Goal: Task Accomplishment & Management: Manage account settings

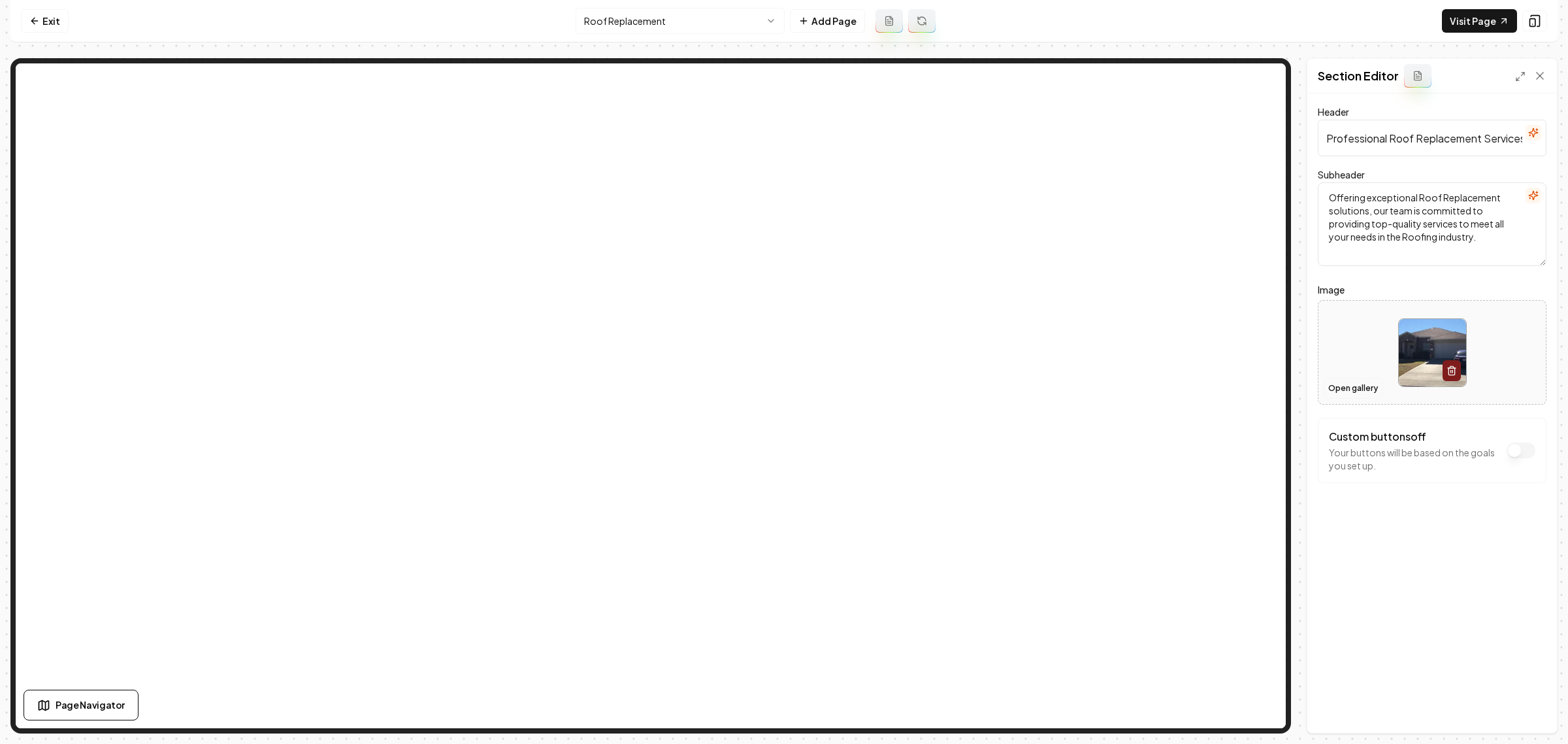
click at [1348, 386] on button "Open gallery" at bounding box center [1353, 387] width 59 height 21
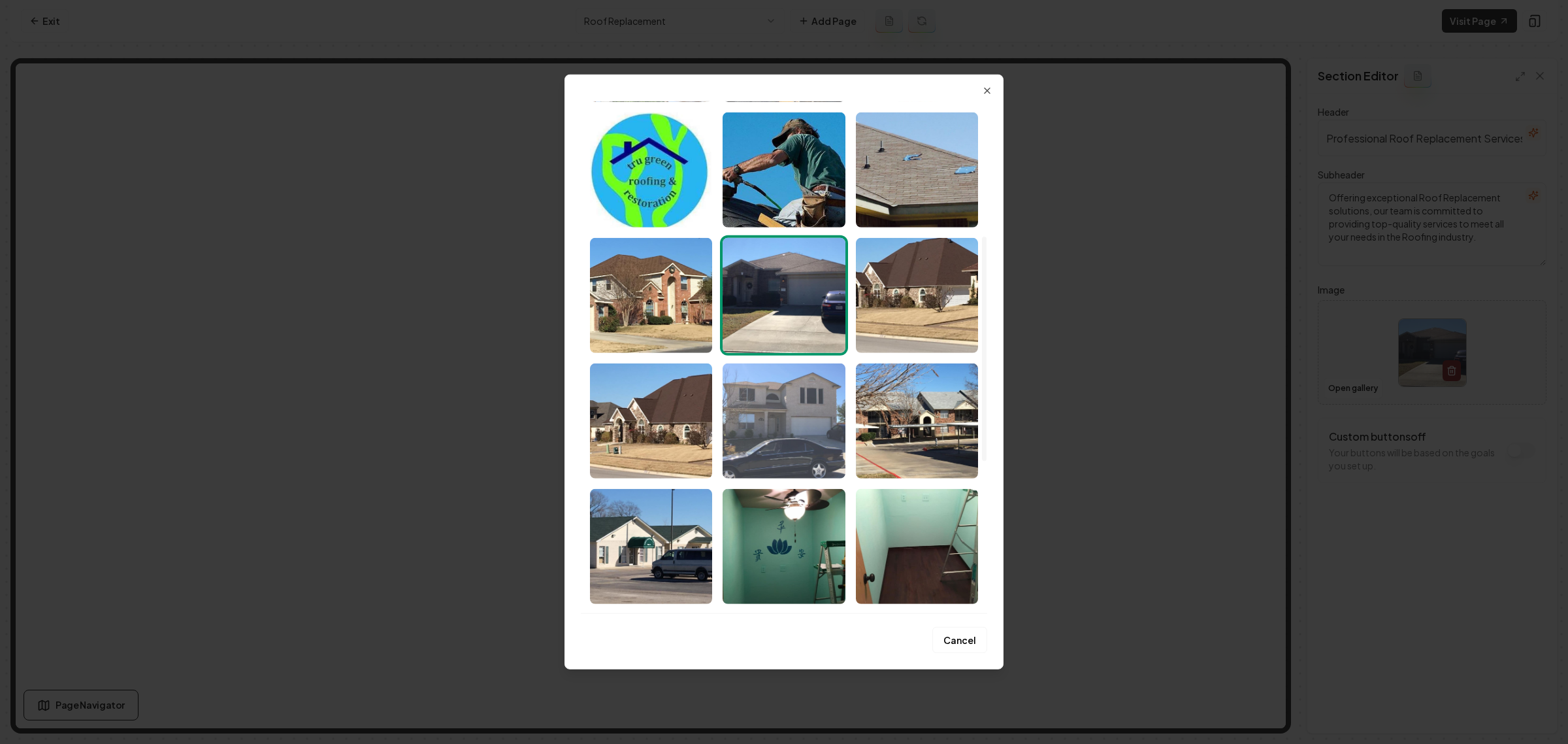
scroll to position [408, 0]
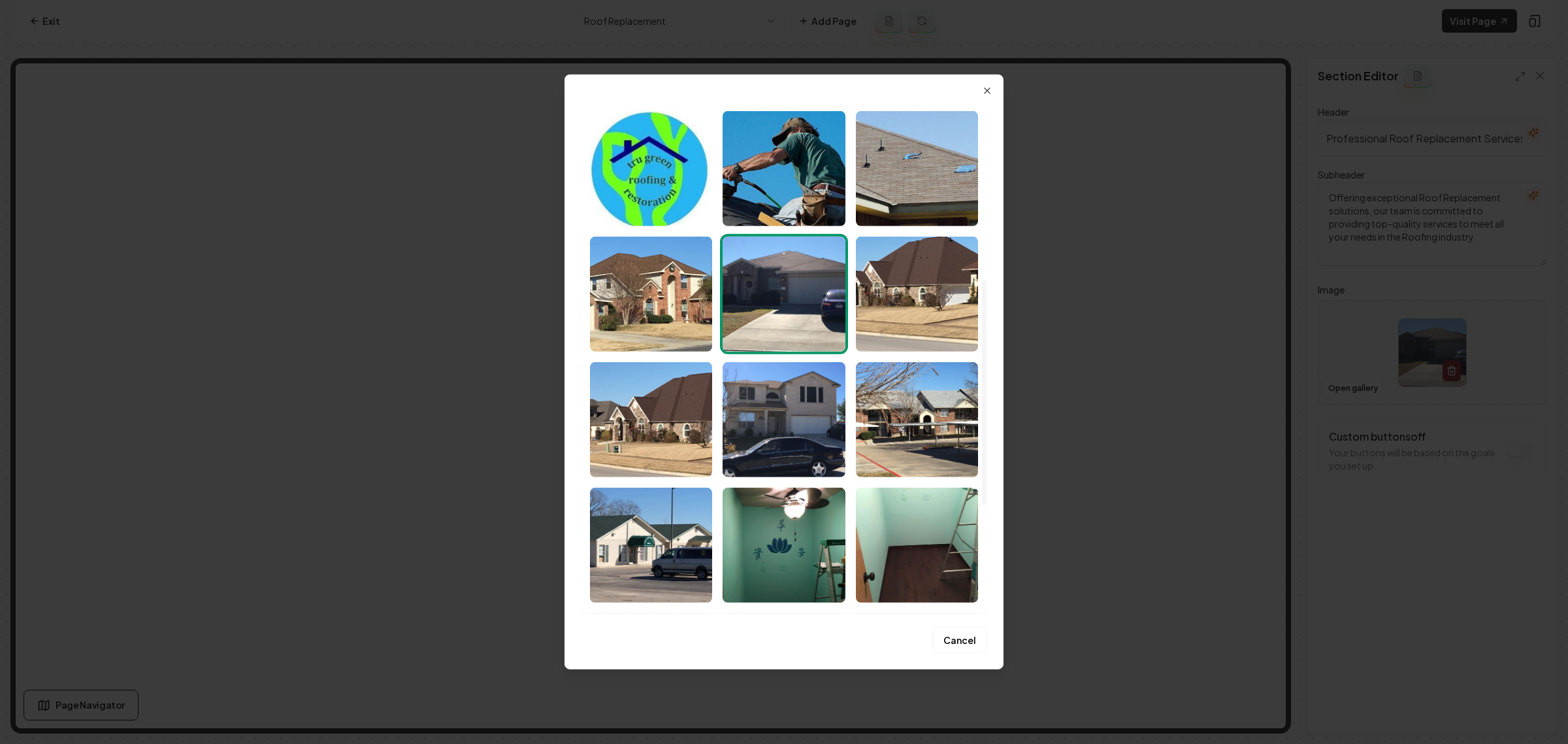
click at [658, 396] on img "Select image image_6834b2bb432c476416b6abc3.webp" at bounding box center [651, 419] width 122 height 115
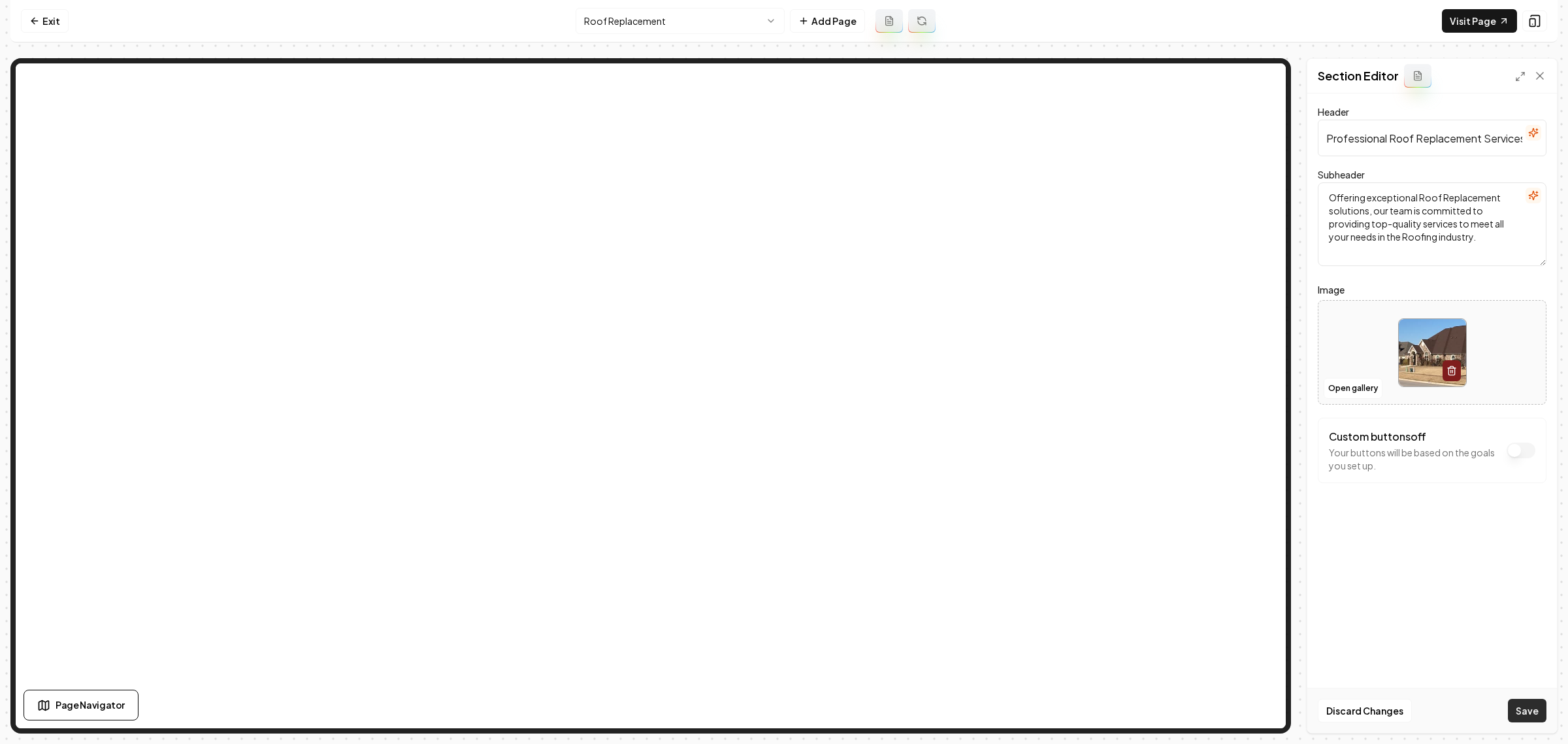
click at [1533, 704] on button "Save" at bounding box center [1527, 710] width 39 height 24
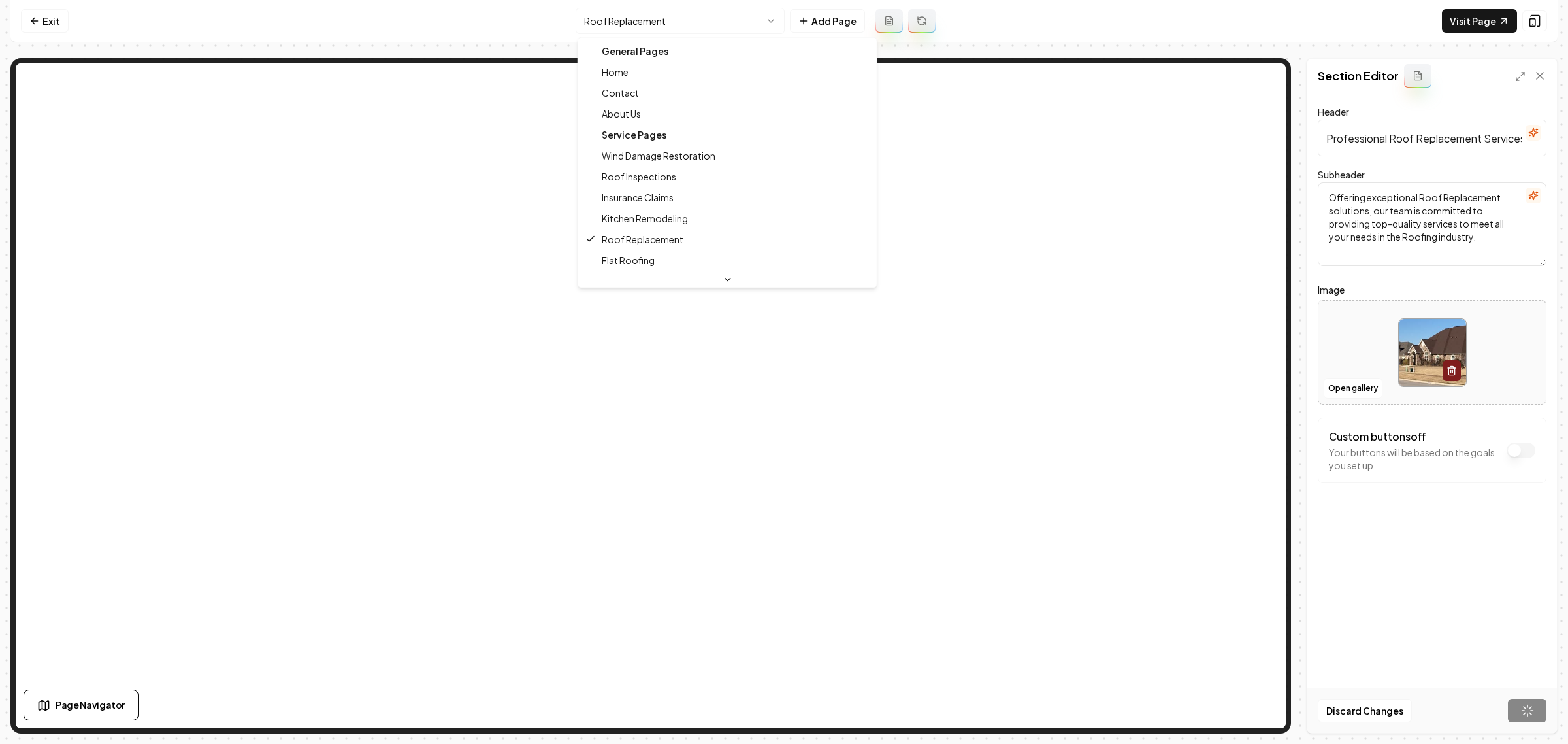
click at [716, 20] on html "Computer Required This feature is only available on a computer. Please switch t…" at bounding box center [784, 372] width 1568 height 744
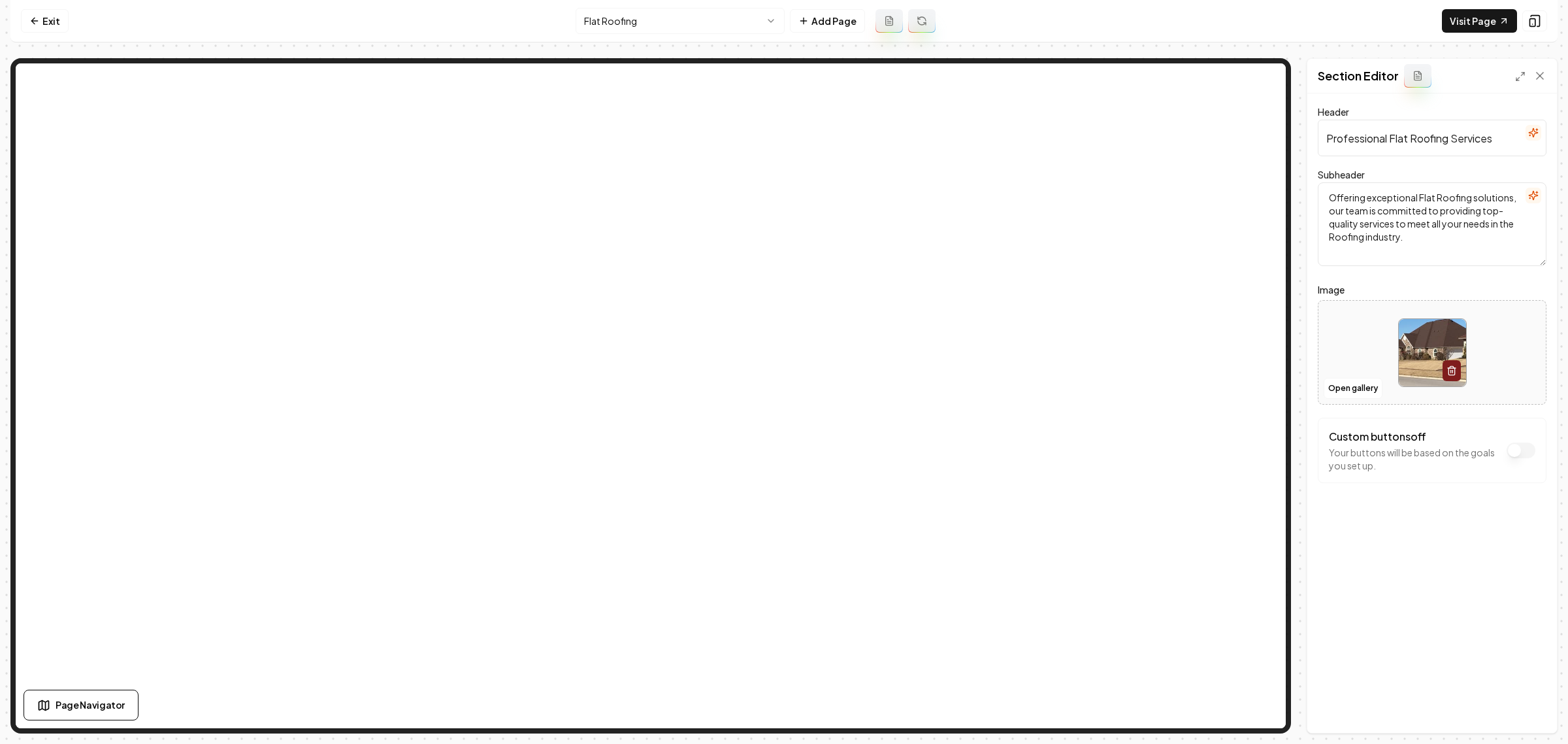
click at [1416, 354] on img at bounding box center [1433, 353] width 67 height 67
type input "**********"
click at [1527, 714] on button "Save" at bounding box center [1527, 710] width 39 height 24
click at [648, 27] on html "Computer Required This feature is only available on a computer. Please switch t…" at bounding box center [784, 372] width 1568 height 744
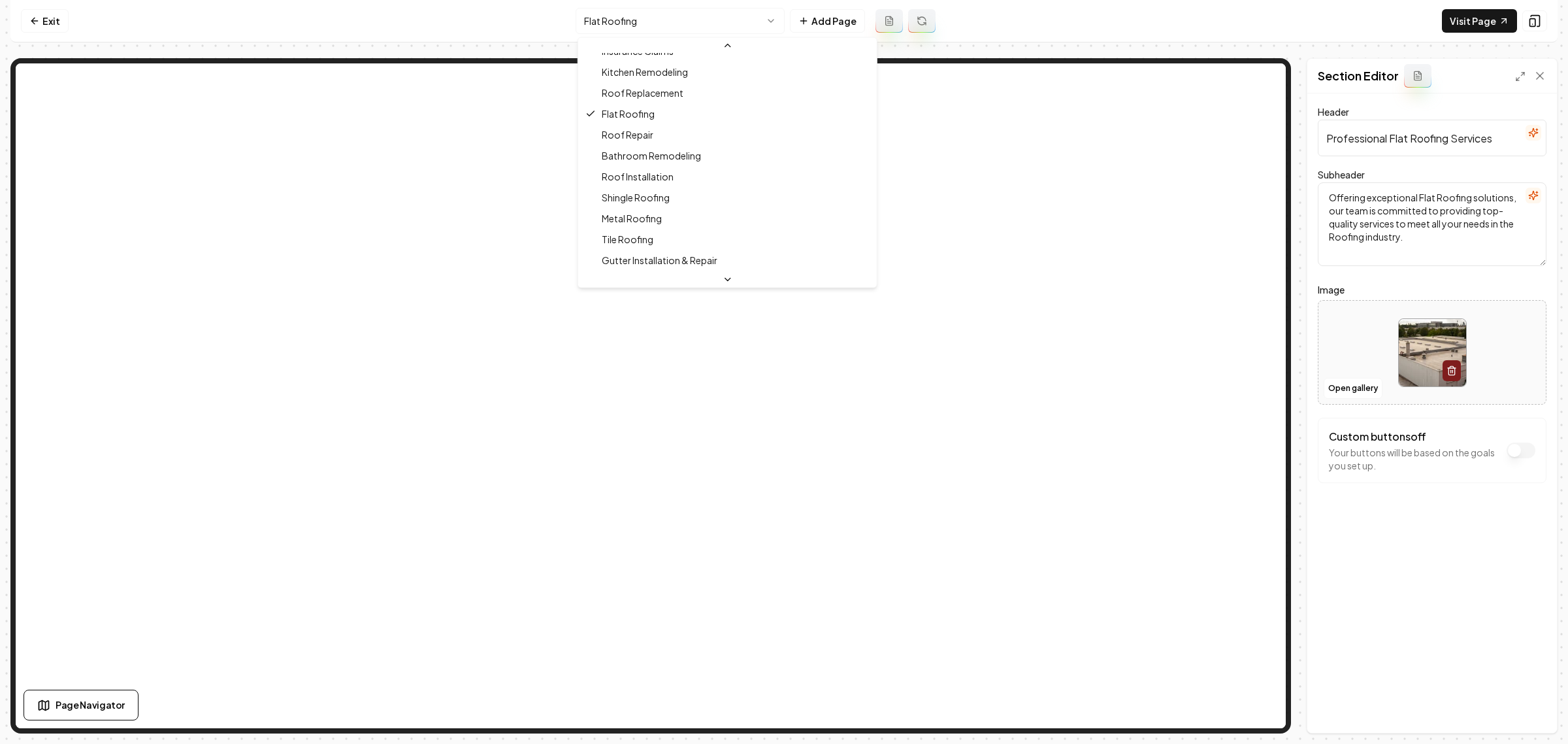
scroll to position [163, 0]
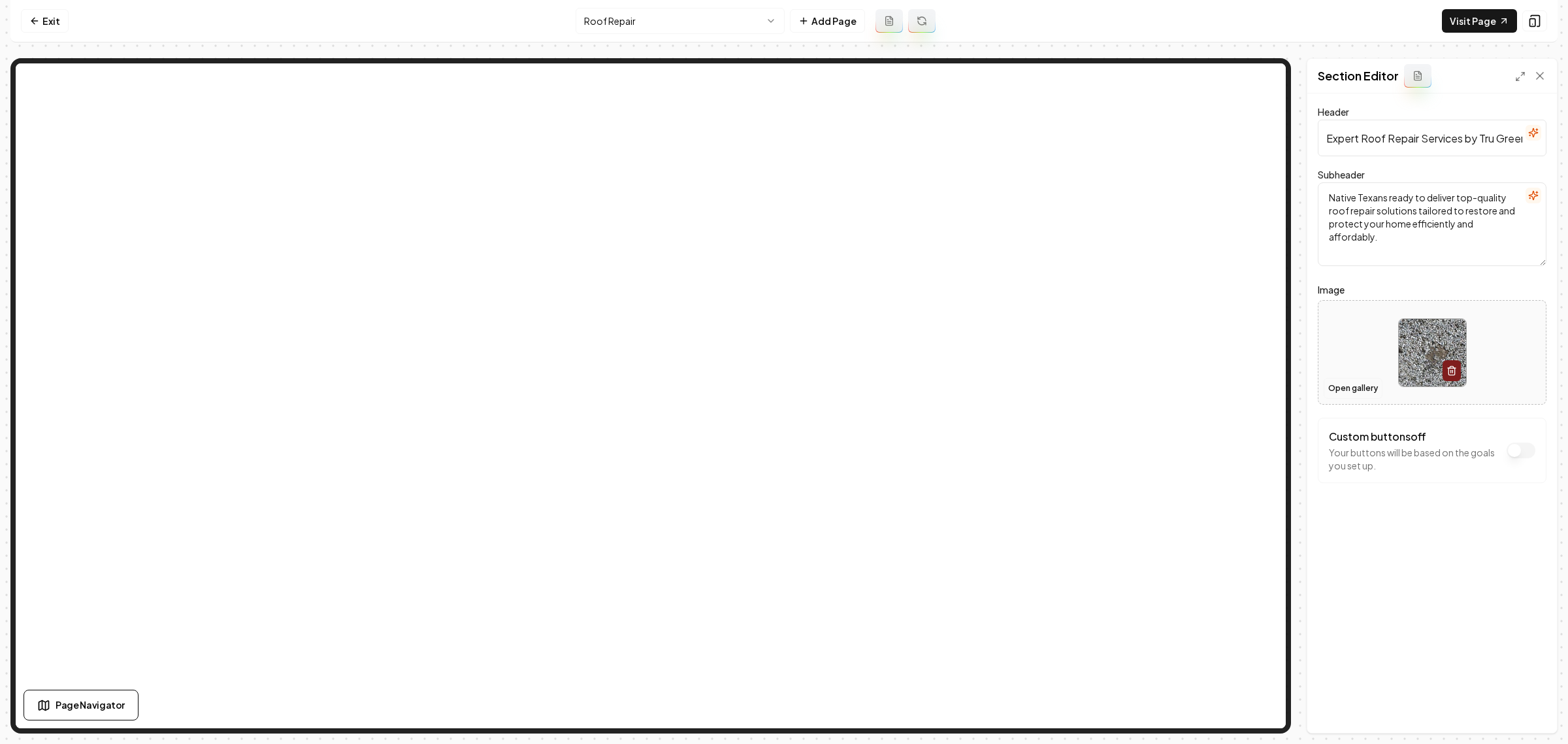
click at [1350, 384] on button "Open gallery" at bounding box center [1353, 387] width 59 height 21
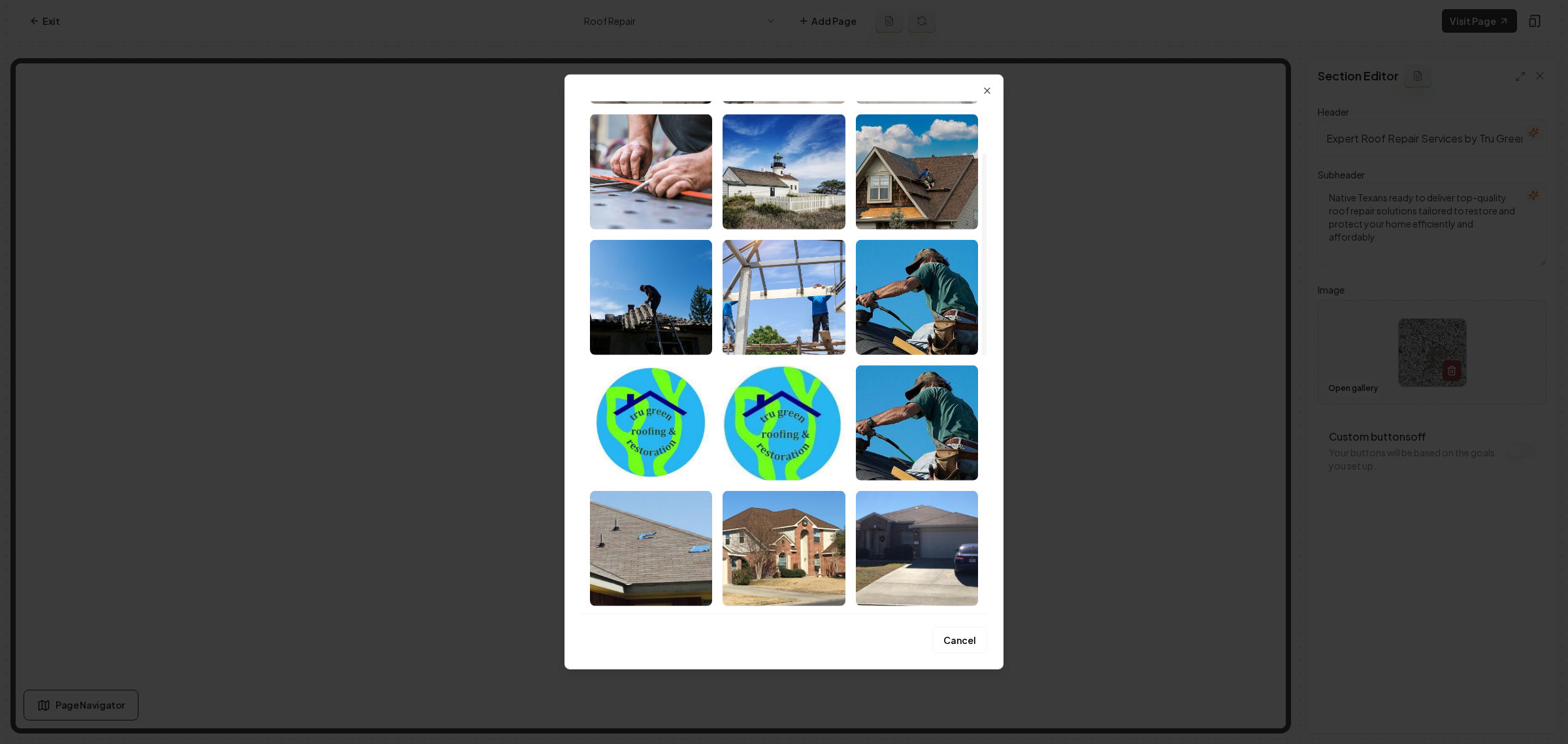
scroll to position [82, 0]
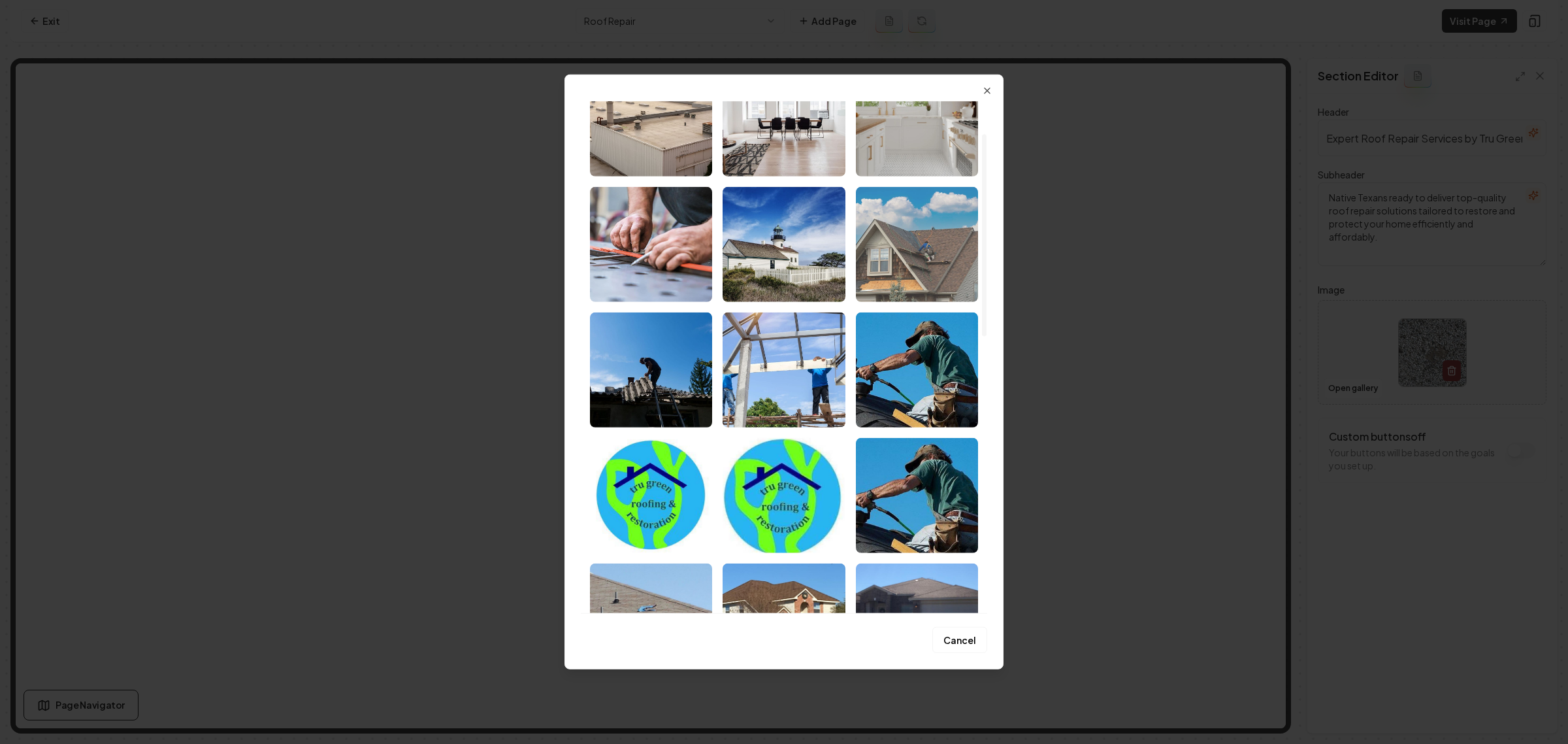
click at [915, 277] on img "Select image image_6834b3ae432c476416be2892.jpg" at bounding box center [917, 244] width 122 height 115
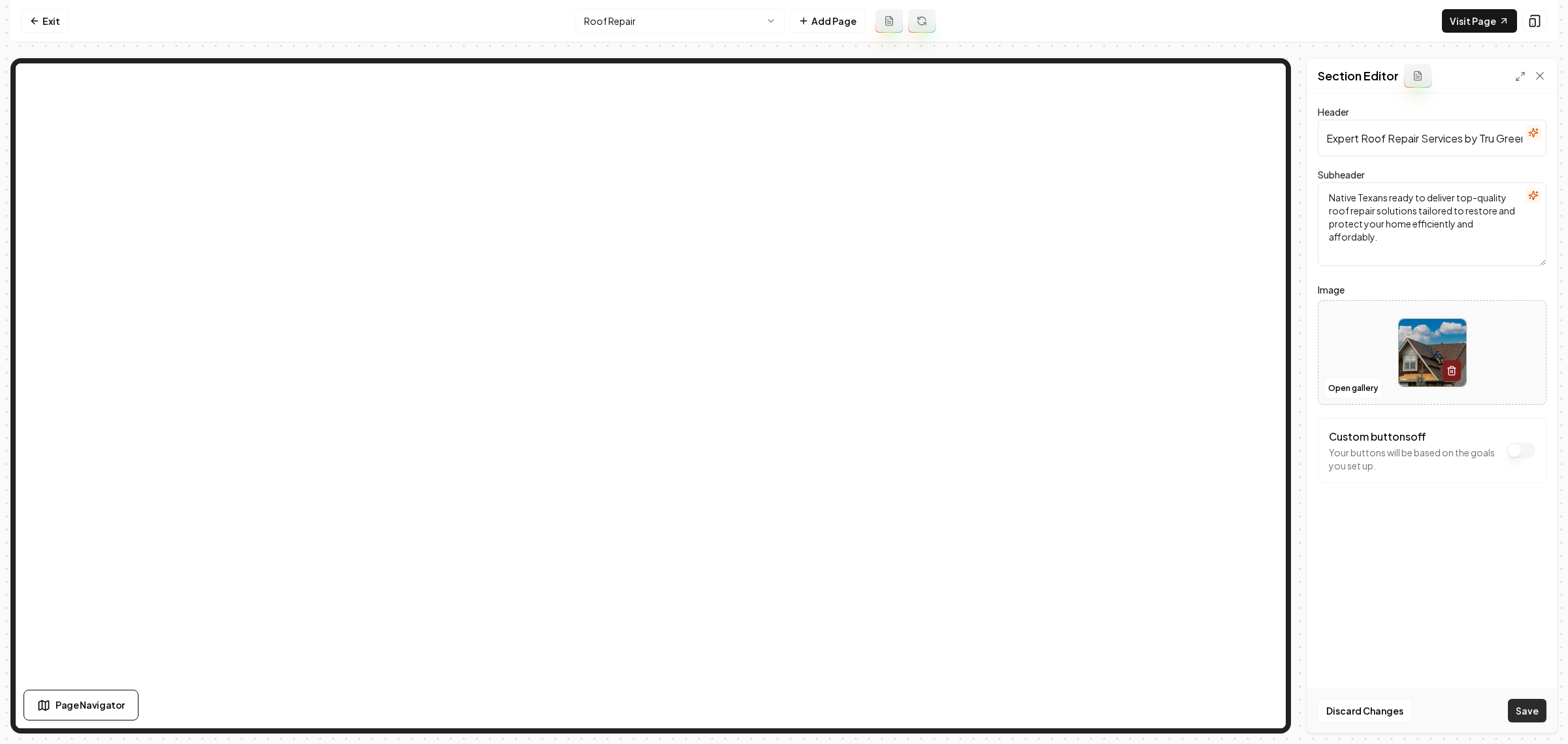
click at [1527, 706] on button "Save" at bounding box center [1527, 710] width 39 height 24
click at [697, 28] on html "Computer Required This feature is only available on a computer. Please switch t…" at bounding box center [784, 372] width 1568 height 744
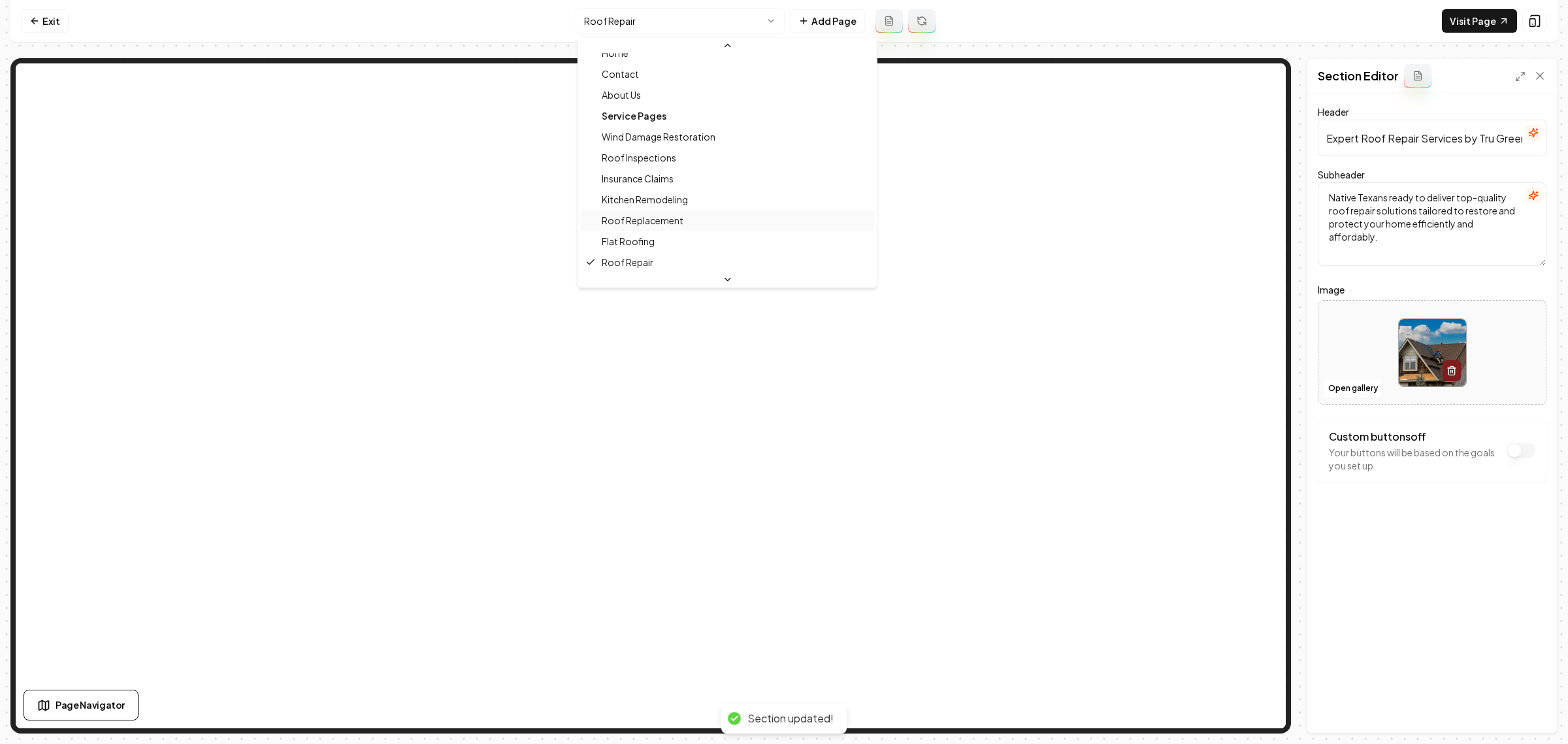
scroll to position [198, 0]
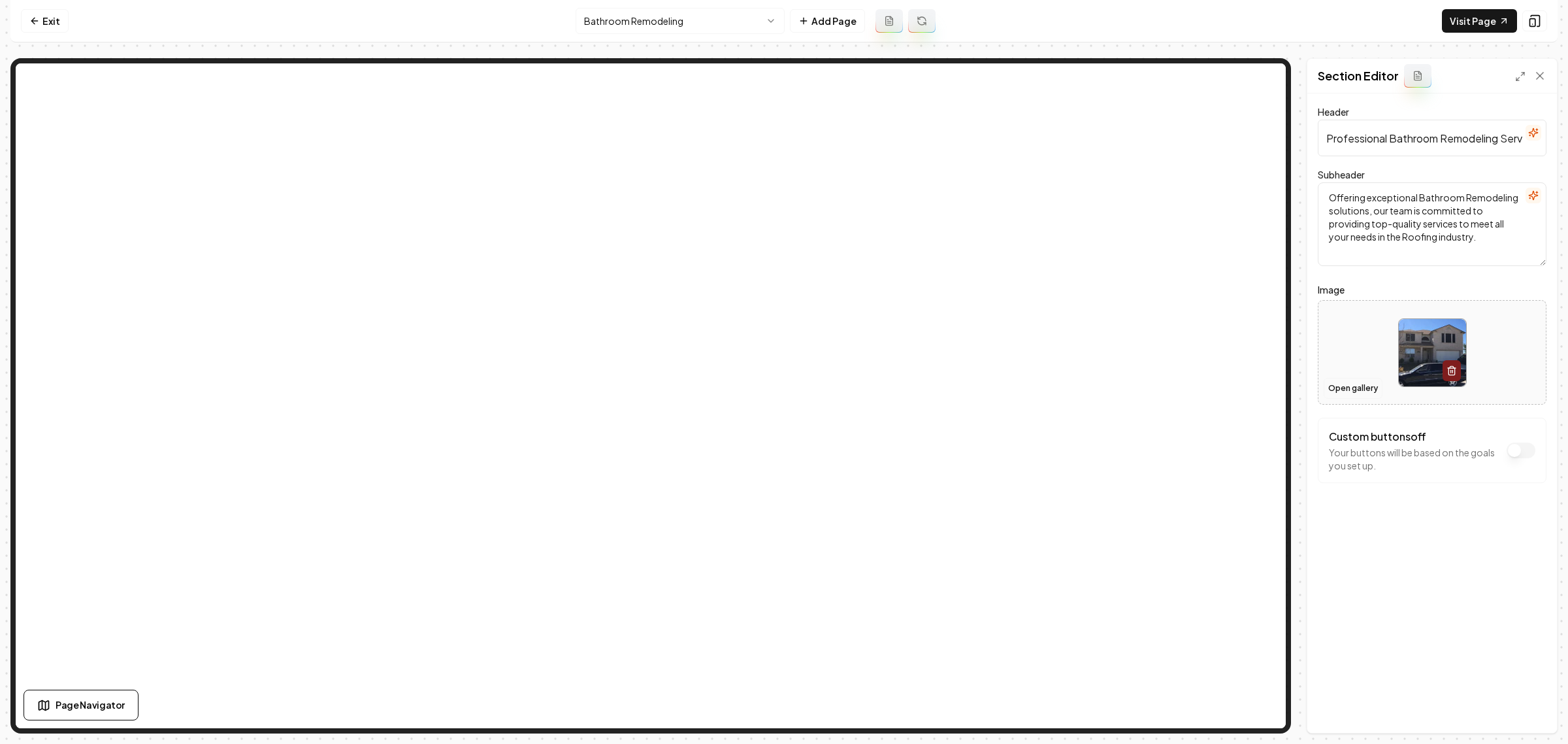
click at [1333, 383] on button "Open gallery" at bounding box center [1353, 387] width 59 height 21
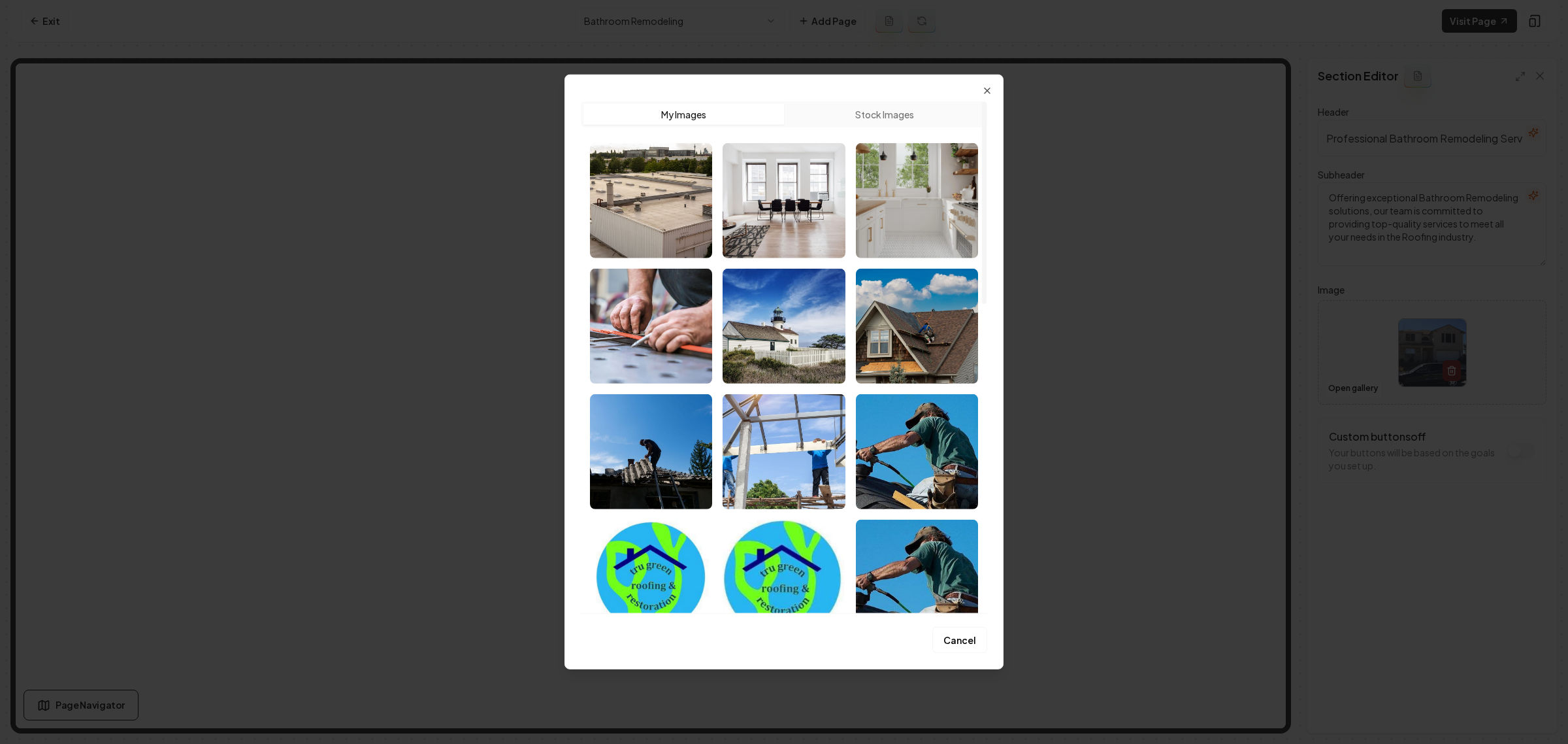
click at [873, 118] on button "Stock Images" at bounding box center [884, 114] width 200 height 21
click at [697, 116] on button "My Images" at bounding box center [683, 114] width 200 height 21
click at [876, 125] on div "Upload My Images Stock Images" at bounding box center [784, 114] width 406 height 26
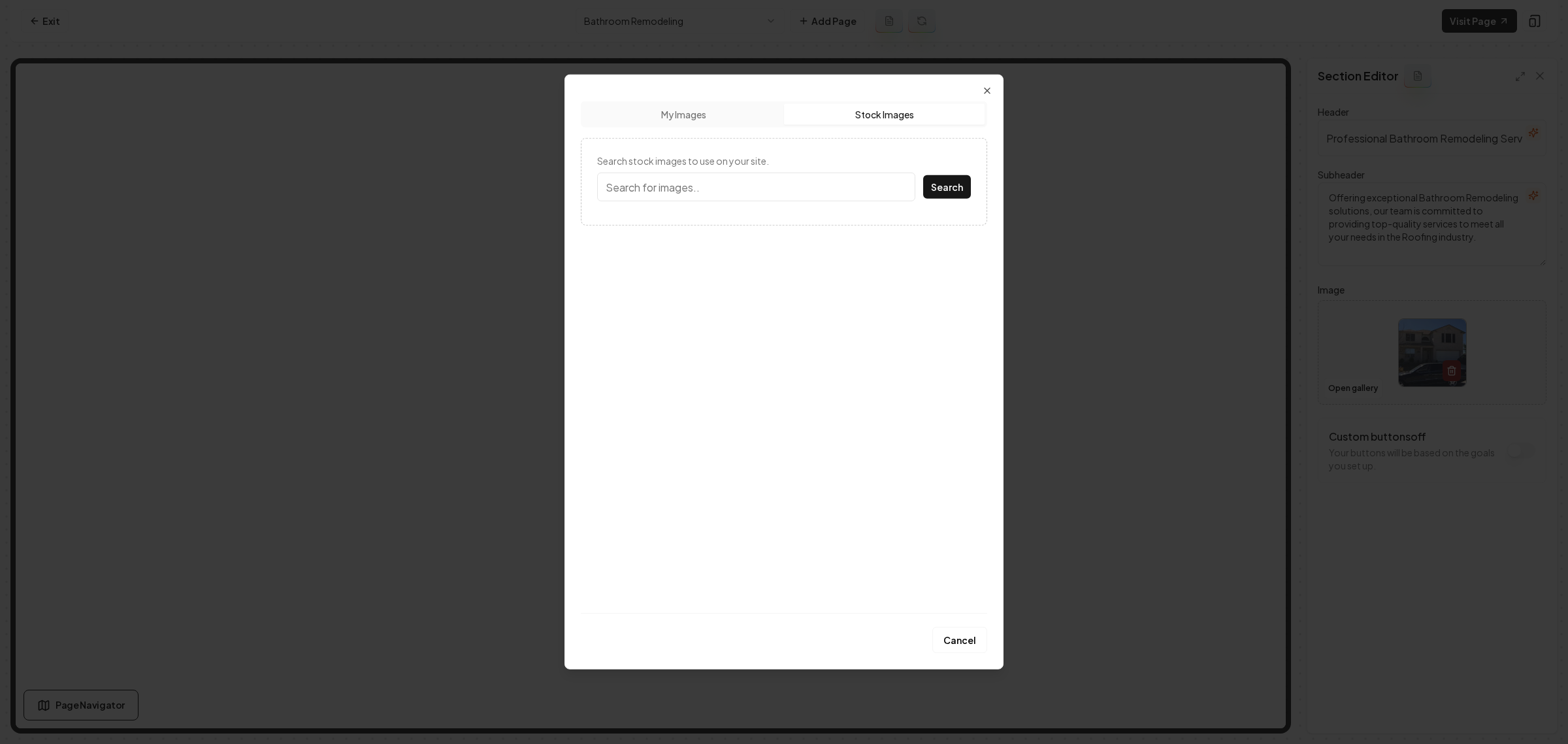
click at [882, 116] on button "Stock Images" at bounding box center [884, 114] width 200 height 21
click at [829, 181] on input "Search stock images to use on your site." at bounding box center [756, 187] width 318 height 29
type input "N"
type input "Bathroom"
click at [923, 175] on button "Search" at bounding box center [947, 187] width 48 height 24
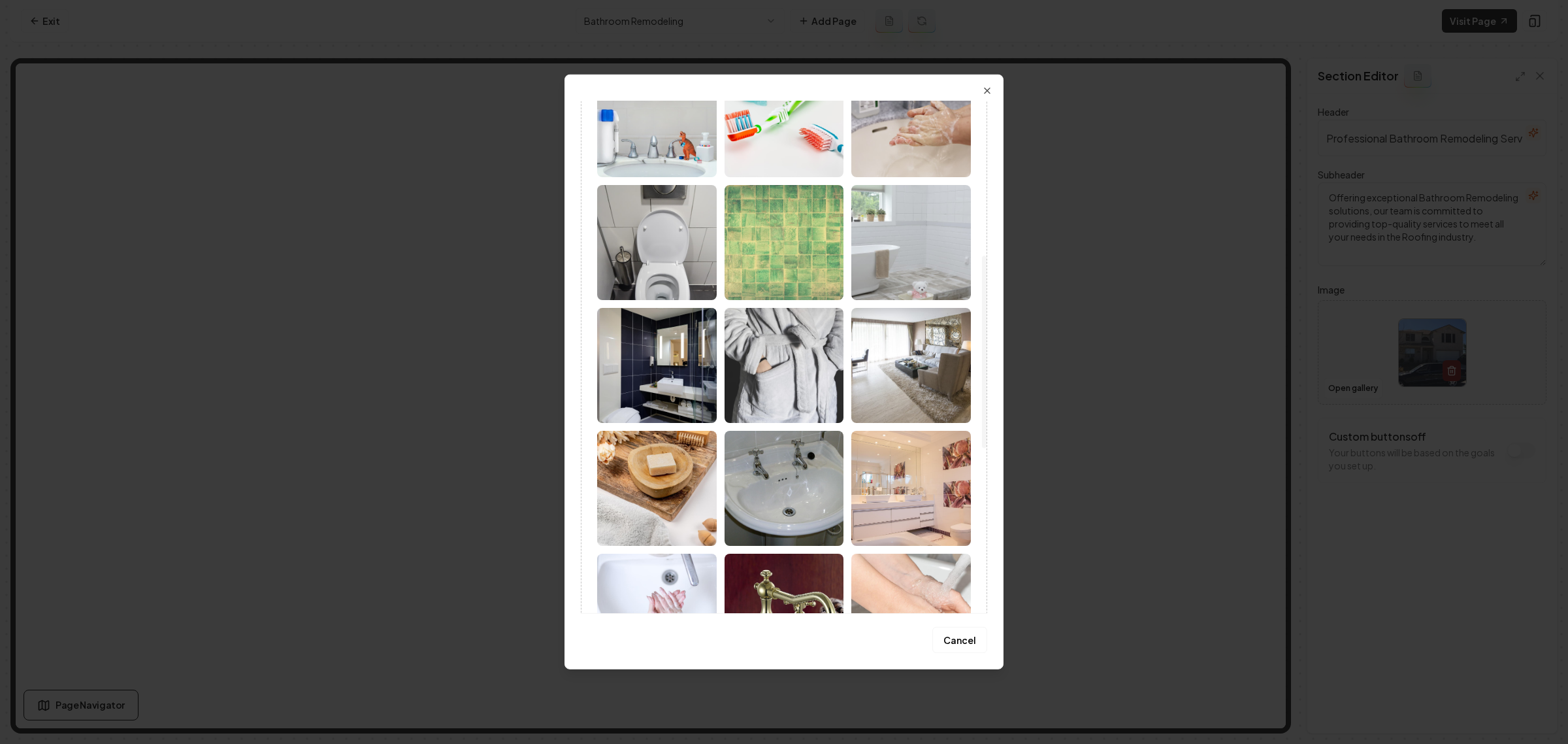
scroll to position [572, 0]
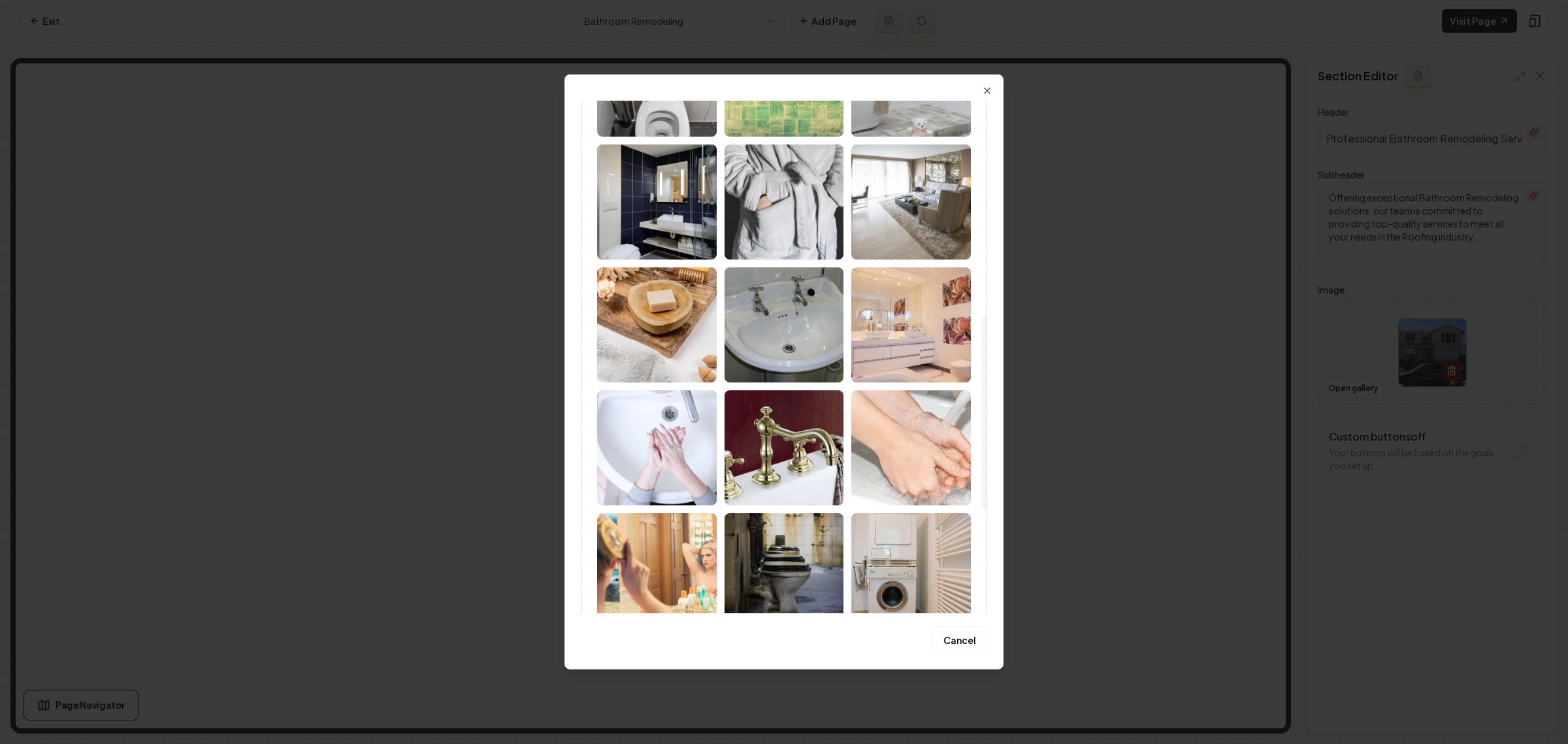
click at [896, 338] on img at bounding box center [911, 325] width 120 height 115
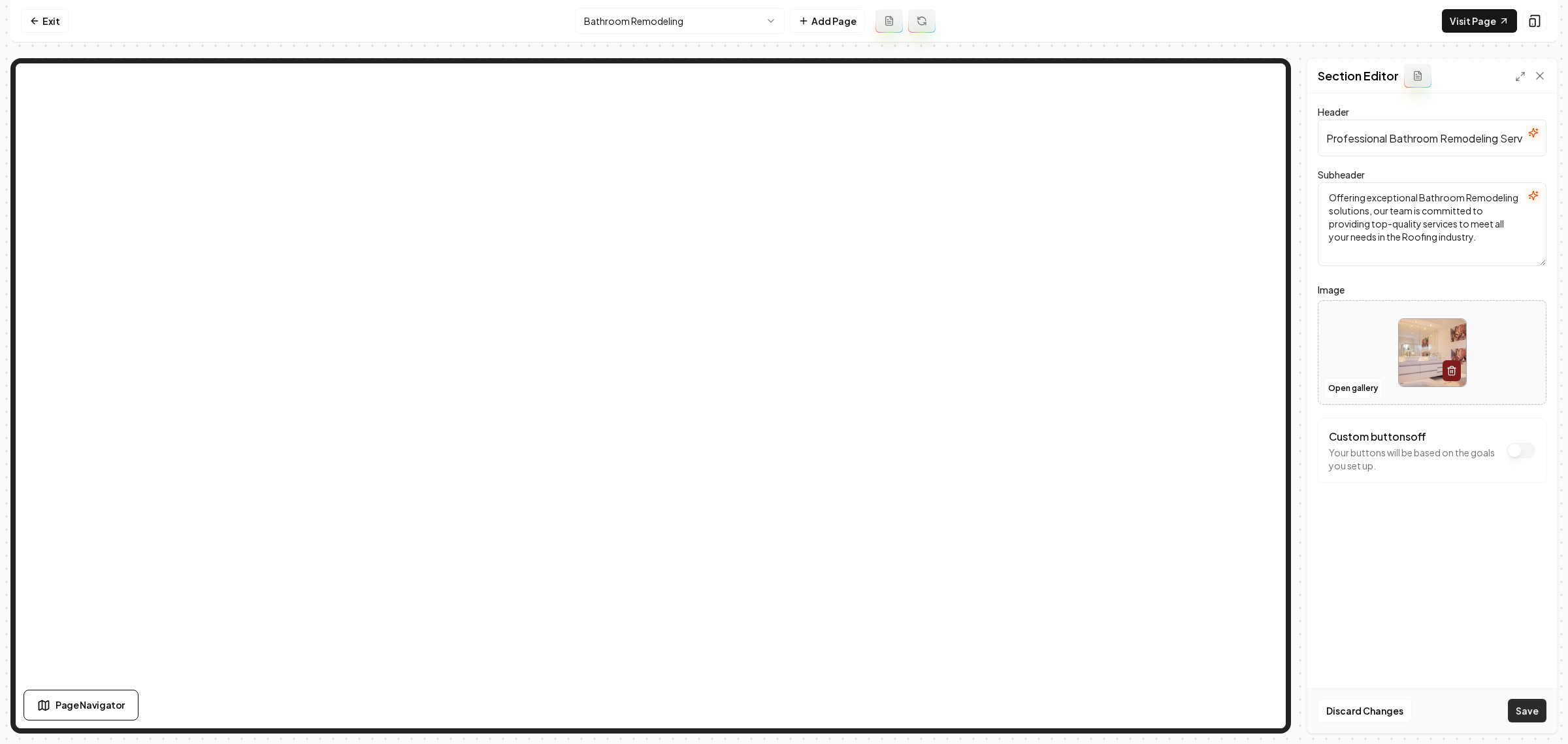
click at [1526, 706] on button "Save" at bounding box center [1527, 710] width 39 height 24
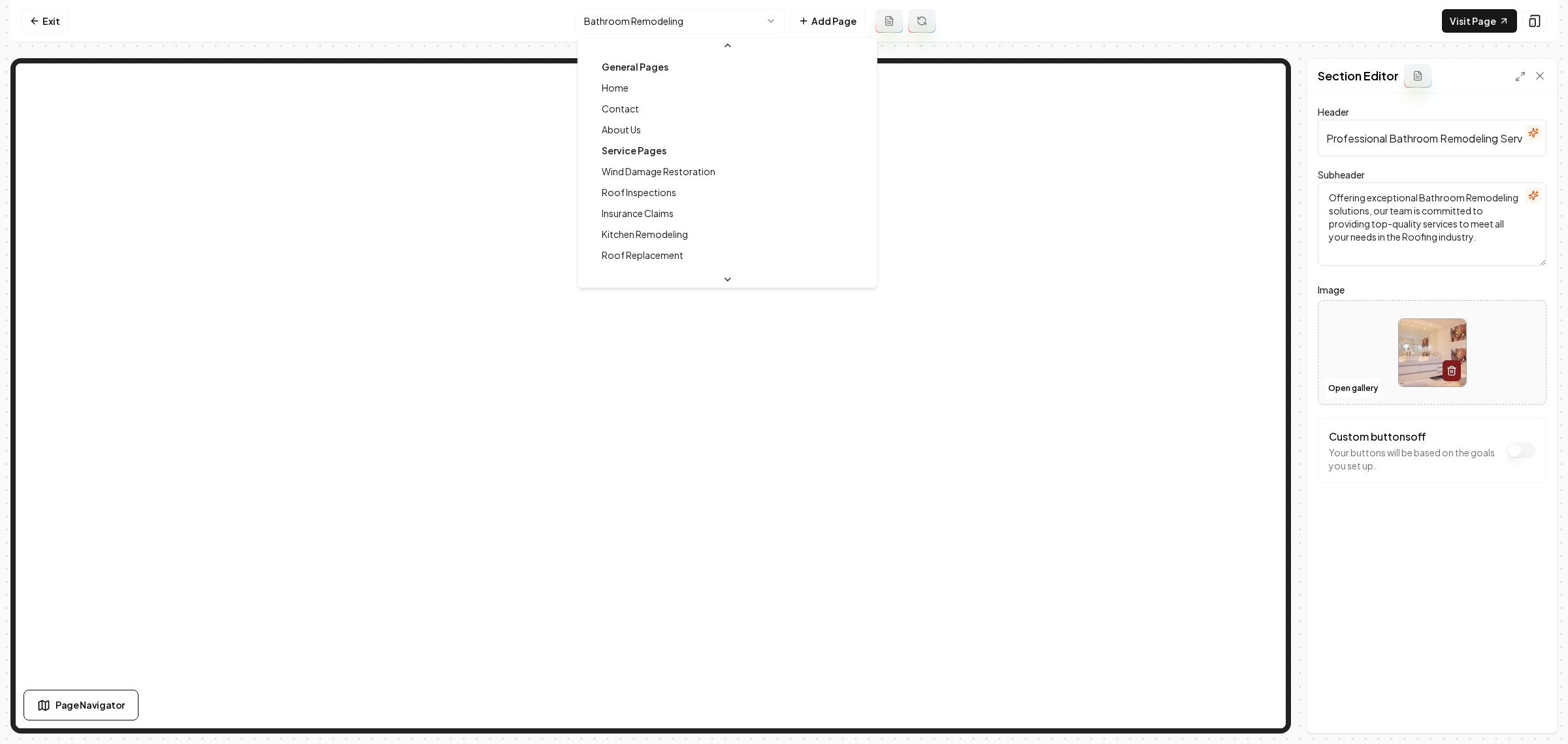
click at [638, 24] on html "Computer Required This feature is only available on a computer. Please switch t…" at bounding box center [784, 372] width 1568 height 744
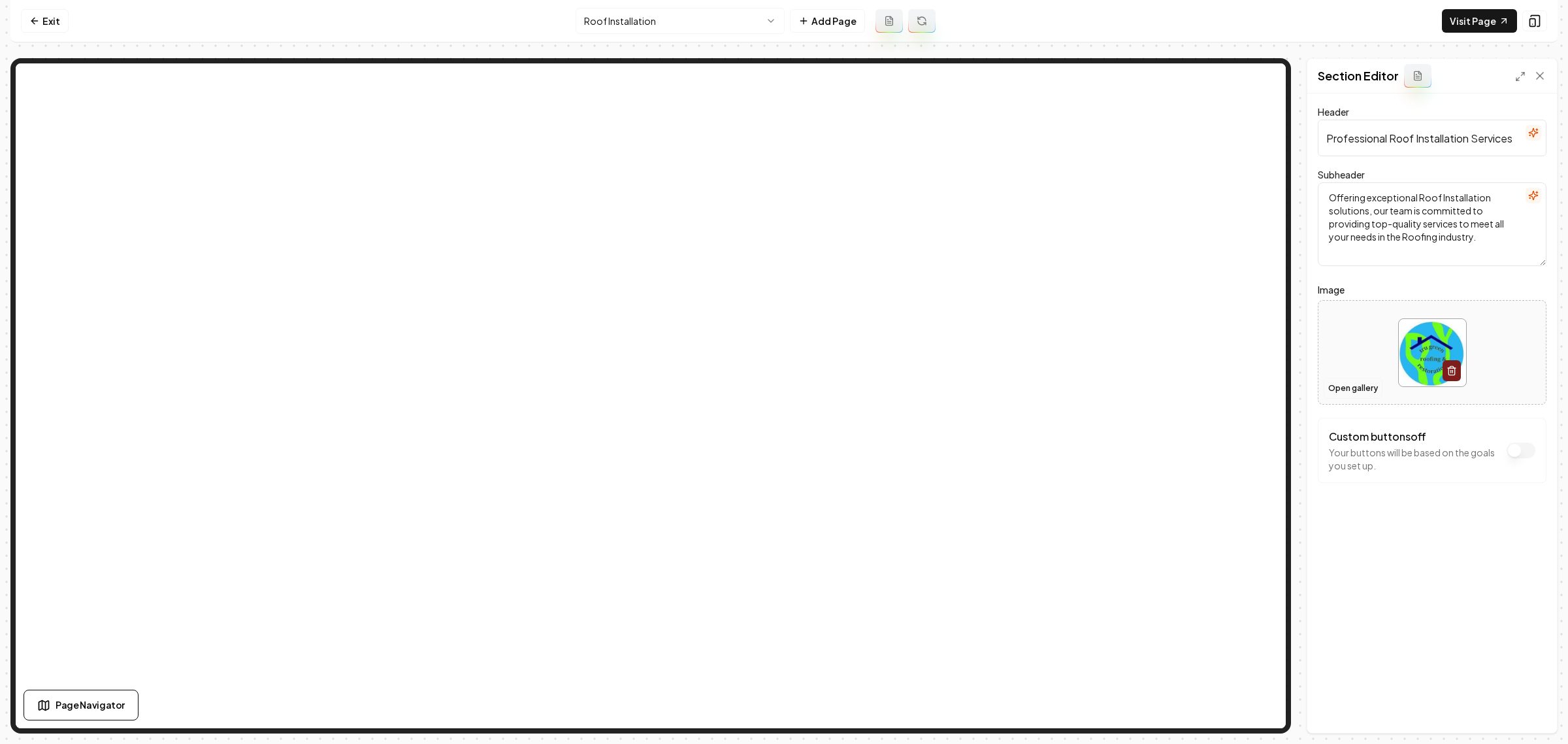
click at [1350, 386] on button "Open gallery" at bounding box center [1353, 387] width 59 height 21
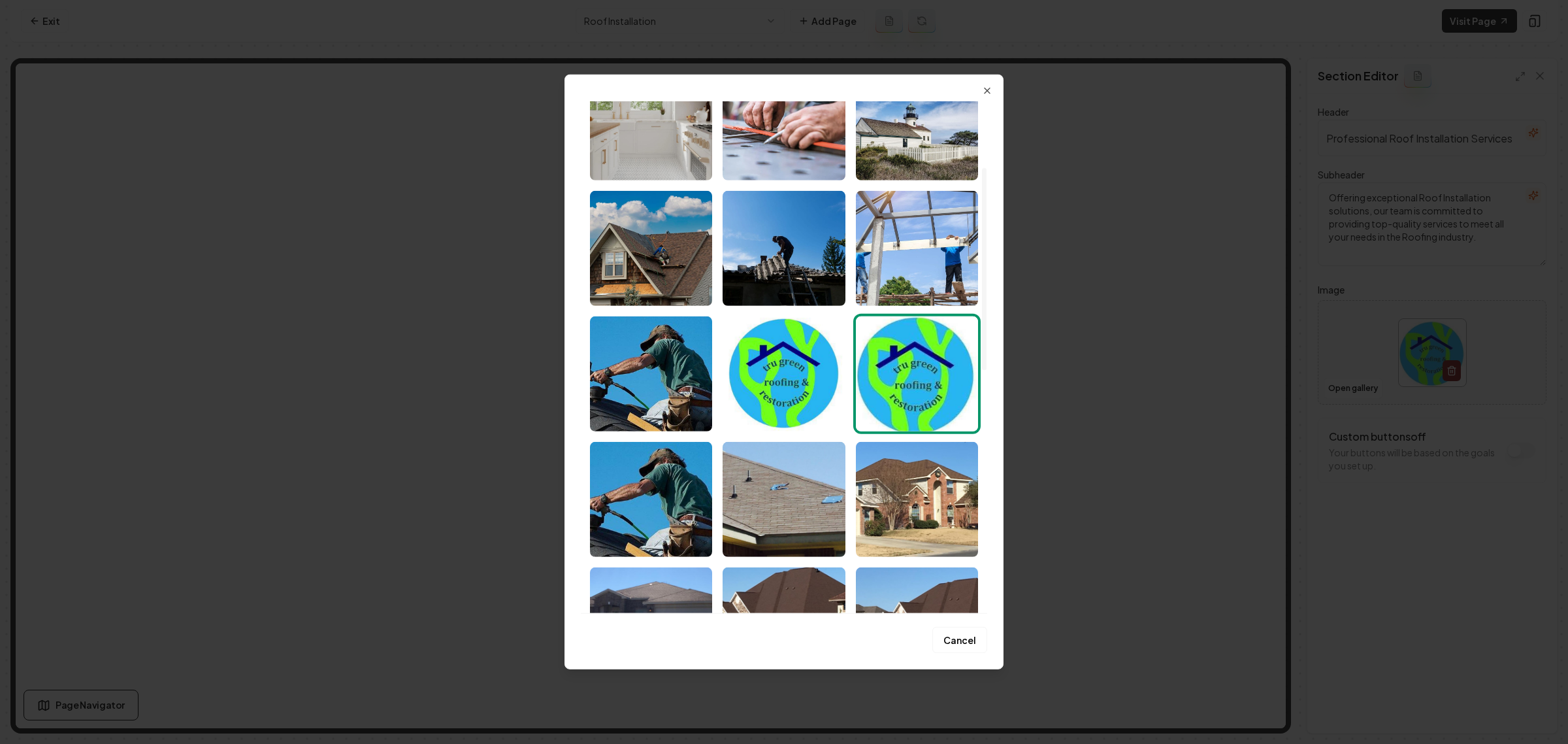
scroll to position [163, 0]
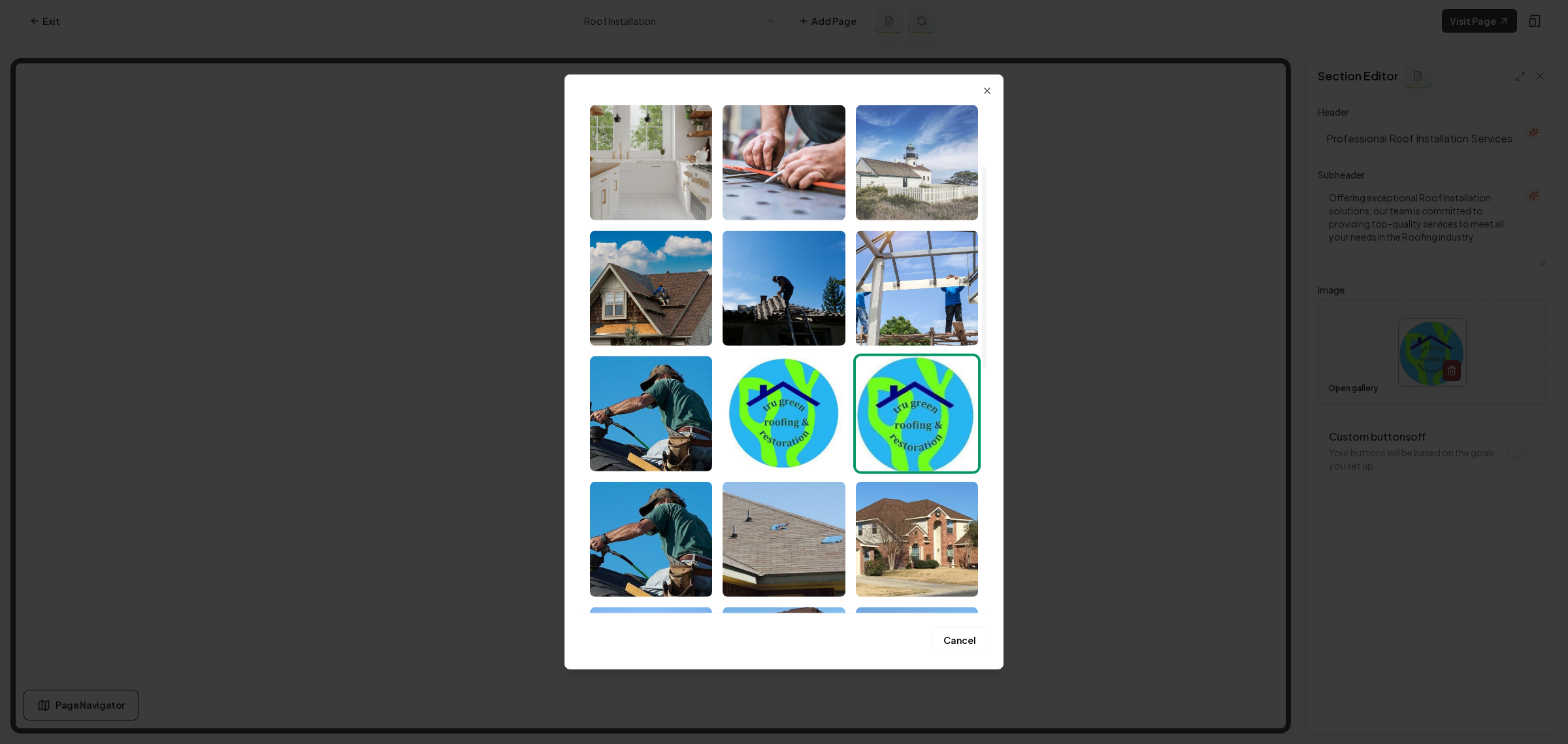
click at [920, 187] on img "Select image image_6834b3f2432c476416bfe5bc.jpeg" at bounding box center [917, 162] width 122 height 115
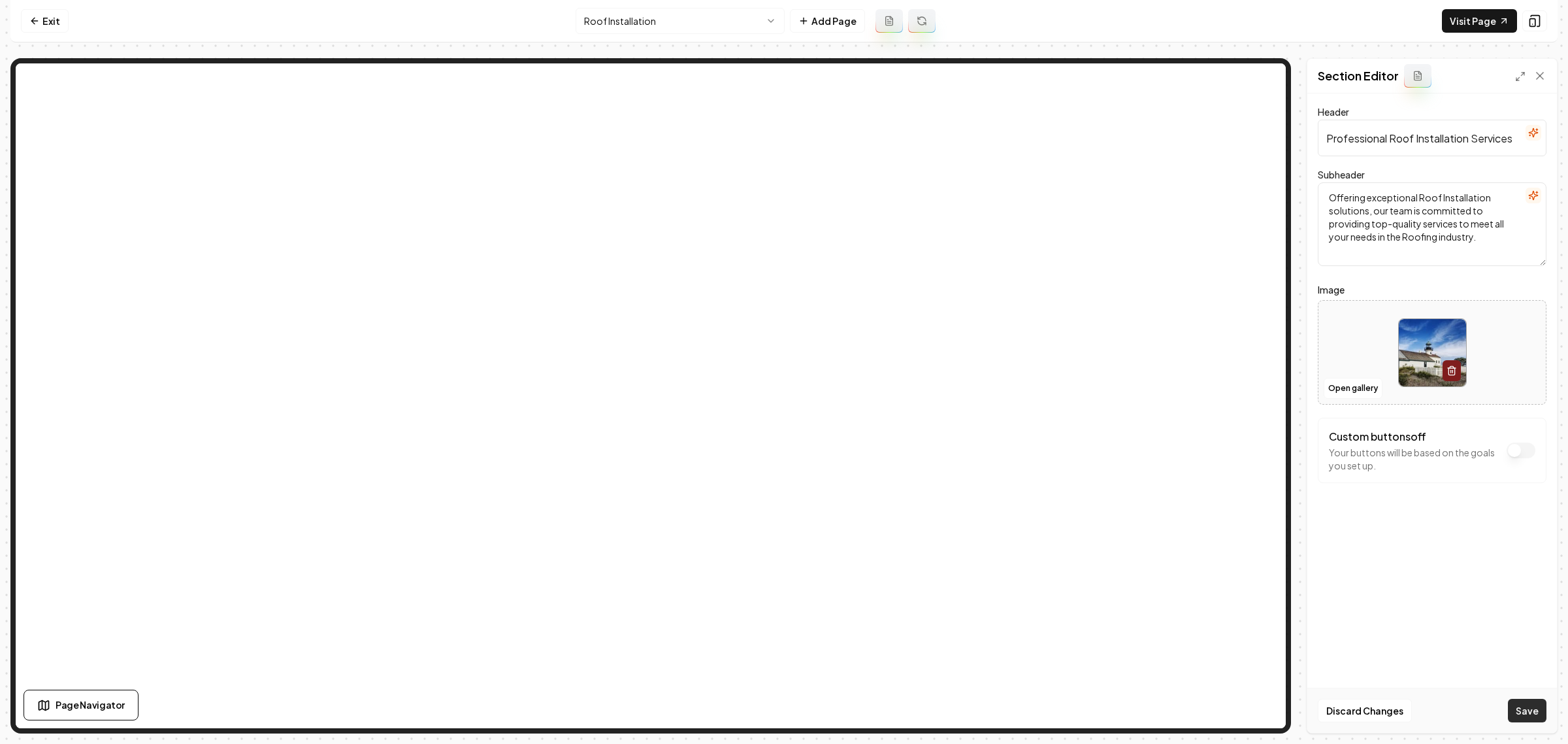
click at [1534, 708] on button "Save" at bounding box center [1527, 710] width 39 height 24
click at [684, 32] on html "Computer Required This feature is only available on a computer. Please switch t…" at bounding box center [784, 372] width 1568 height 744
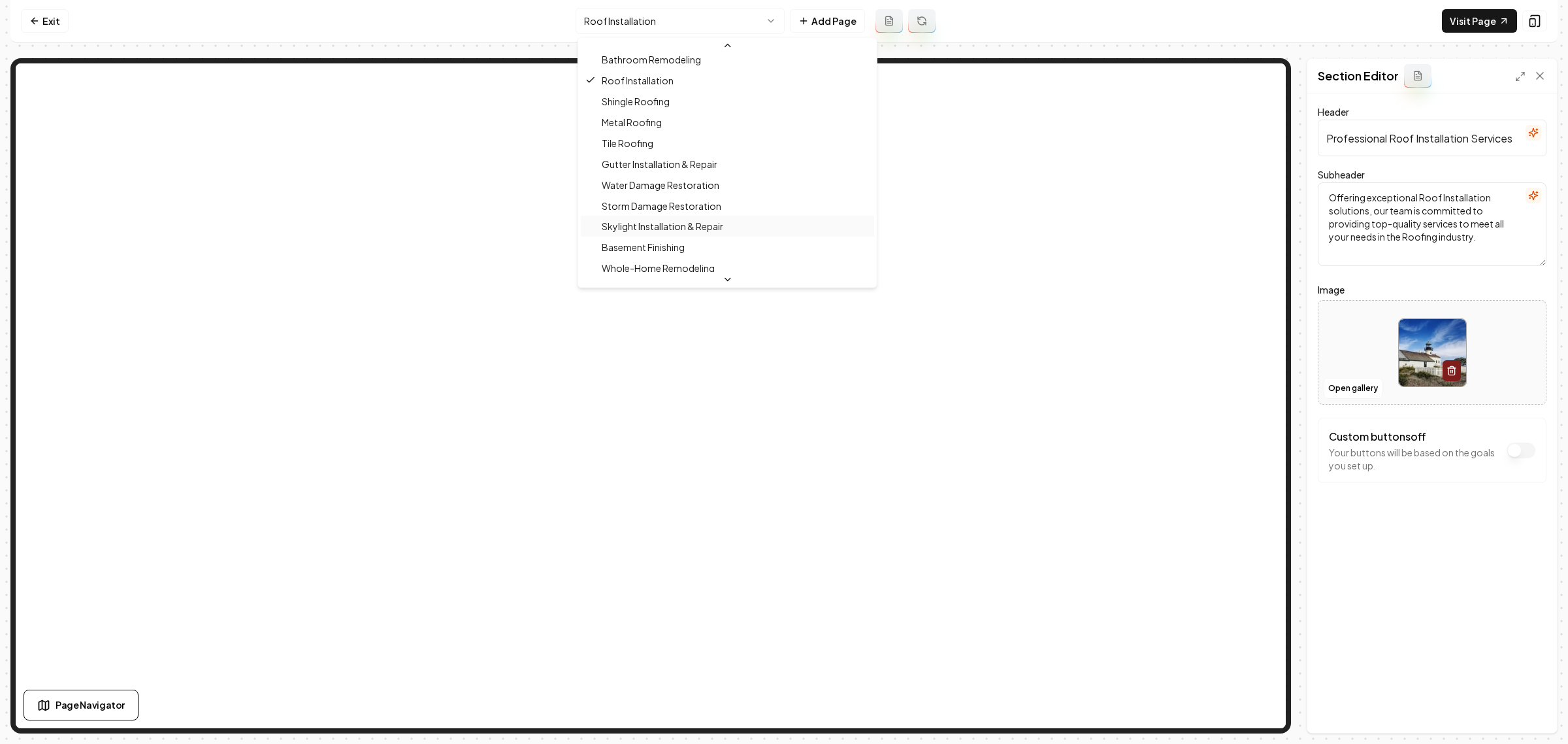
scroll to position [279, 0]
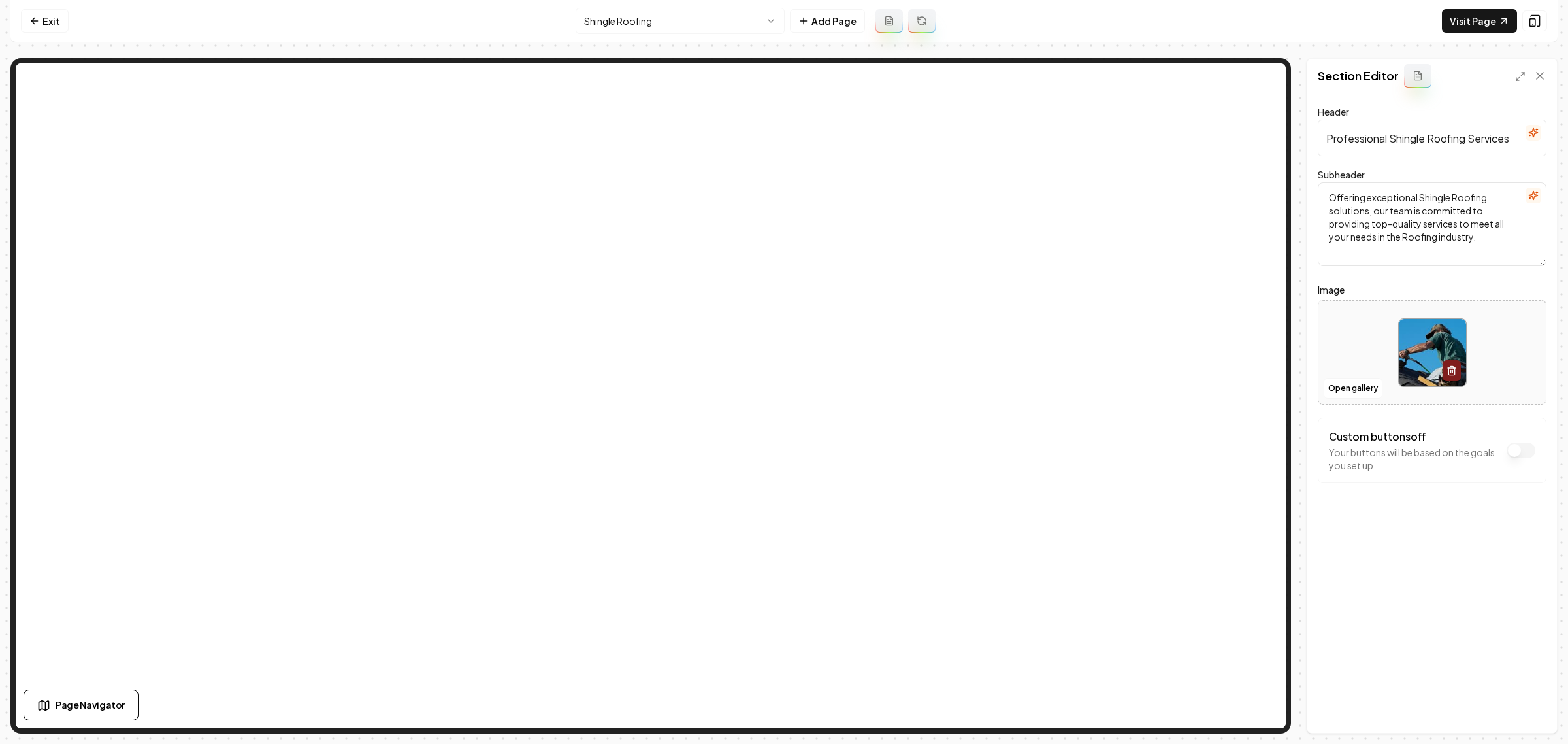
drag, startPoint x: 1466, startPoint y: 139, endPoint x: 1389, endPoint y: 142, distance: 77.1
click at [1389, 142] on input "Professional Shingle Roofing Services" at bounding box center [1432, 138] width 229 height 36
click at [1416, 351] on img at bounding box center [1433, 353] width 67 height 67
type input "**********"
click at [1527, 710] on button "Save" at bounding box center [1527, 710] width 39 height 24
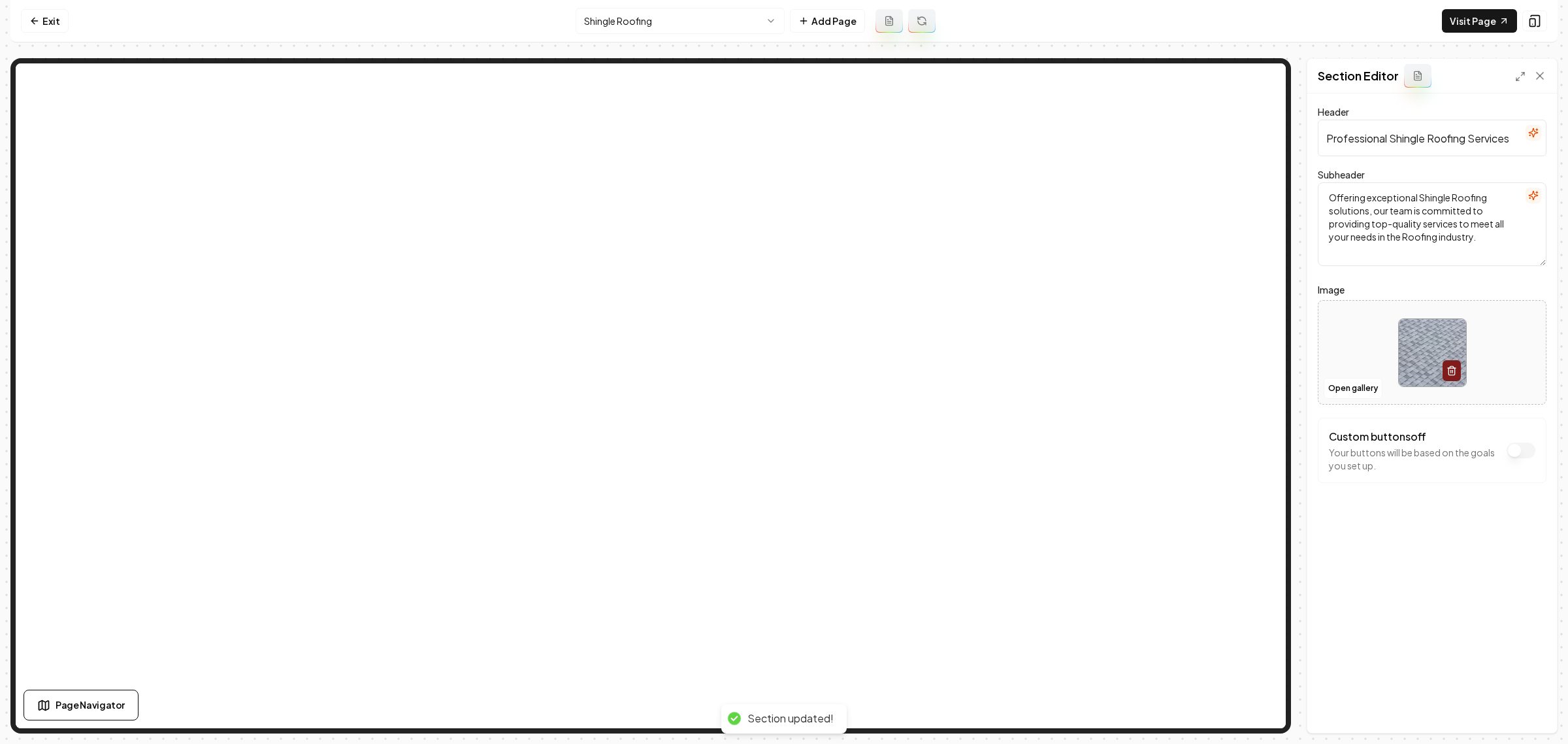
click at [660, 34] on nav "Exit Shingle Roofing Add Page Visit Page" at bounding box center [784, 21] width 1547 height 43
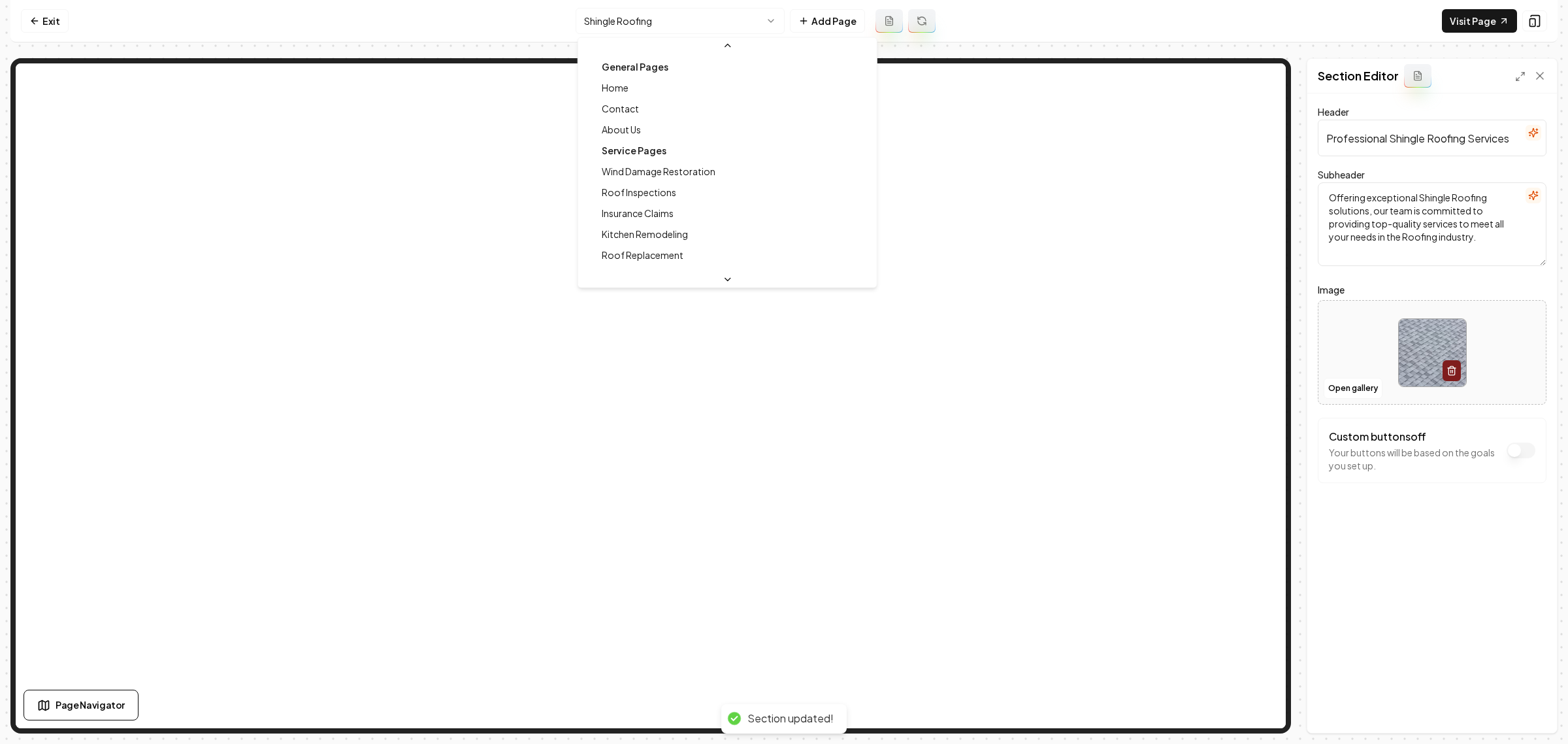
click at [677, 17] on html "Computer Required This feature is only available on a computer. Please switch t…" at bounding box center [784, 372] width 1568 height 744
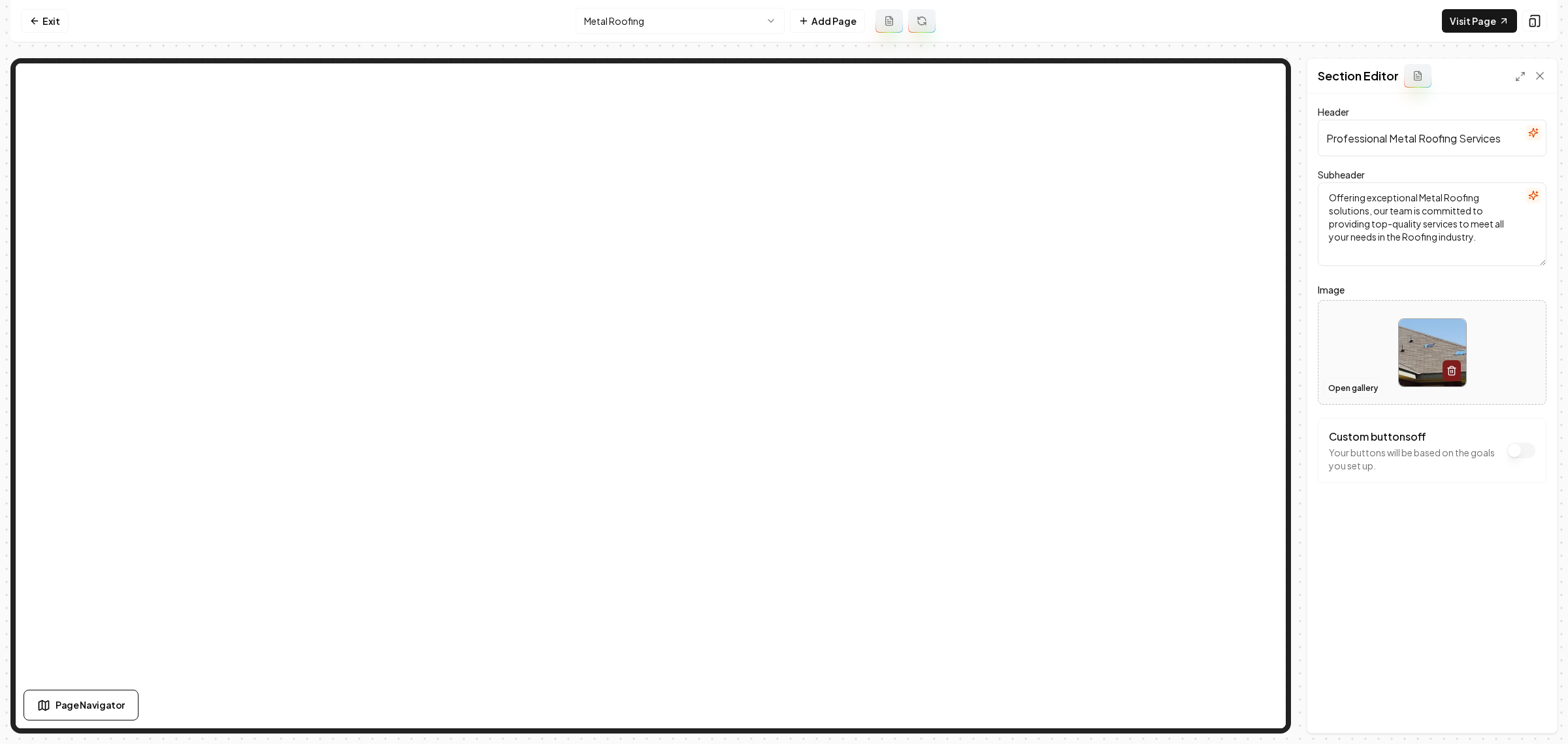
click at [1348, 390] on button "Open gallery" at bounding box center [1353, 387] width 59 height 21
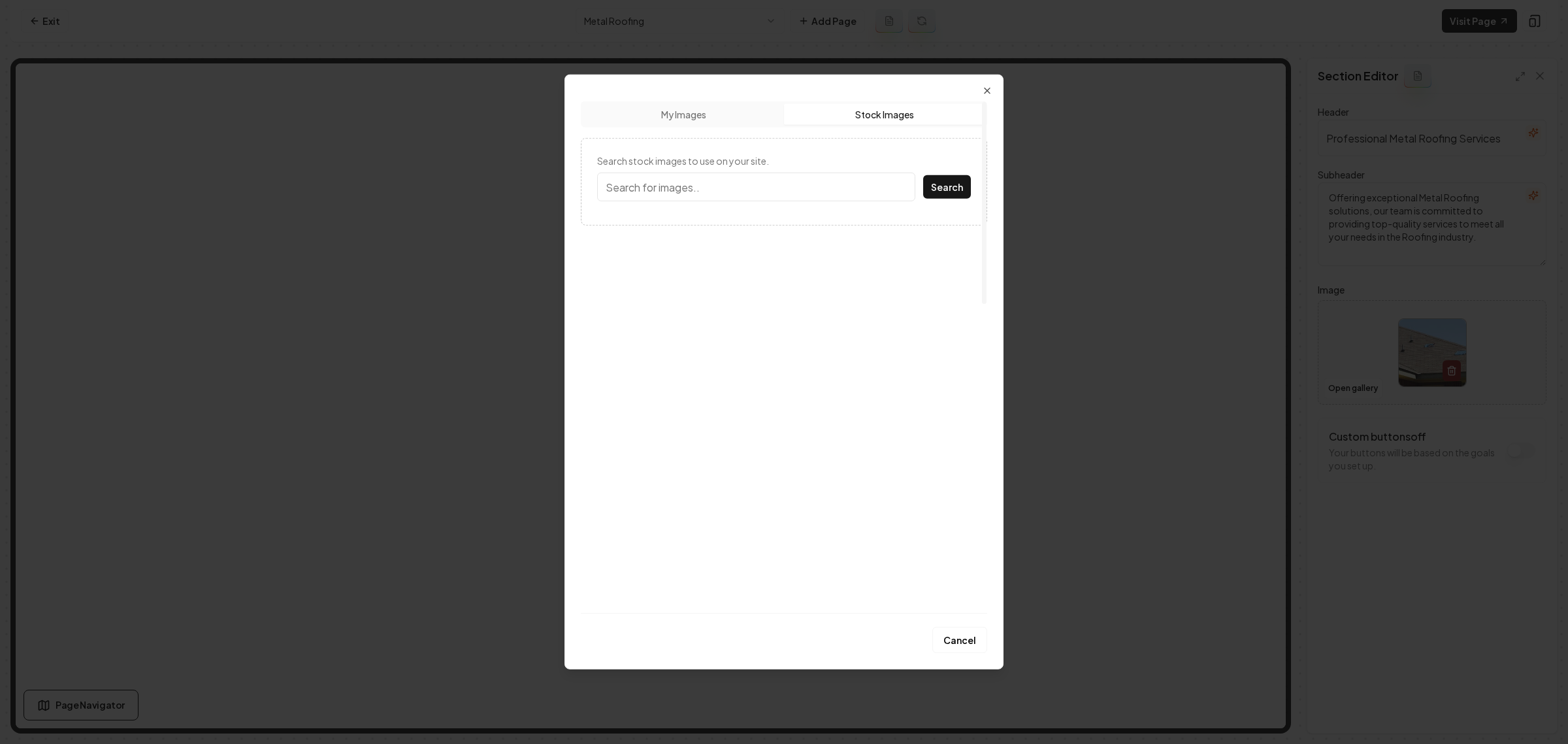
click at [854, 118] on button "Stock Images" at bounding box center [884, 114] width 200 height 21
click at [784, 191] on input "Search stock images to use on your site." at bounding box center [756, 187] width 318 height 29
type input "Metal roofing"
click at [923, 175] on button "Search" at bounding box center [947, 187] width 48 height 24
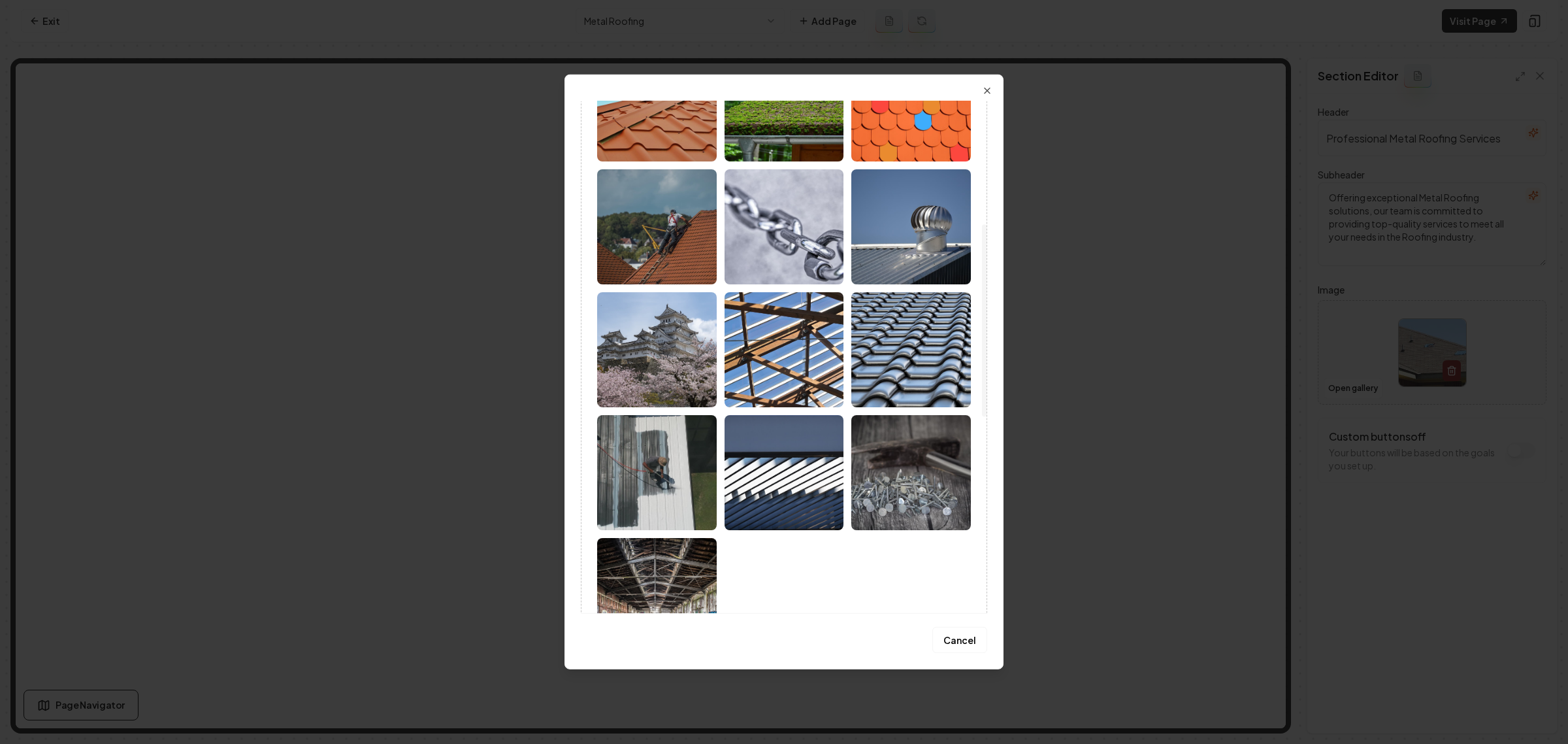
scroll to position [327, 0]
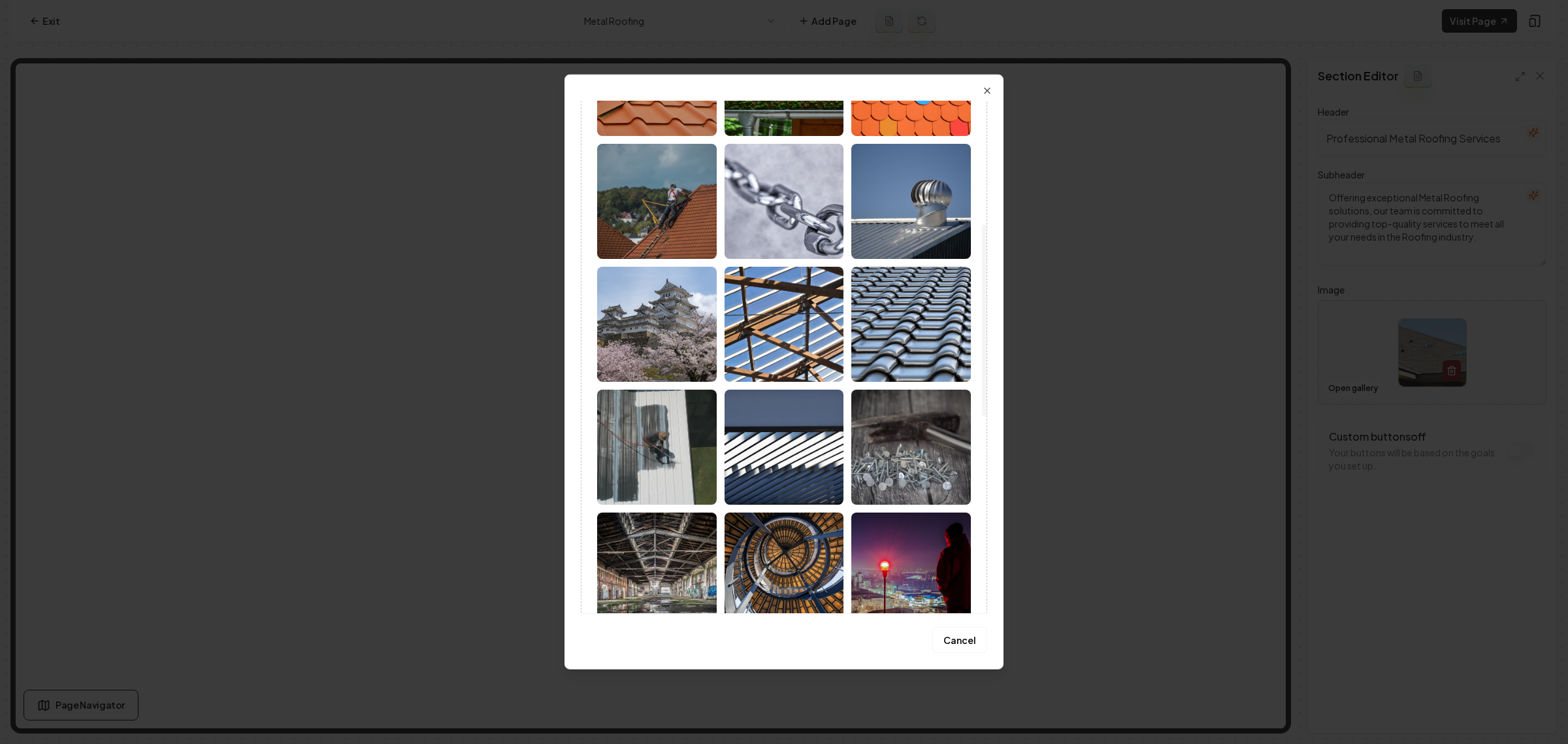
click at [902, 352] on img at bounding box center [911, 324] width 120 height 115
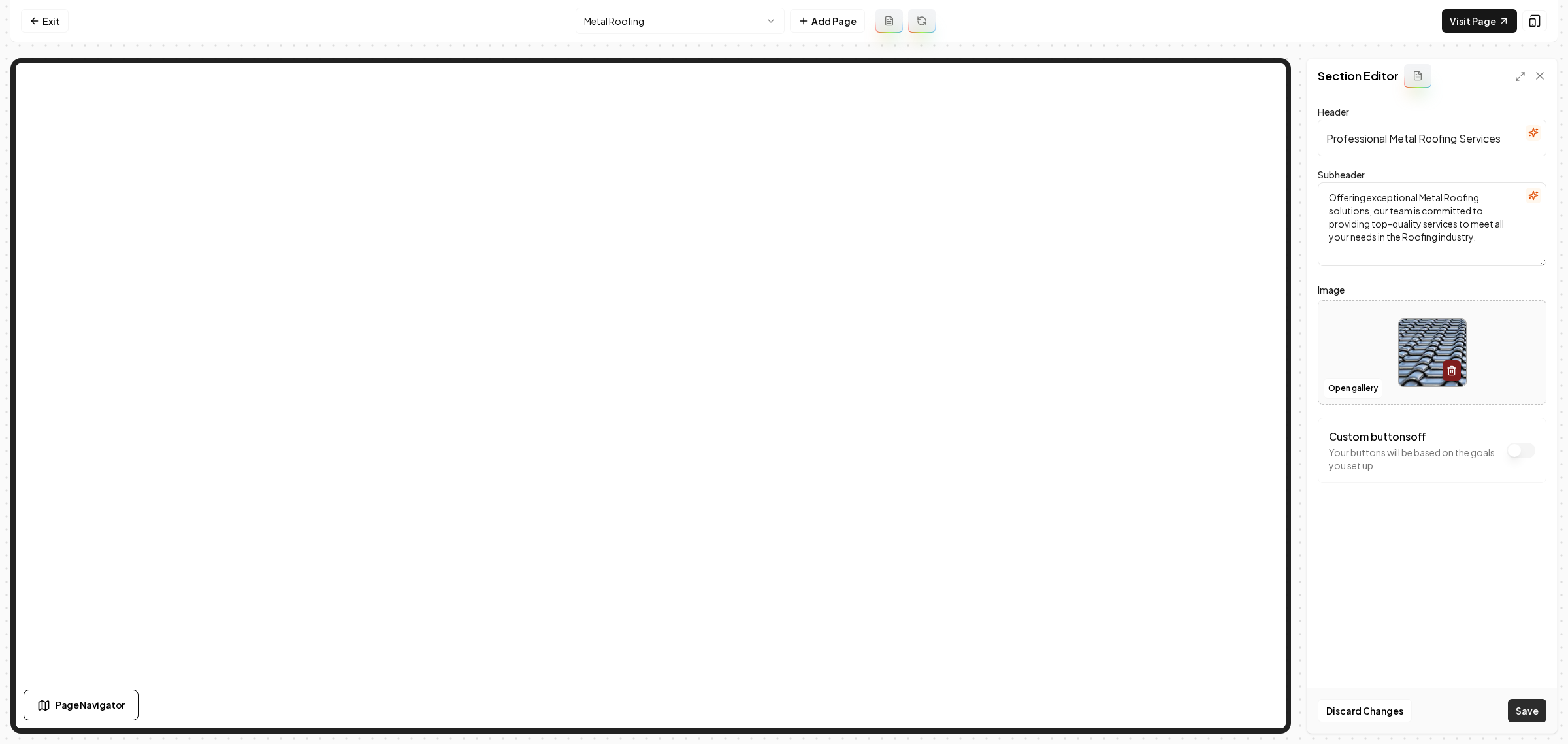
click at [1516, 710] on button "Save" at bounding box center [1527, 710] width 39 height 24
click at [675, 29] on html "Computer Required This feature is only available on a computer. Please switch t…" at bounding box center [784, 372] width 1568 height 744
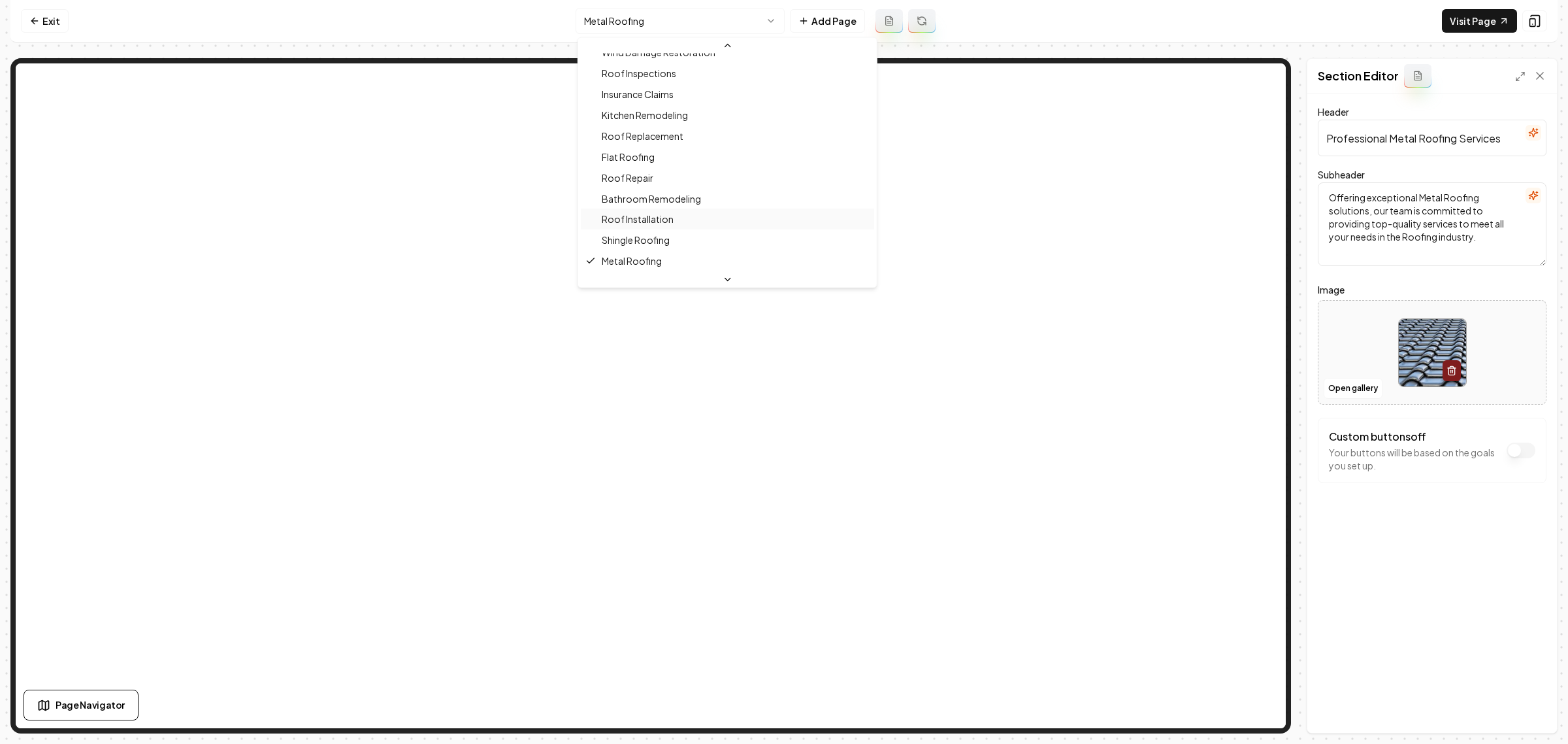
scroll to position [282, 0]
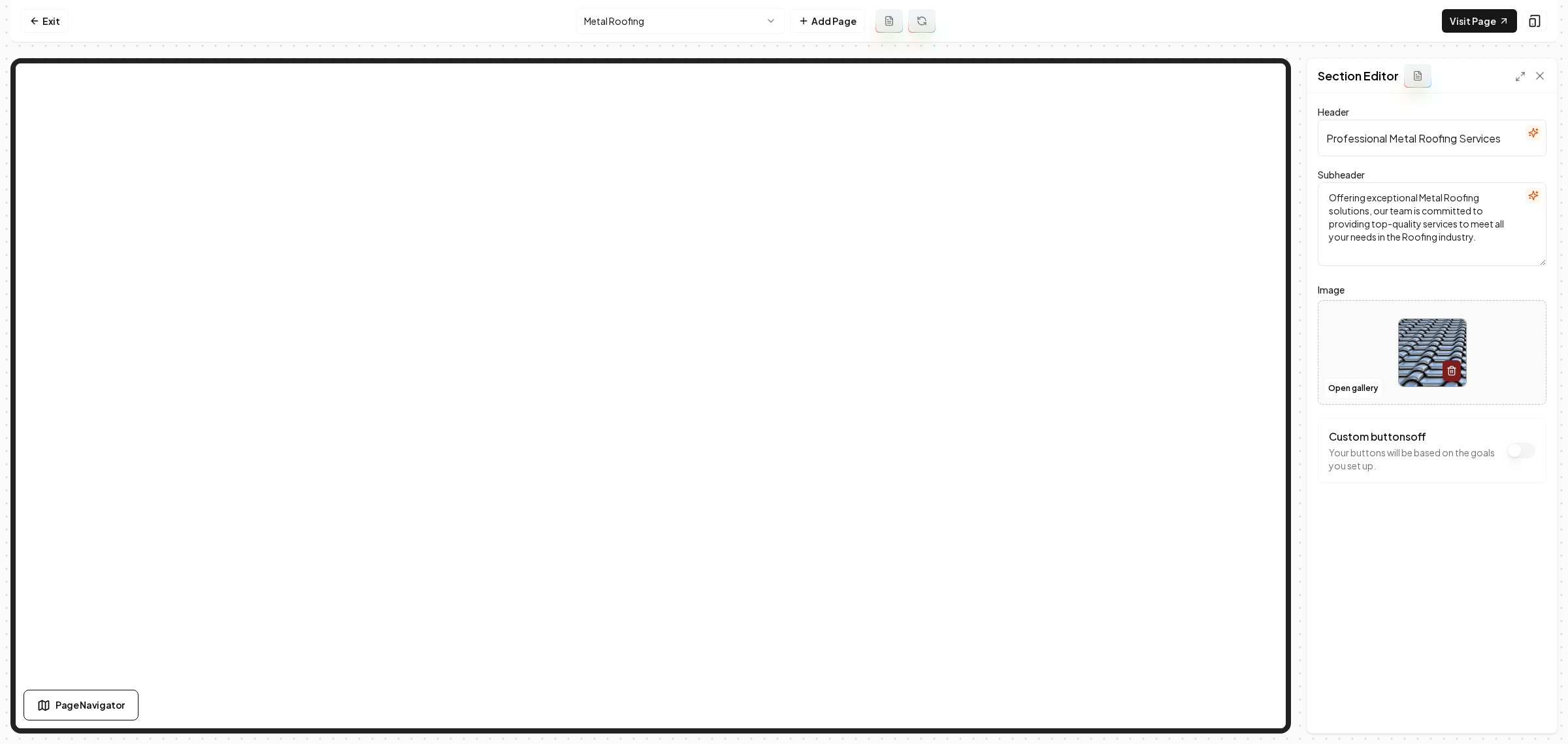
click at [675, 29] on html "Computer Required This feature is only available on a computer. Please switch t…" at bounding box center [784, 372] width 1568 height 744
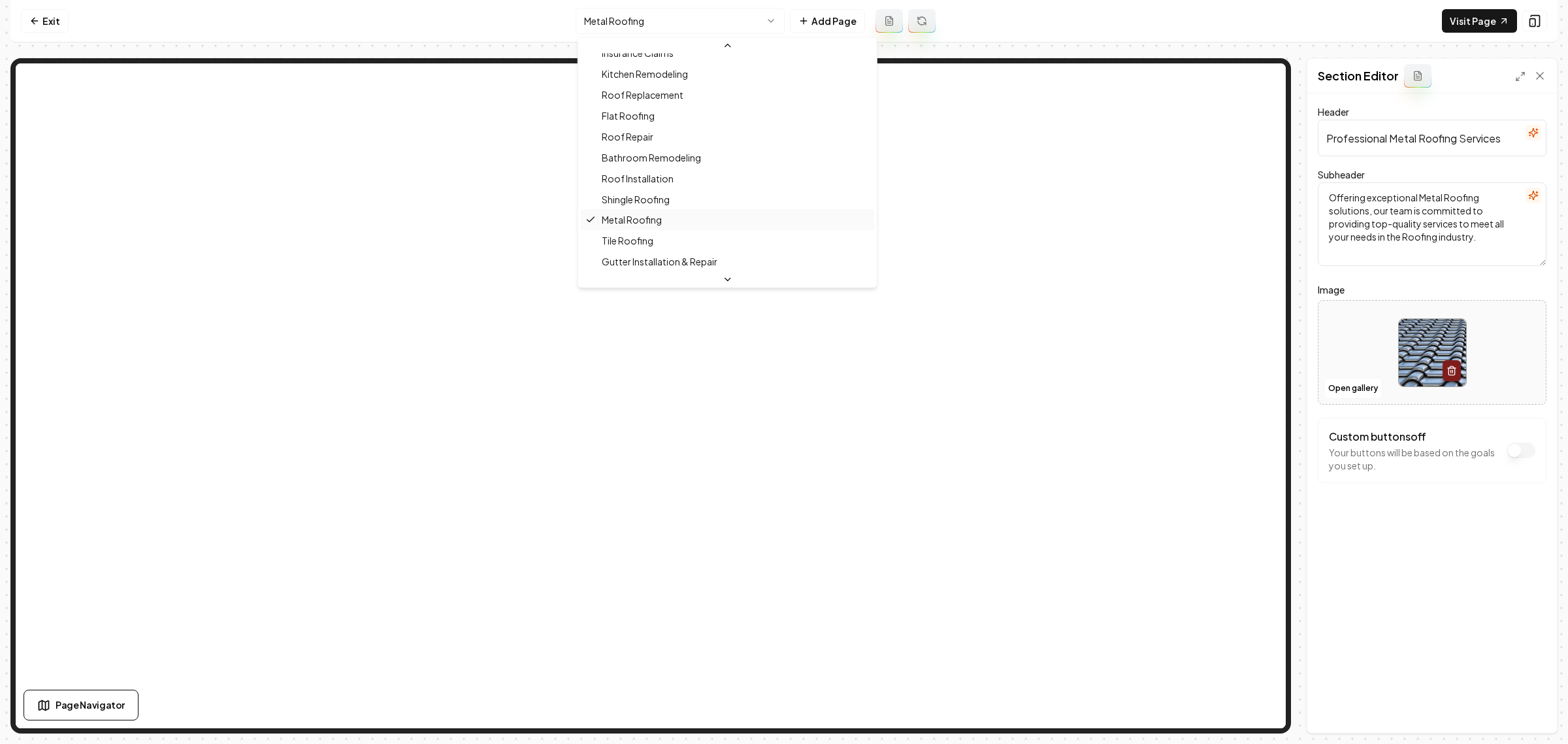
scroll to position [240, 0]
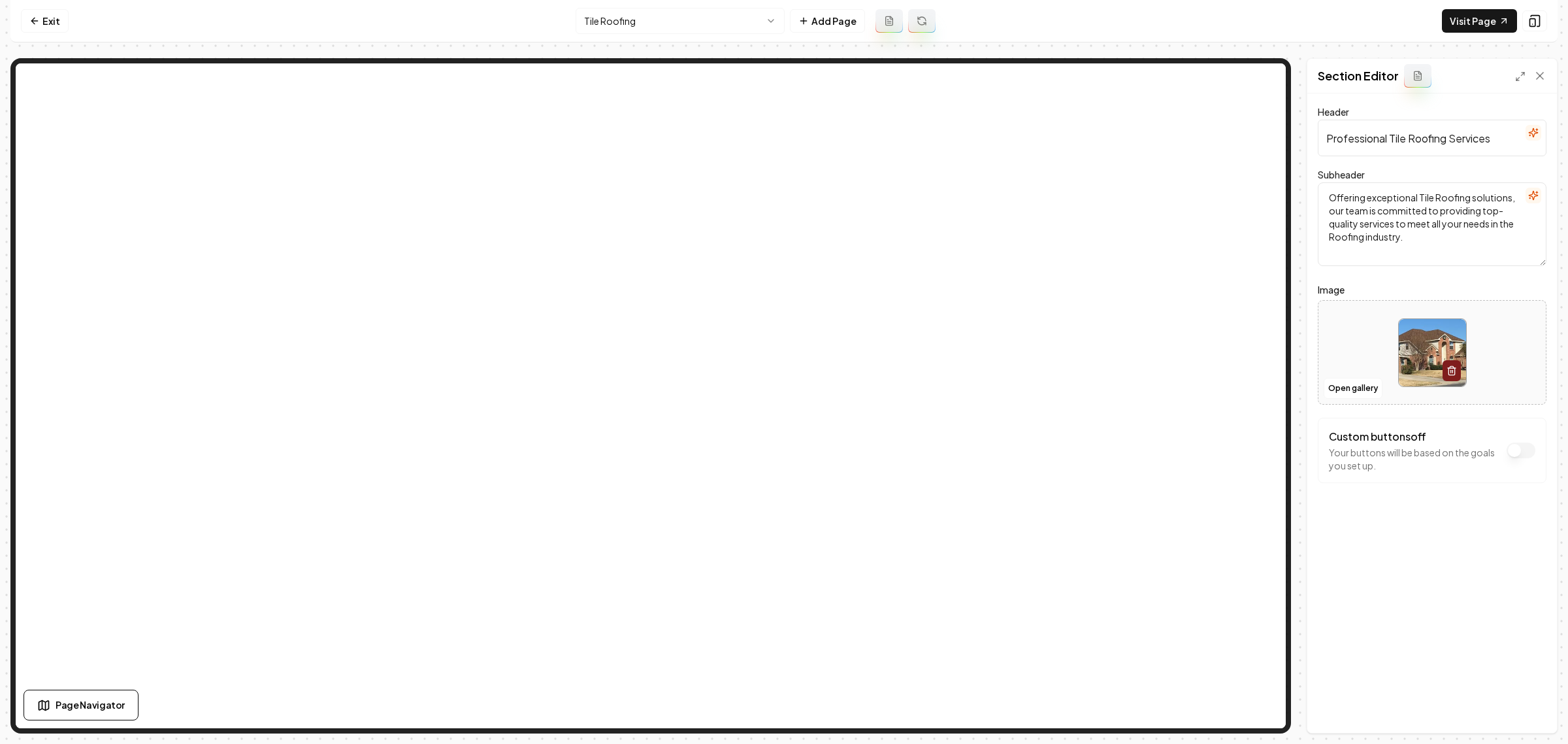
drag, startPoint x: 1447, startPoint y: 141, endPoint x: 1392, endPoint y: 139, distance: 55.0
click at [1392, 139] on input "Professional Tile Roofing Services" at bounding box center [1432, 138] width 229 height 36
click at [1417, 342] on img at bounding box center [1433, 353] width 67 height 67
type input "**********"
click at [1521, 710] on button "Save" at bounding box center [1527, 710] width 39 height 24
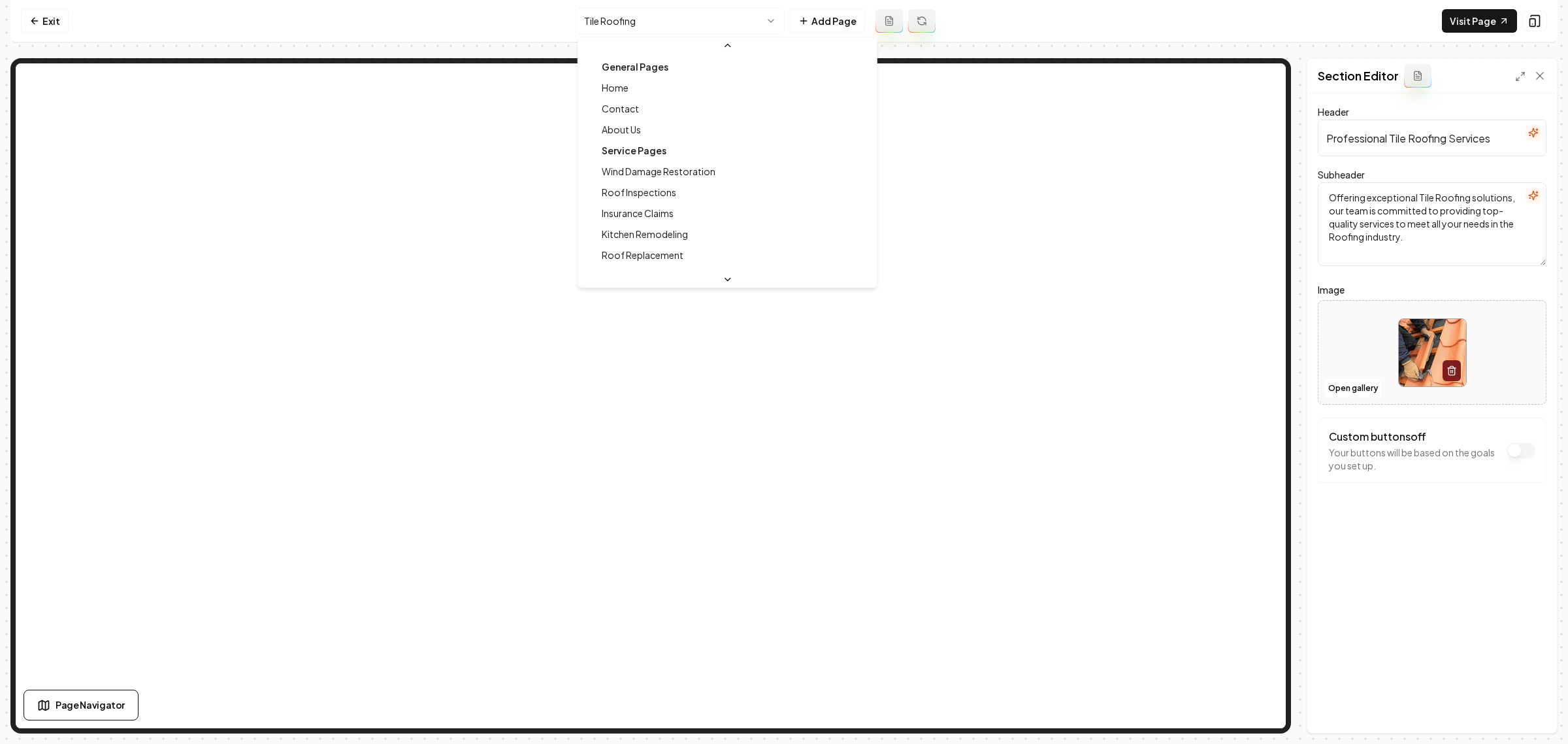
click at [705, 24] on html "Computer Required This feature is only available on a computer. Please switch t…" at bounding box center [784, 372] width 1568 height 744
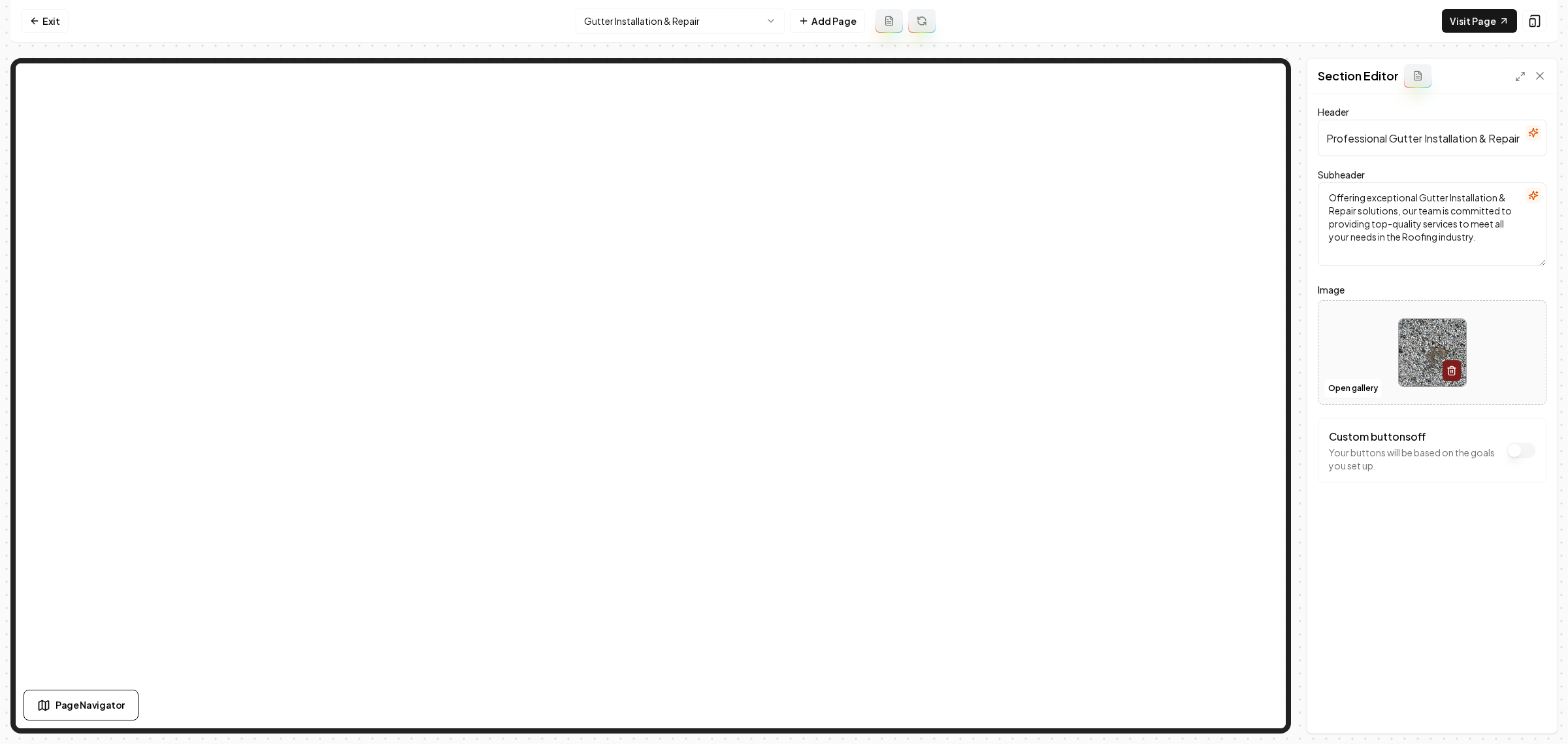
drag, startPoint x: 1475, startPoint y: 138, endPoint x: 1425, endPoint y: 144, distance: 50.4
click at [1425, 144] on input "Professional Gutter Installation & Repair Services" at bounding box center [1432, 138] width 229 height 36
click at [1419, 347] on img at bounding box center [1433, 353] width 67 height 67
type input "**********"
click at [1526, 710] on button "Save" at bounding box center [1527, 710] width 39 height 24
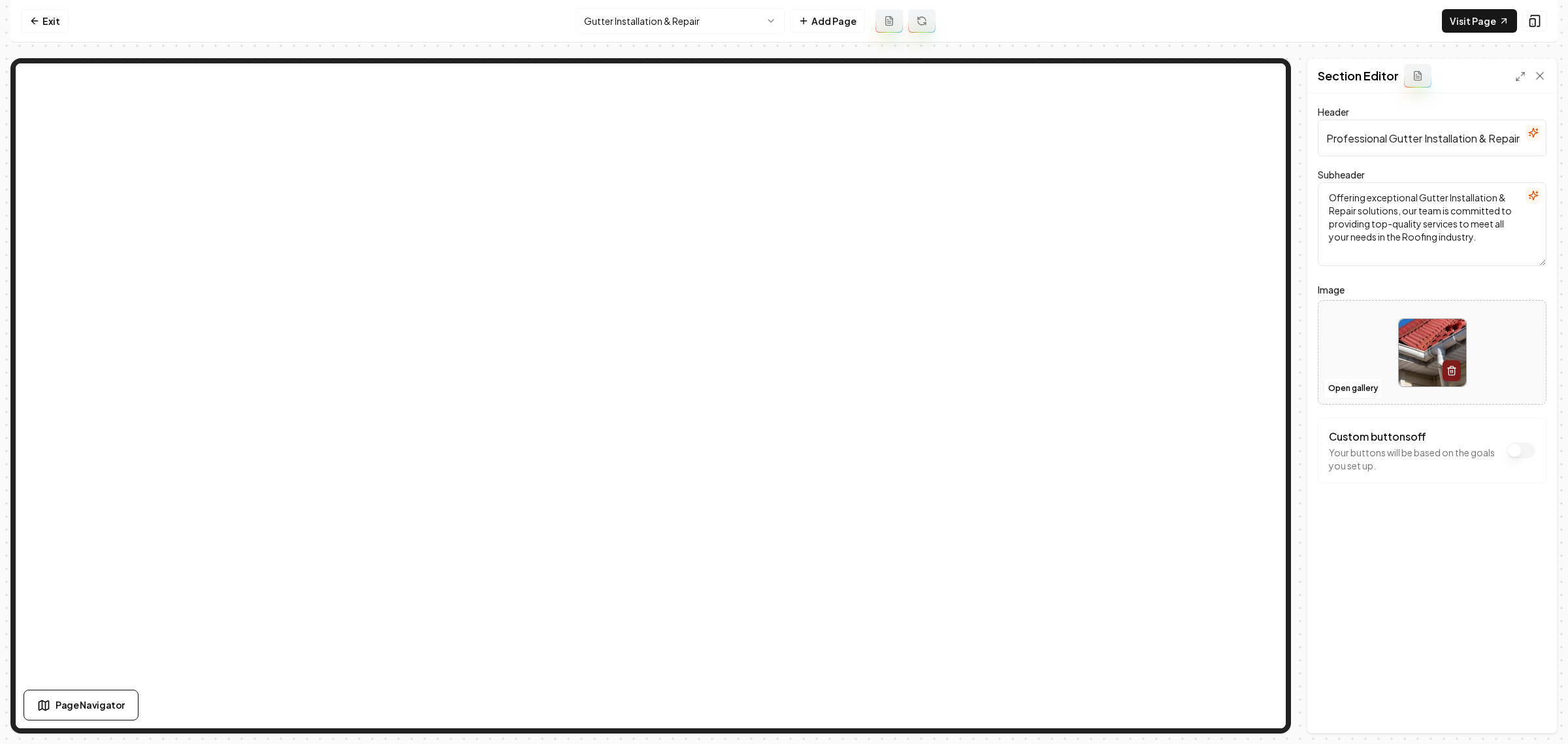
click at [687, 23] on html "Computer Required This feature is only available on a computer. Please switch t…" at bounding box center [784, 372] width 1568 height 744
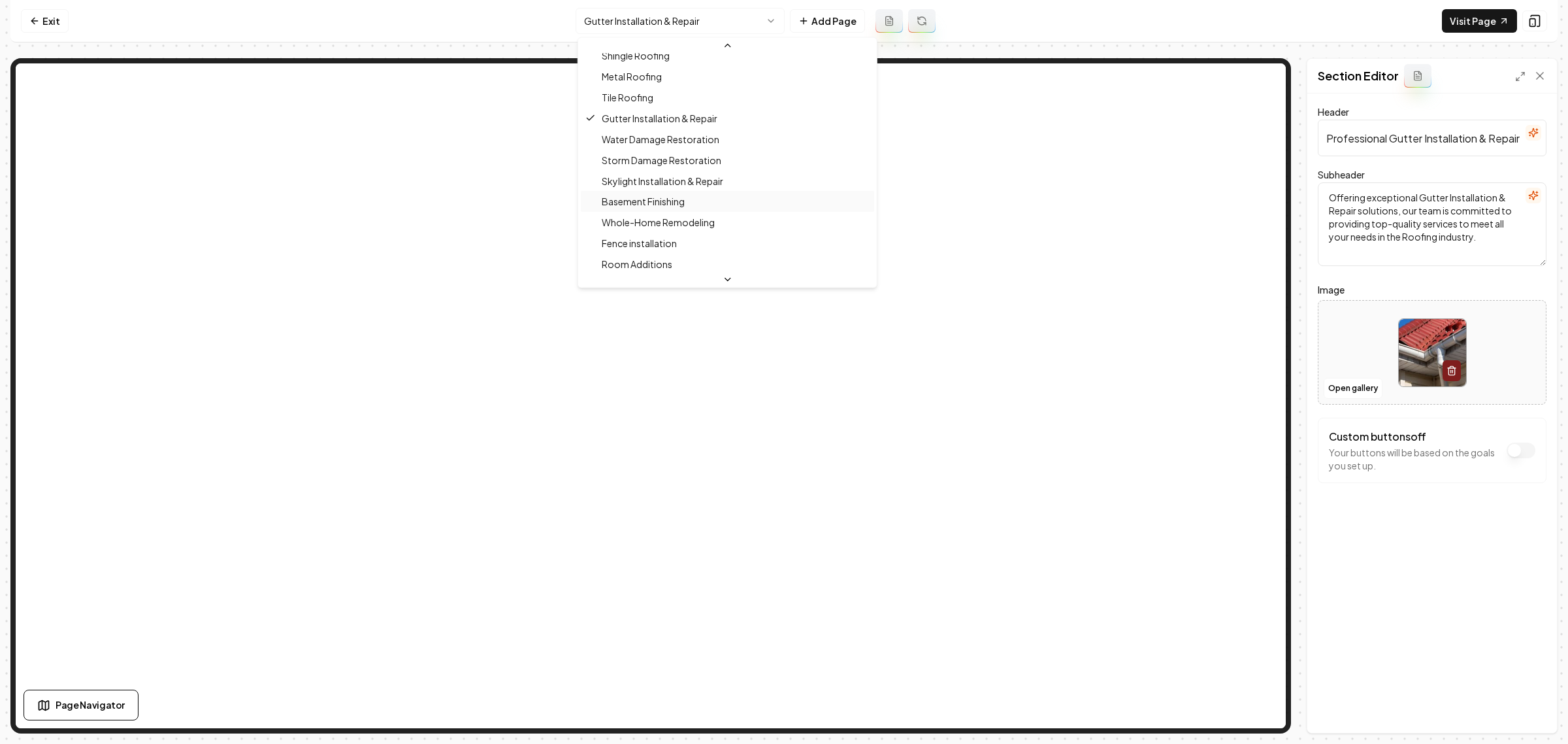
scroll to position [324, 0]
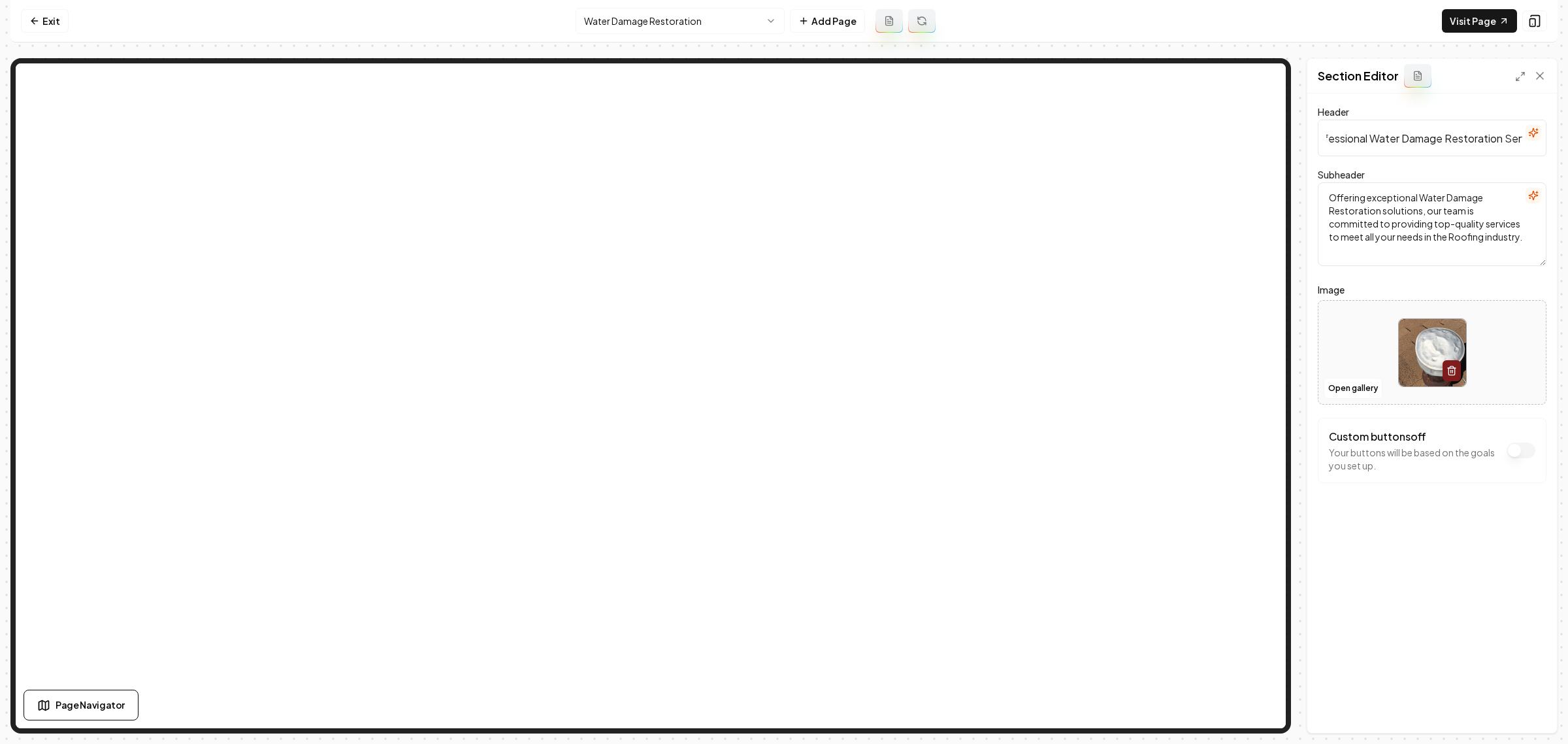
scroll to position [0, 45]
drag, startPoint x: 1394, startPoint y: 139, endPoint x: 1474, endPoint y: 142, distance: 80.1
click at [1474, 142] on input "Professional Water Damage Restoration Services" at bounding box center [1432, 138] width 229 height 36
click at [1425, 353] on img at bounding box center [1433, 353] width 67 height 67
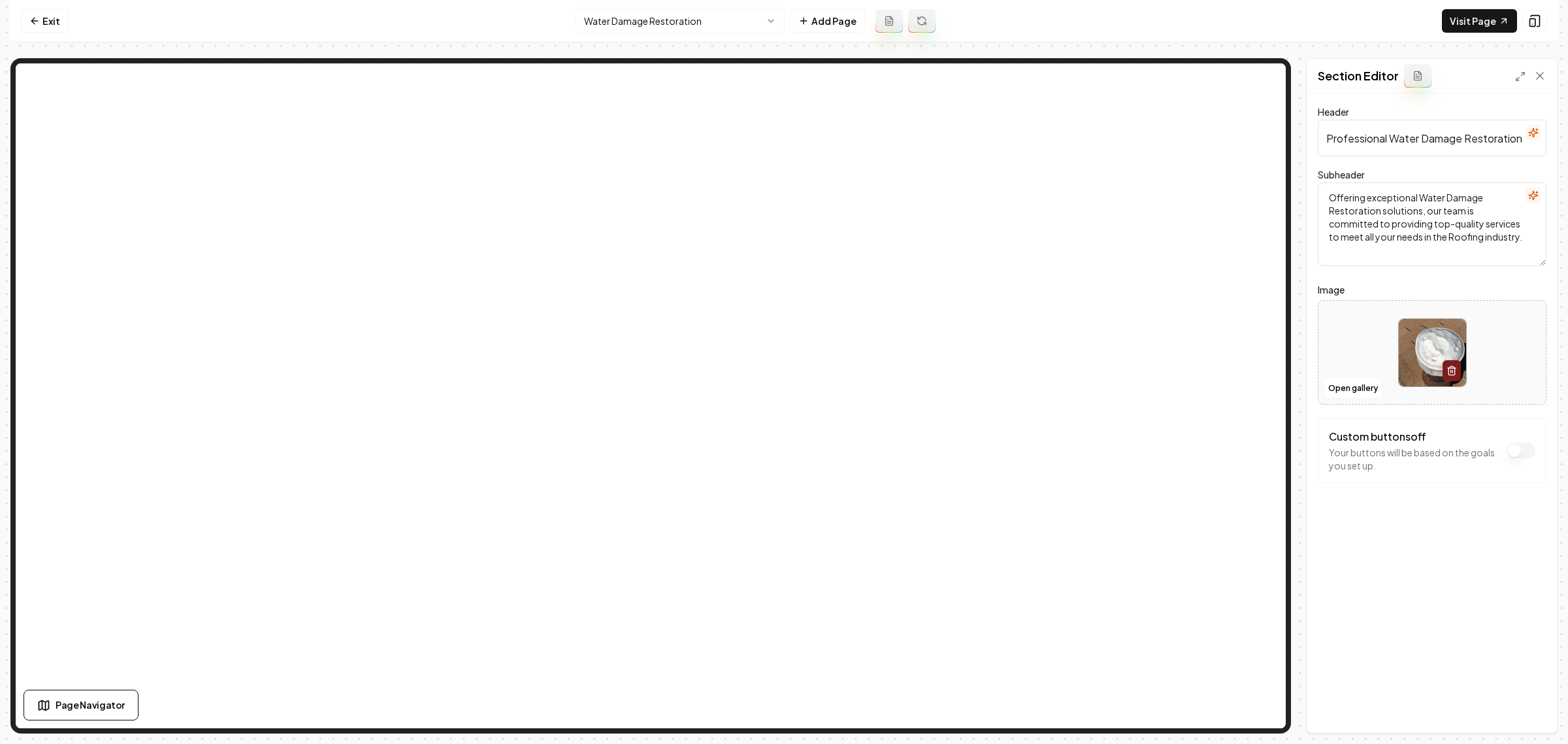
type input "**********"
drag, startPoint x: 1530, startPoint y: 705, endPoint x: 1524, endPoint y: 700, distance: 7.8
click at [1530, 705] on button "Save" at bounding box center [1527, 710] width 39 height 24
click at [694, 24] on html "Computer Required This feature is only available on a computer. Please switch t…" at bounding box center [784, 372] width 1568 height 744
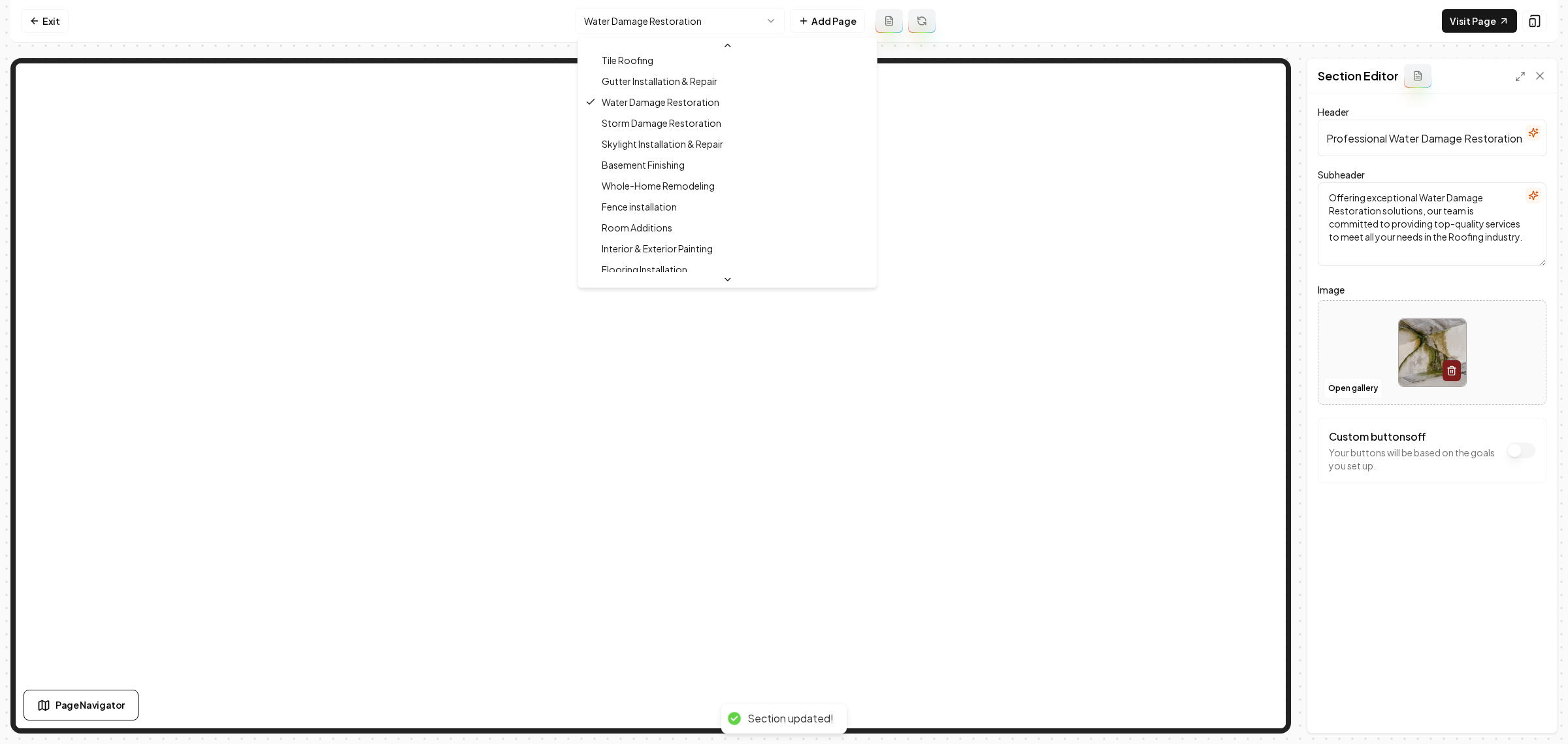
scroll to position [345, 0]
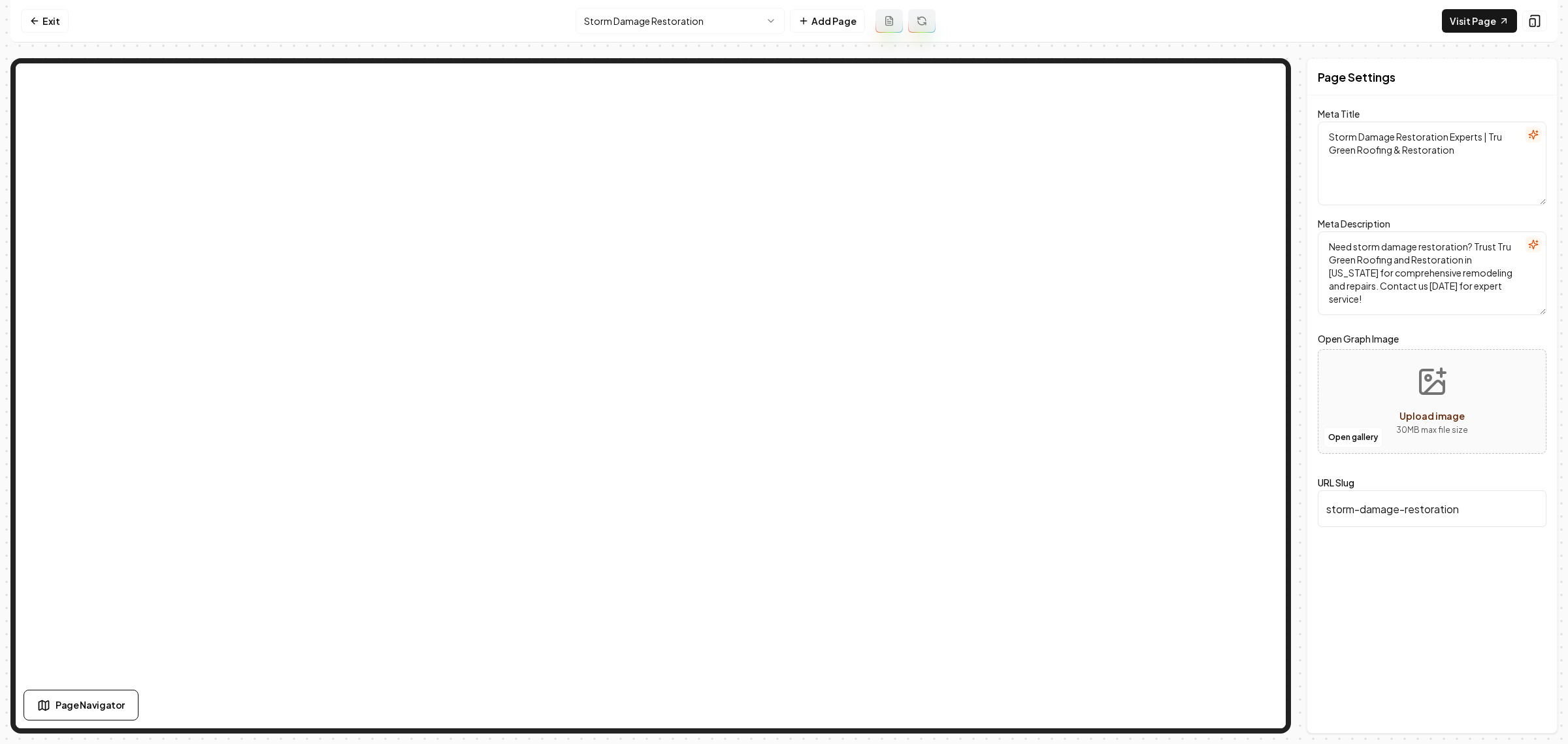
click at [668, 23] on html "Computer Required This feature is only available on a computer. Please switch t…" at bounding box center [784, 372] width 1568 height 744
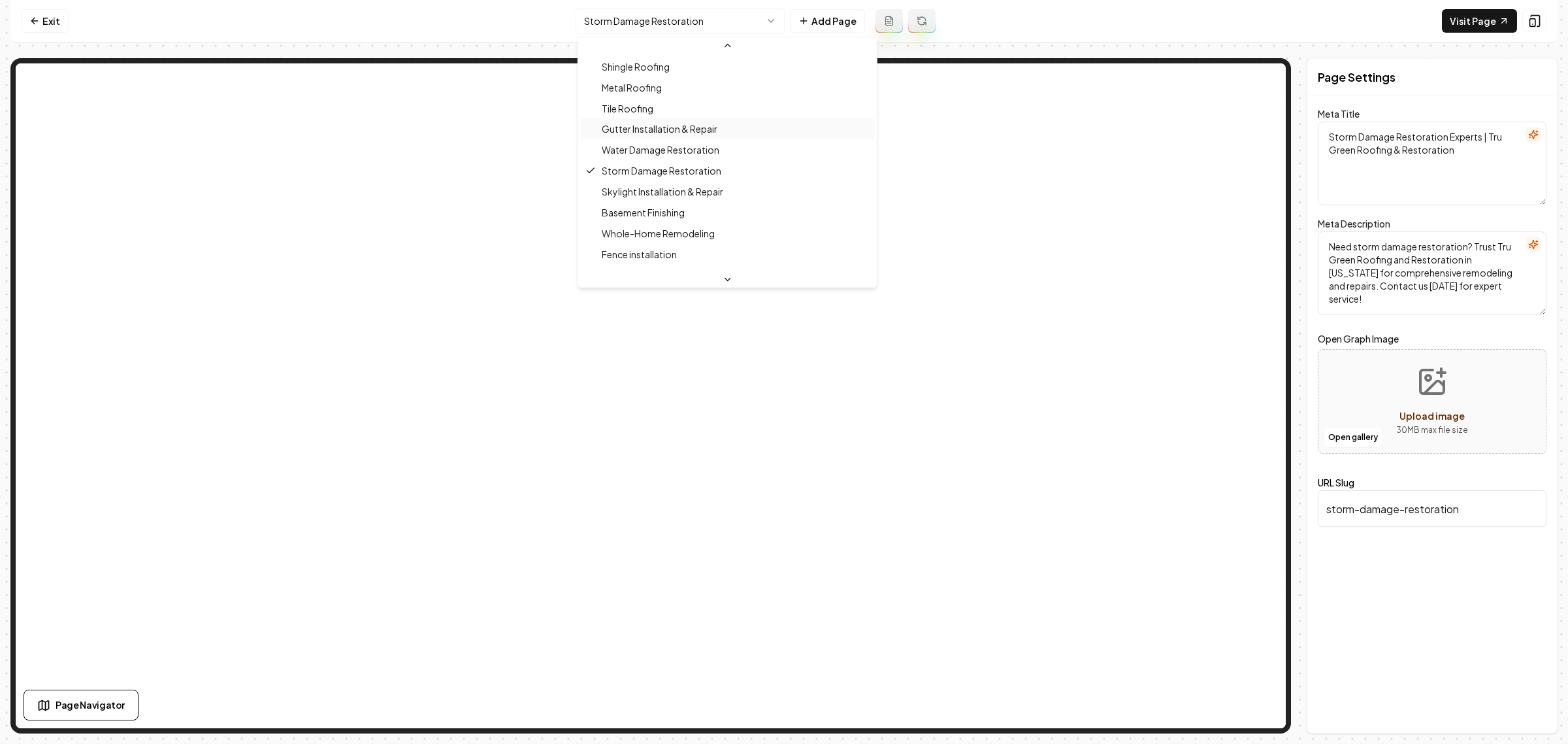
scroll to position [366, 0]
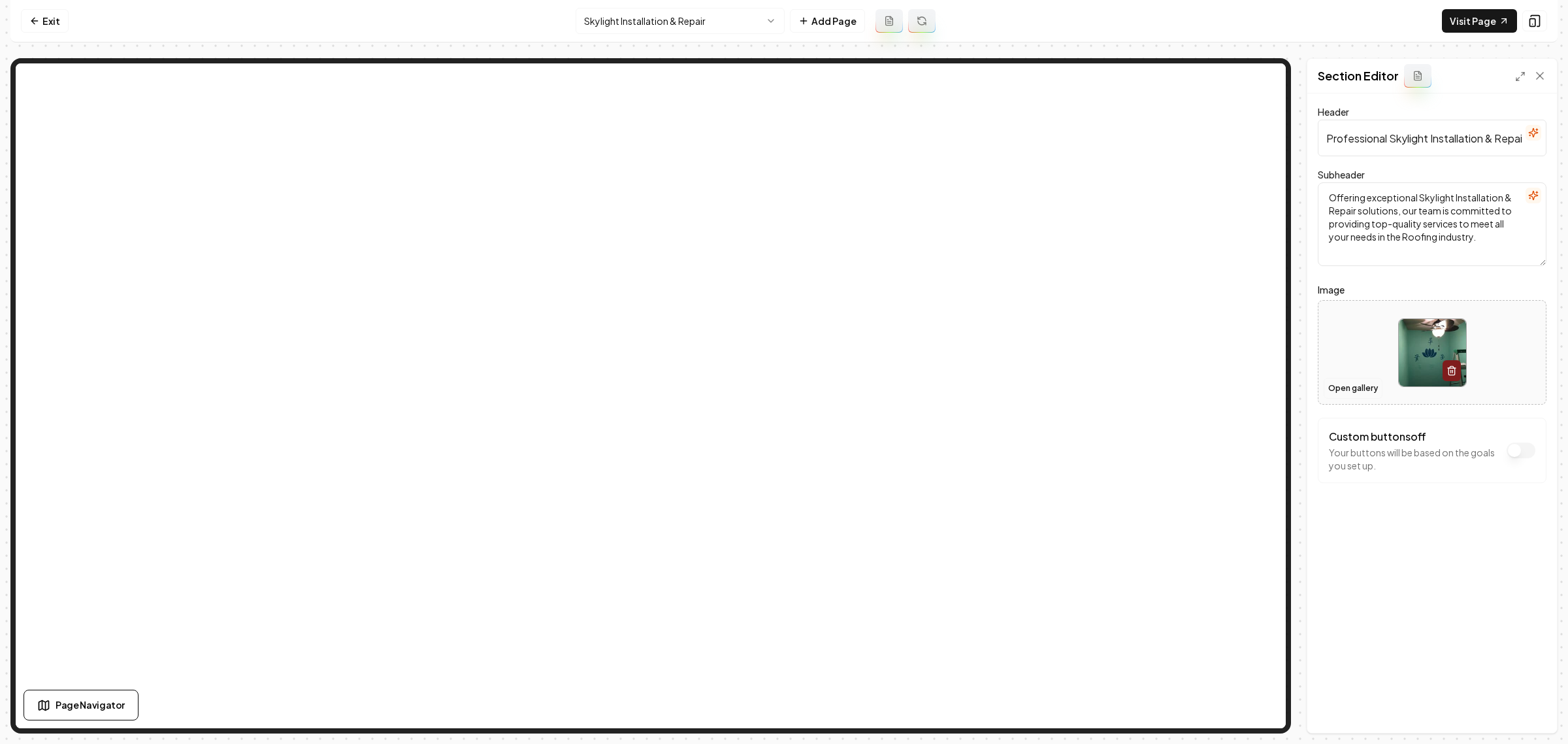
click at [1341, 391] on button "Open gallery" at bounding box center [1353, 387] width 59 height 21
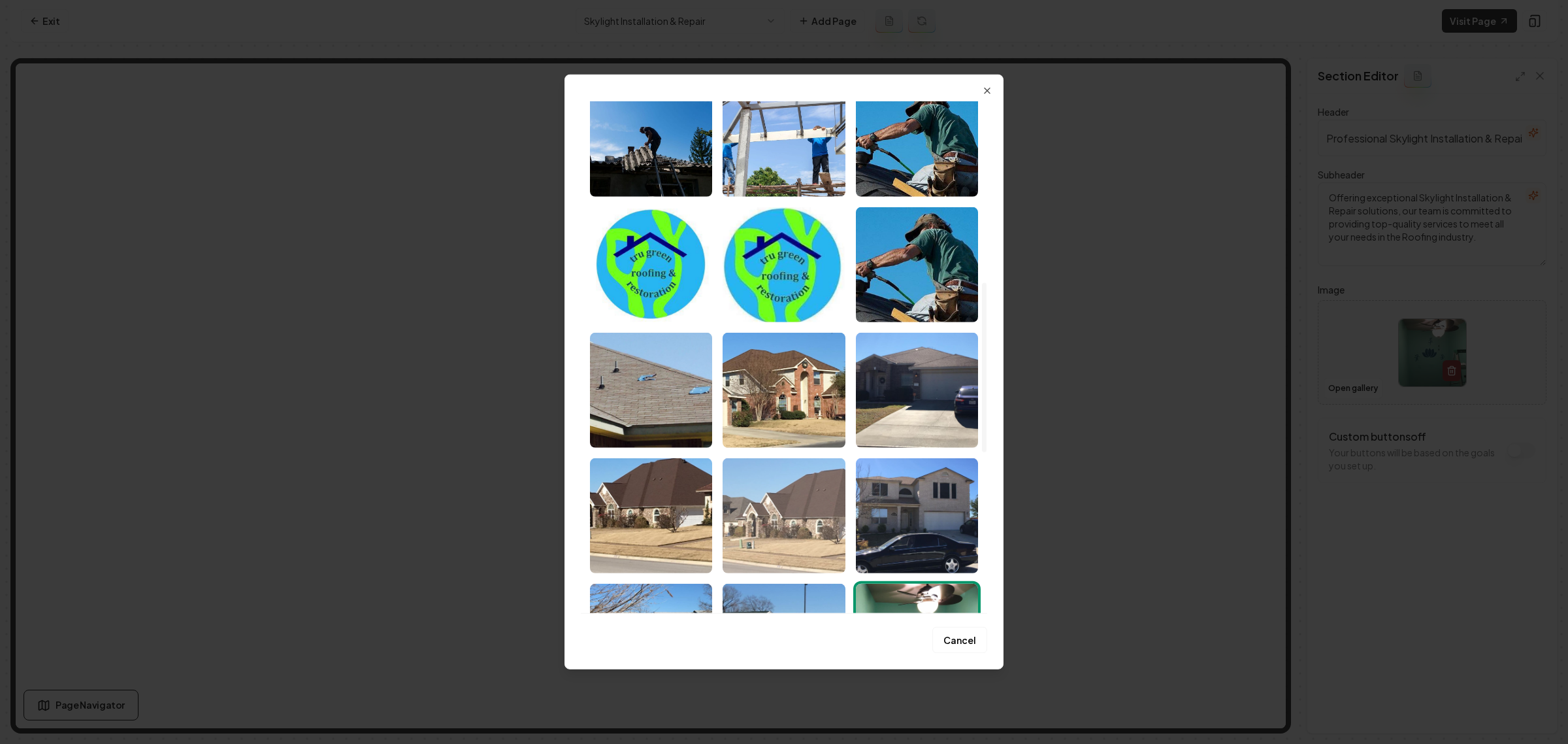
scroll to position [540, 0]
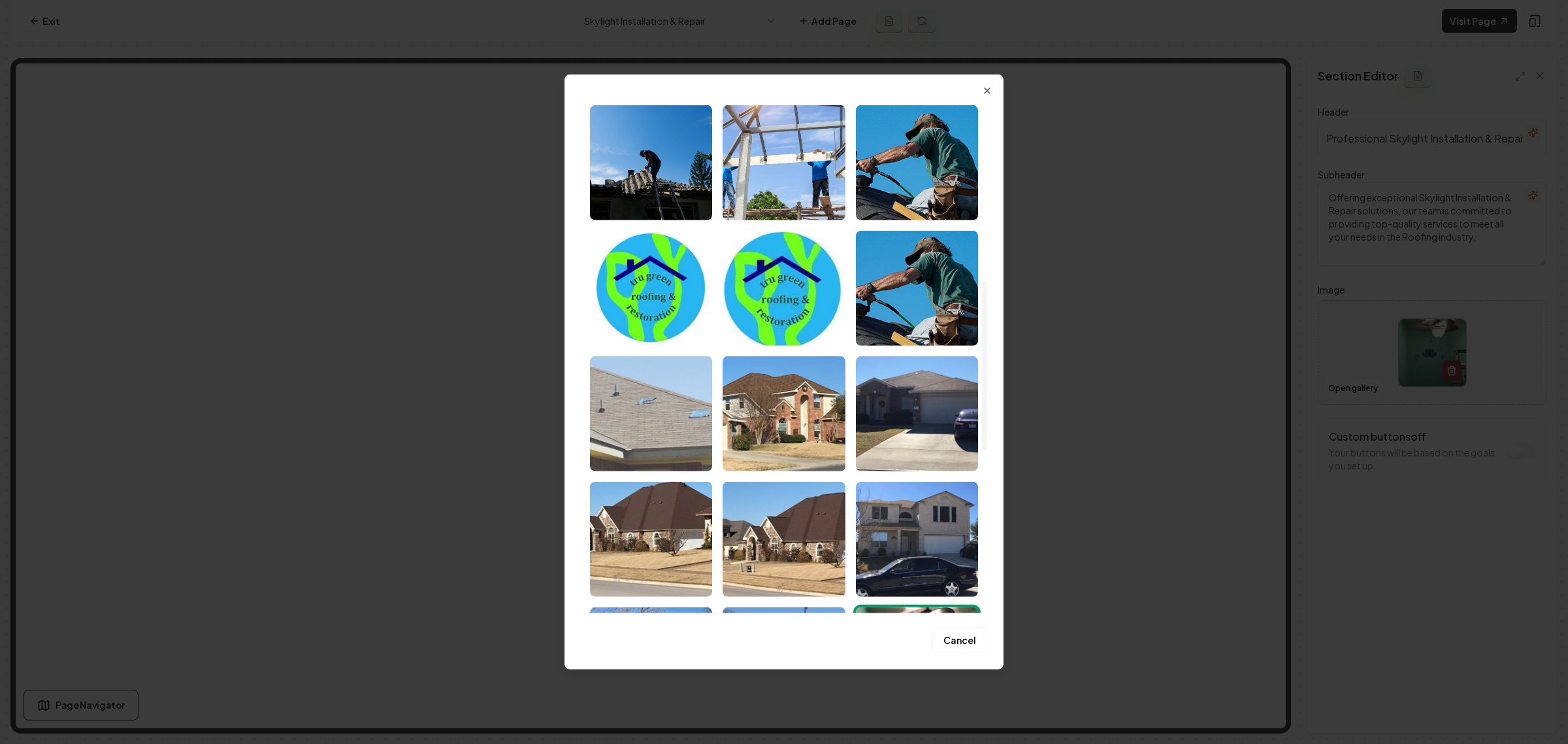
click at [661, 416] on img "Select image image_6834b2bc432c476416b6b1de.webp" at bounding box center [651, 414] width 122 height 115
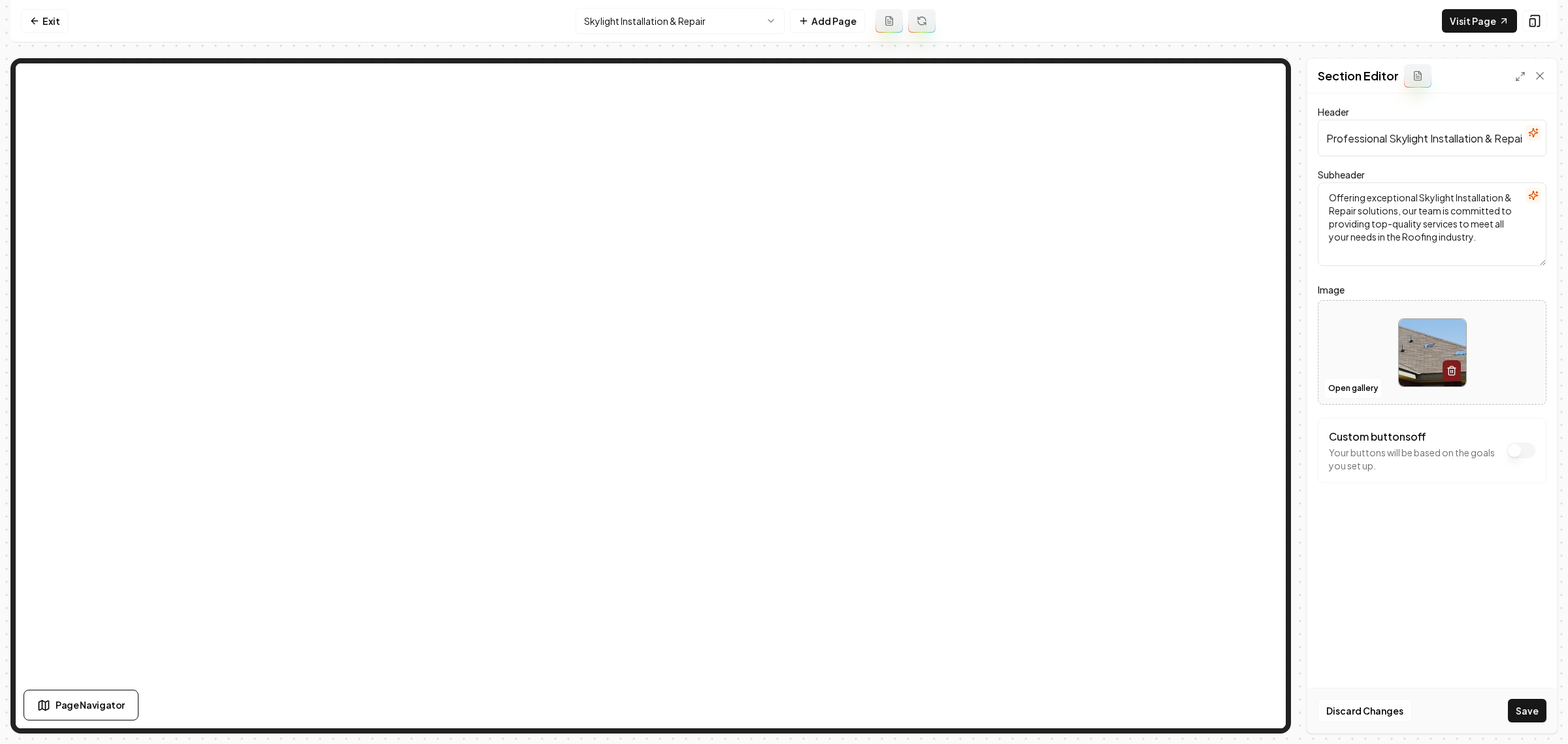
click at [1534, 708] on button "Save" at bounding box center [1527, 710] width 39 height 24
drag, startPoint x: 1427, startPoint y: 136, endPoint x: 1422, endPoint y: 141, distance: 7.1
click at [1406, 139] on input "Professional Skylight Installation & Repair Services" at bounding box center [1432, 138] width 229 height 36
drag, startPoint x: 1428, startPoint y: 136, endPoint x: 1390, endPoint y: 141, distance: 38.3
click at [1390, 141] on input "Professional Skylight Installation & Repair Services" at bounding box center [1432, 138] width 229 height 36
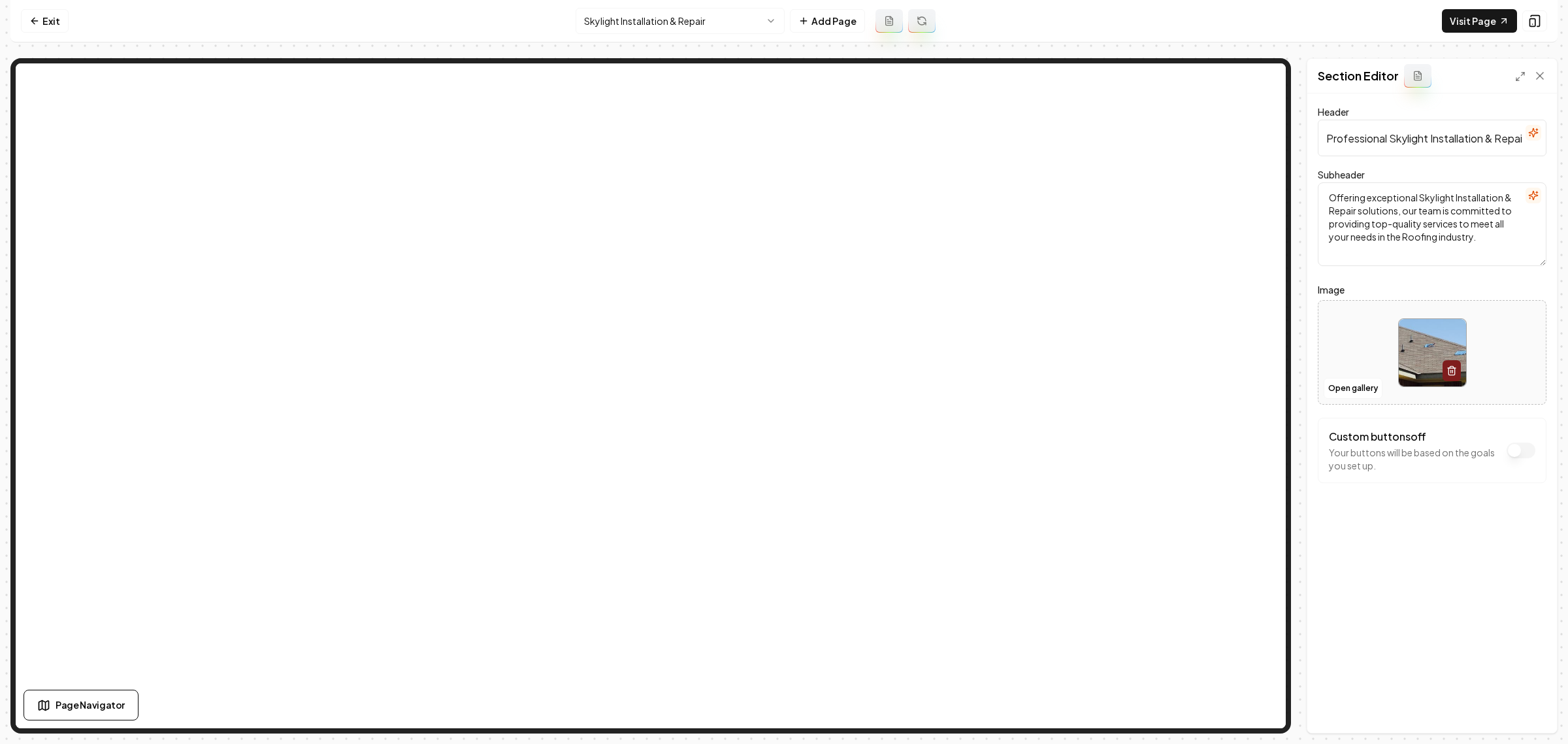
click at [1410, 349] on img at bounding box center [1433, 353] width 67 height 67
type input "**********"
click at [1524, 710] on button "Save" at bounding box center [1527, 710] width 39 height 24
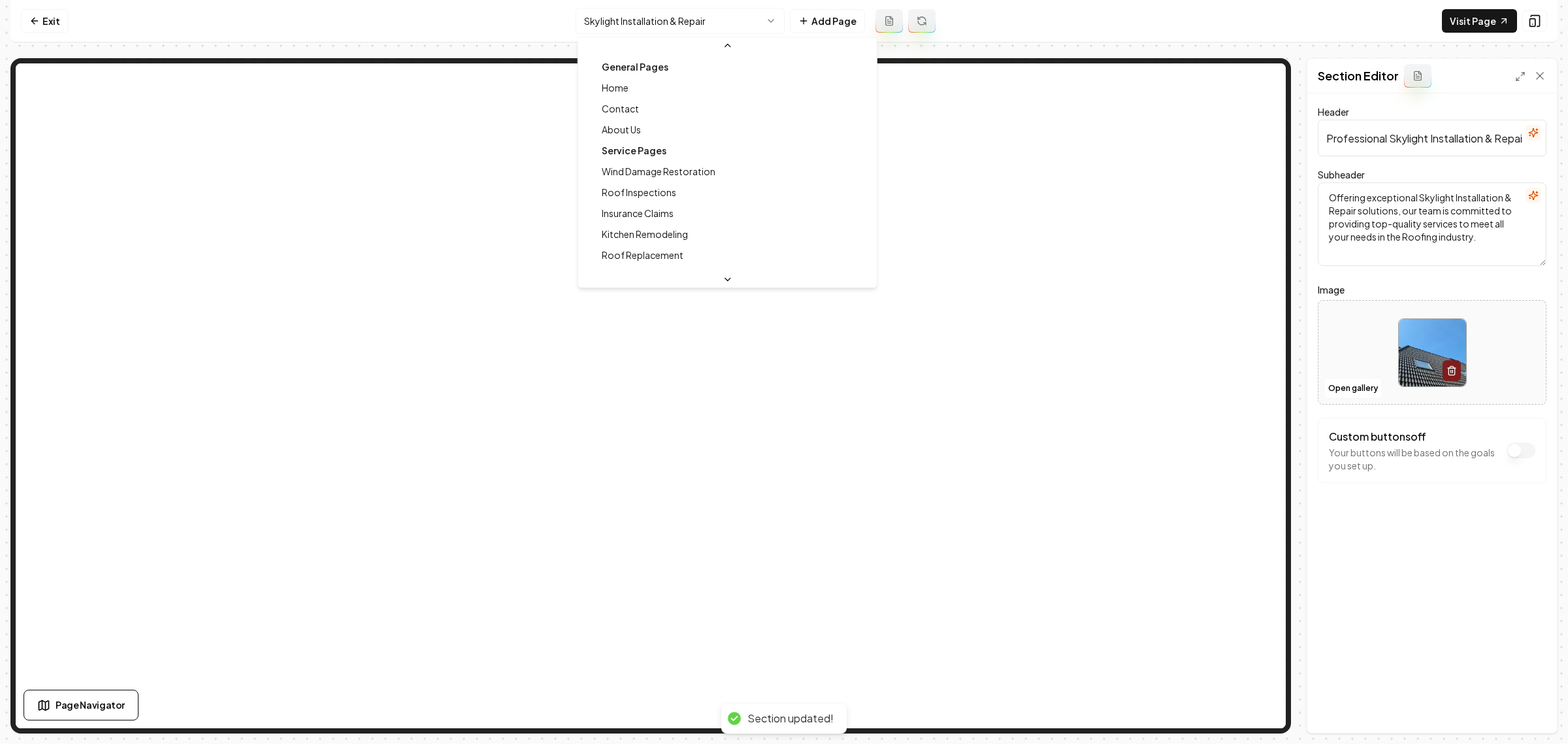
click at [650, 24] on html "Computer Required This feature is only available on a computer. Please switch t…" at bounding box center [784, 372] width 1568 height 744
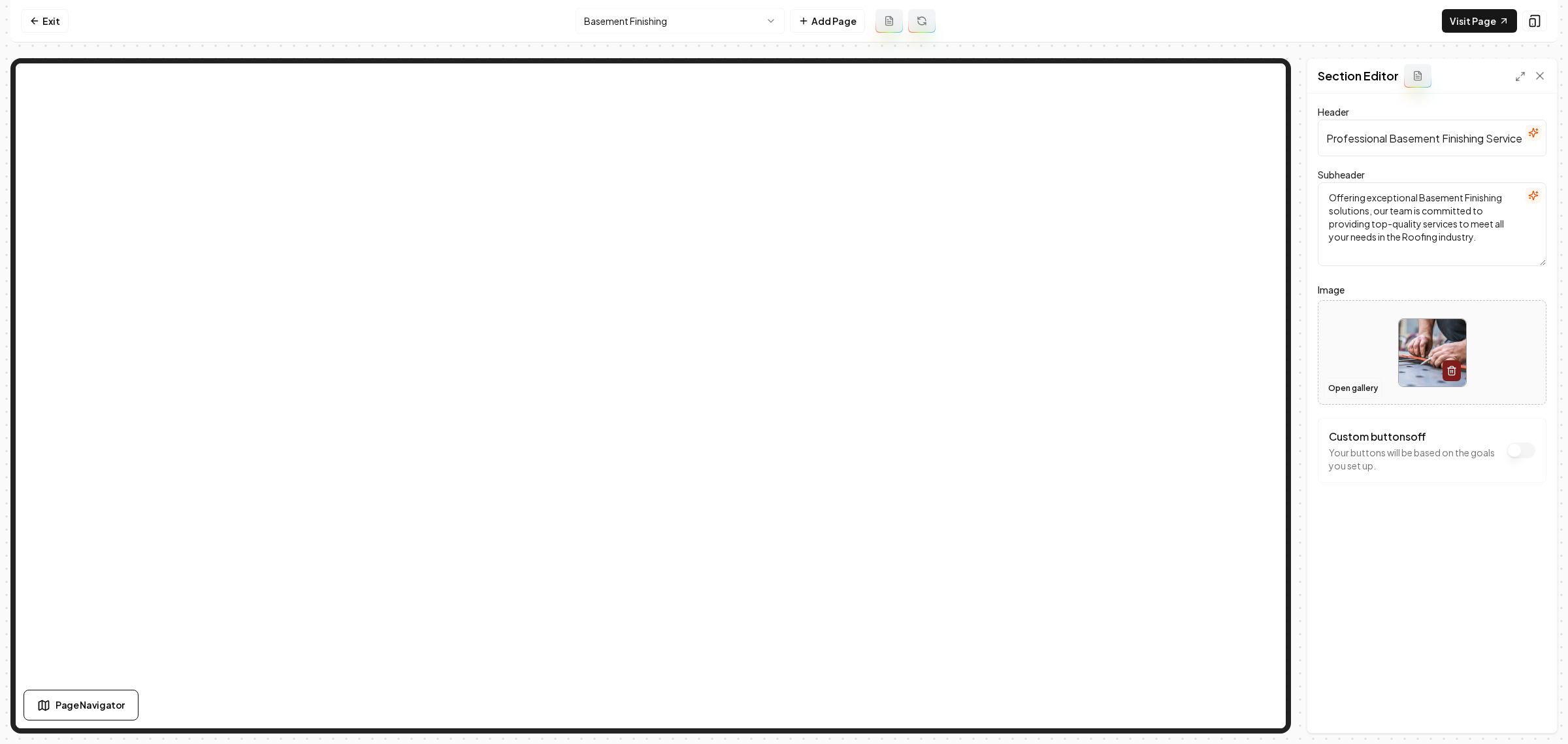
click at [1346, 387] on button "Open gallery" at bounding box center [1353, 387] width 59 height 21
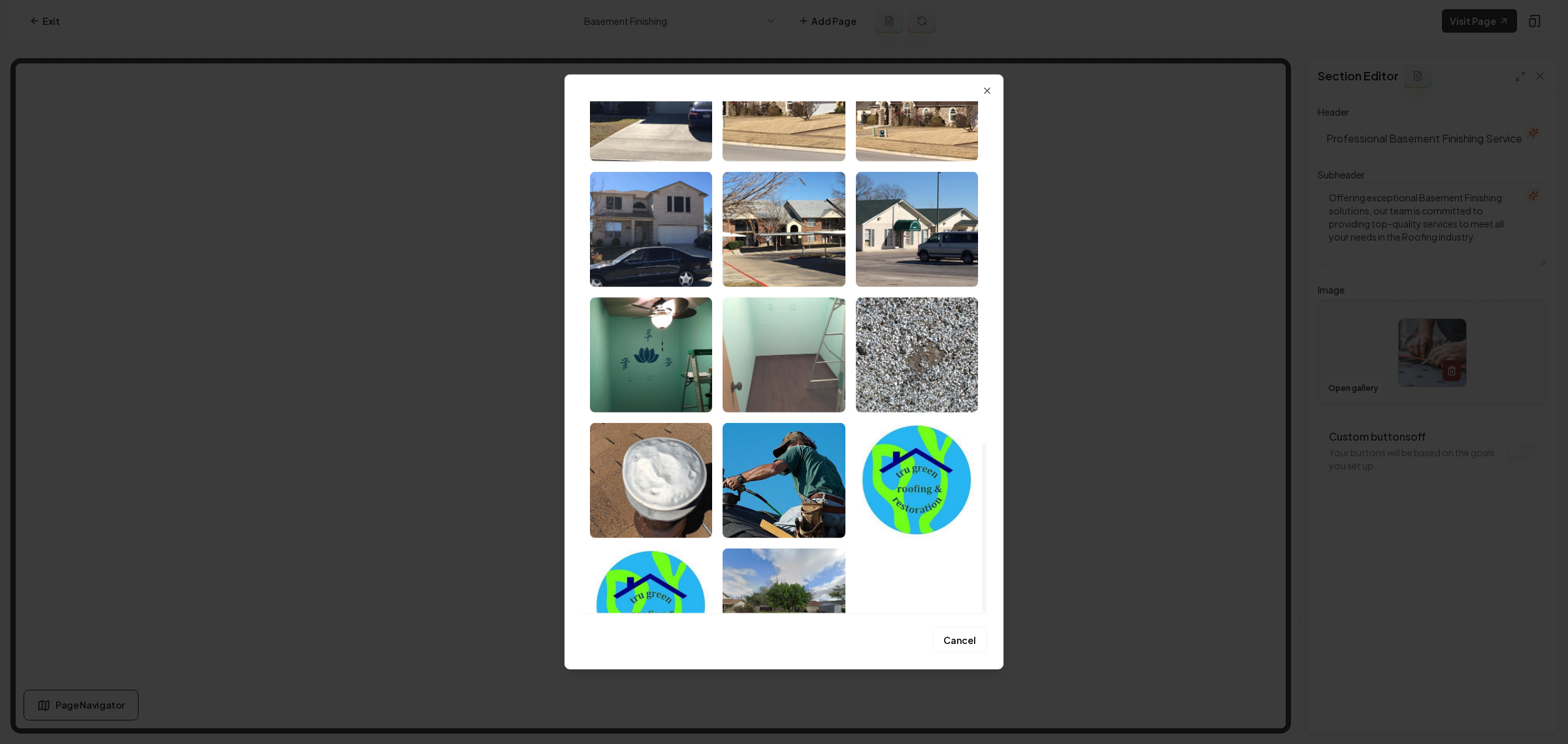
scroll to position [1030, 0]
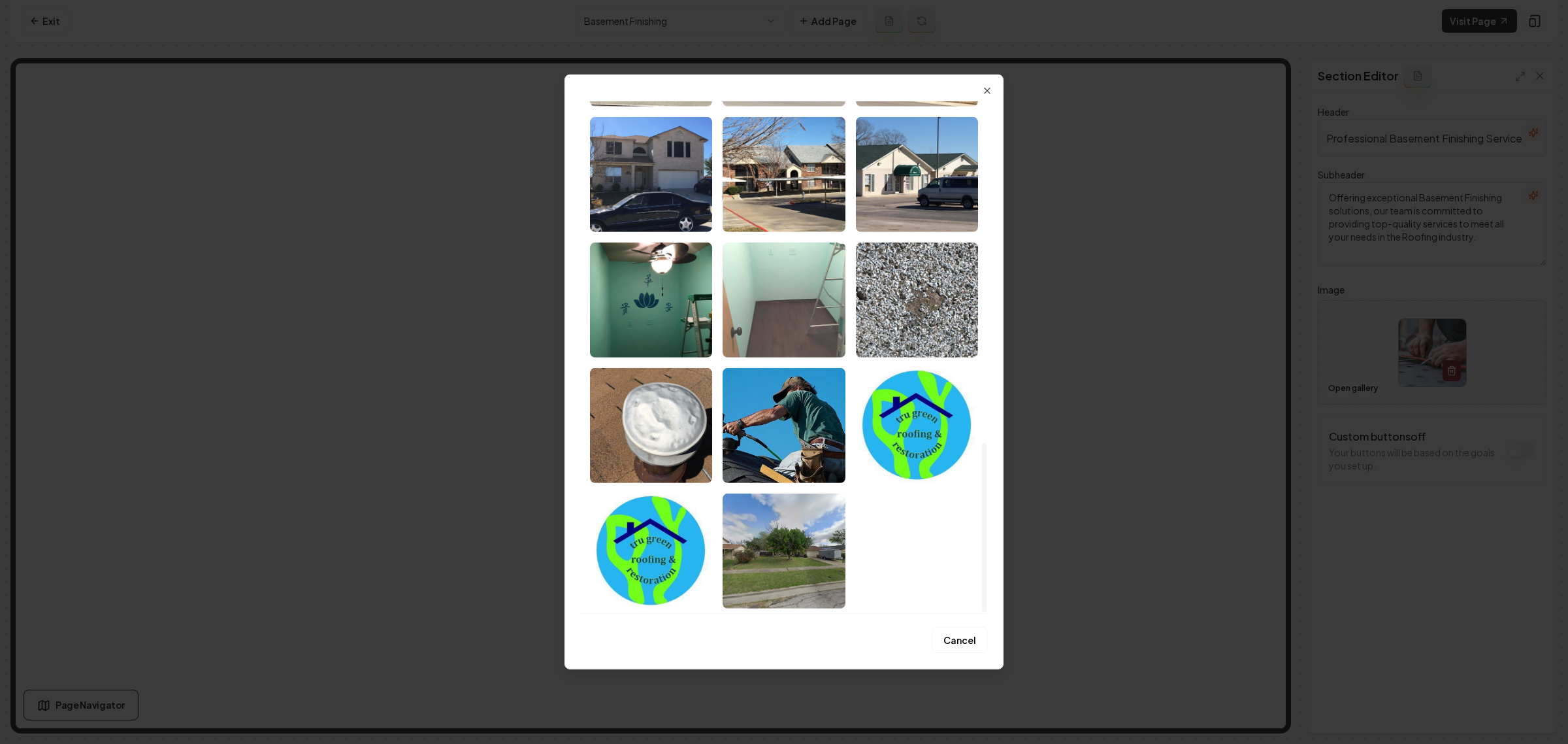
click at [794, 315] on img "Select image image_6834b2bb432c476416b6a90c.webp" at bounding box center [784, 299] width 122 height 115
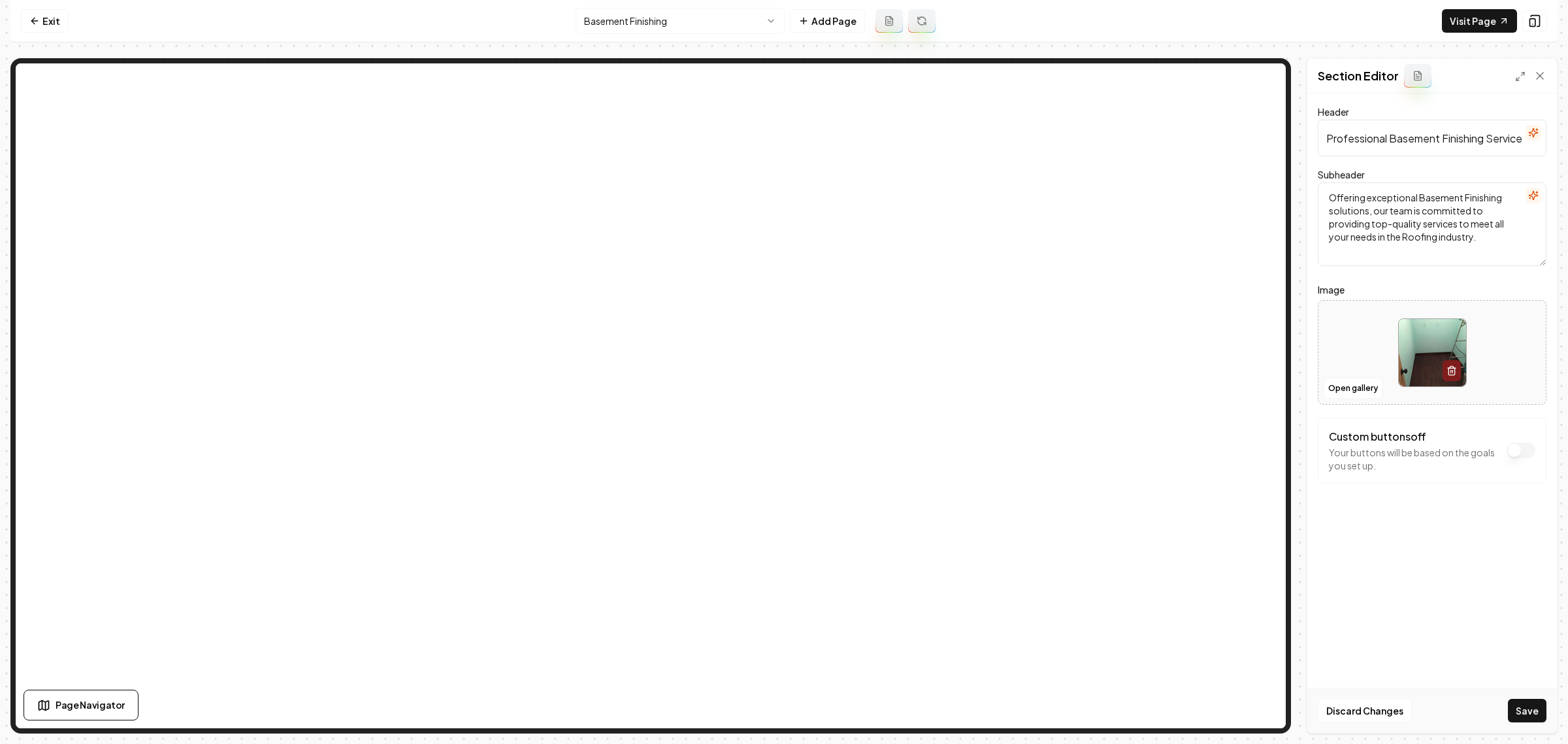
drag, startPoint x: 1524, startPoint y: 711, endPoint x: 1505, endPoint y: 698, distance: 23.0
click at [1524, 710] on button "Save" at bounding box center [1527, 710] width 39 height 24
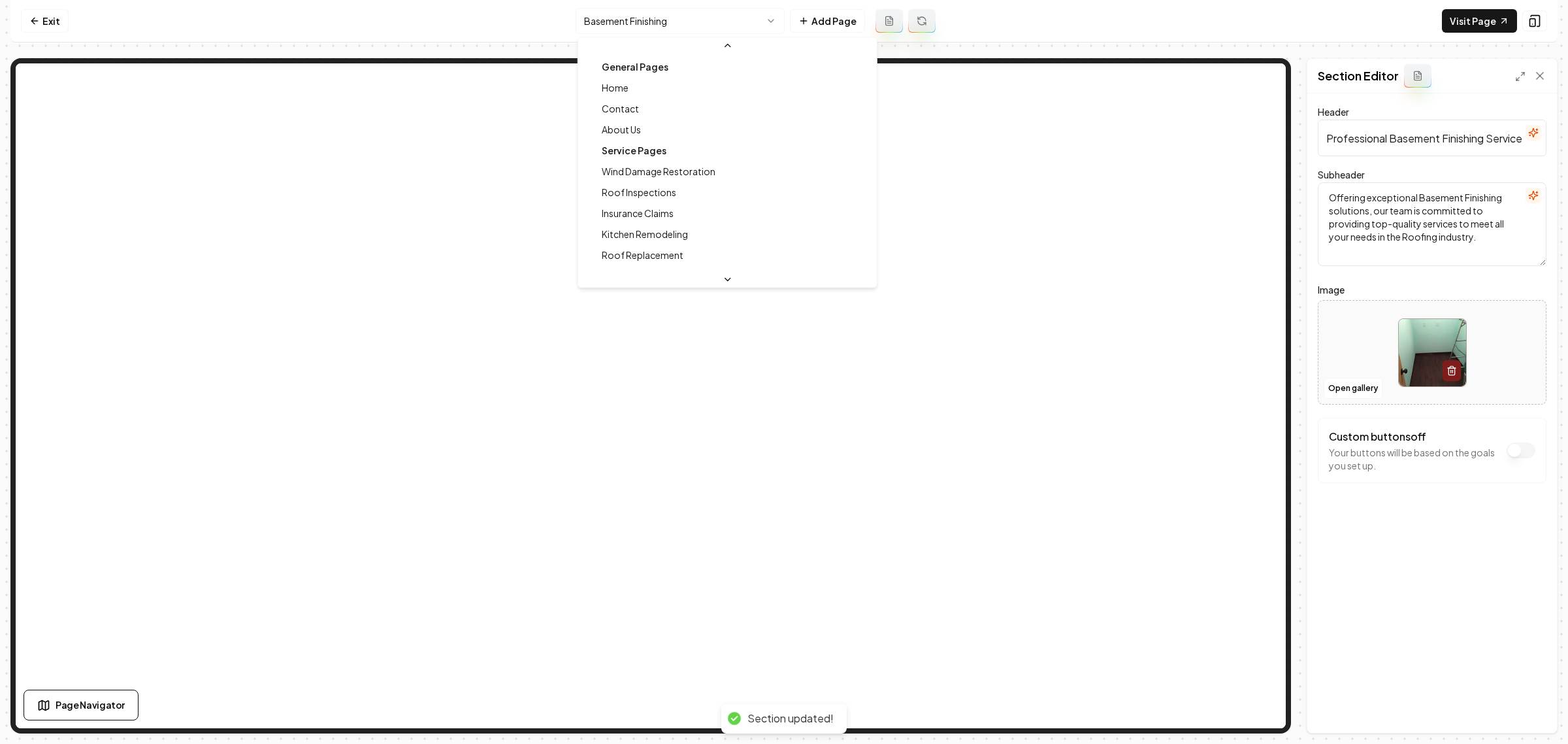
click at [721, 32] on html "Computer Required This feature is only available on a computer. Please switch t…" at bounding box center [784, 372] width 1568 height 744
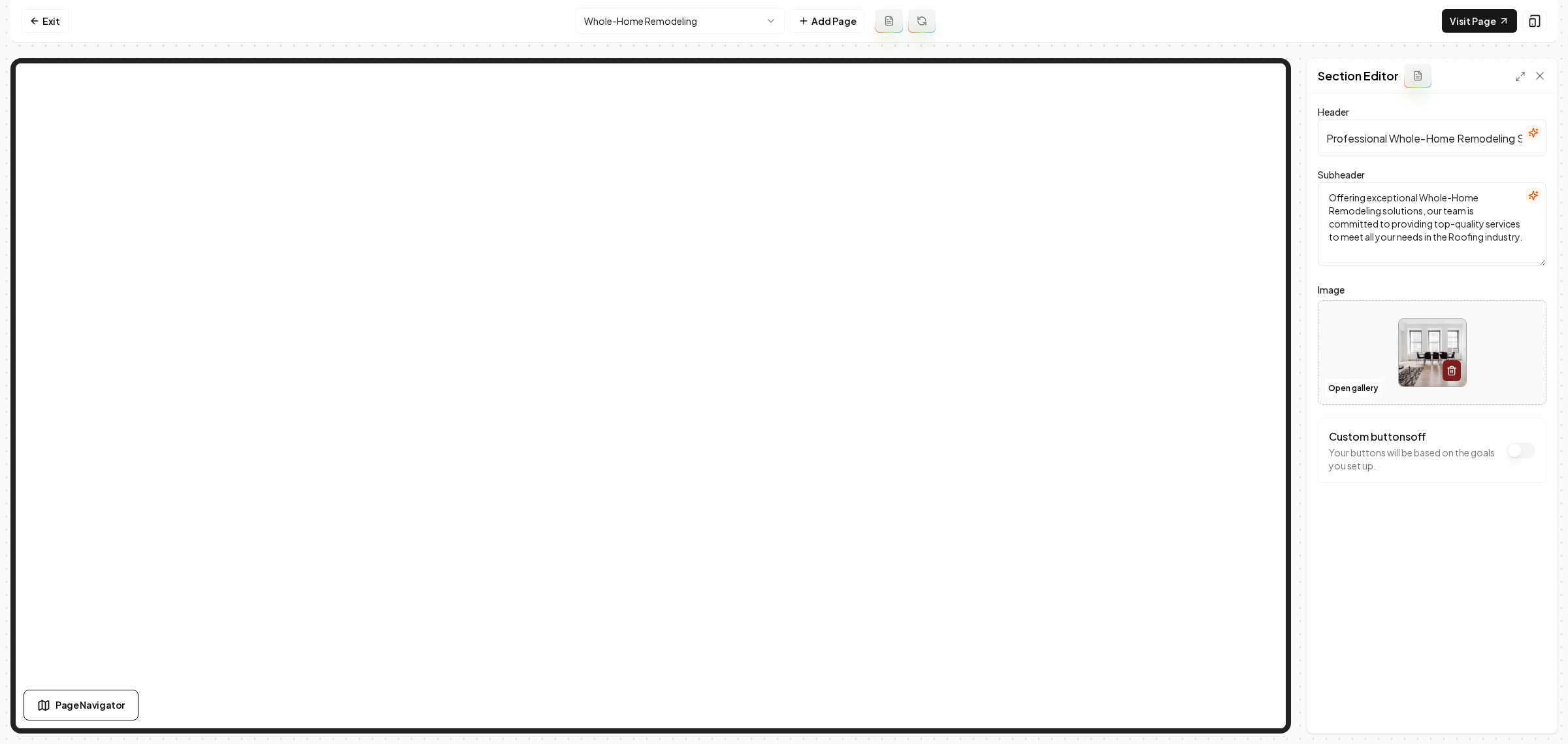
click at [644, 20] on html "Computer Required This feature is only available on a computer. Please switch t…" at bounding box center [784, 372] width 1568 height 744
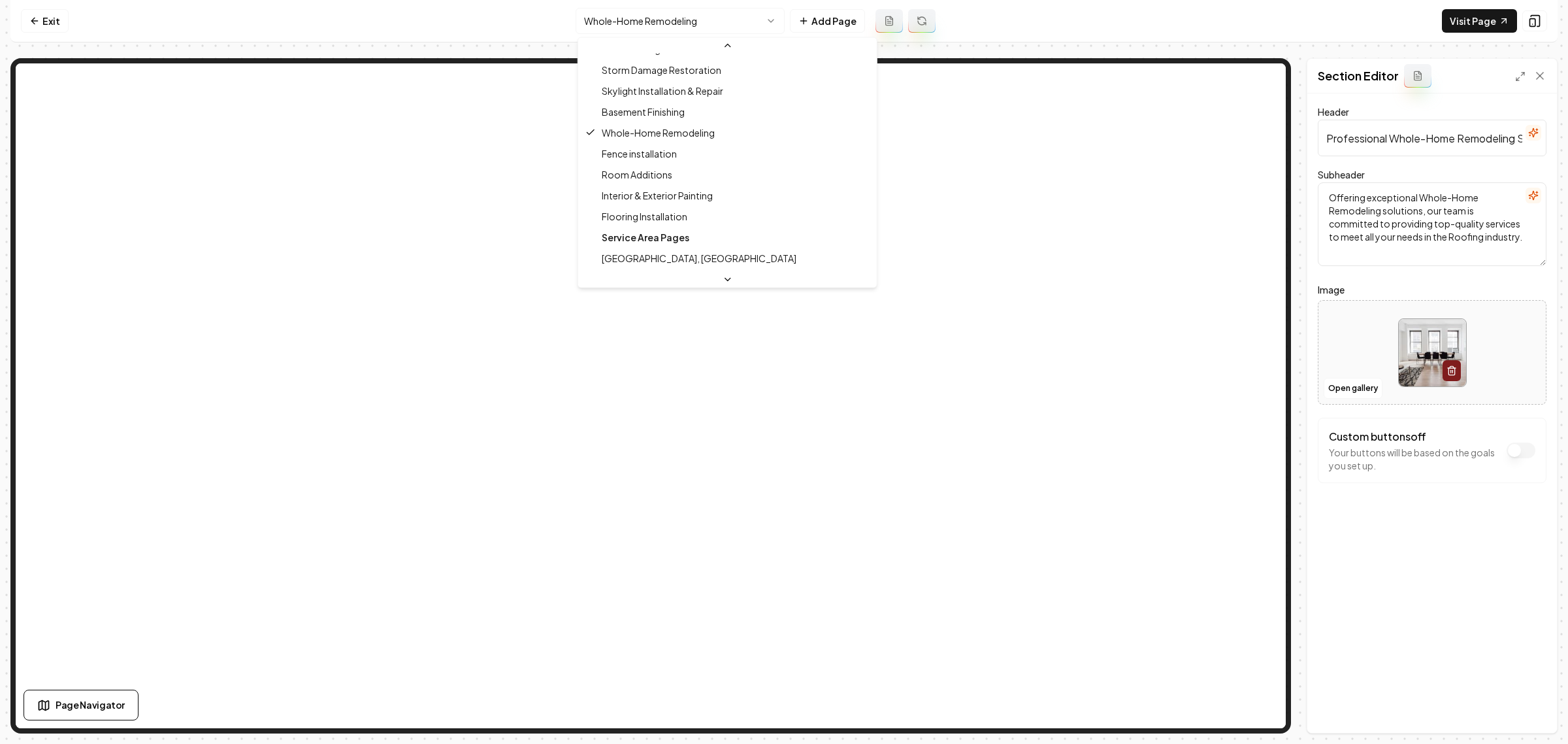
scroll to position [429, 0]
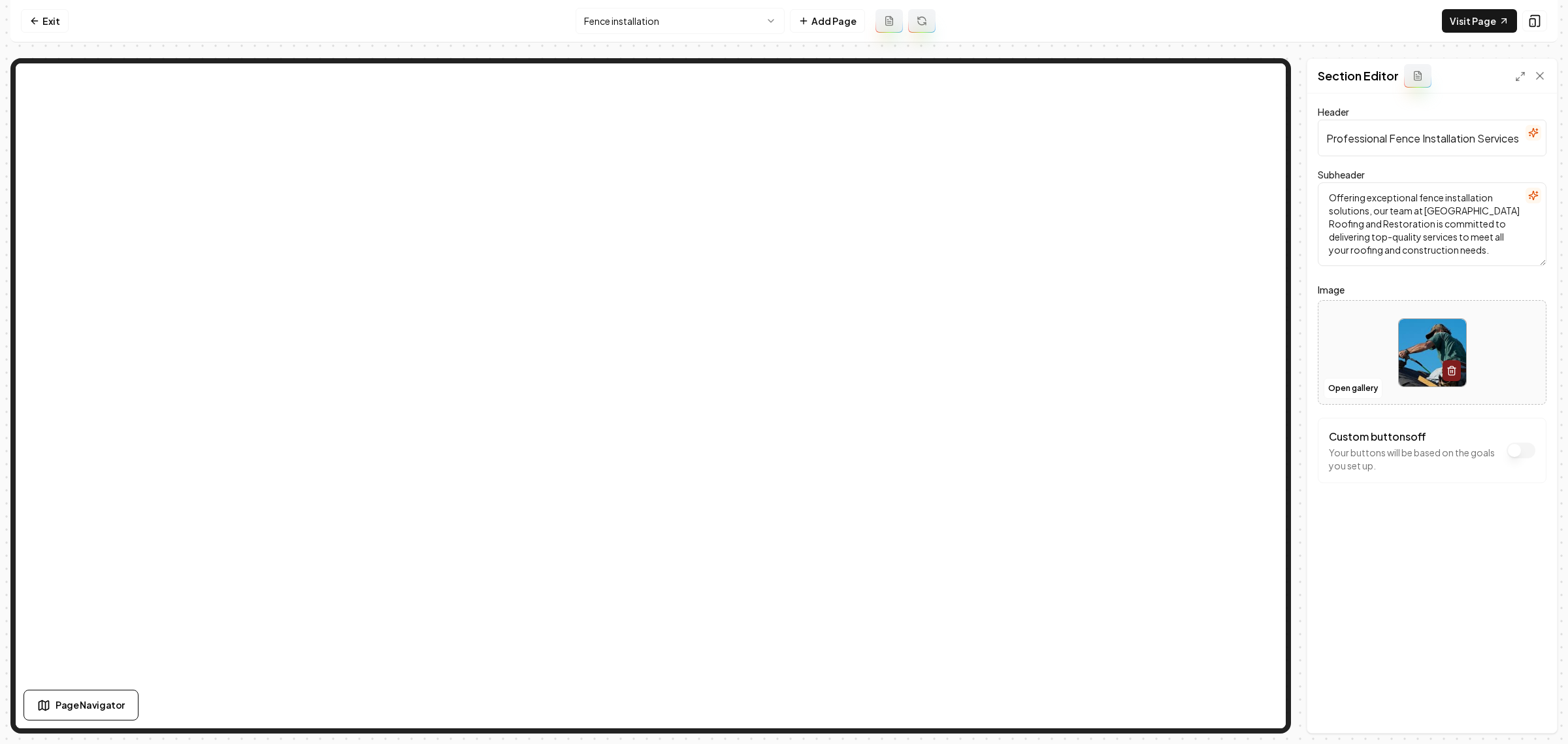
click at [1423, 345] on img at bounding box center [1433, 353] width 67 height 67
type input "**********"
click at [1534, 708] on button "Save" at bounding box center [1527, 710] width 39 height 24
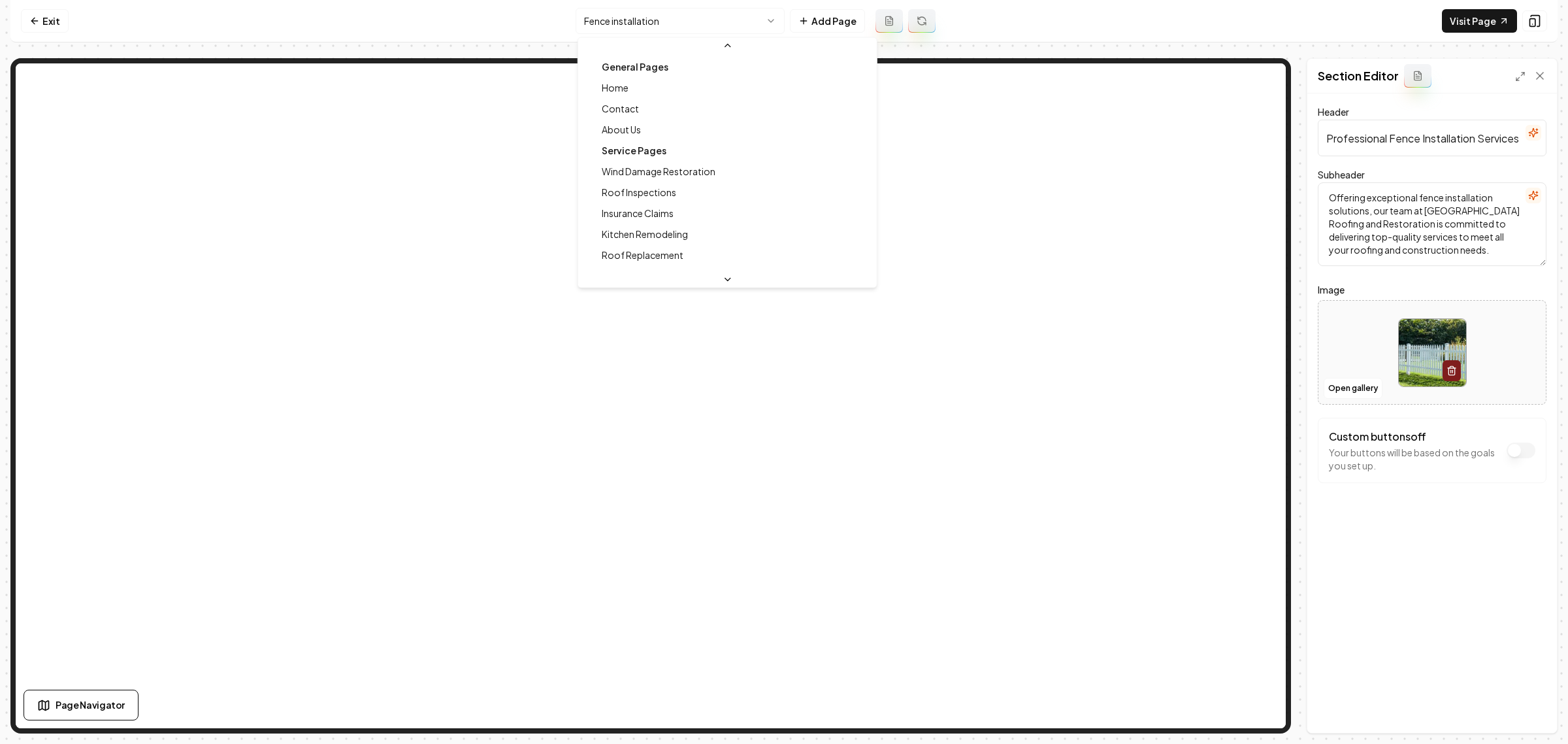
click at [653, 28] on html "Computer Required This feature is only available on a computer. Please switch t…" at bounding box center [784, 372] width 1568 height 744
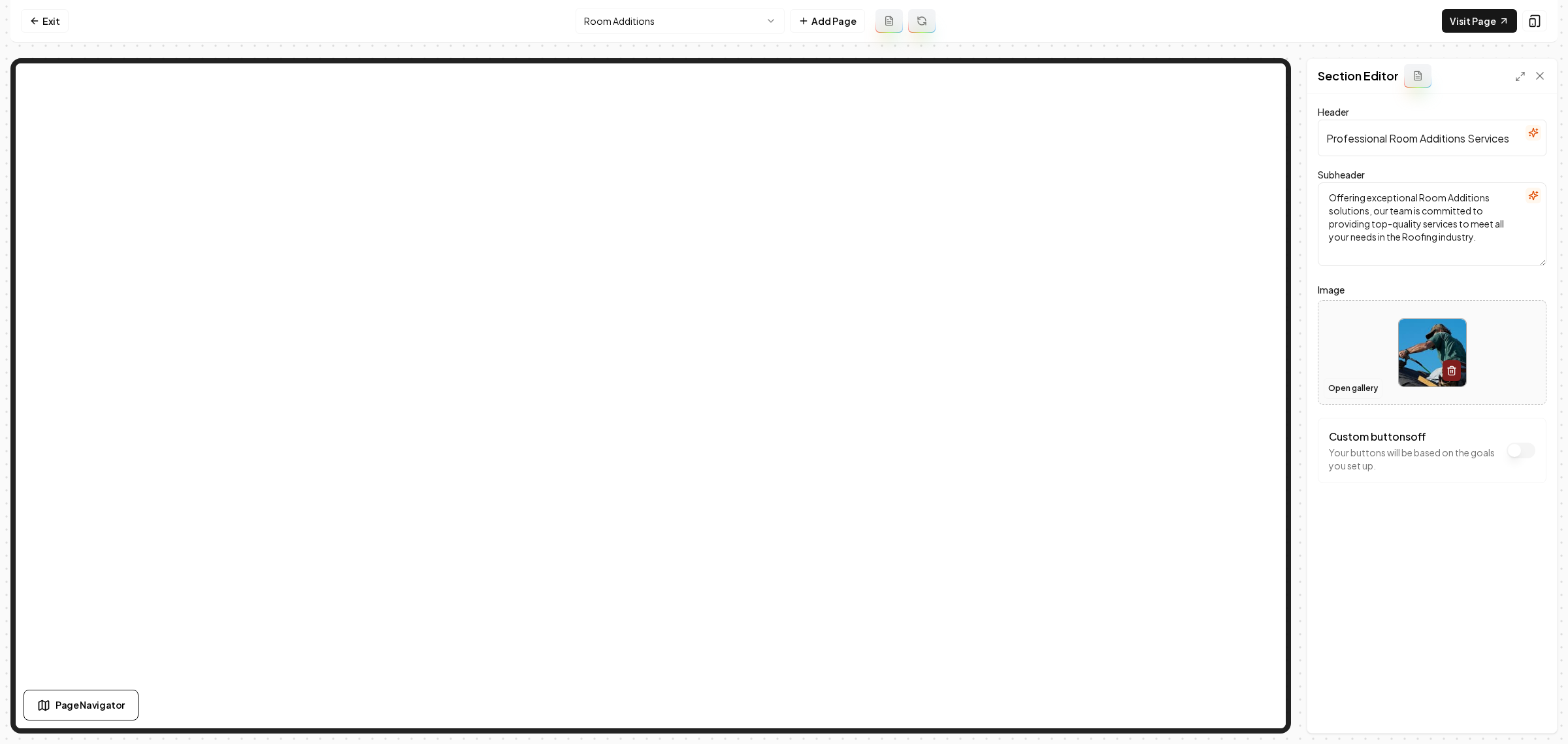
click at [1362, 392] on button "Open gallery" at bounding box center [1353, 387] width 59 height 21
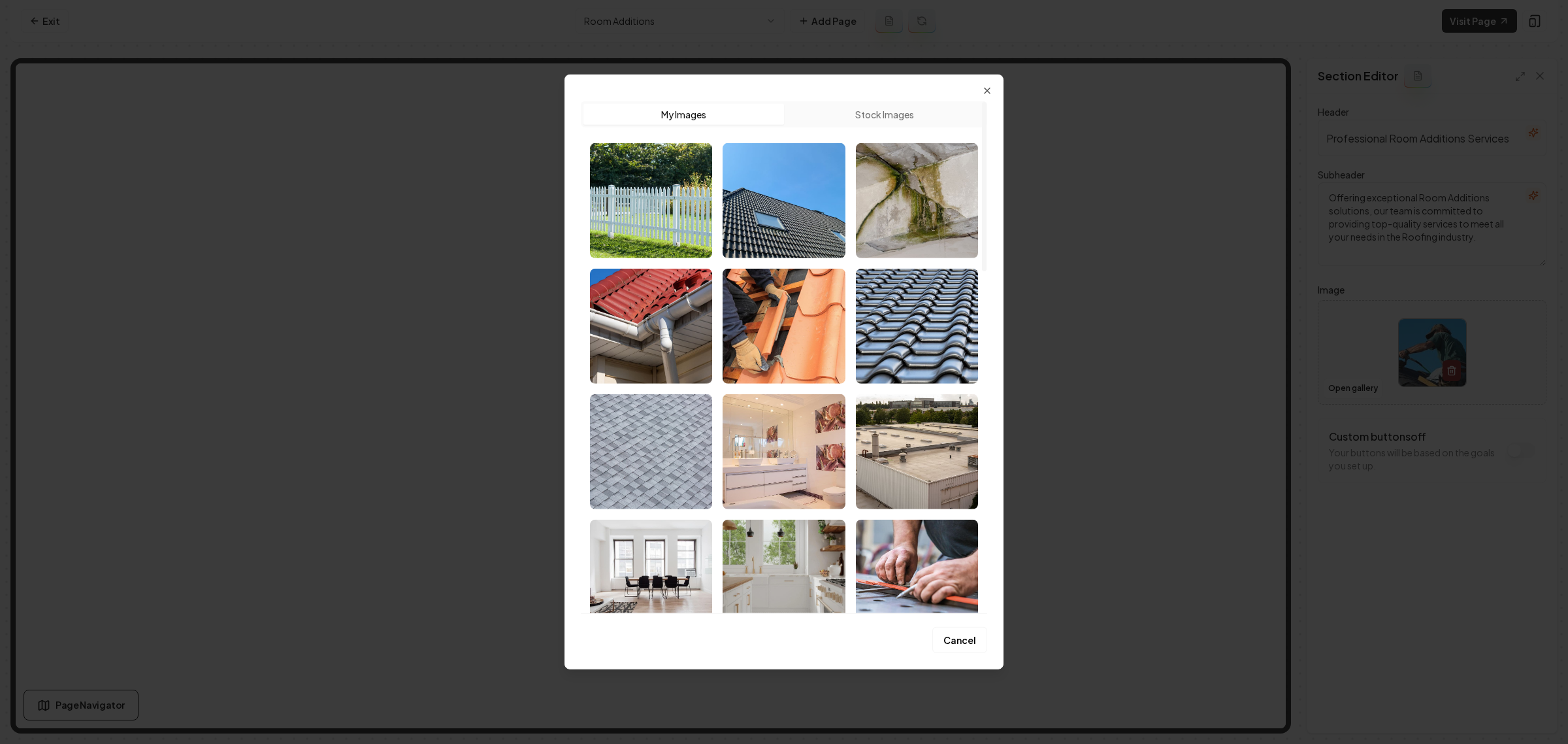
click at [859, 115] on button "Stock Images" at bounding box center [884, 114] width 200 height 21
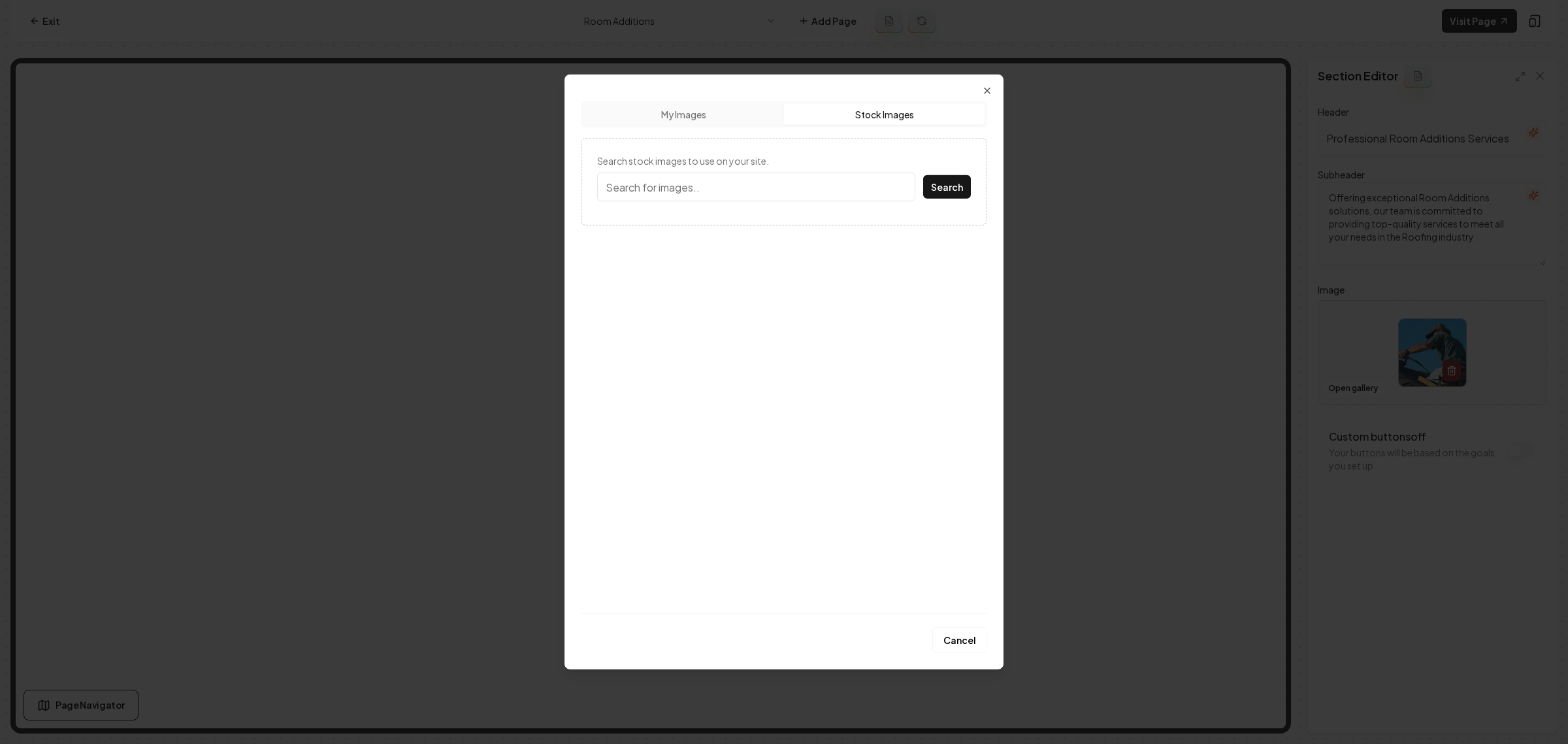
click at [772, 180] on input "Search stock images to use on your site." at bounding box center [756, 187] width 318 height 29
type input "Room"
click at [923, 175] on button "Search" at bounding box center [947, 187] width 48 height 24
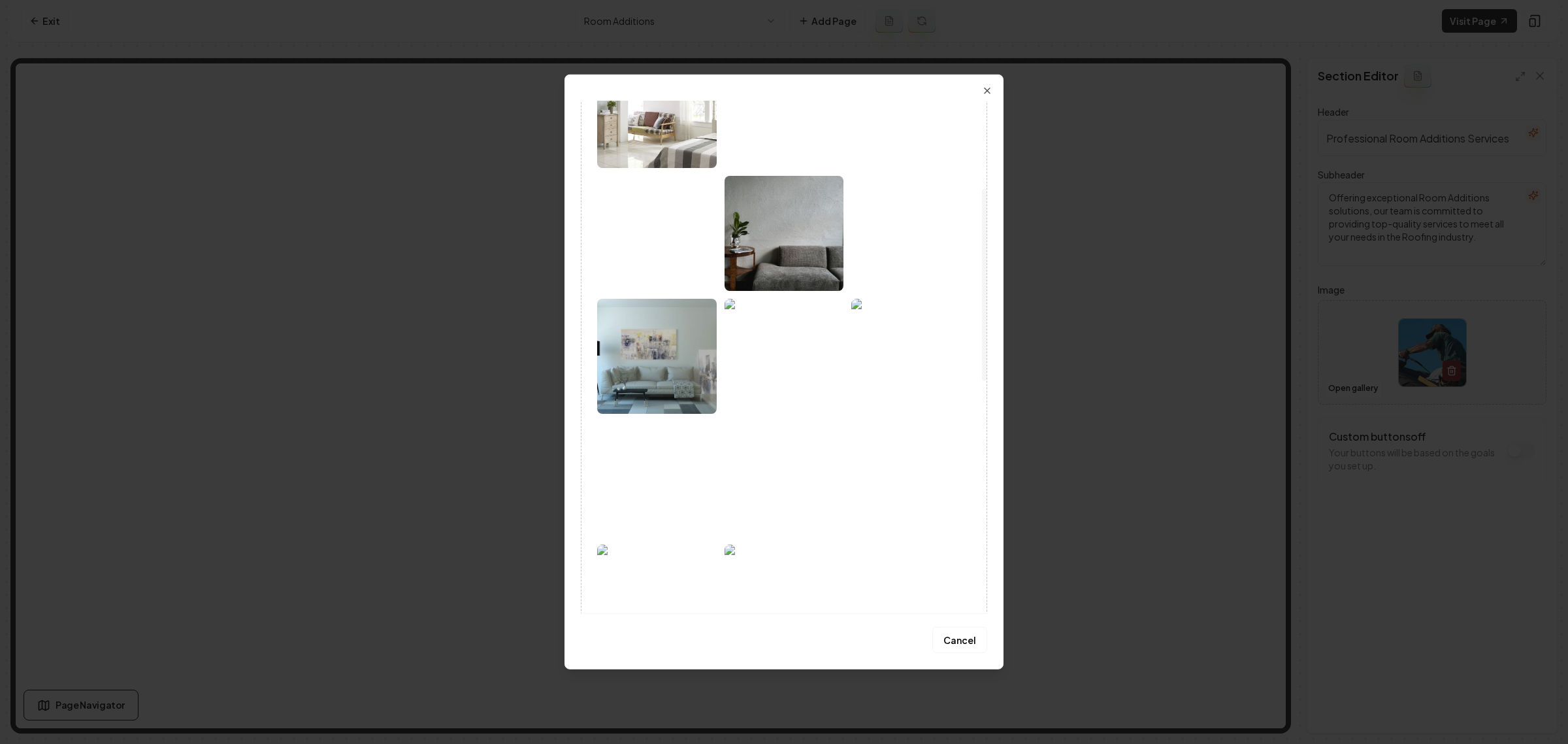
scroll to position [245, 0]
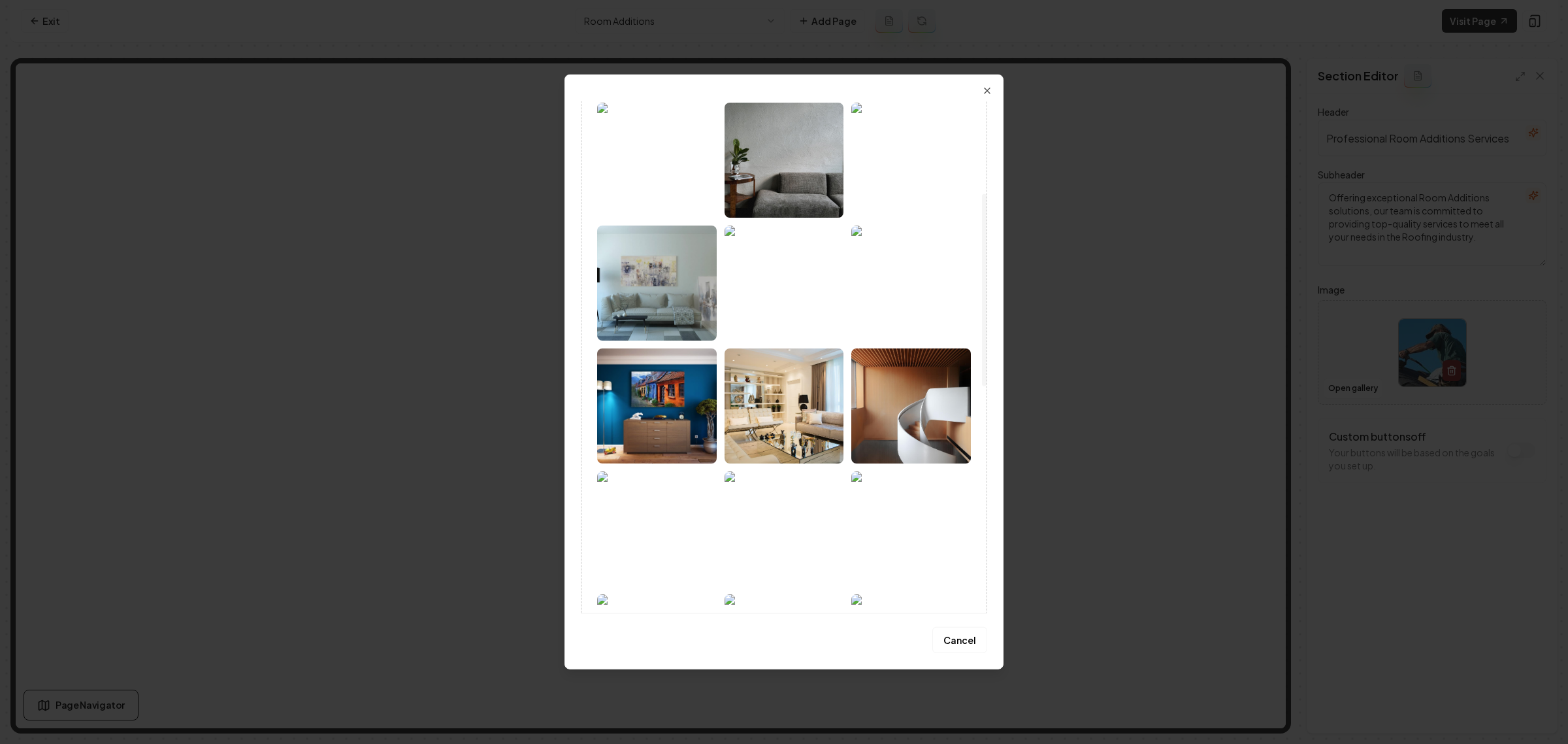
click at [772, 296] on img at bounding box center [784, 283] width 120 height 115
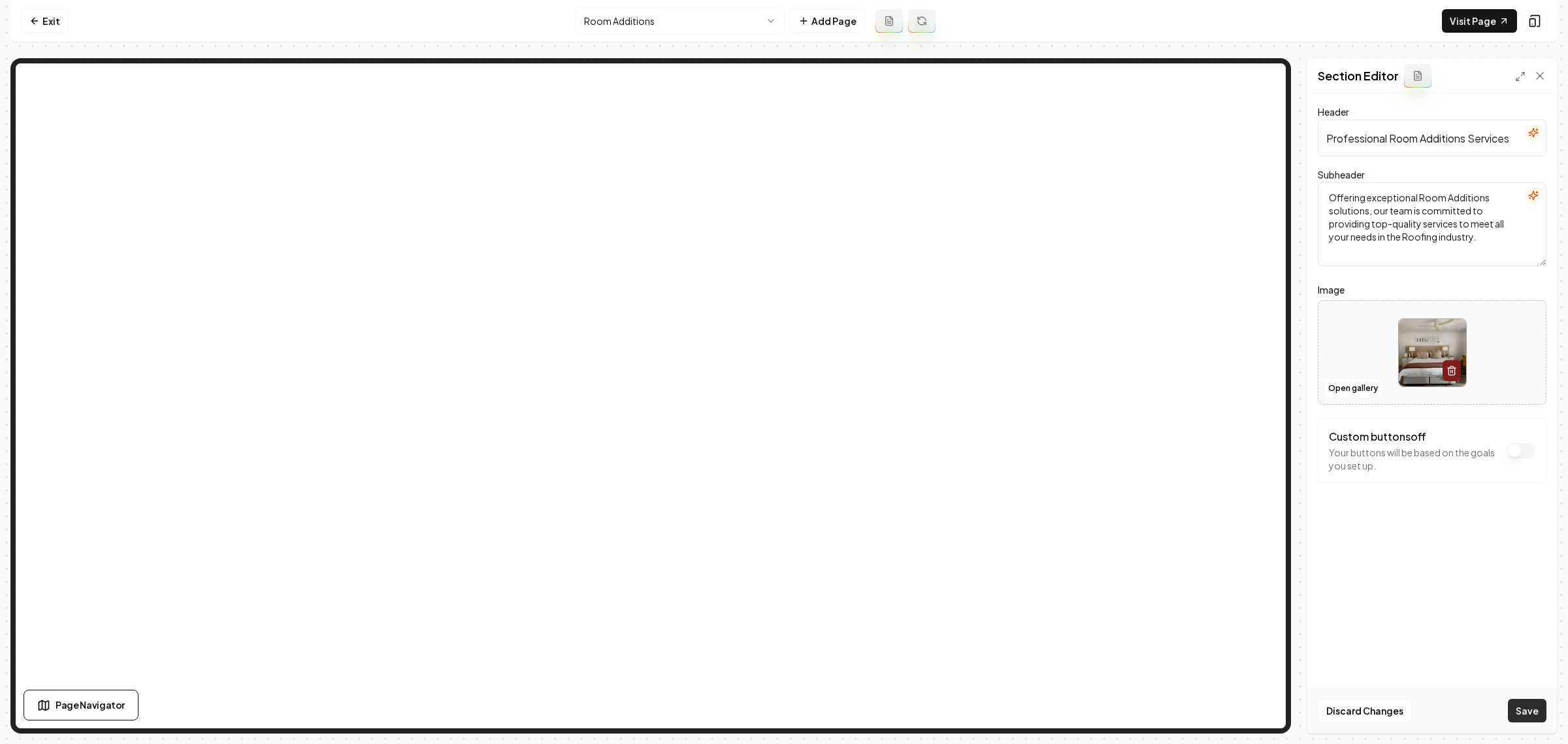
click at [1527, 703] on button "Save" at bounding box center [1527, 710] width 39 height 24
click at [690, 18] on html "Computer Required This feature is only available on a computer. Please switch t…" at bounding box center [784, 372] width 1568 height 744
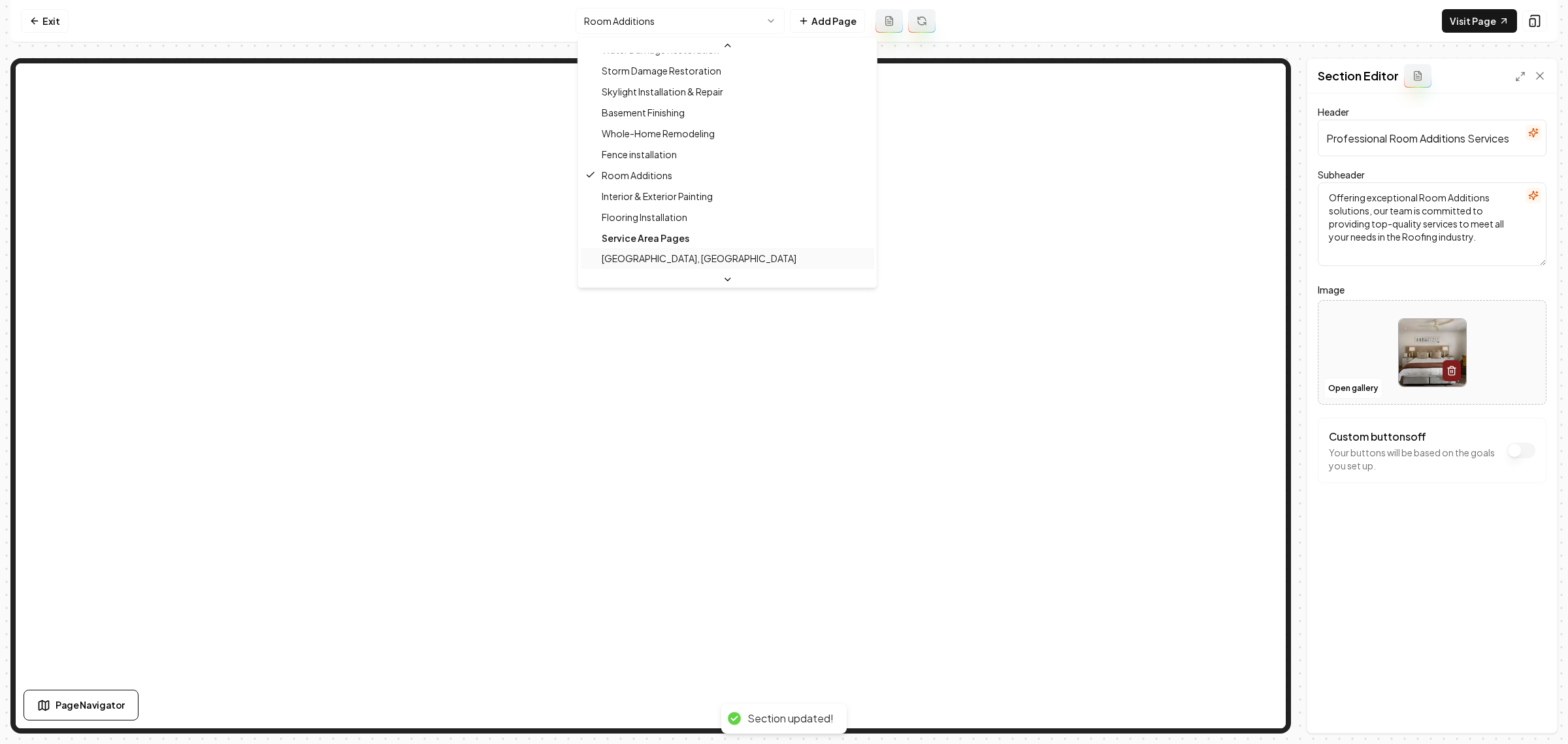
scroll to position [471, 0]
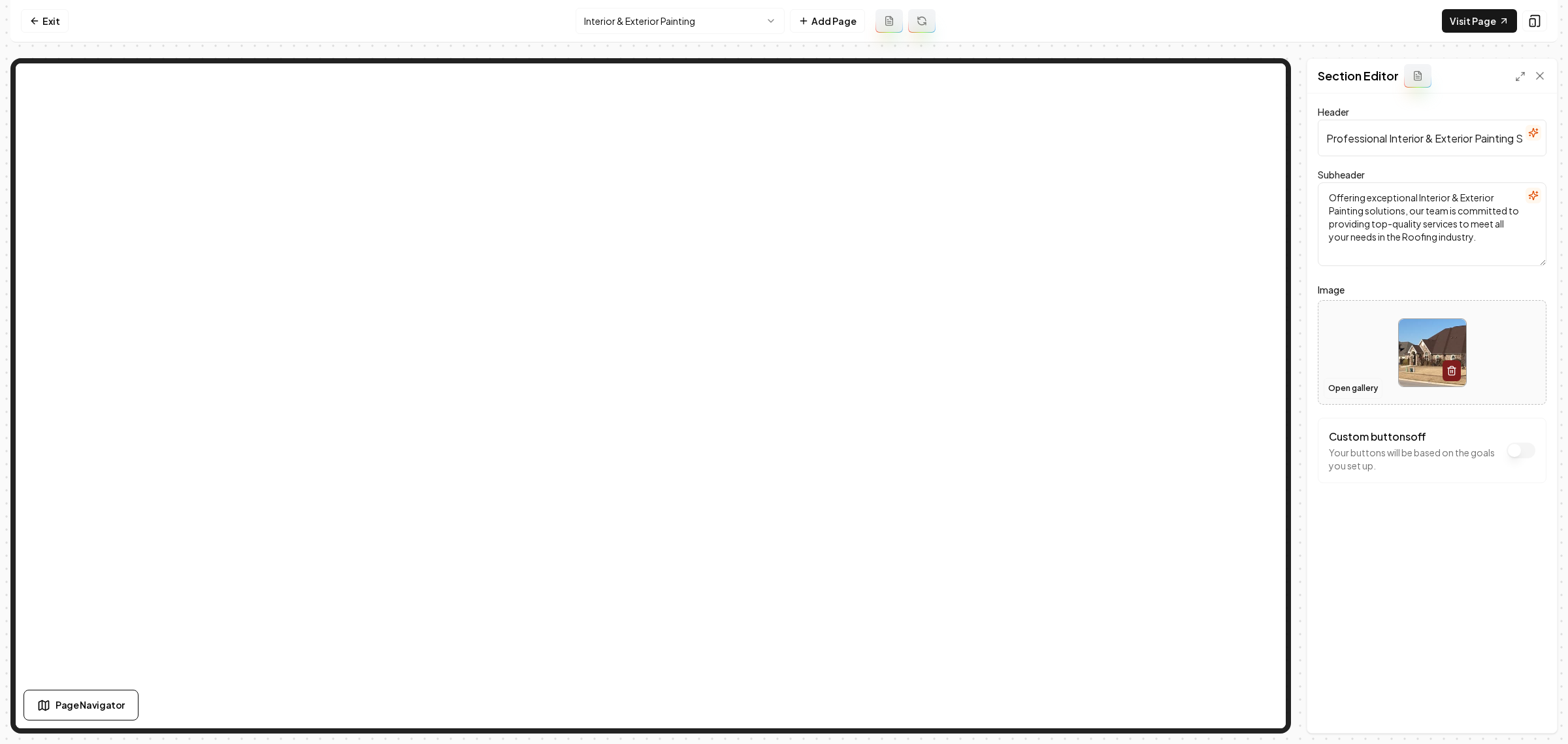
click at [1339, 387] on button "Open gallery" at bounding box center [1353, 387] width 59 height 21
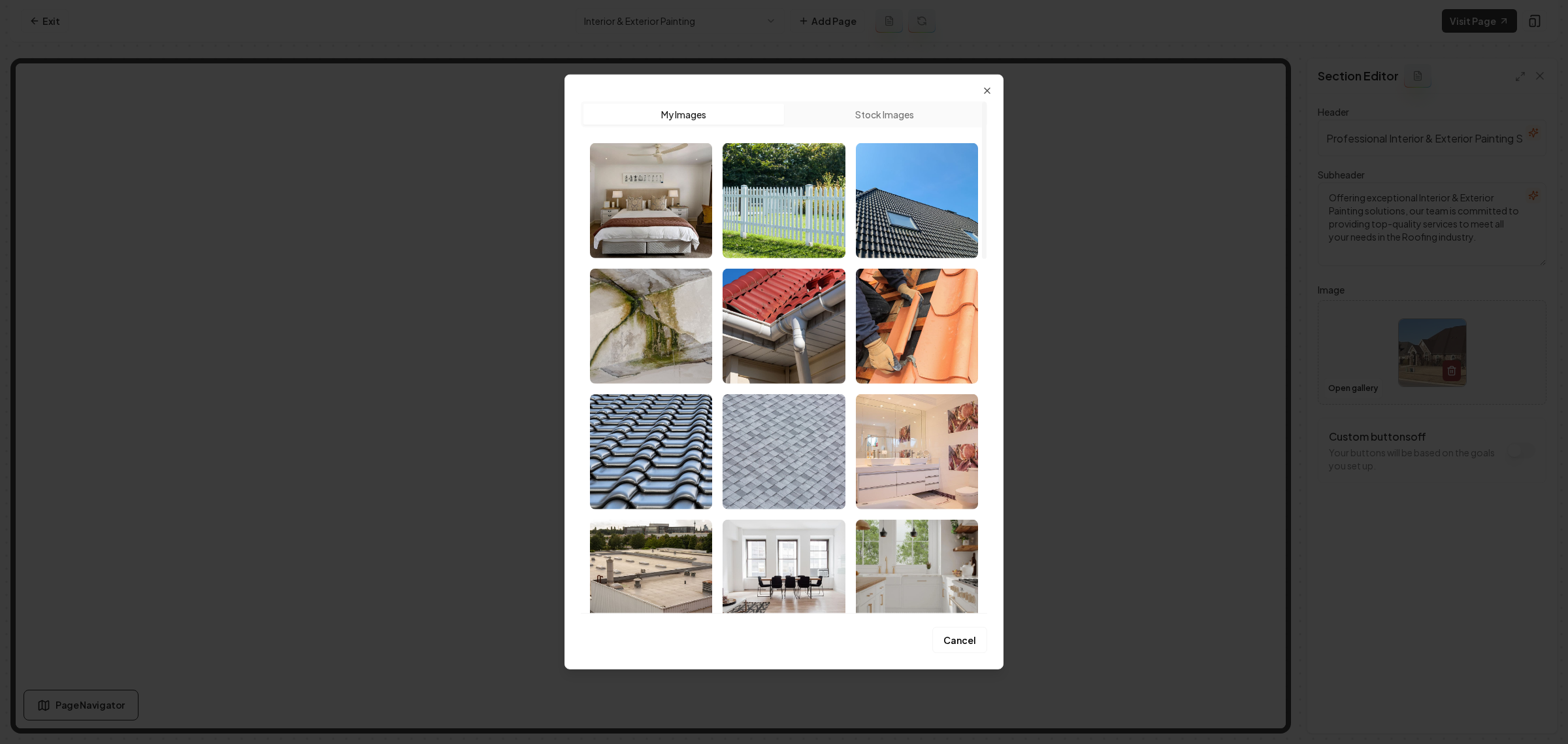
click at [862, 121] on button "Stock Images" at bounding box center [884, 114] width 200 height 21
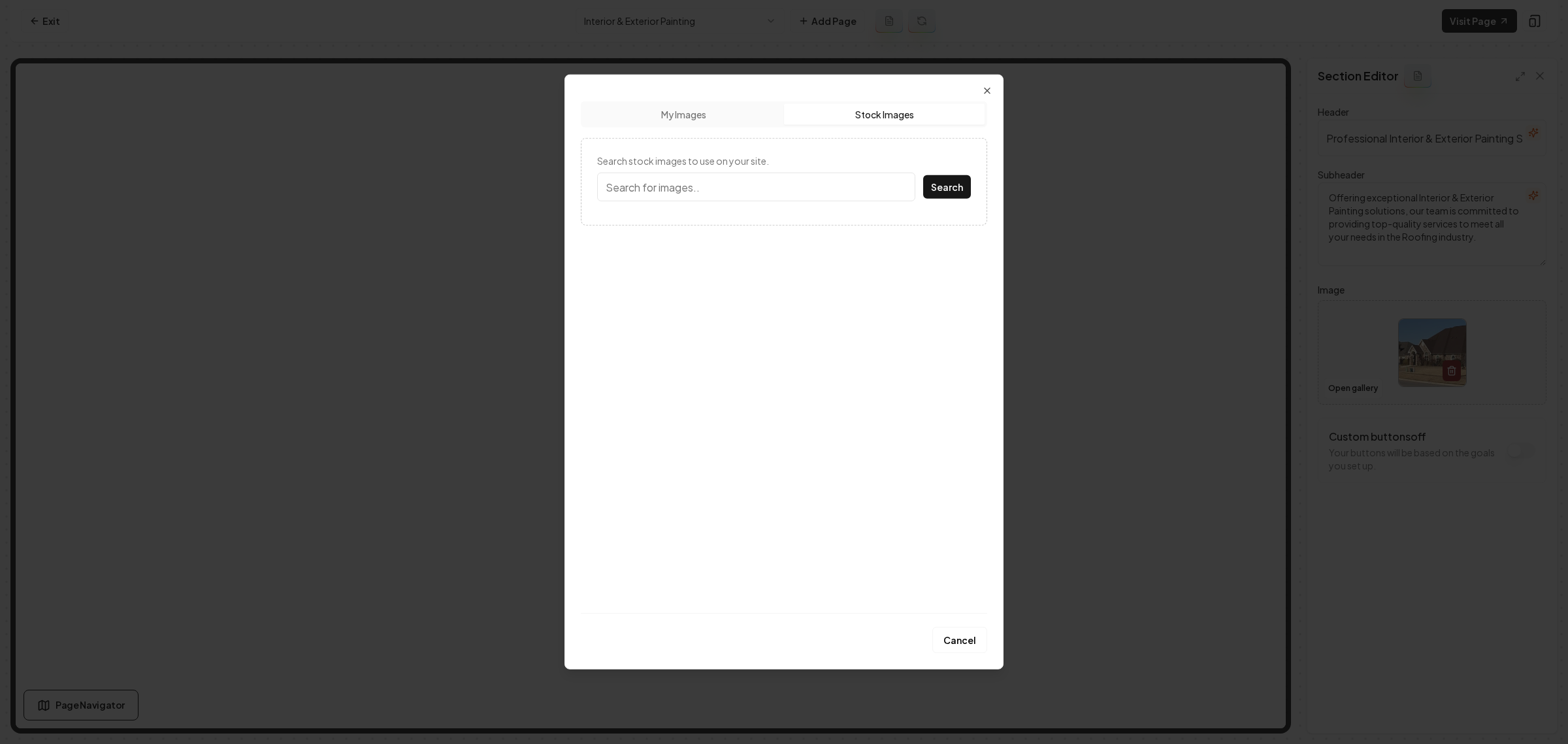
click at [772, 191] on input "Search stock images to use on your site." at bounding box center [756, 187] width 318 height 29
type input "House interior"
click at [923, 175] on button "Search" at bounding box center [947, 187] width 48 height 24
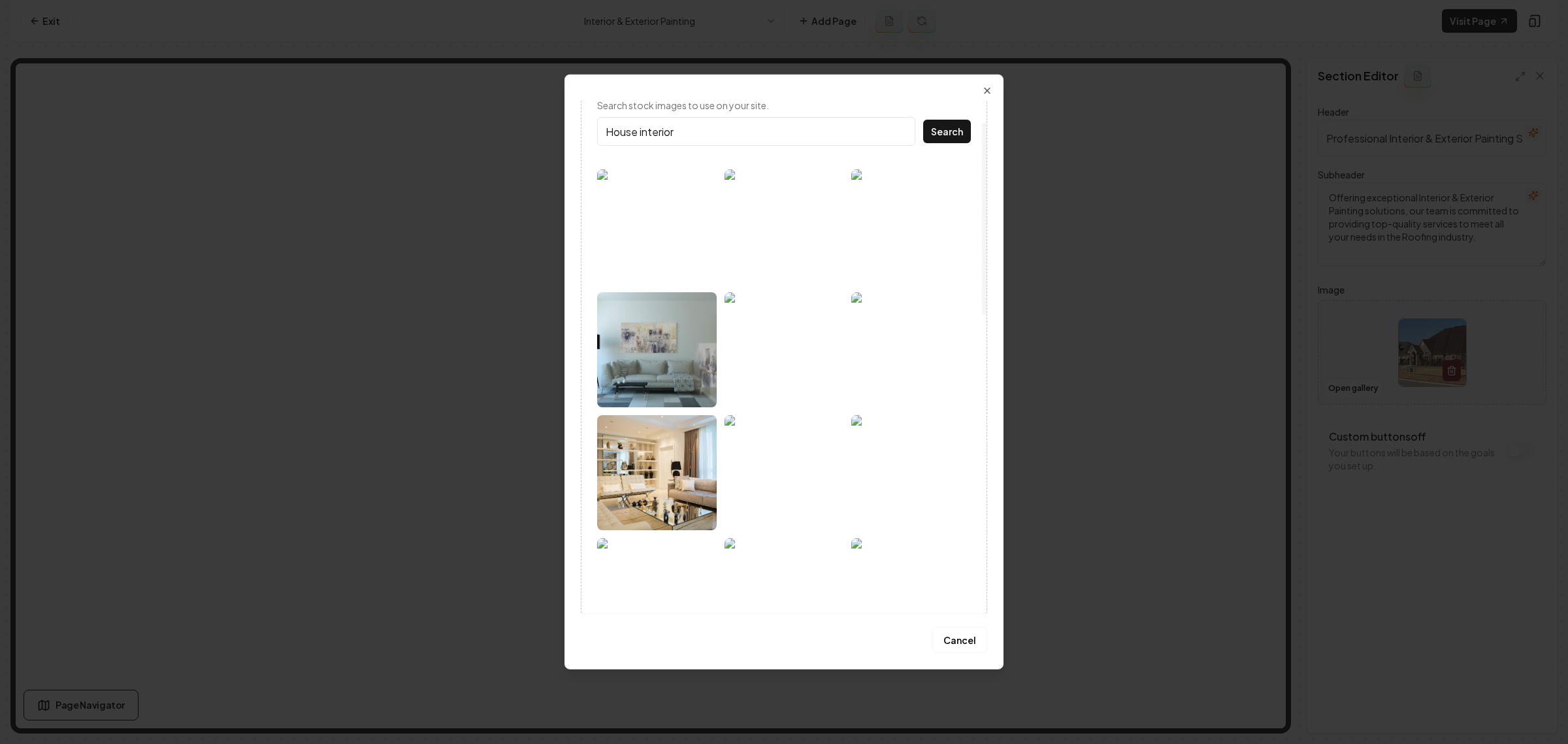
scroll to position [82, 0]
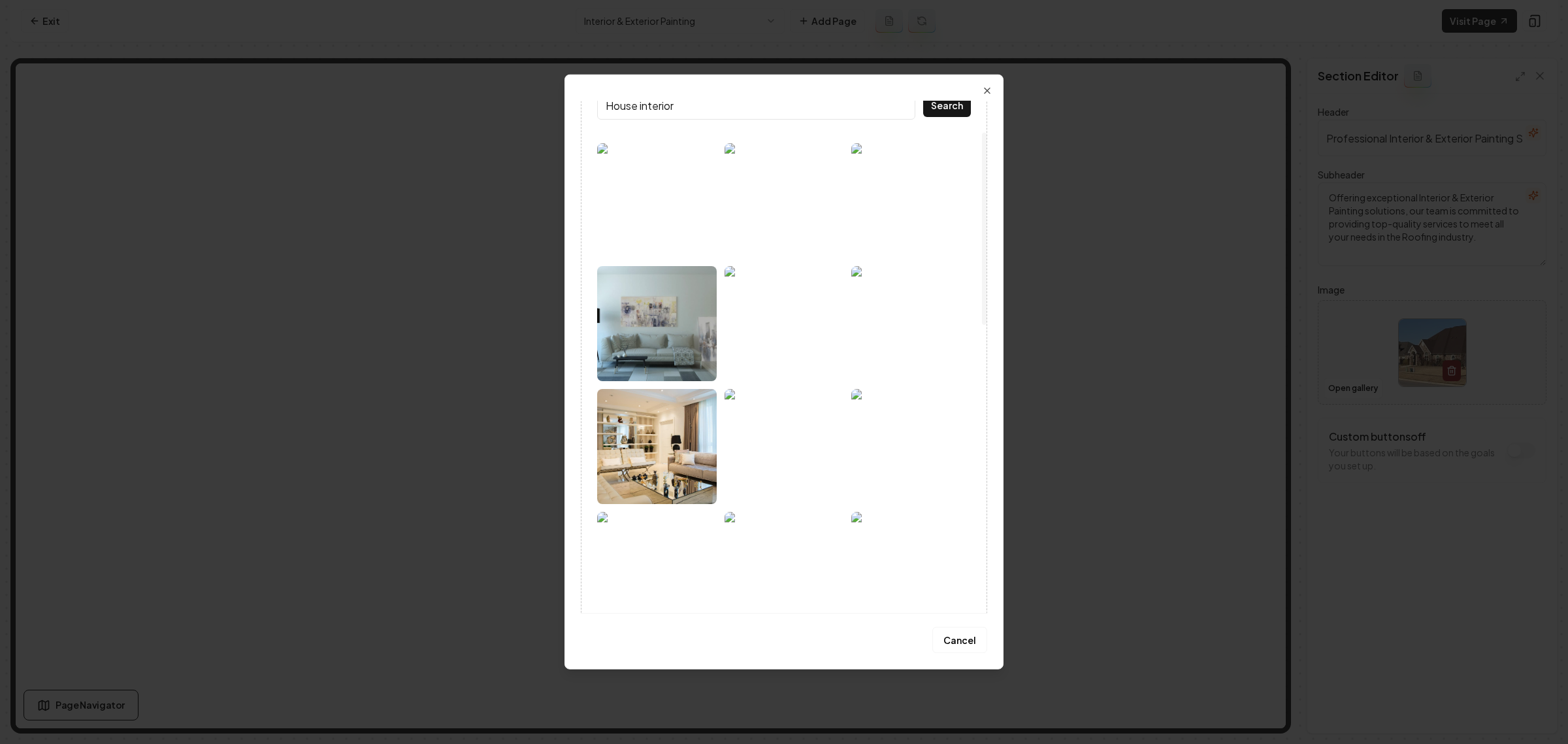
click at [919, 207] on img at bounding box center [911, 201] width 120 height 115
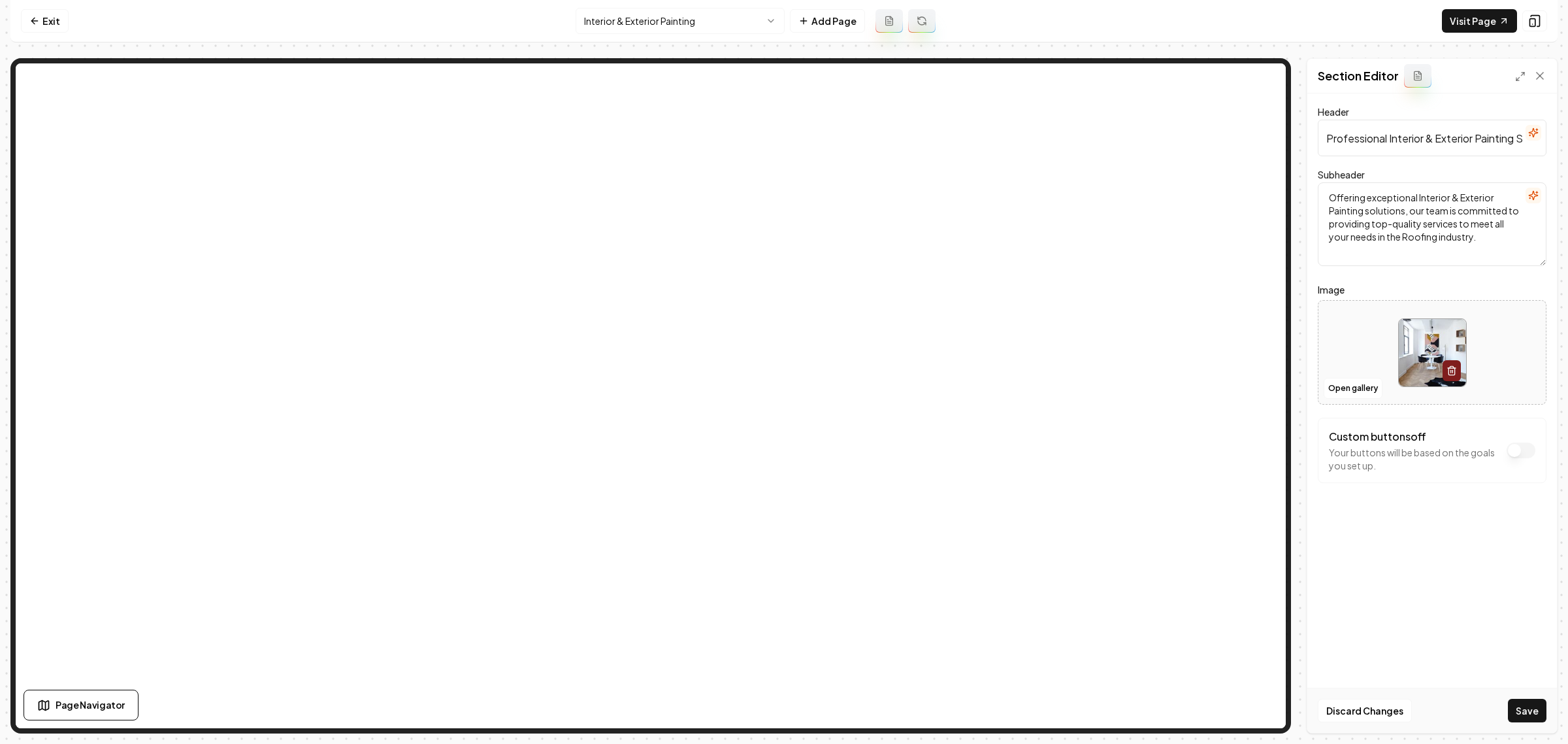
click at [1526, 707] on button "Save" at bounding box center [1527, 710] width 39 height 24
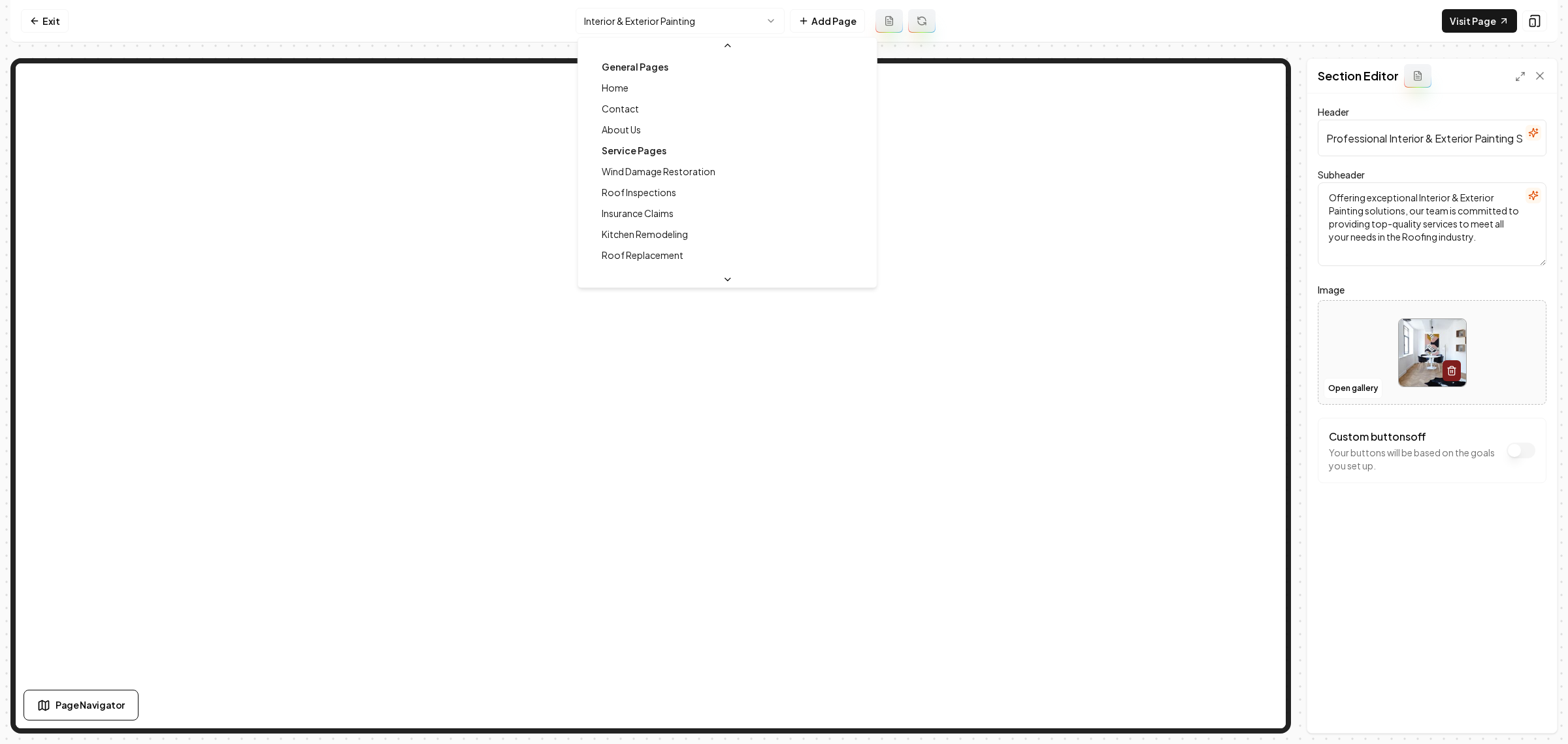
click at [667, 17] on html "Computer Required This feature is only available on a computer. Please switch t…" at bounding box center [784, 372] width 1568 height 744
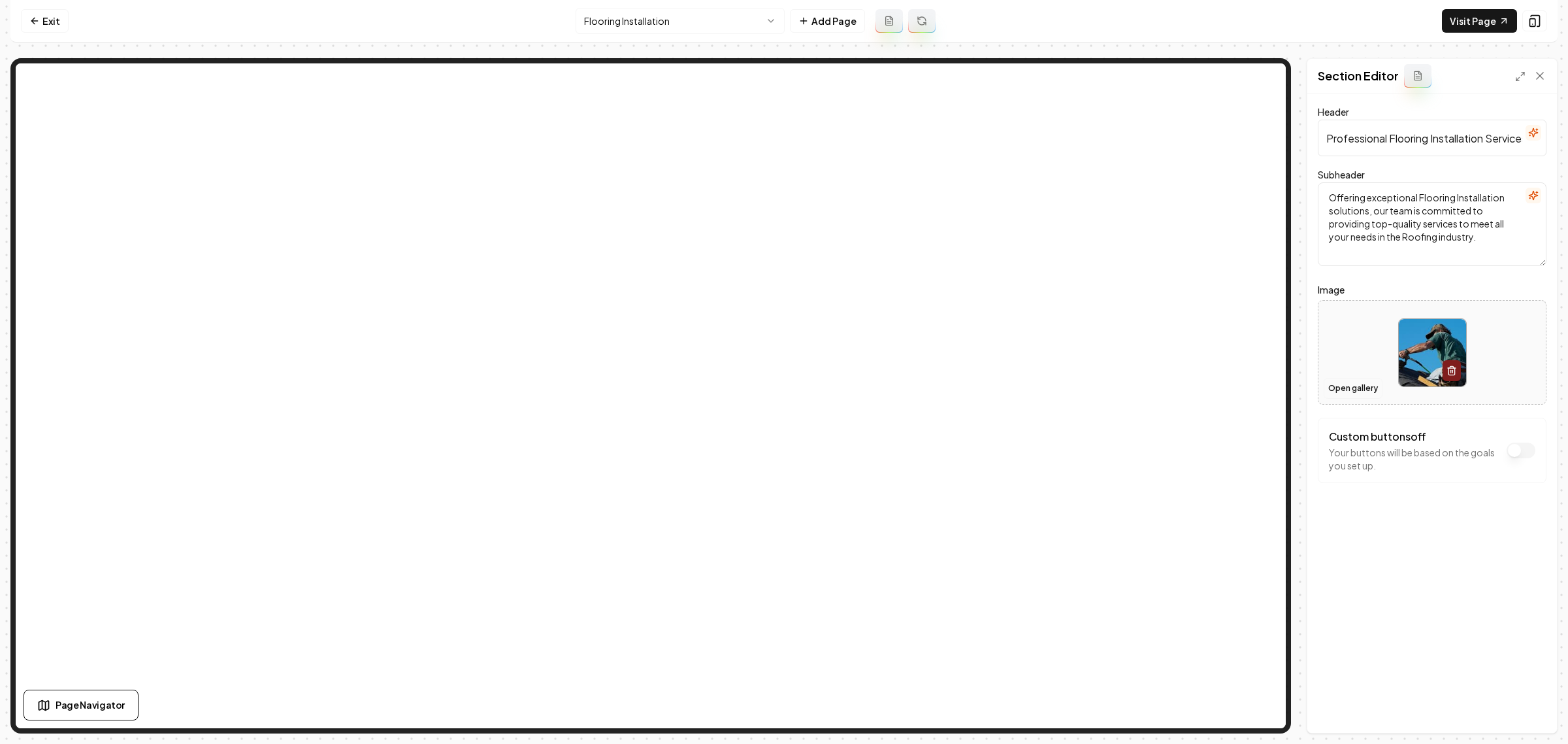
click at [1341, 389] on button "Open gallery" at bounding box center [1353, 387] width 59 height 21
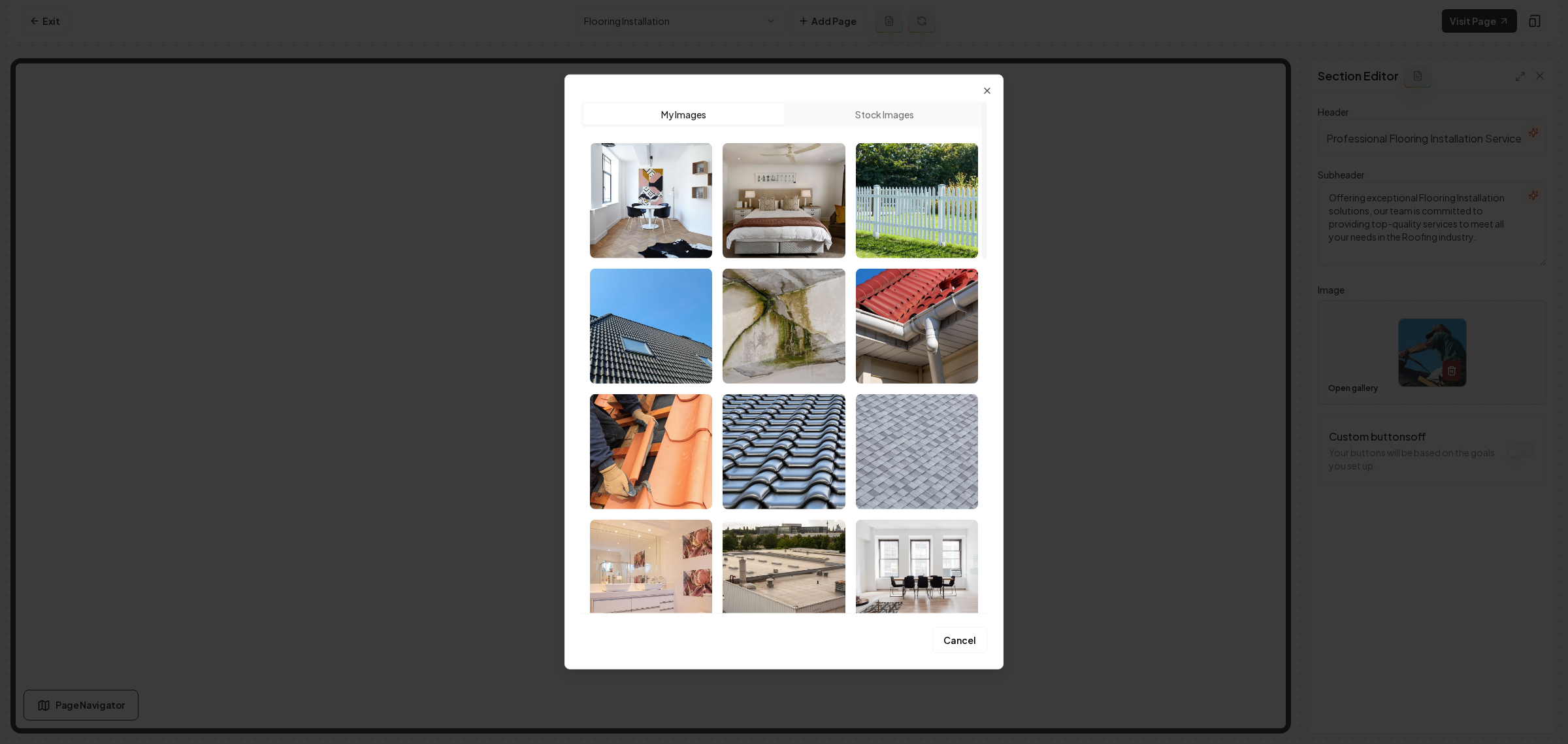
click at [848, 113] on button "Stock Images" at bounding box center [884, 114] width 200 height 21
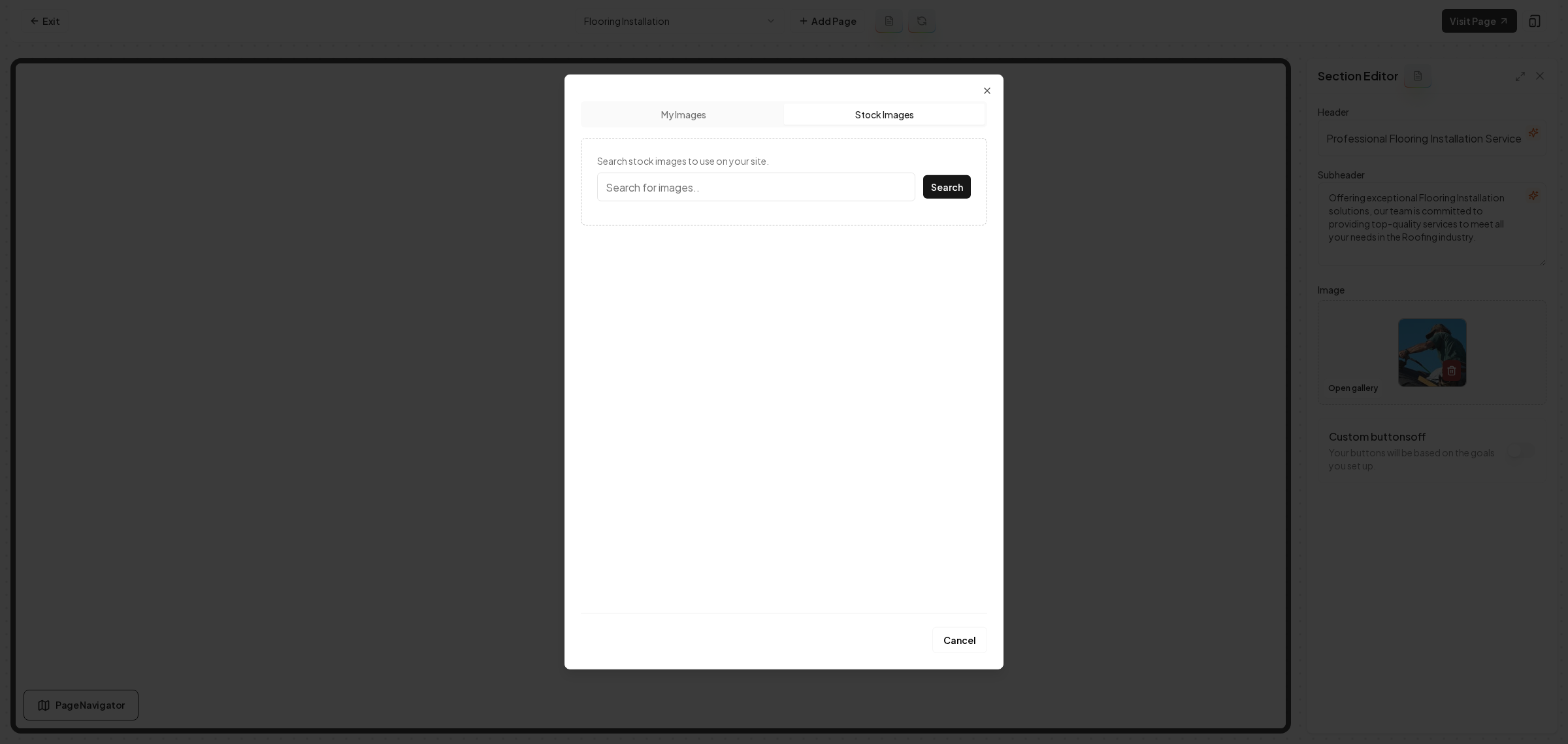
click at [822, 195] on input "Search stock images to use on your site." at bounding box center [756, 187] width 318 height 29
type input "Flooring"
click at [923, 175] on button "Search" at bounding box center [947, 187] width 48 height 24
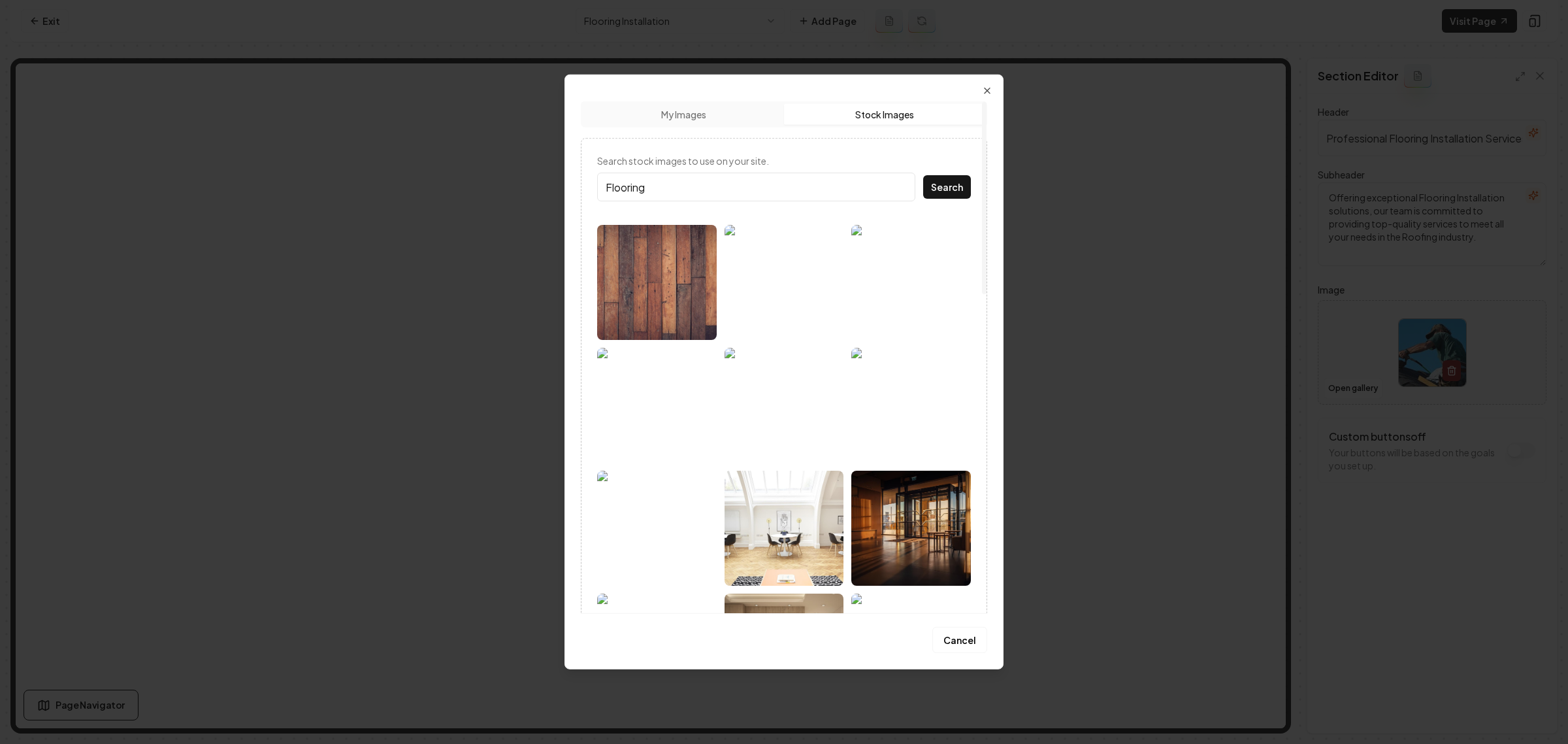
click at [903, 301] on img at bounding box center [911, 282] width 120 height 115
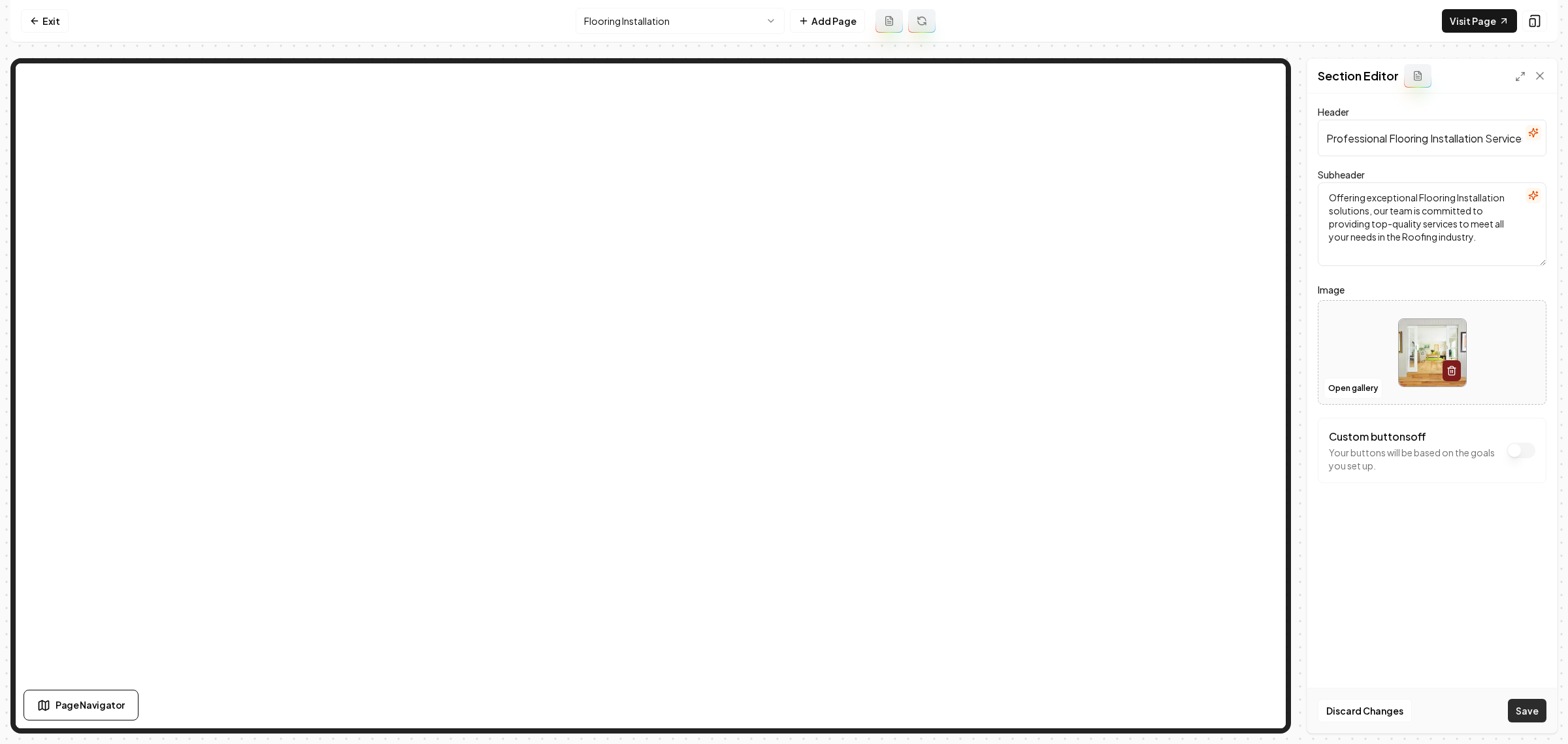
click at [1524, 708] on button "Save" at bounding box center [1527, 710] width 39 height 24
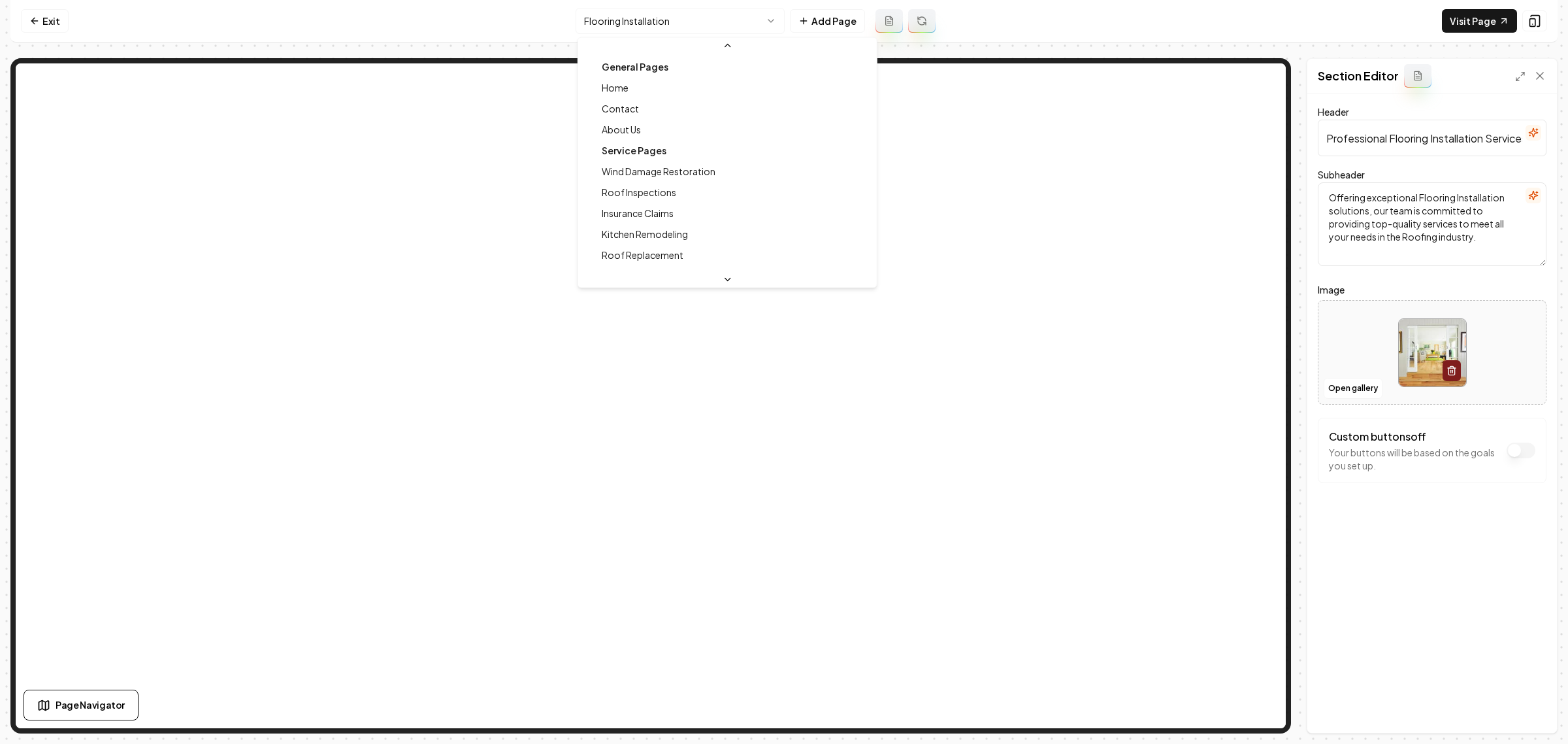
click at [695, 32] on html "Computer Required This feature is only available on a computer. Please switch t…" at bounding box center [784, 372] width 1568 height 744
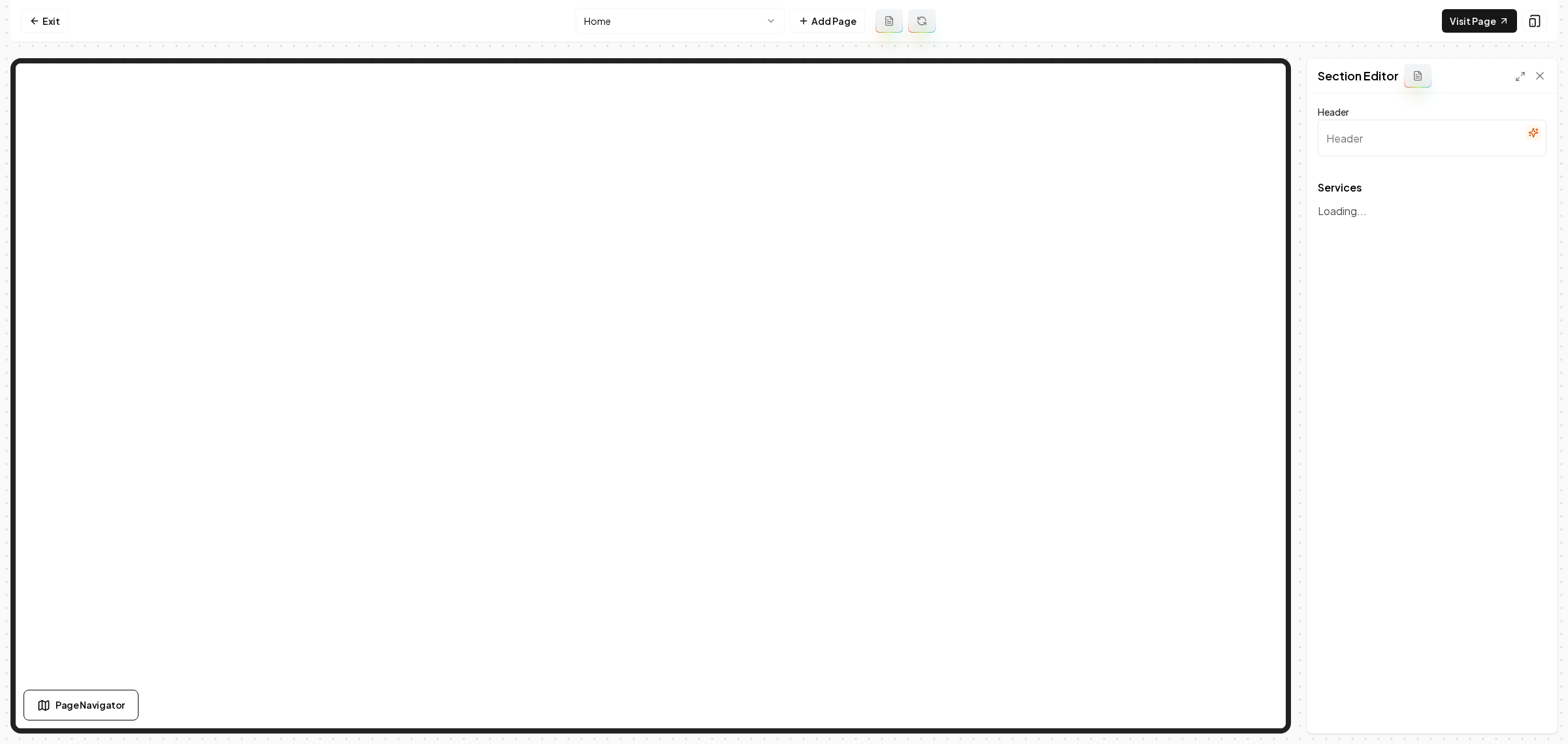
type input "Comprehensive Roofing & Renovation Solutions"
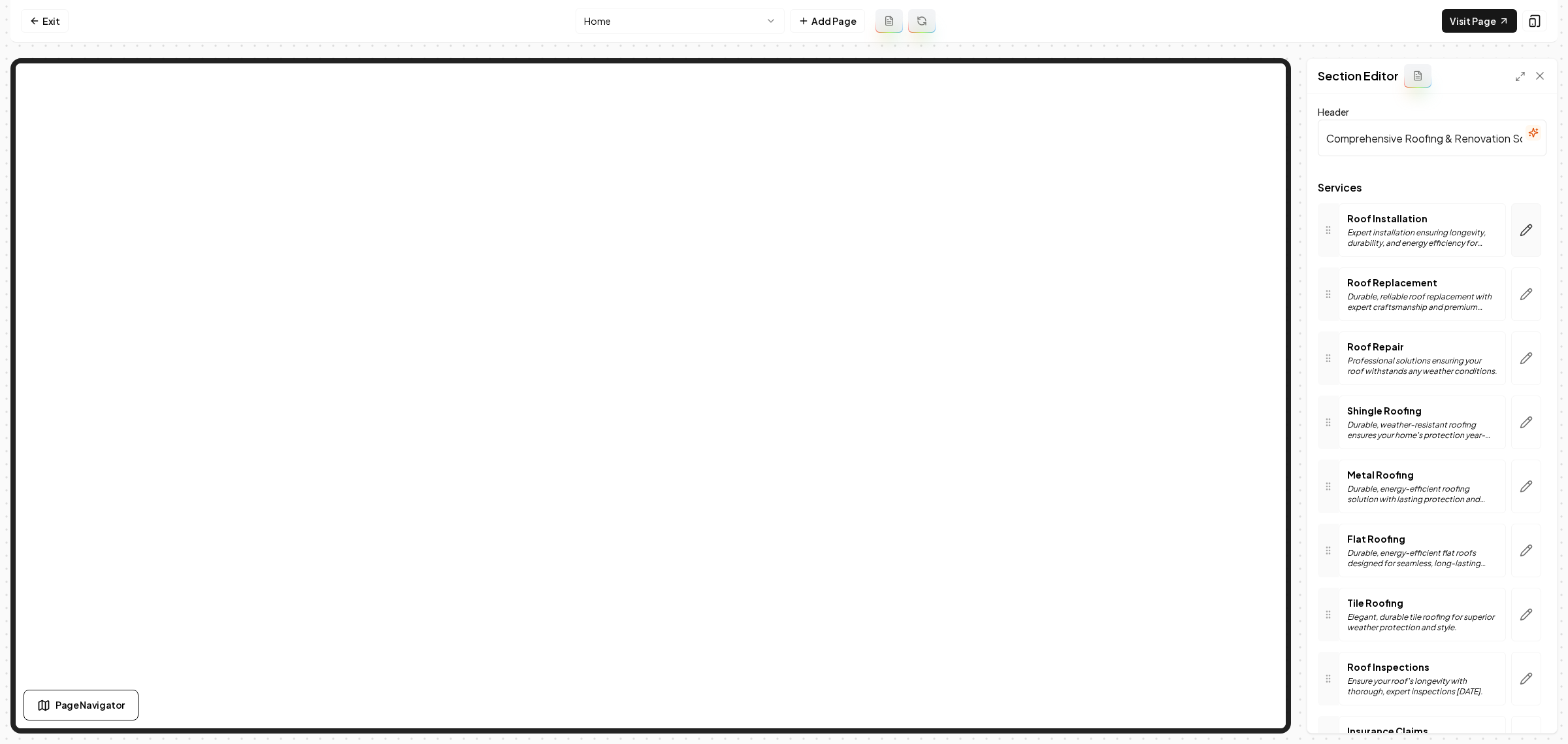
click at [1511, 238] on button "button" at bounding box center [1525, 230] width 30 height 54
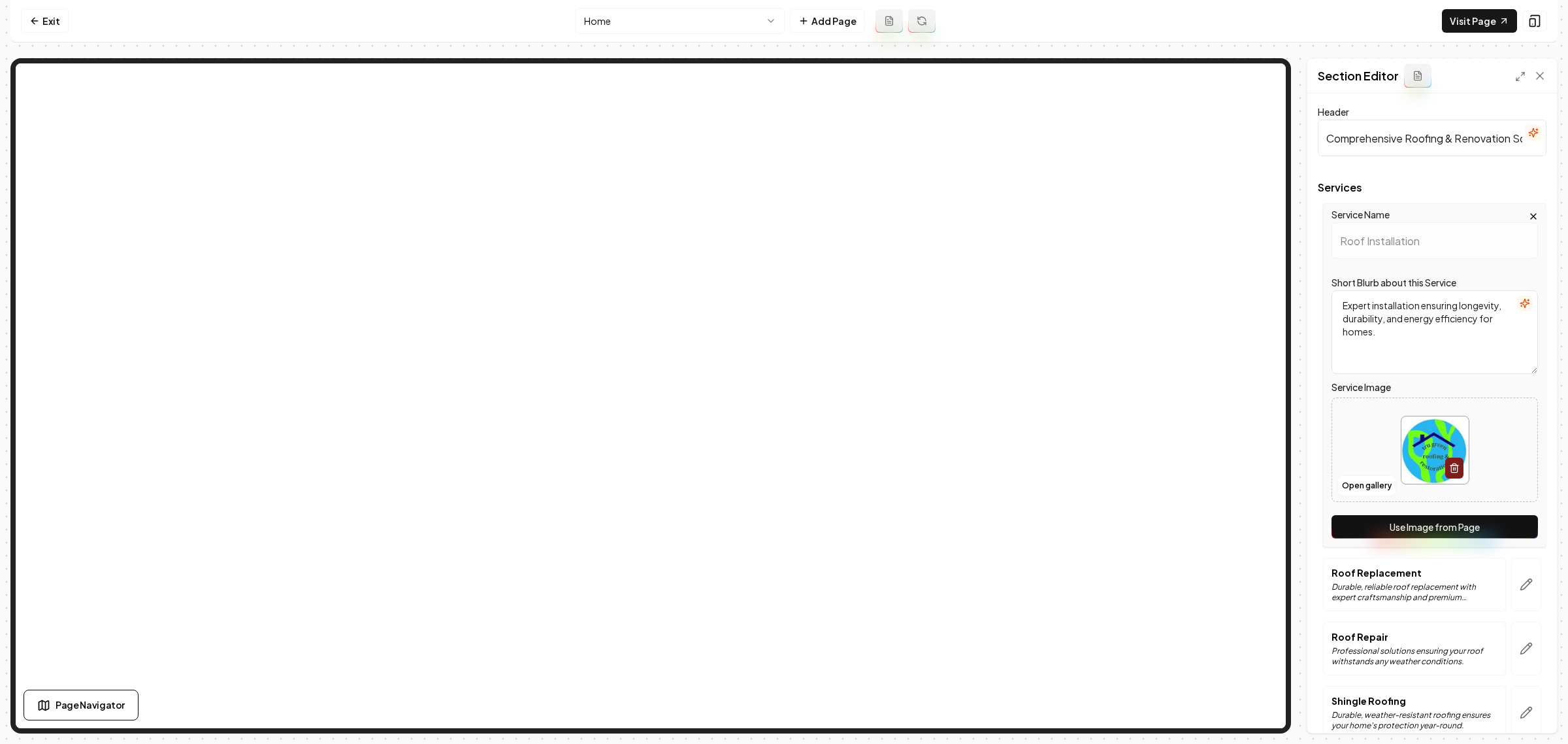
click at [1427, 521] on button "Use Image from Page" at bounding box center [1435, 527] width 207 height 24
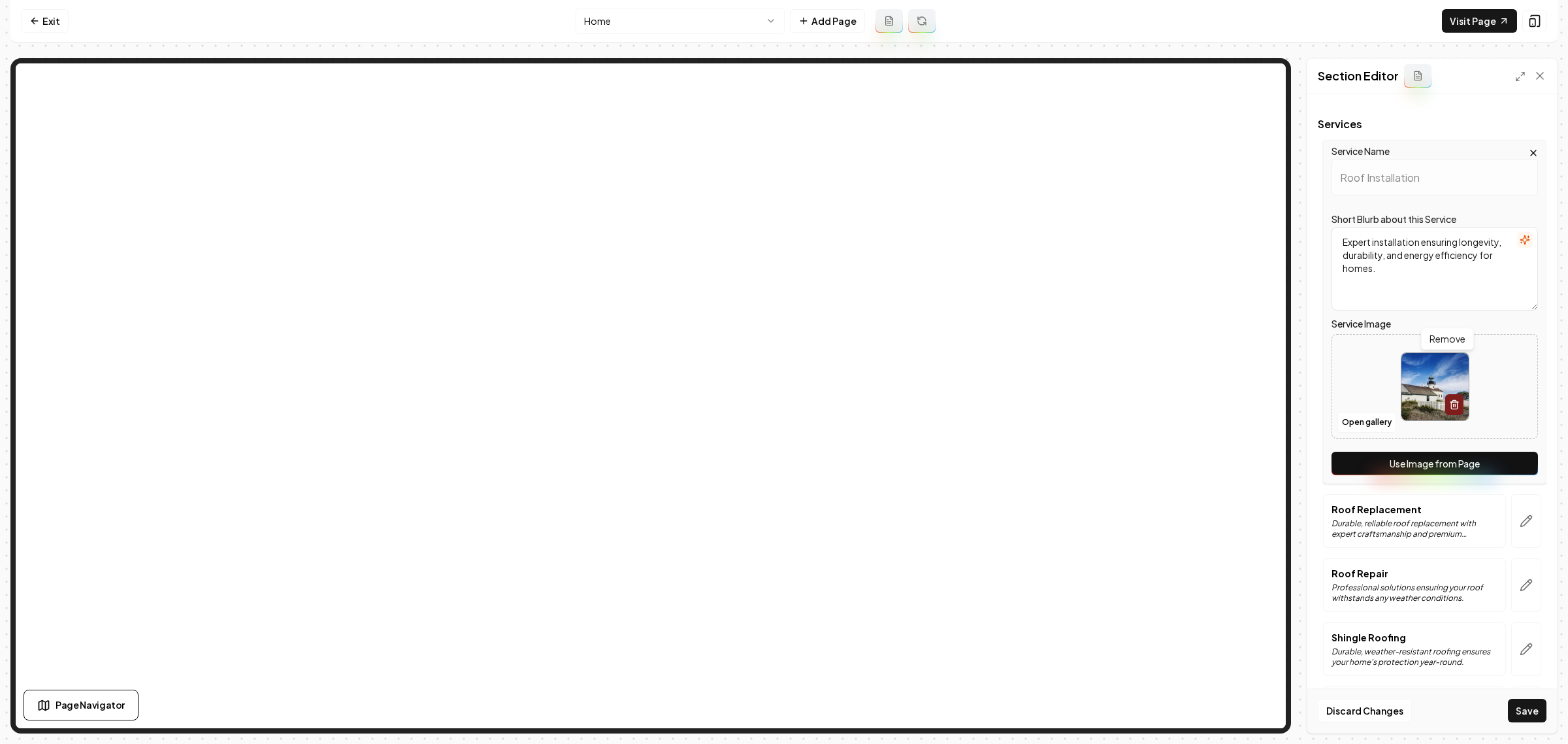
scroll to position [245, 0]
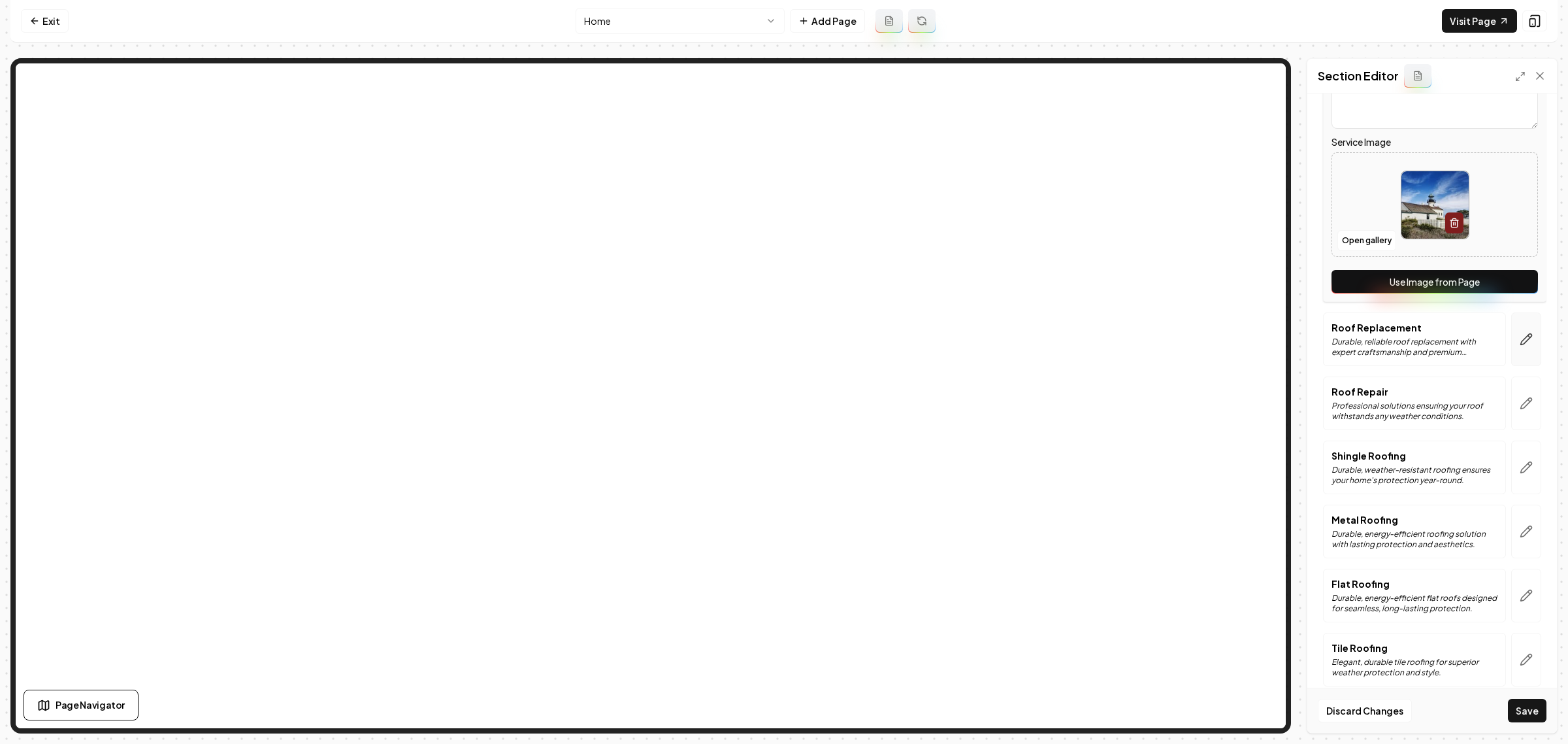
click at [1520, 338] on icon "button" at bounding box center [1526, 339] width 13 height 13
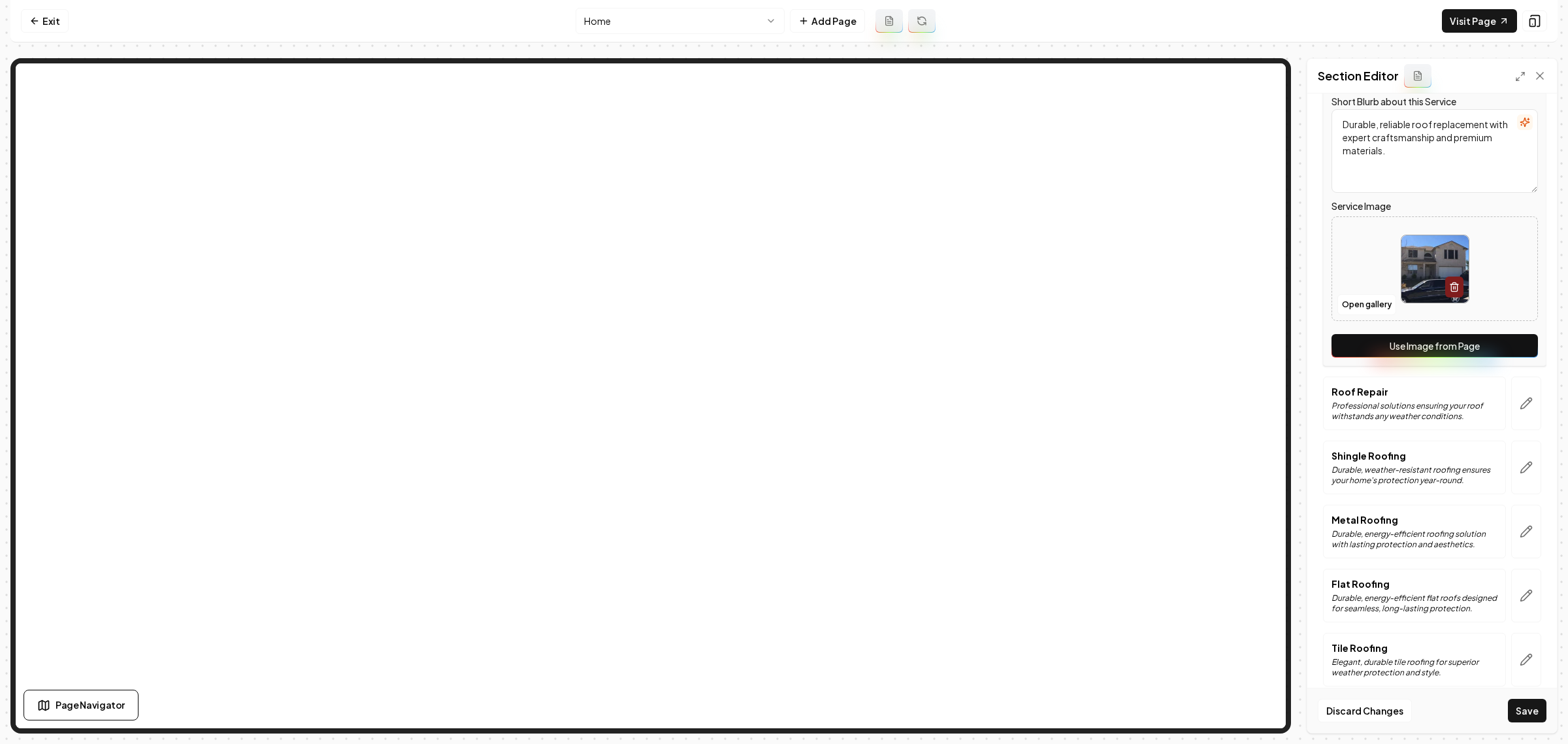
click at [1443, 348] on button "Use Image from Page" at bounding box center [1435, 346] width 207 height 24
click at [1514, 393] on button "button" at bounding box center [1525, 403] width 30 height 54
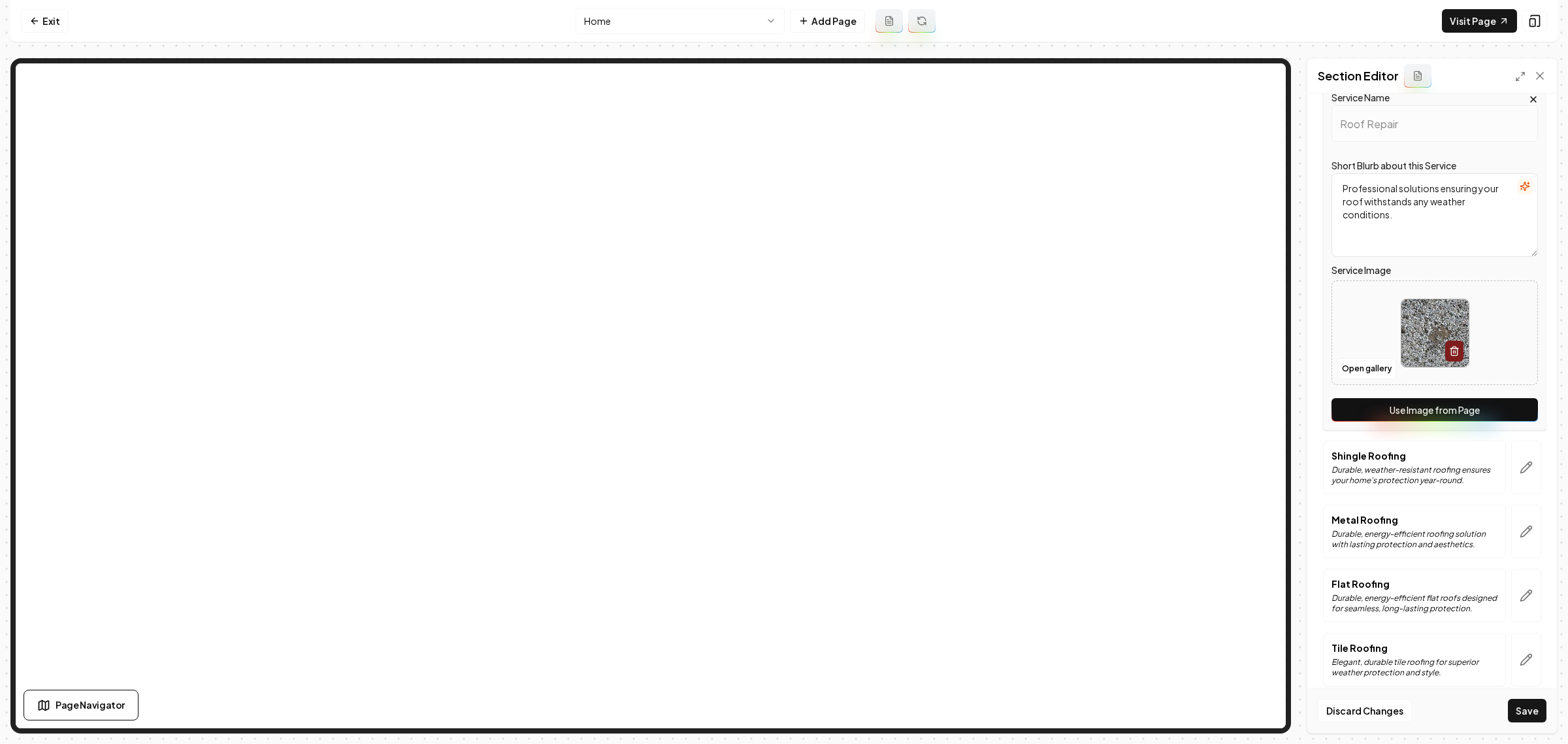
drag, startPoint x: 1454, startPoint y: 410, endPoint x: 1462, endPoint y: 423, distance: 15.3
click at [1453, 412] on button "Use Image from Page" at bounding box center [1435, 410] width 207 height 24
click at [1514, 459] on button "button" at bounding box center [1525, 467] width 30 height 54
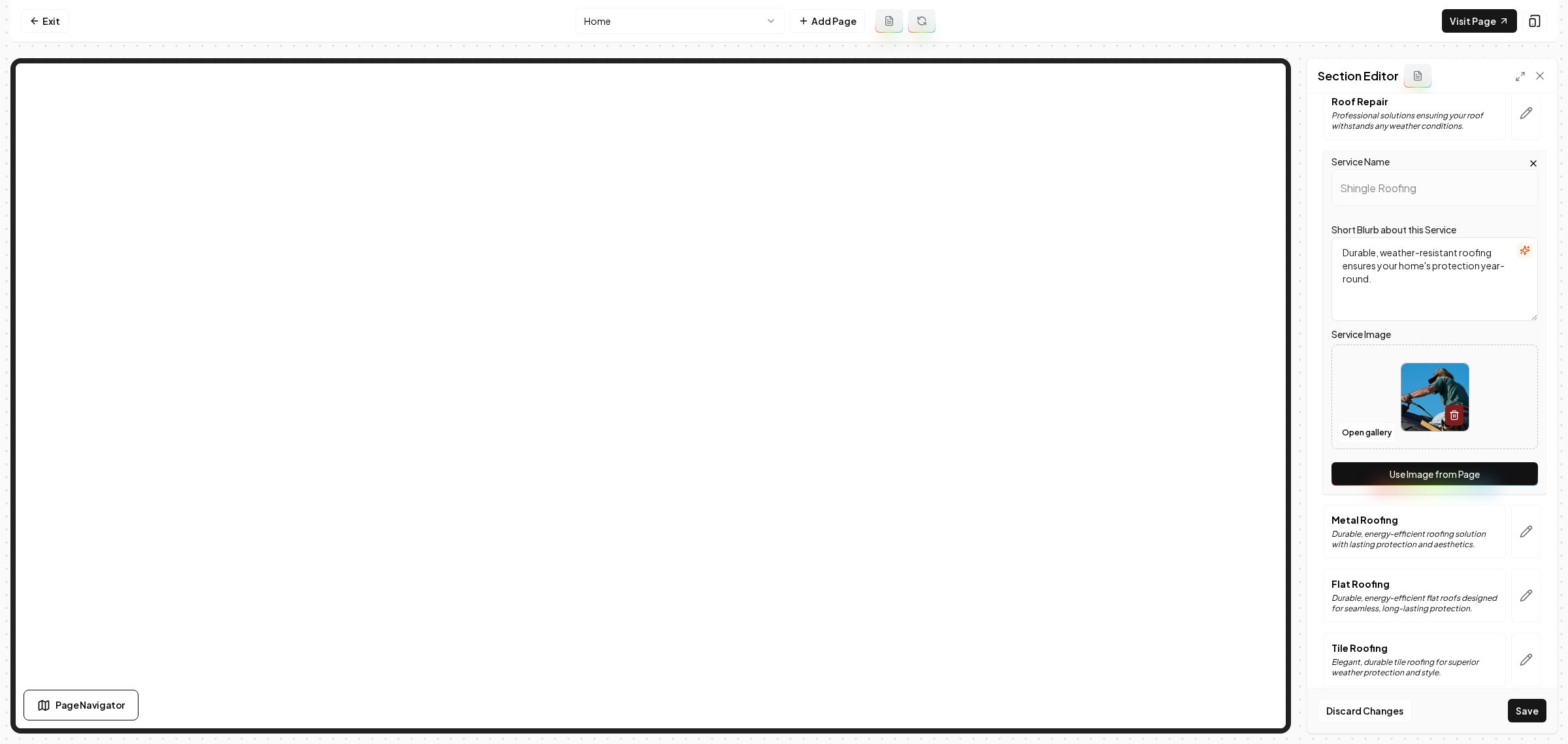
drag, startPoint x: 1446, startPoint y: 475, endPoint x: 1461, endPoint y: 494, distance: 24.2
click at [1446, 475] on button "Use Image from Page" at bounding box center [1435, 474] width 207 height 24
click at [1523, 539] on button "button" at bounding box center [1525, 531] width 30 height 54
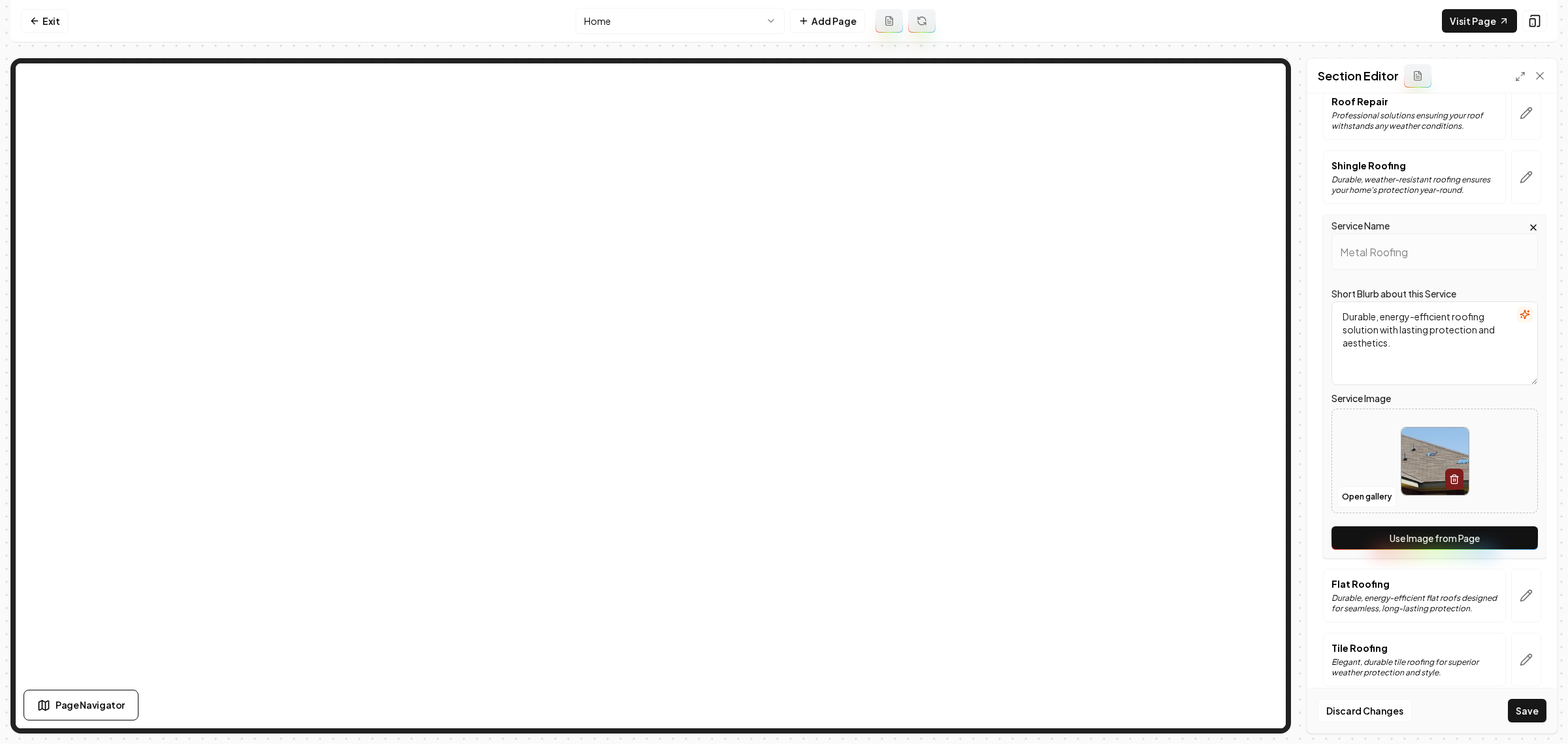
click at [1441, 542] on button "Use Image from Page" at bounding box center [1435, 538] width 207 height 24
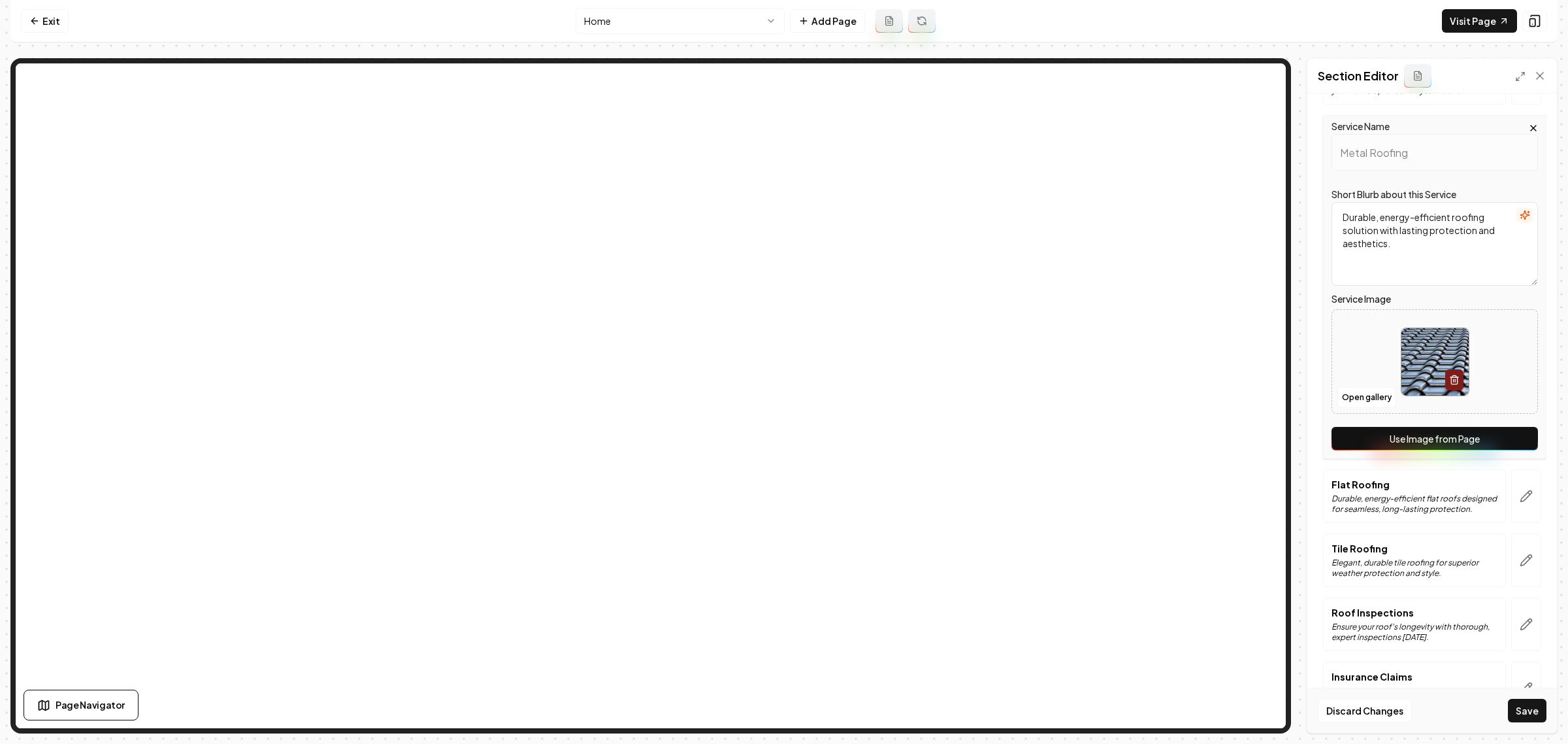
scroll to position [490, 0]
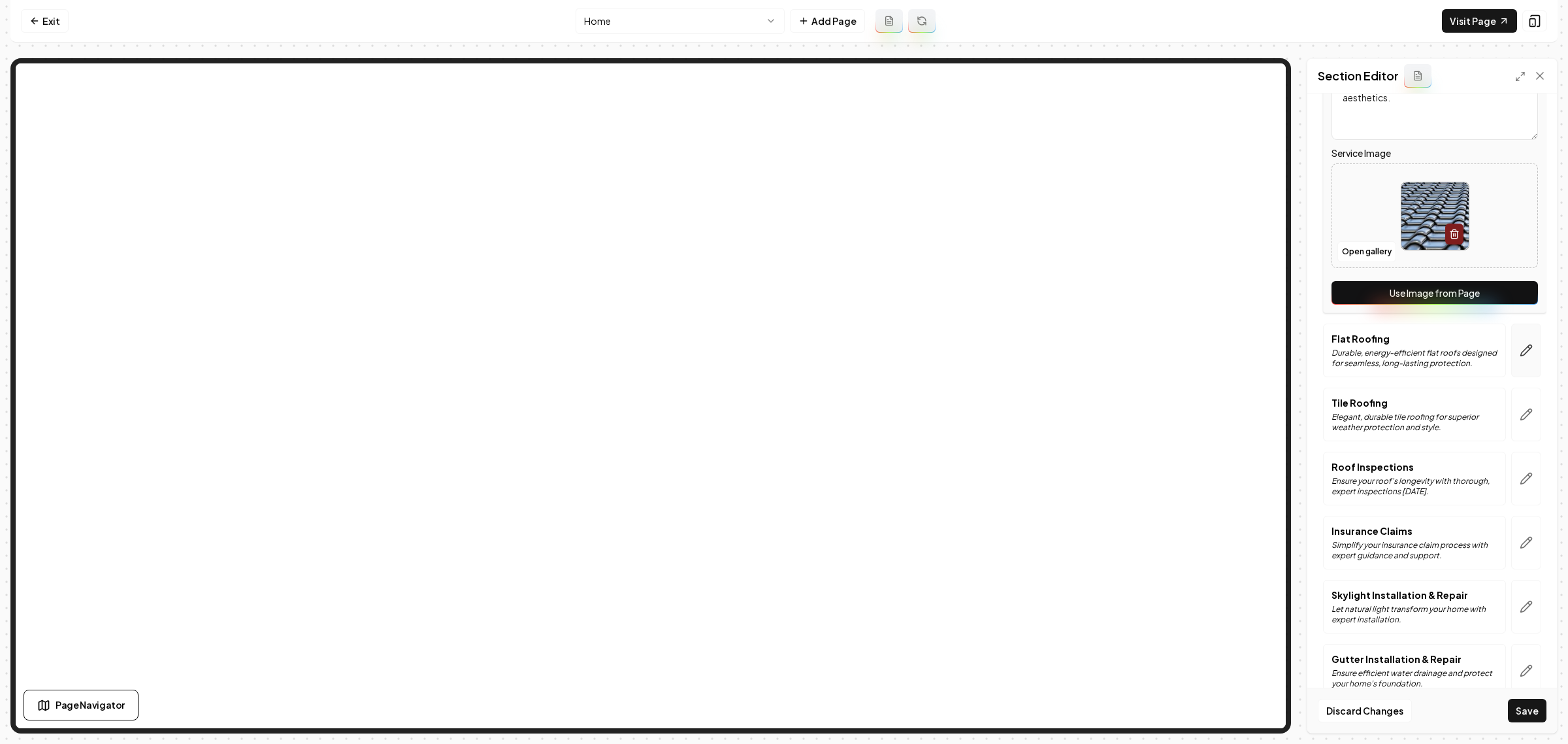
click at [1525, 357] on button "button" at bounding box center [1525, 350] width 30 height 54
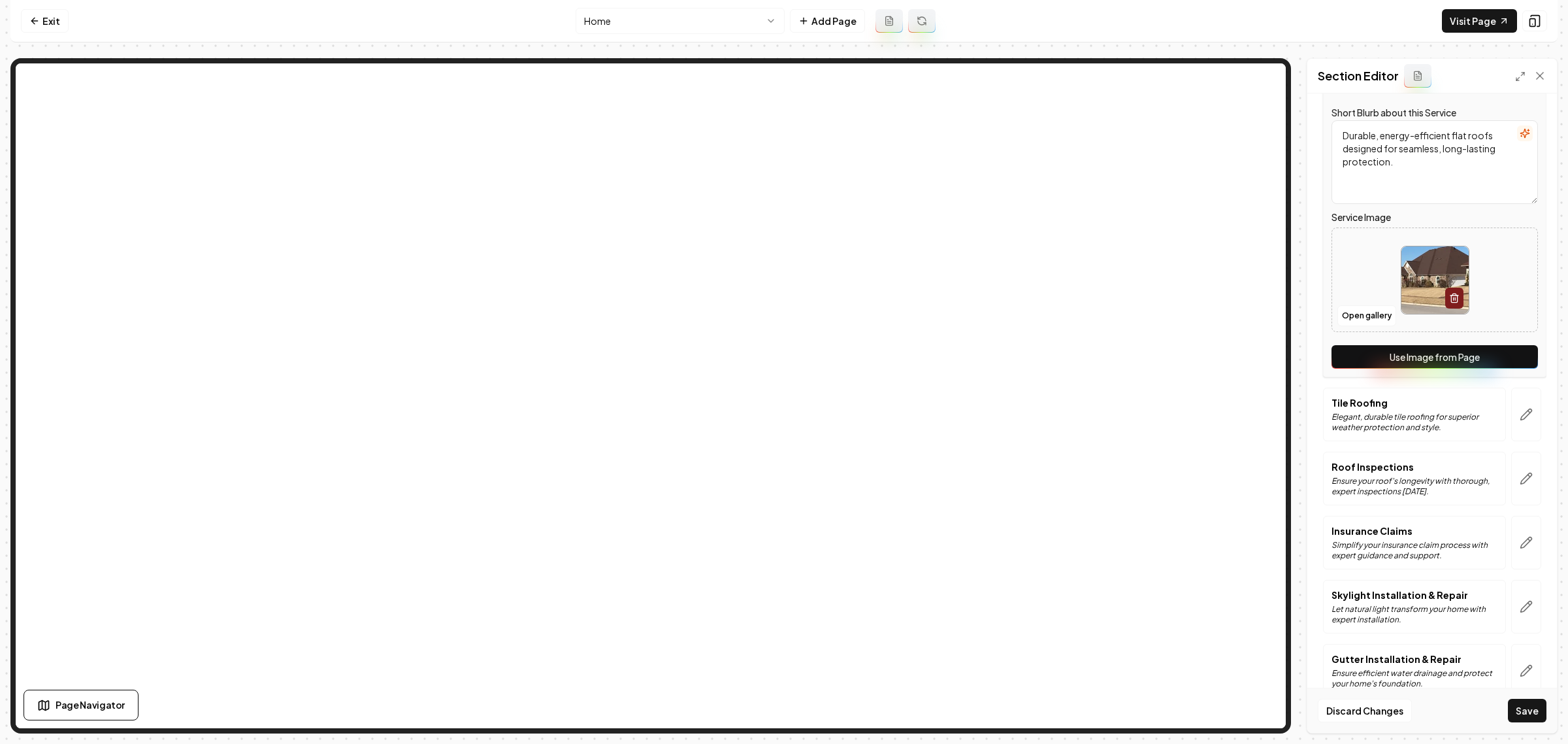
click at [1428, 355] on button "Use Image from Page" at bounding box center [1435, 357] width 207 height 24
click at [1520, 416] on icon "button" at bounding box center [1526, 415] width 13 height 13
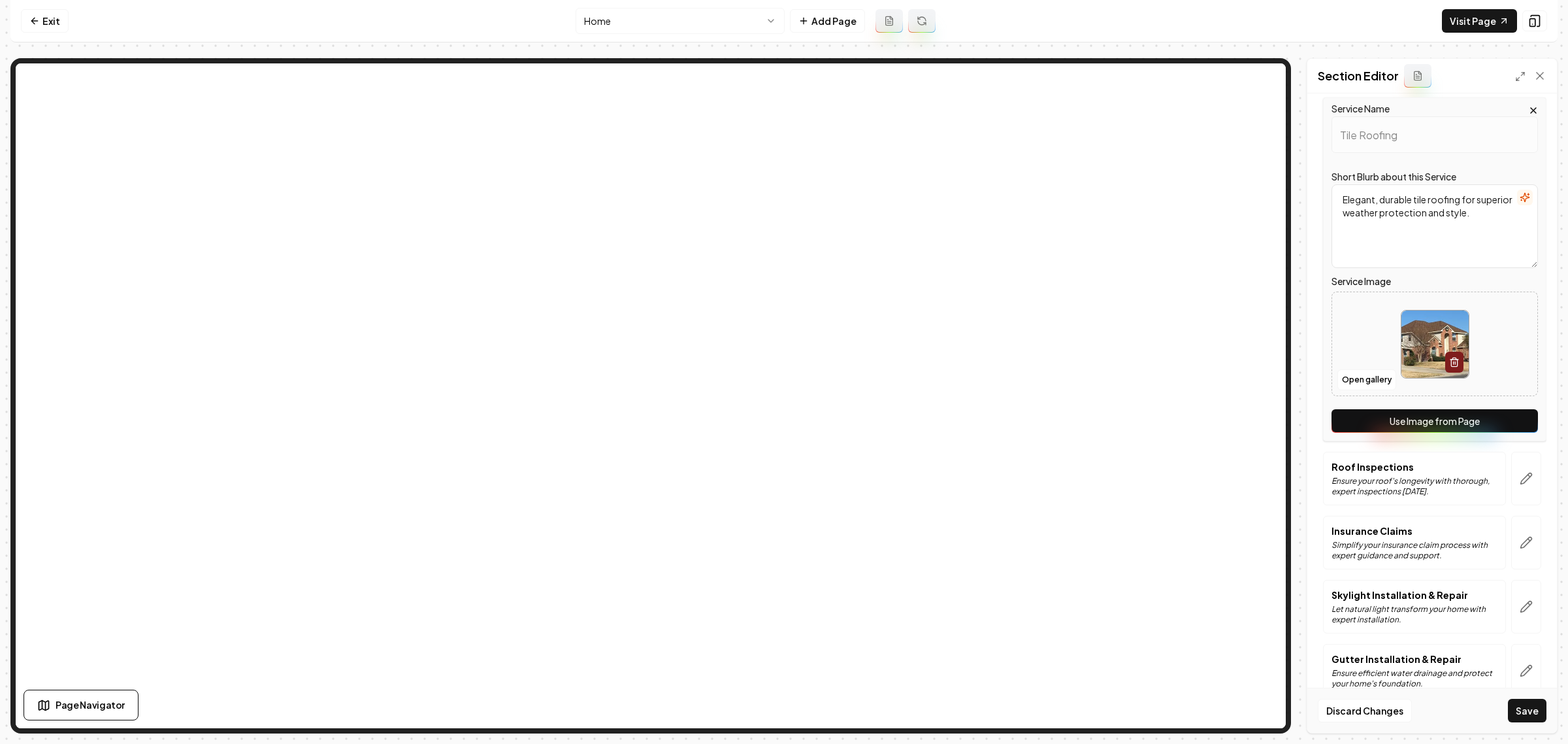
drag, startPoint x: 1434, startPoint y: 422, endPoint x: 1429, endPoint y: 432, distance: 11.2
click at [1432, 423] on button "Use Image from Page" at bounding box center [1435, 421] width 207 height 24
click at [1520, 478] on icon "button" at bounding box center [1526, 478] width 13 height 13
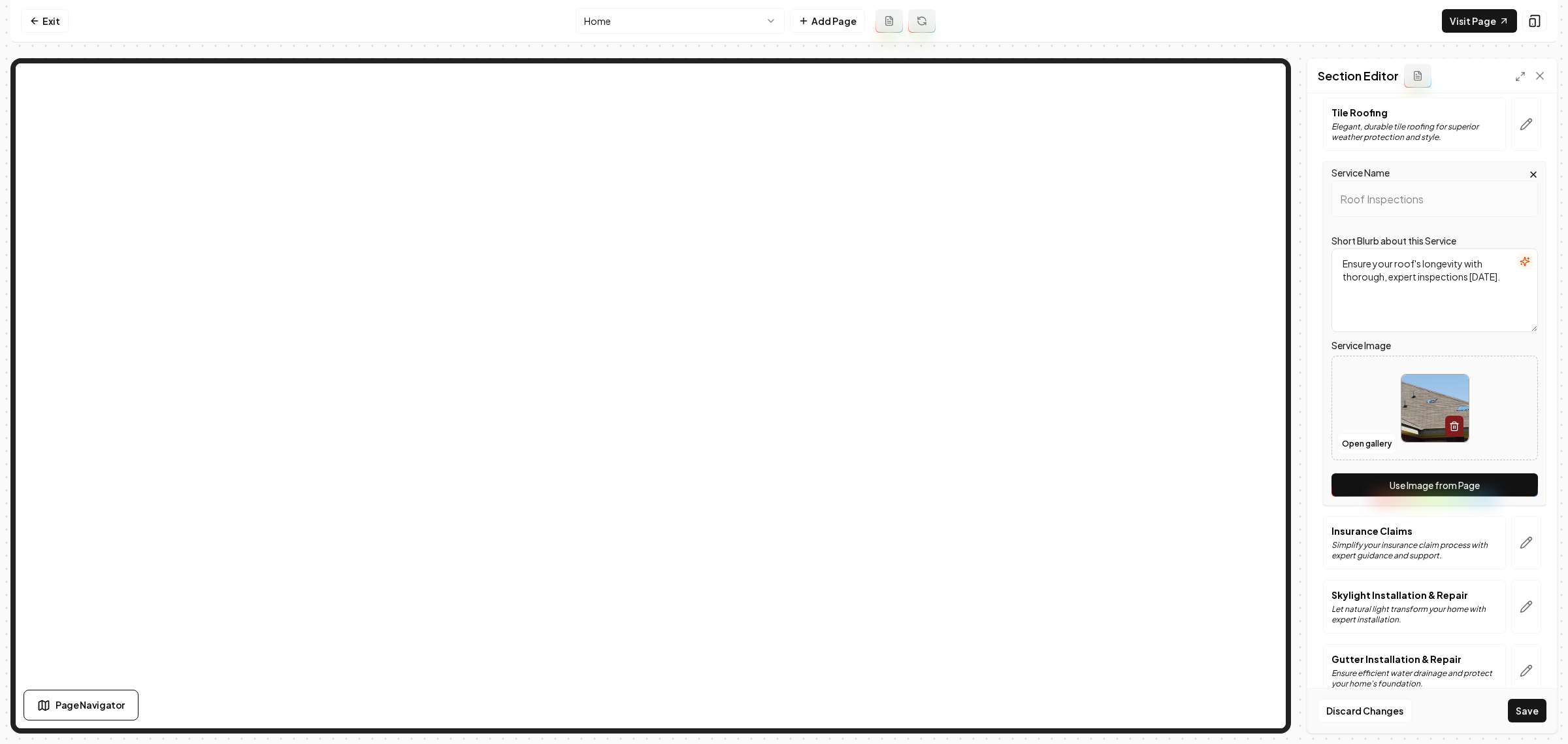
drag, startPoint x: 1448, startPoint y: 487, endPoint x: 1466, endPoint y: 506, distance: 26.2
click at [1448, 487] on button "Use Image from Page" at bounding box center [1435, 485] width 207 height 24
click at [1523, 540] on button "button" at bounding box center [1525, 542] width 30 height 54
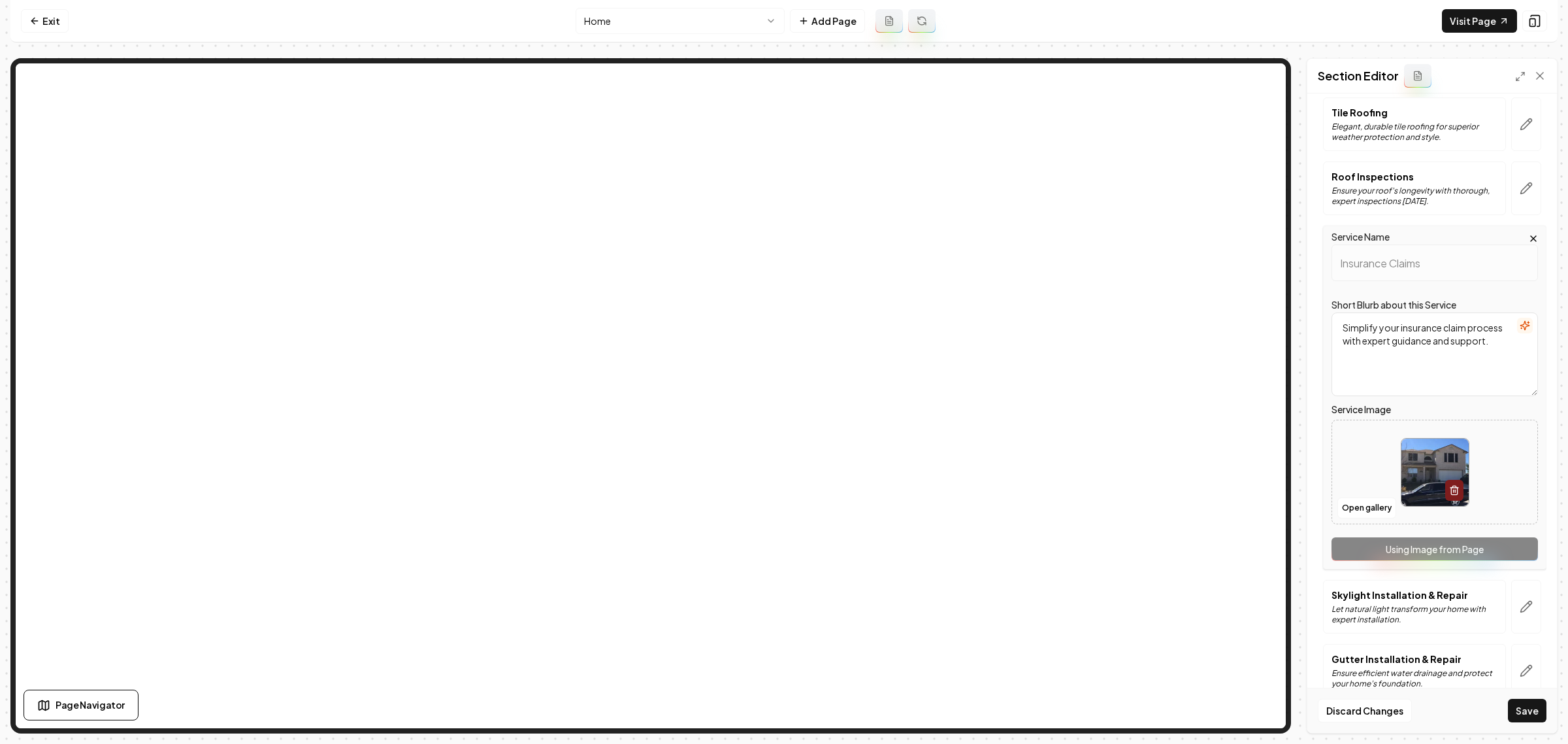
click at [1471, 548] on div "Service Name Insurance Claims Short Blurb about this Service Simplify your insu…" at bounding box center [1435, 397] width 223 height 344
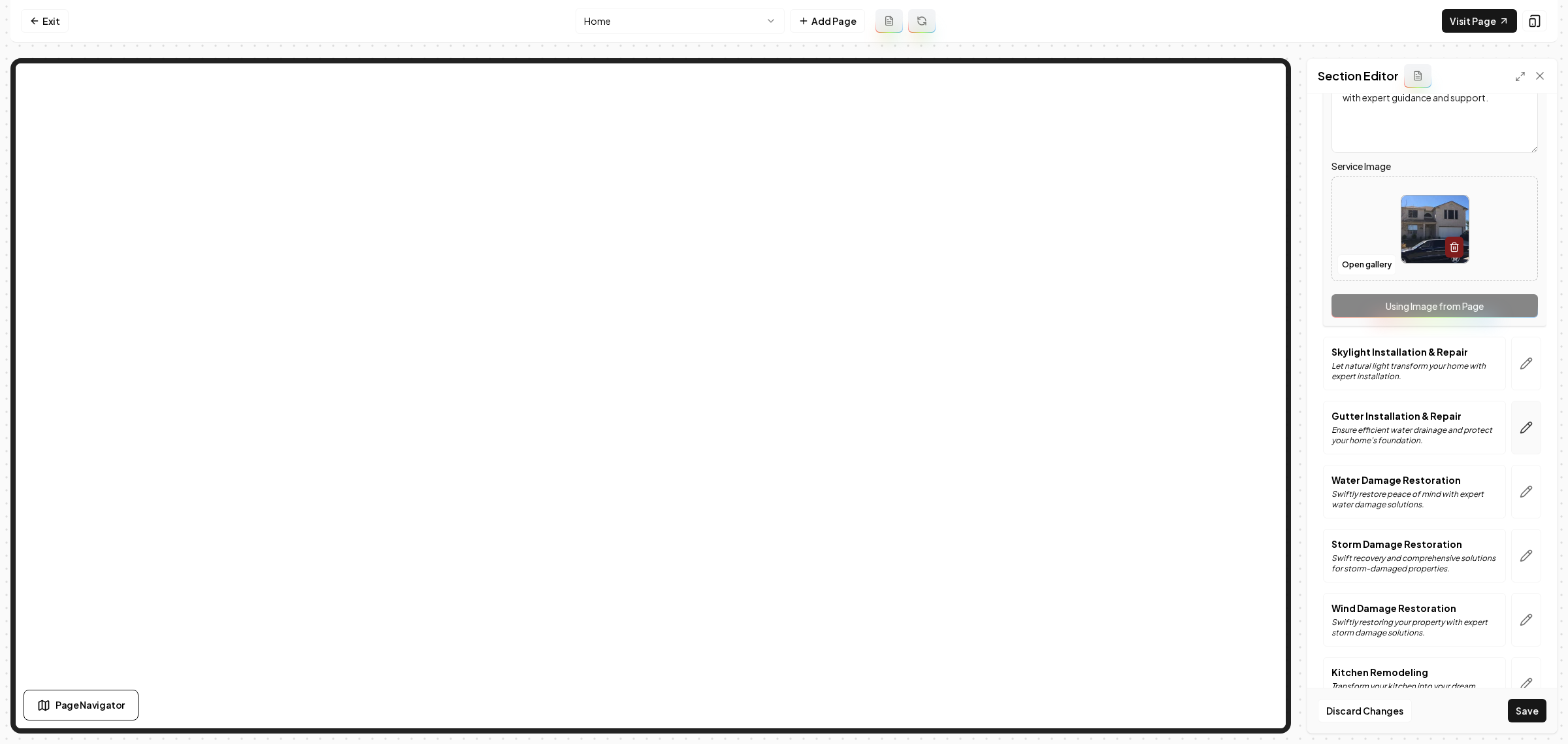
scroll to position [736, 0]
click at [1520, 368] on icon "button" at bounding box center [1526, 361] width 13 height 13
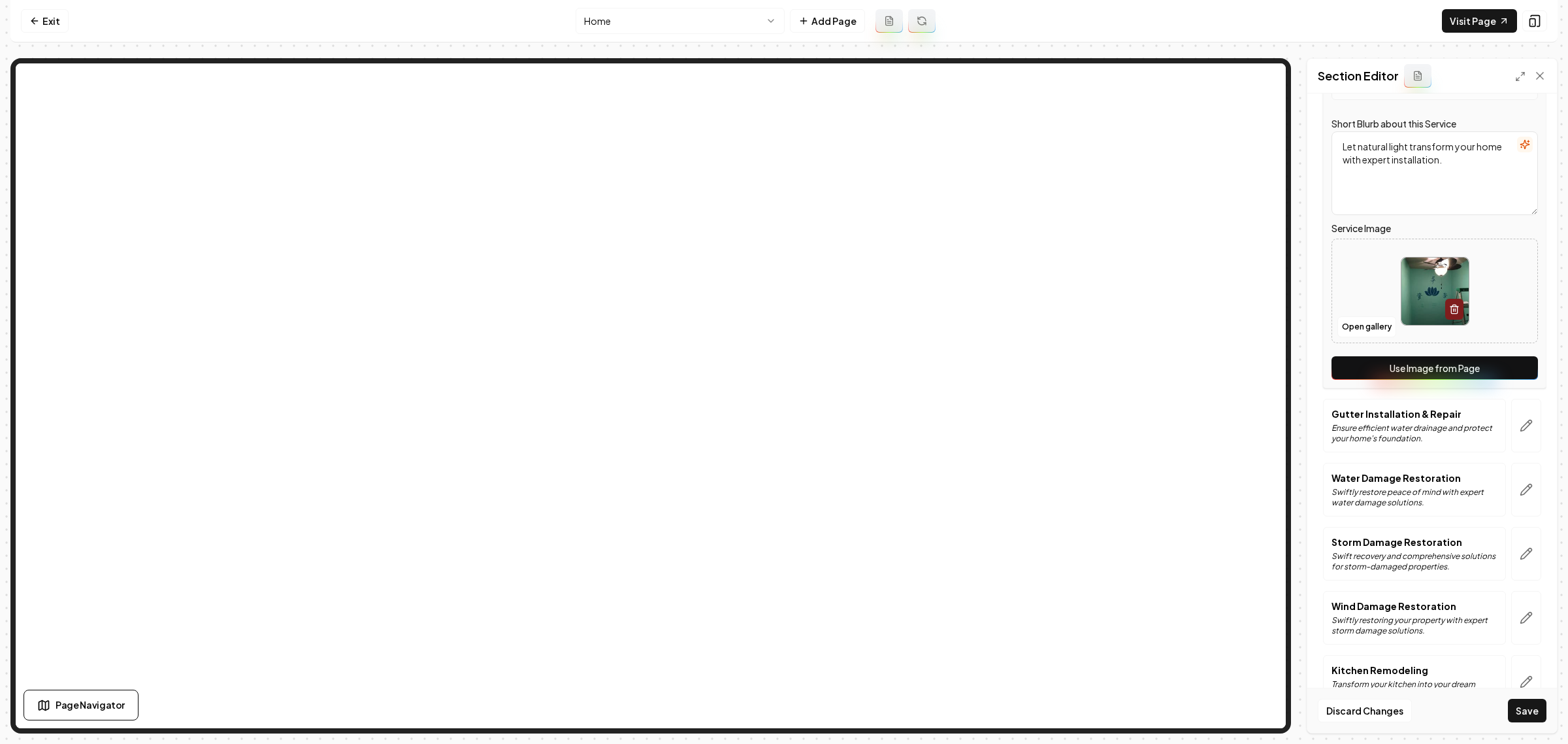
click at [1438, 377] on button "Use Image from Page" at bounding box center [1435, 368] width 207 height 24
click at [1518, 417] on button "button" at bounding box center [1525, 425] width 30 height 54
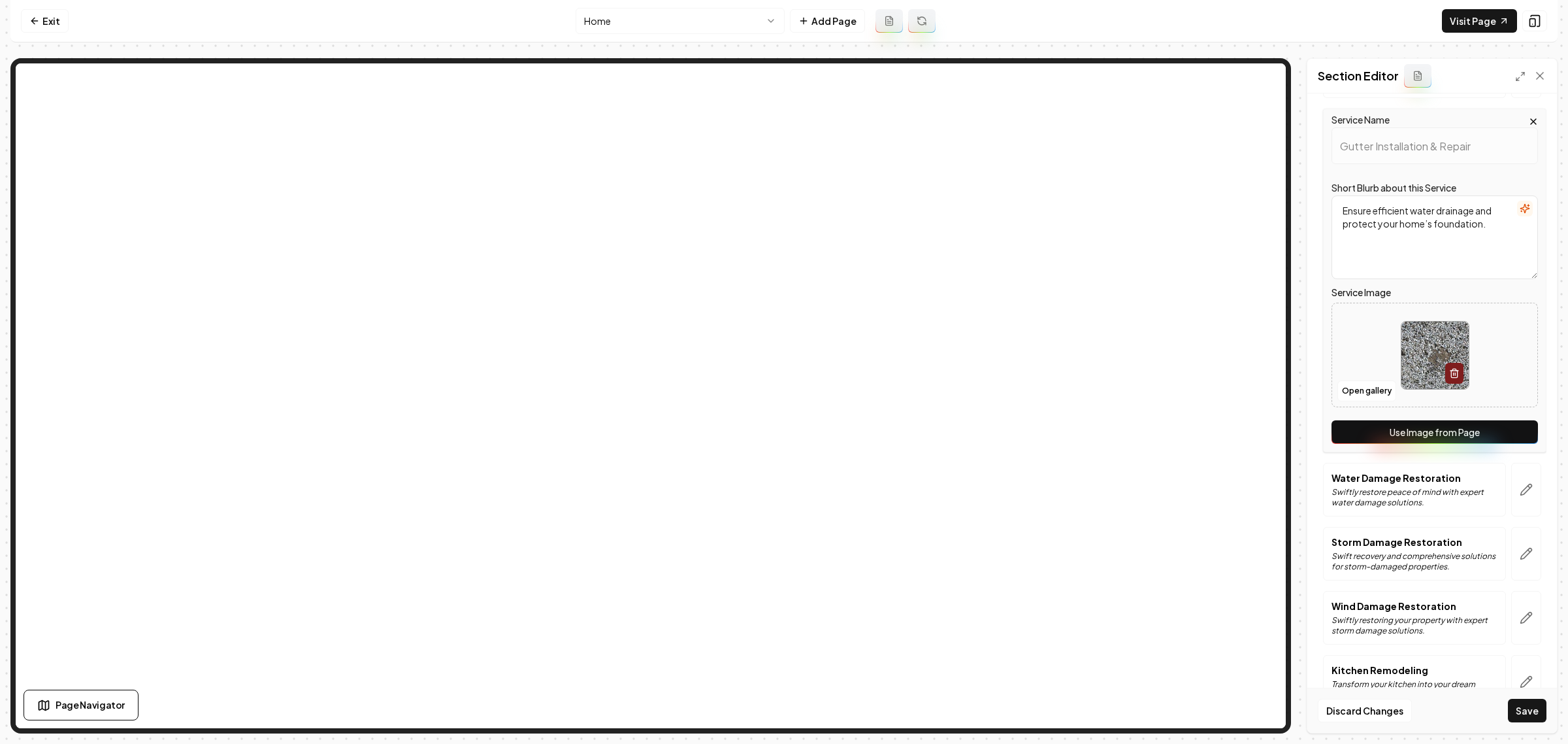
click at [1448, 442] on button "Use Image from Page" at bounding box center [1435, 432] width 207 height 24
click at [1520, 494] on button "button" at bounding box center [1525, 489] width 30 height 54
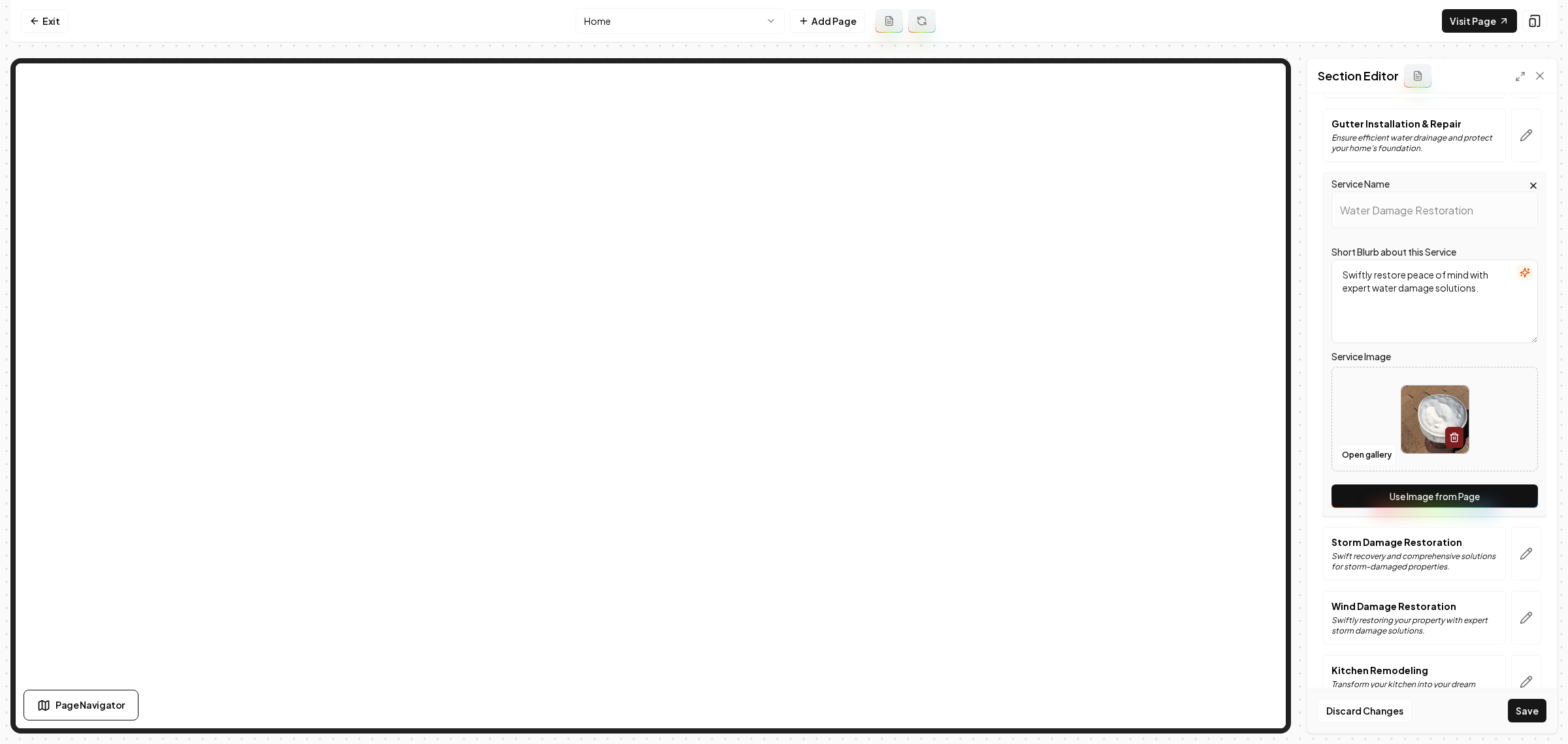
click at [1431, 498] on button "Use Image from Page" at bounding box center [1435, 496] width 207 height 24
click at [1520, 553] on icon "button" at bounding box center [1526, 553] width 13 height 13
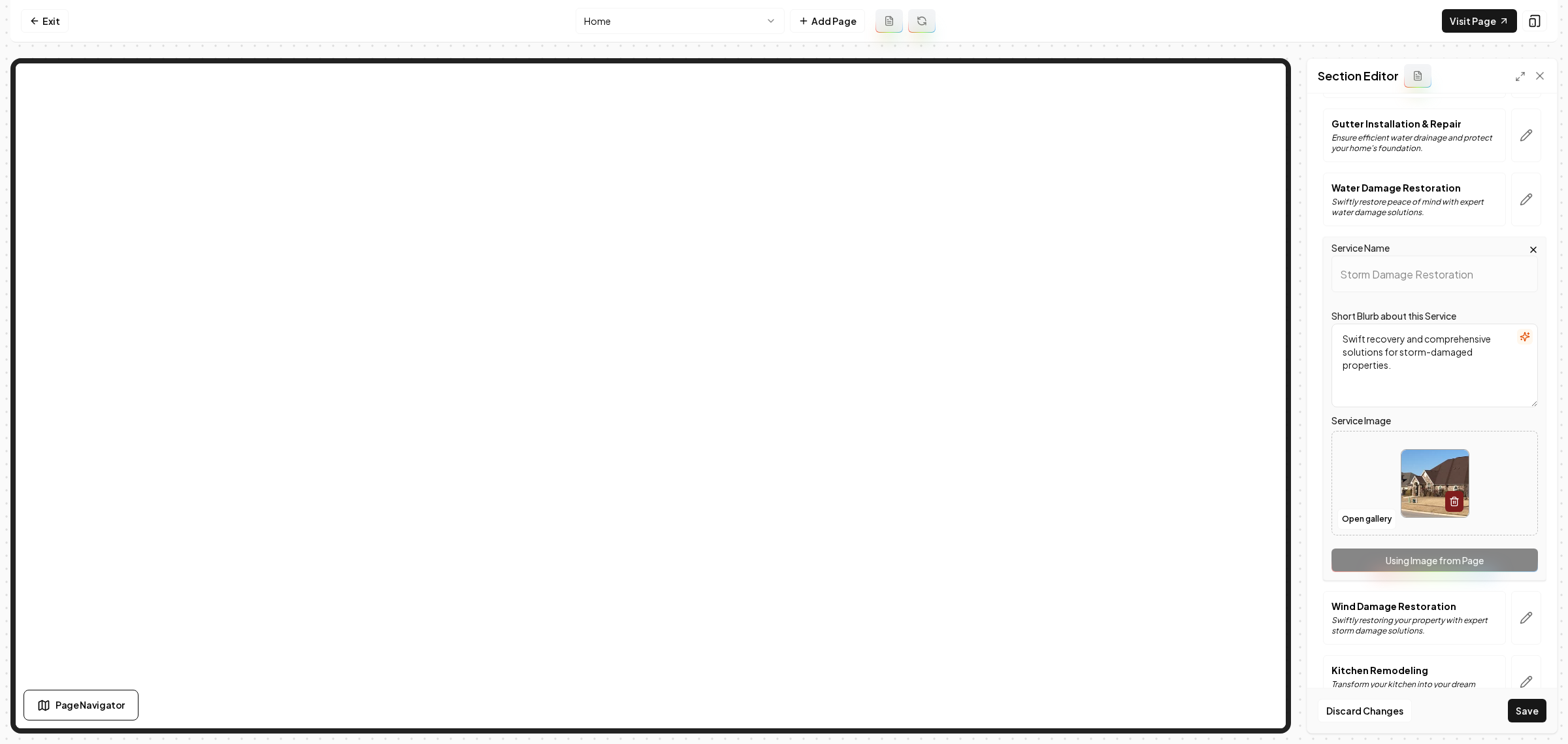
drag, startPoint x: 1460, startPoint y: 565, endPoint x: 1472, endPoint y: 571, distance: 13.4
click at [1460, 569] on div "Service Name Storm Damage Restoration Short Blurb about this Service Swift reco…" at bounding box center [1435, 408] width 223 height 344
click at [1520, 622] on icon "button" at bounding box center [1526, 618] width 13 height 13
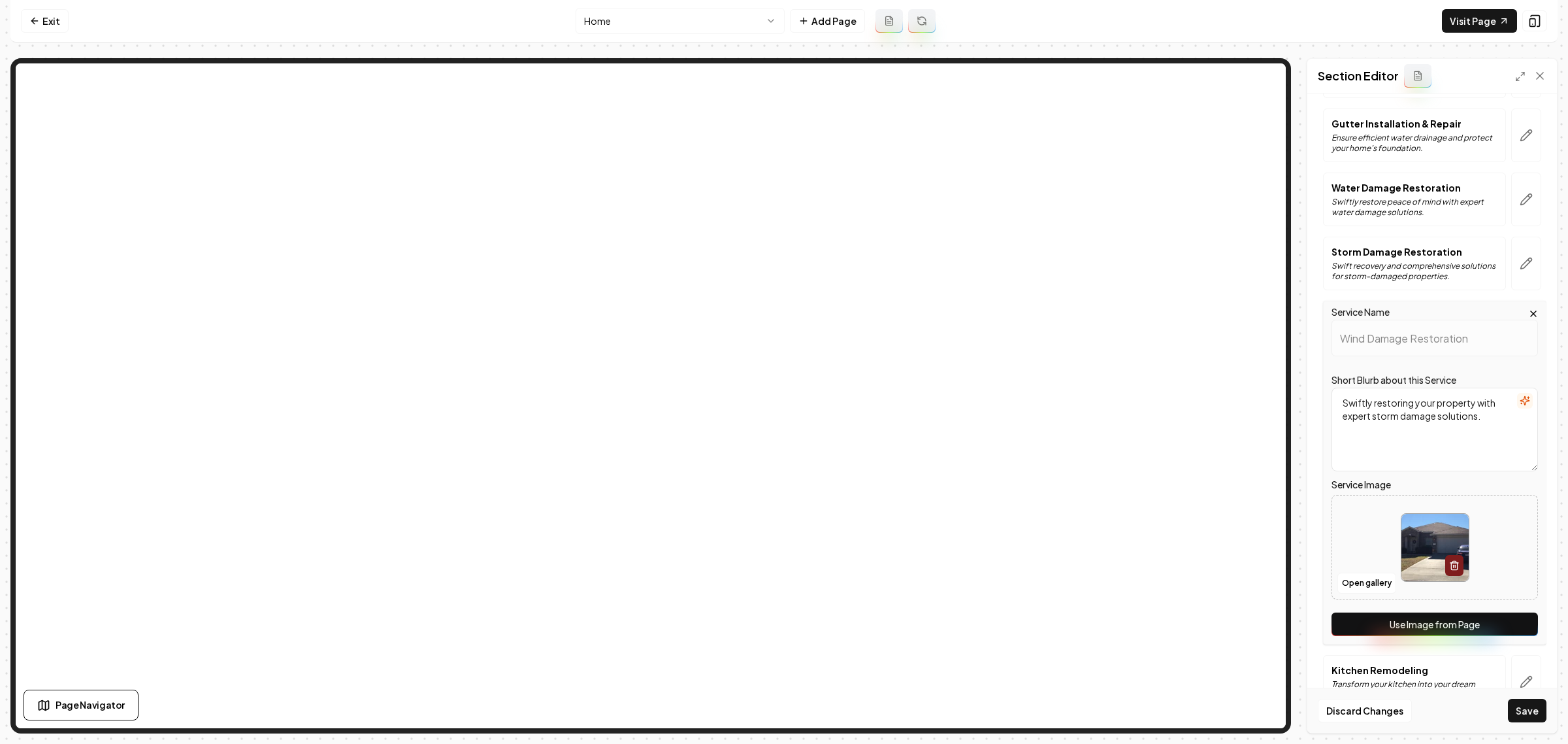
click at [1422, 625] on button "Use Image from Page" at bounding box center [1435, 624] width 207 height 24
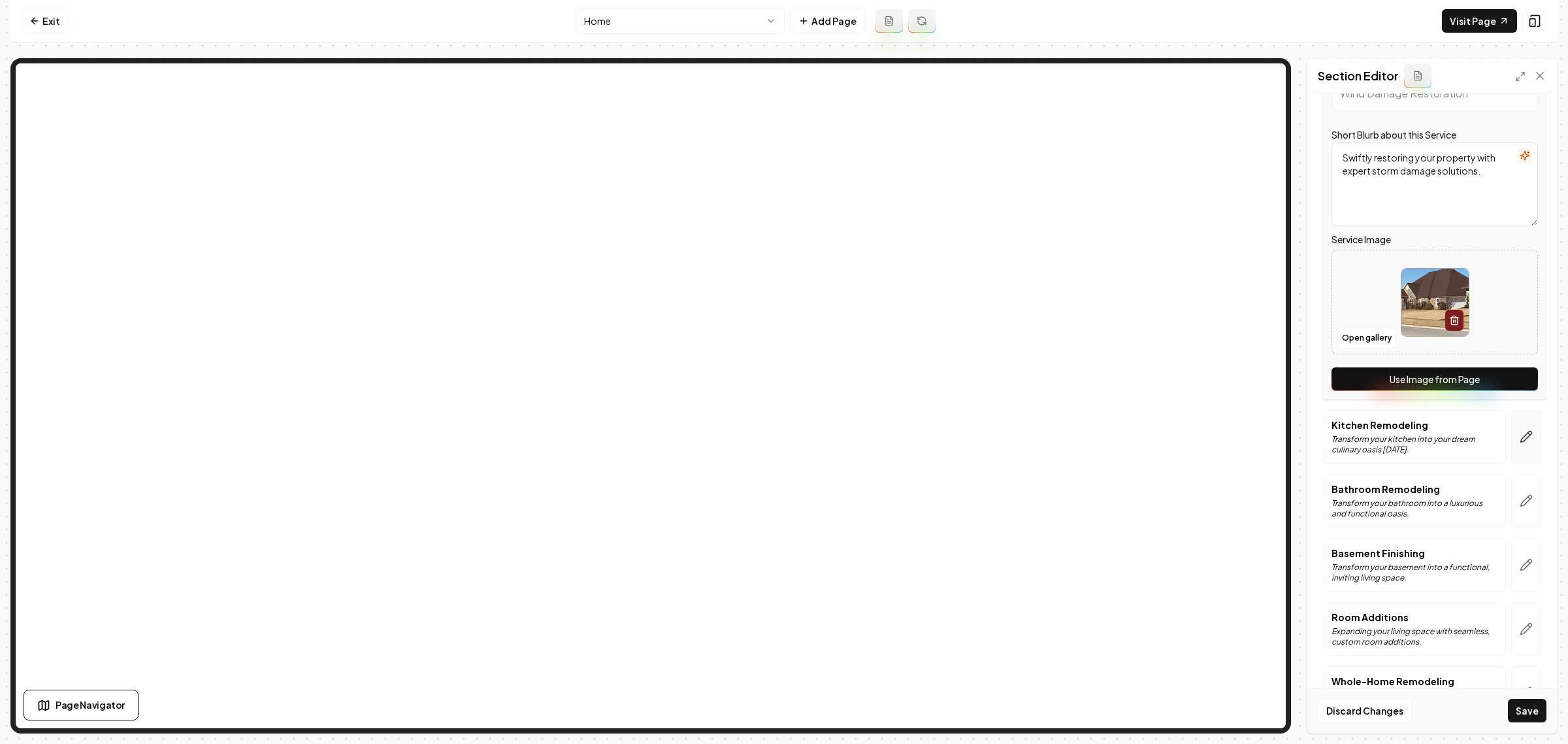
click at [1520, 443] on icon "button" at bounding box center [1526, 436] width 13 height 13
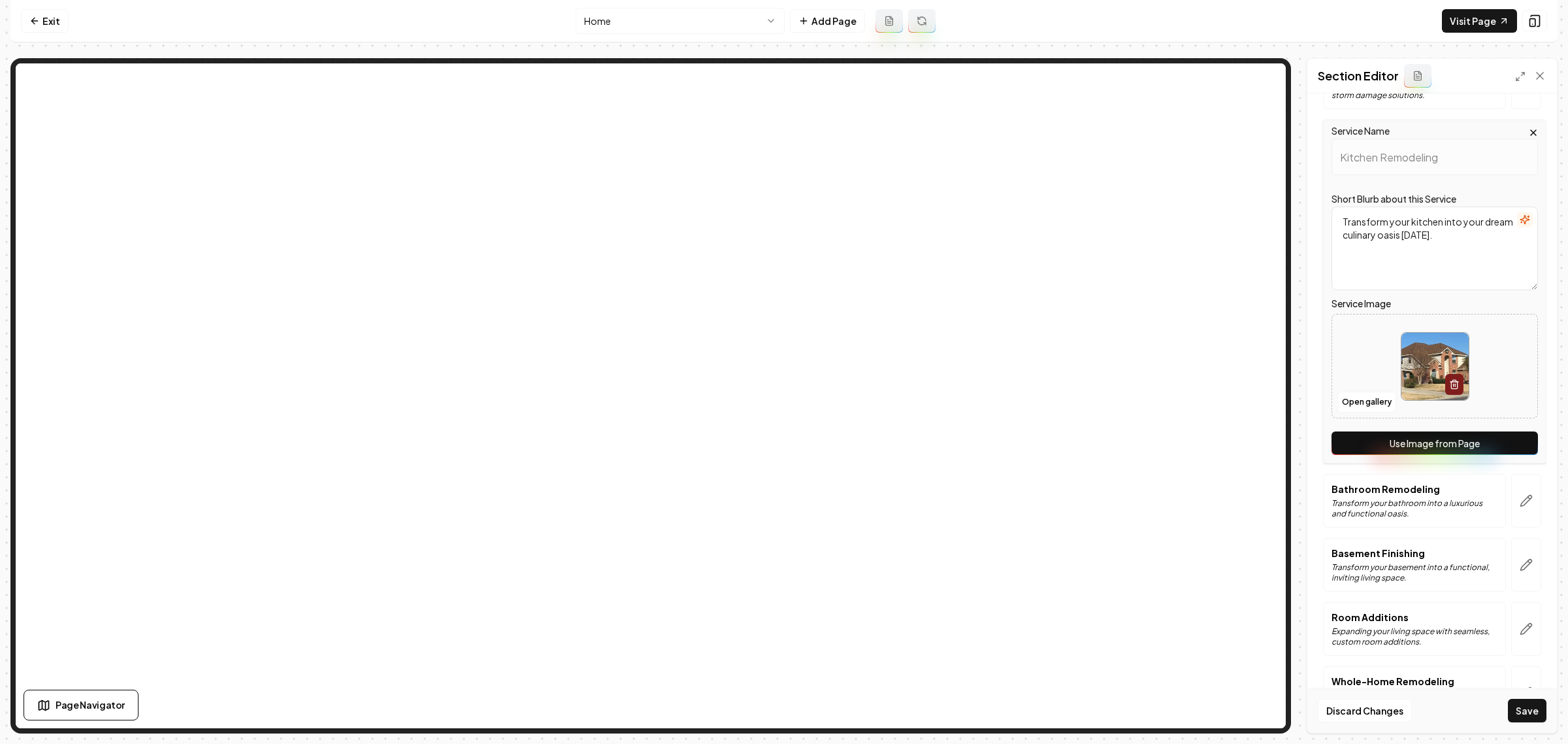
click at [1434, 451] on button "Use Image from Page" at bounding box center [1435, 444] width 207 height 24
click at [1516, 520] on button "button" at bounding box center [1525, 500] width 30 height 54
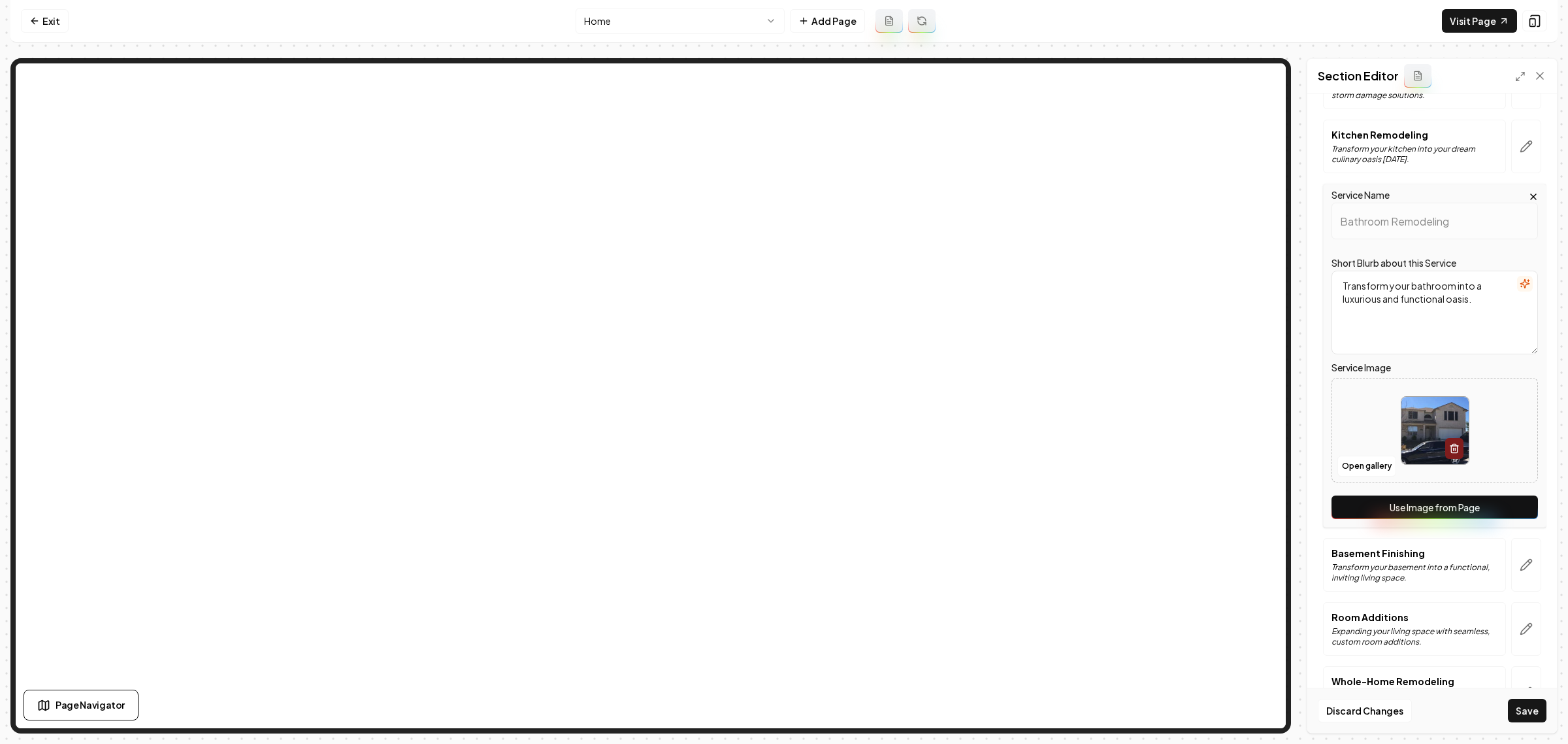
click at [1434, 512] on button "Use Image from Page" at bounding box center [1435, 507] width 207 height 24
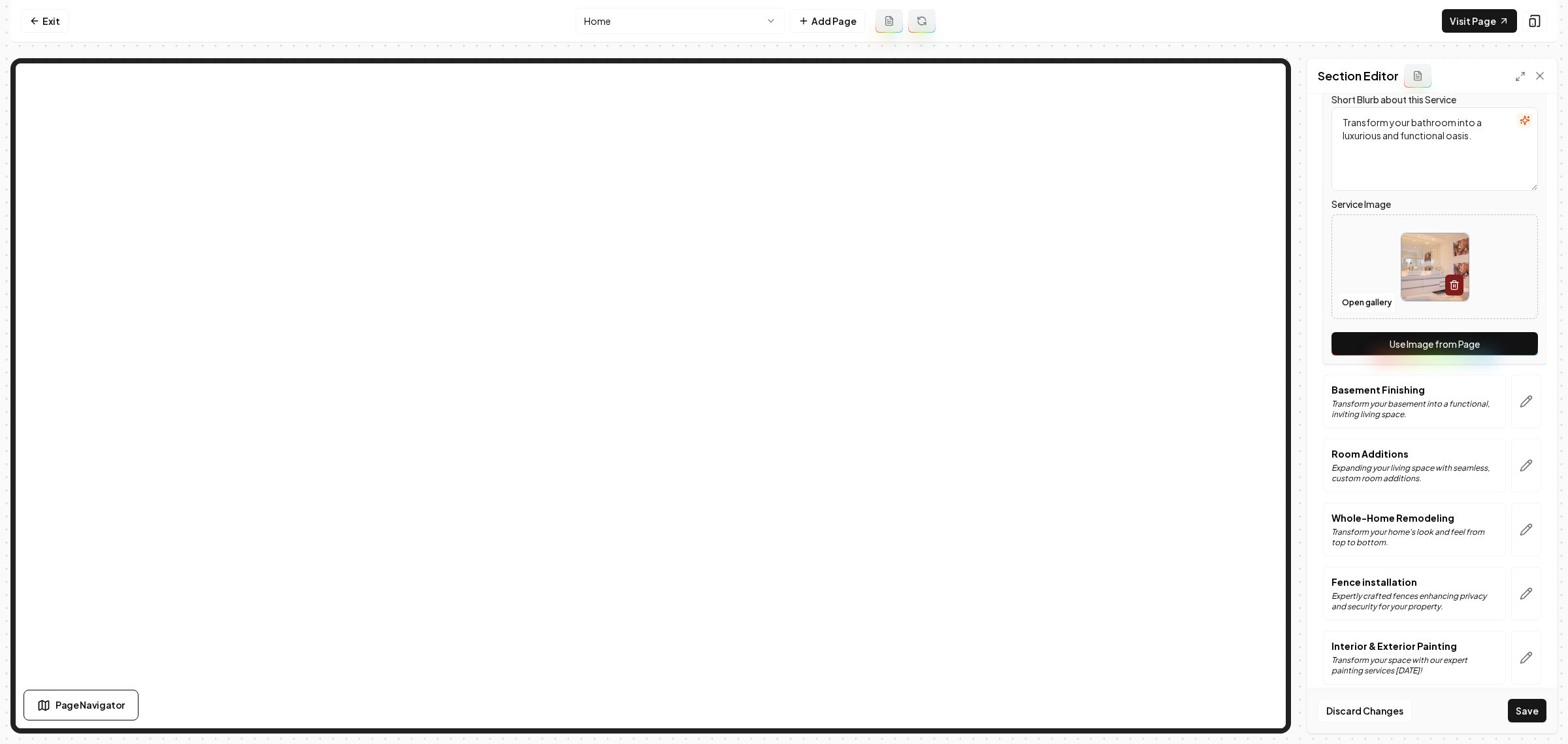
click at [1431, 354] on button "Use Image from Page" at bounding box center [1435, 344] width 207 height 24
click at [1511, 416] on button "button" at bounding box center [1525, 401] width 30 height 54
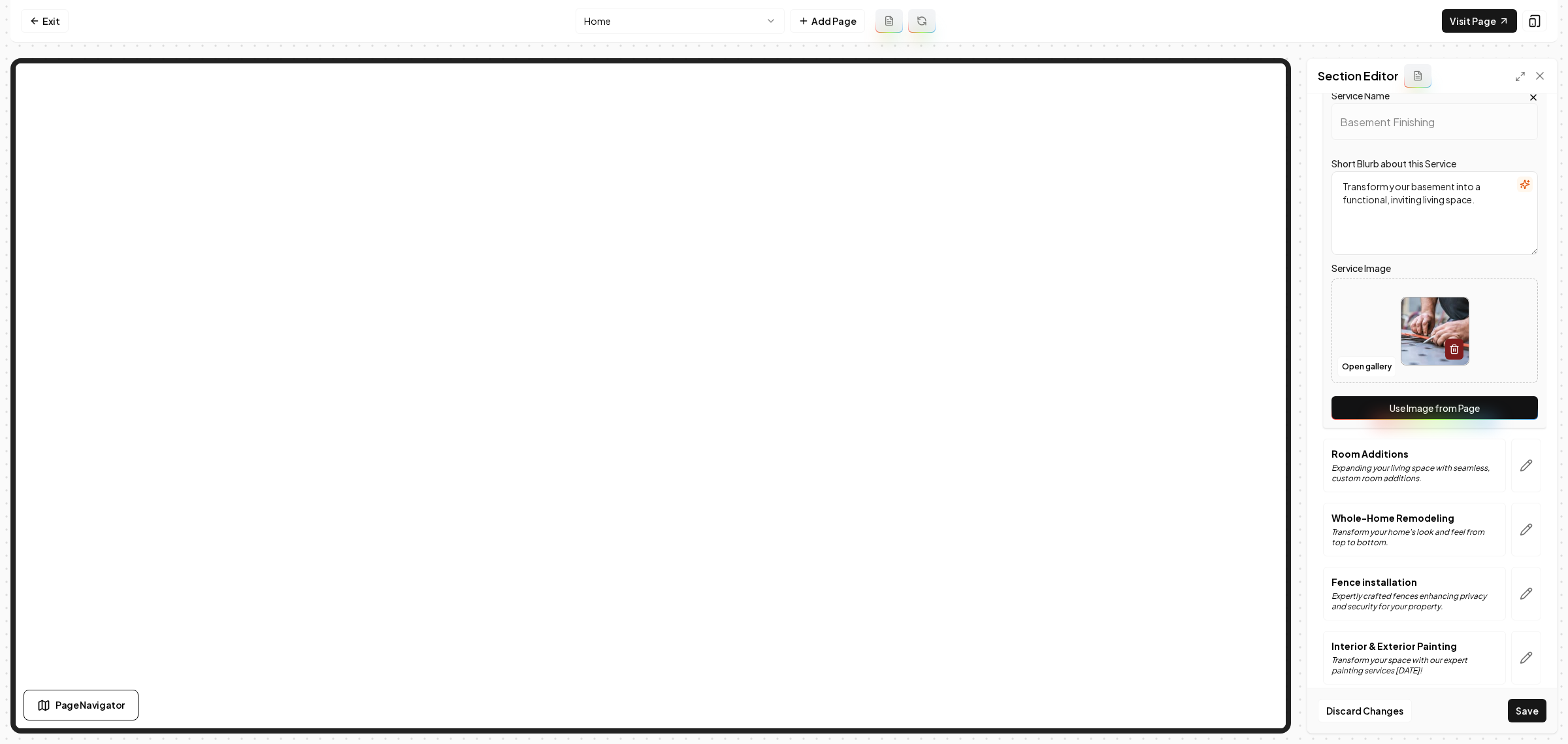
click at [1429, 419] on button "Use Image from Page" at bounding box center [1435, 408] width 207 height 24
click at [1521, 469] on icon "button" at bounding box center [1526, 465] width 11 height 11
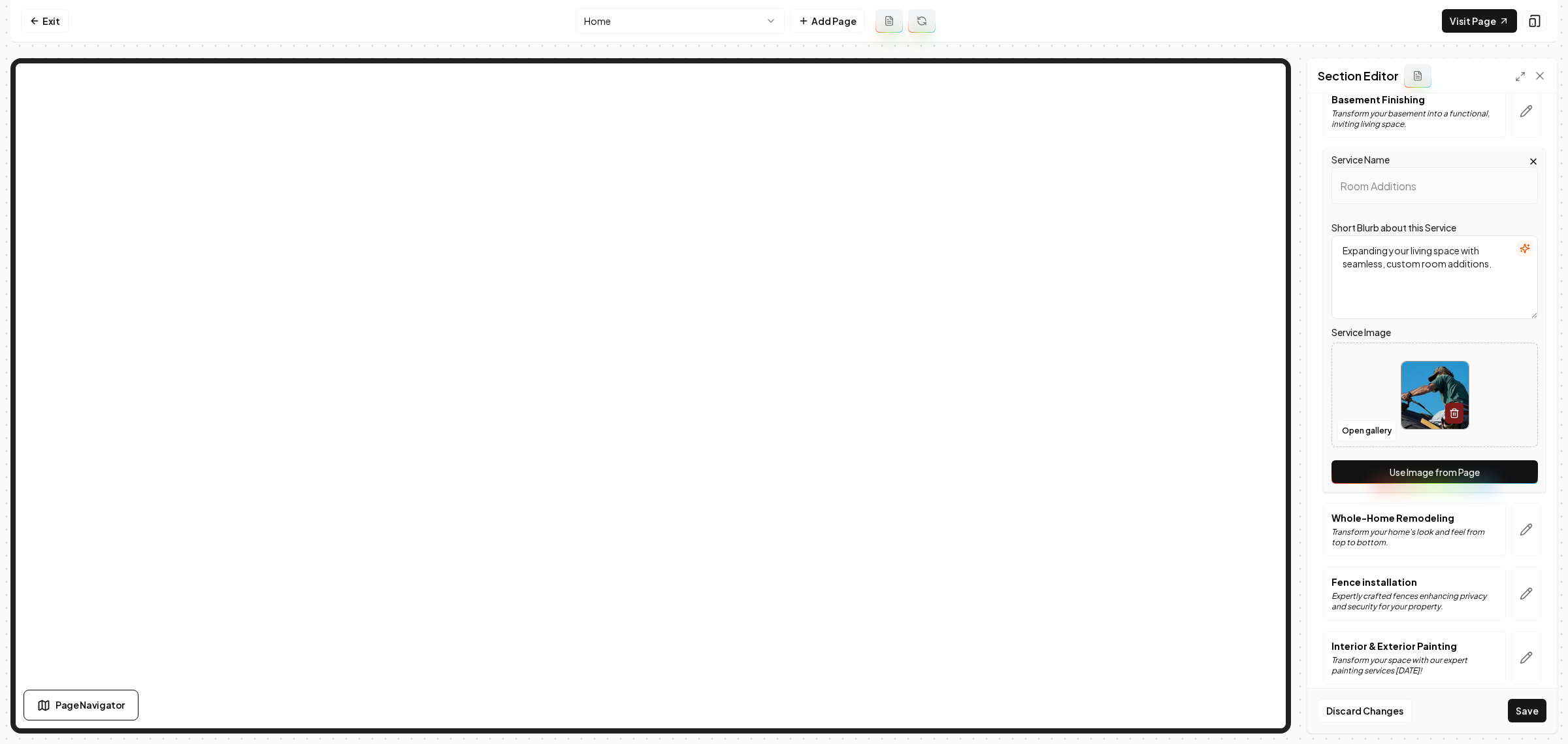
click at [1437, 481] on button "Use Image from Page" at bounding box center [1435, 472] width 207 height 24
click at [1520, 534] on icon "button" at bounding box center [1526, 529] width 13 height 13
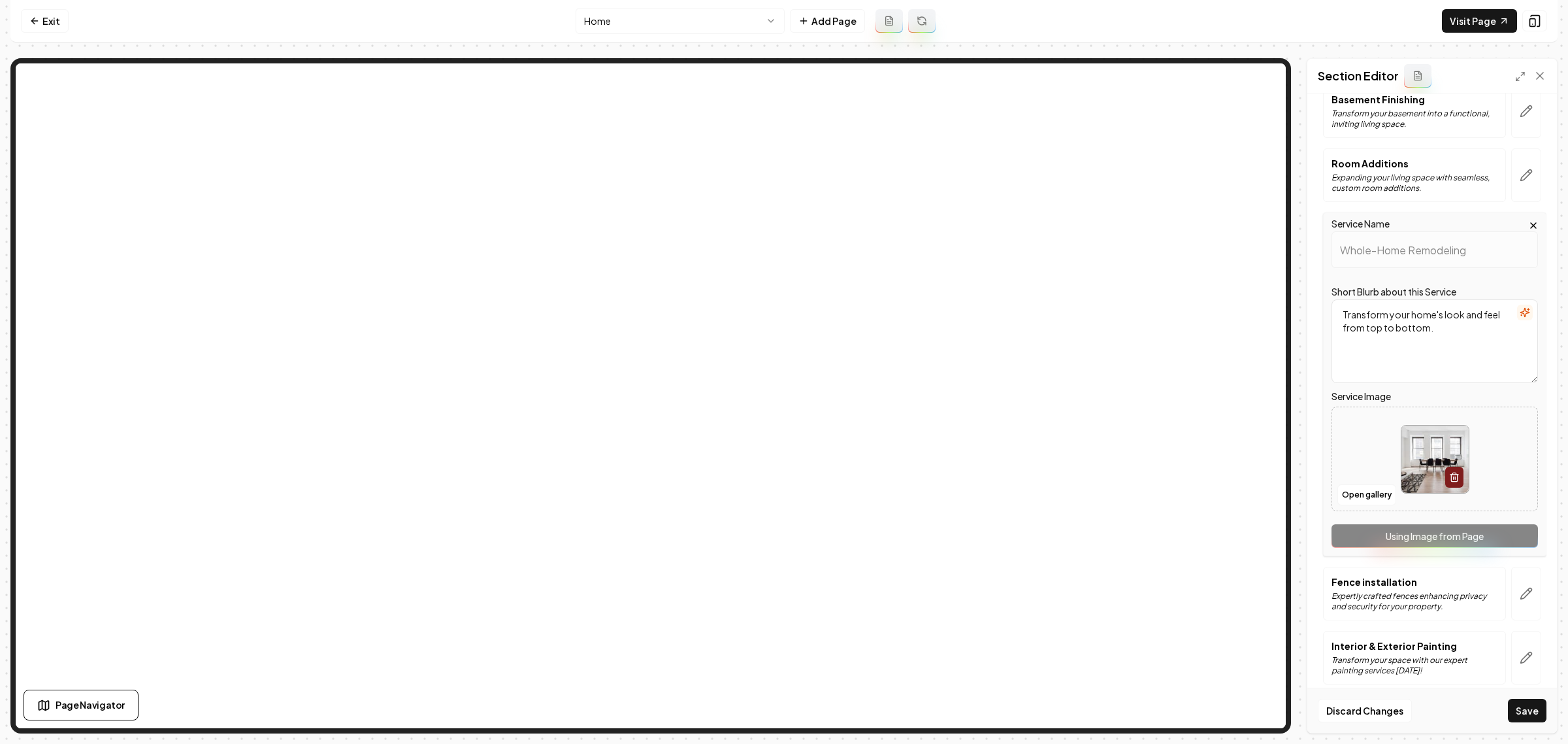
click at [1417, 546] on div "Service Name Whole-Home Remodeling Short Blurb about this Service Transform you…" at bounding box center [1435, 384] width 223 height 344
click at [1527, 602] on button "button" at bounding box center [1525, 593] width 30 height 54
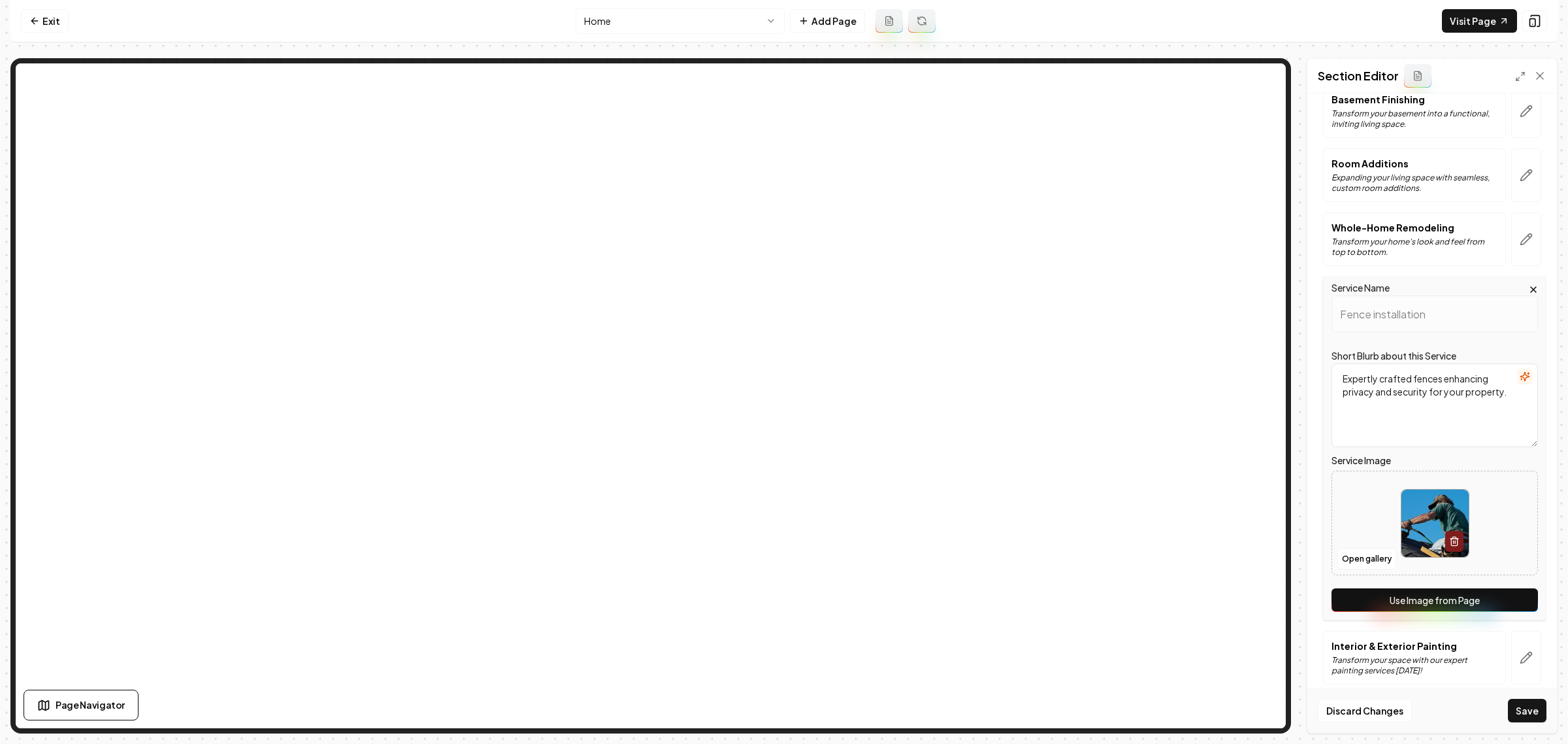
click at [1407, 612] on button "Use Image from Page" at bounding box center [1435, 600] width 207 height 24
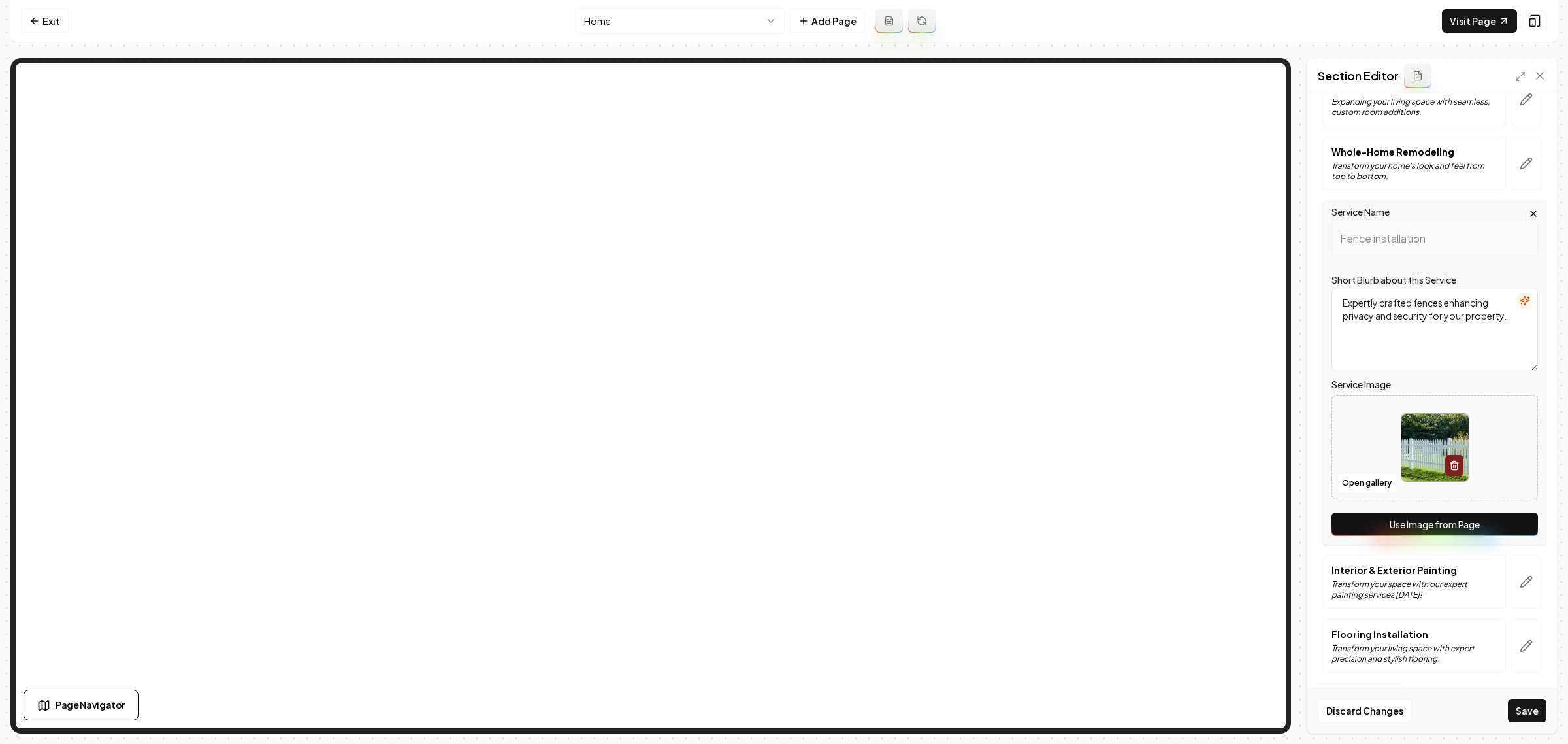
scroll to position [1227, 0]
click at [1520, 576] on icon "button" at bounding box center [1526, 582] width 13 height 13
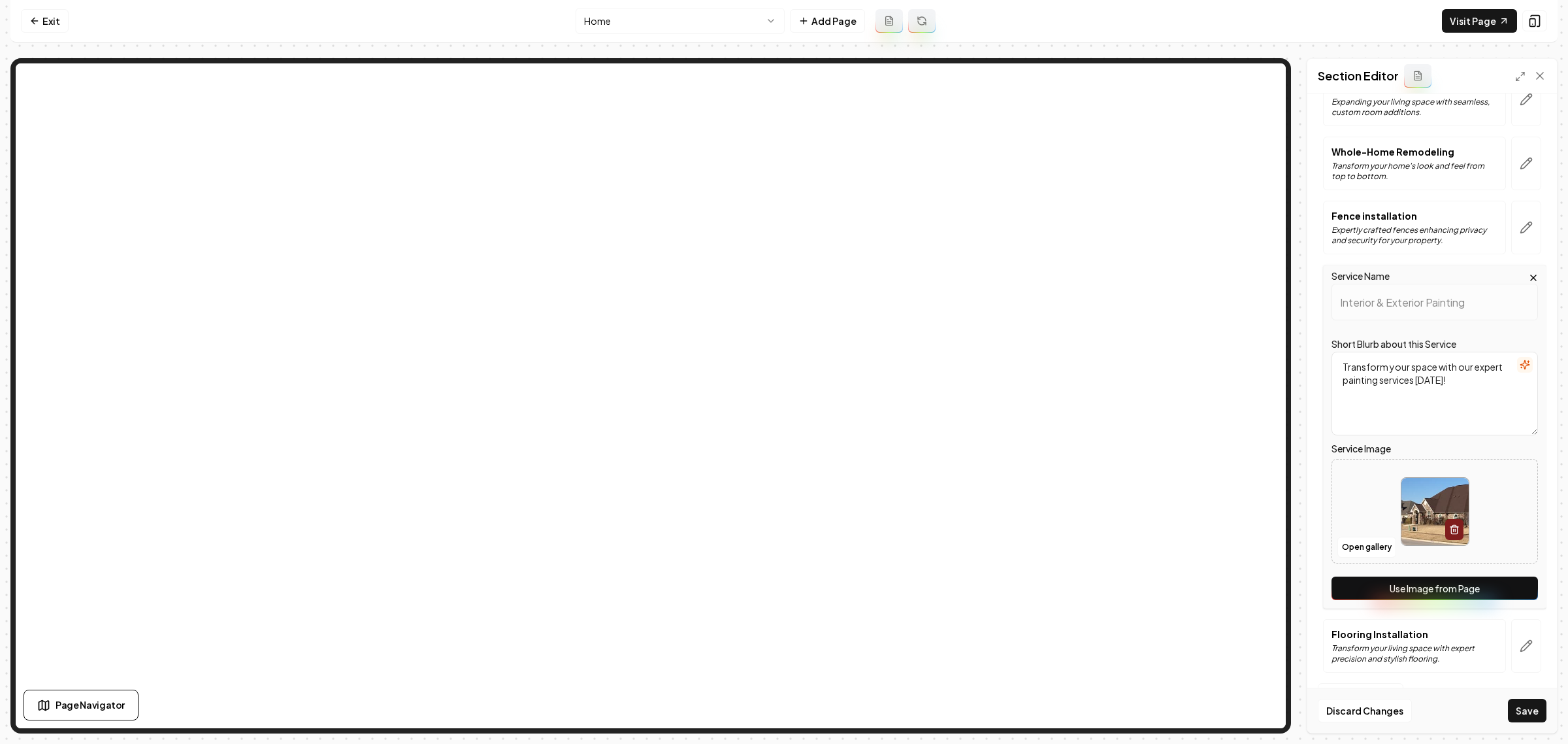
click at [1408, 591] on button "Use Image from Page" at bounding box center [1435, 588] width 207 height 24
click at [1524, 653] on button "button" at bounding box center [1525, 645] width 30 height 54
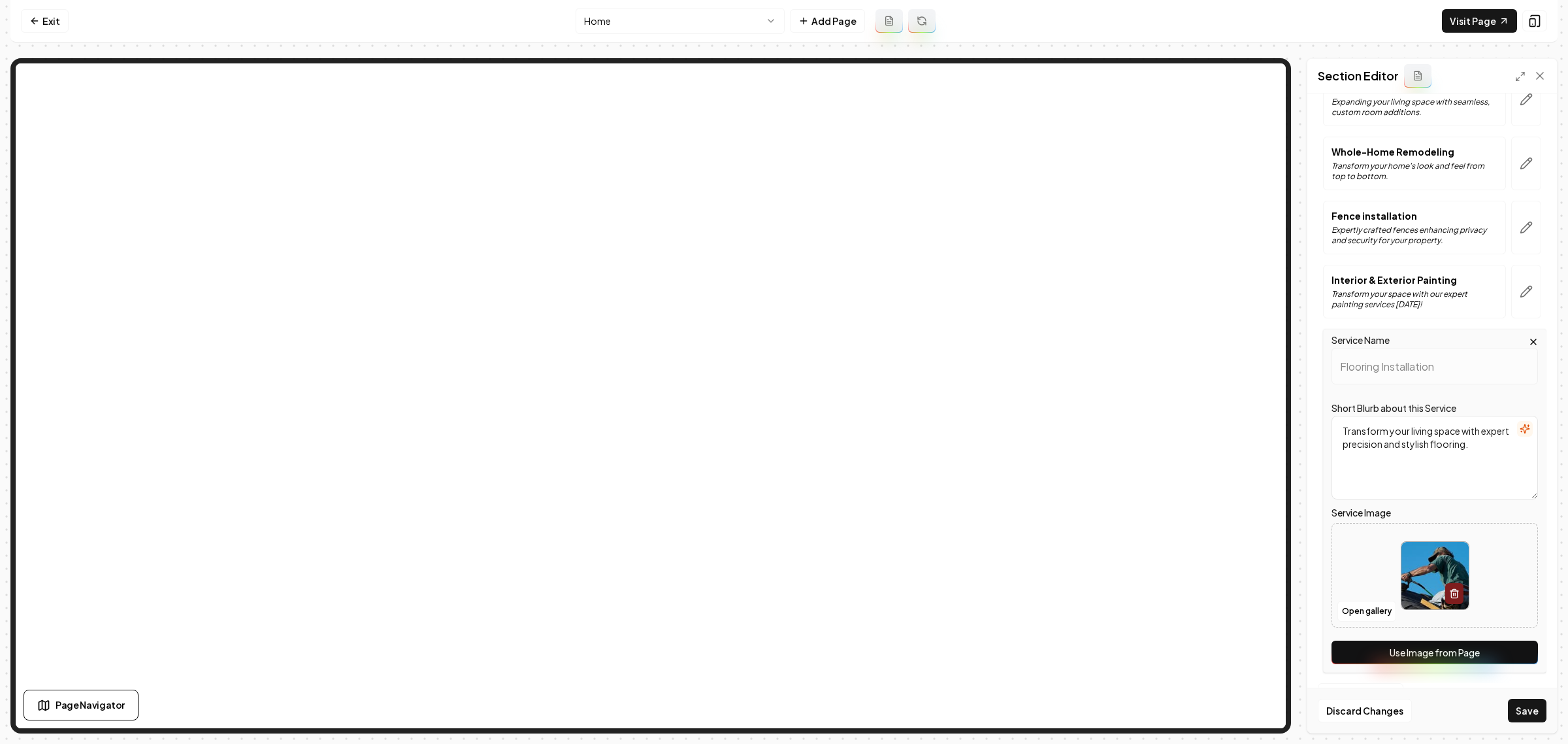
click at [1456, 649] on button "Use Image from Page" at bounding box center [1435, 652] width 207 height 24
click at [1514, 713] on button "Save" at bounding box center [1527, 710] width 39 height 24
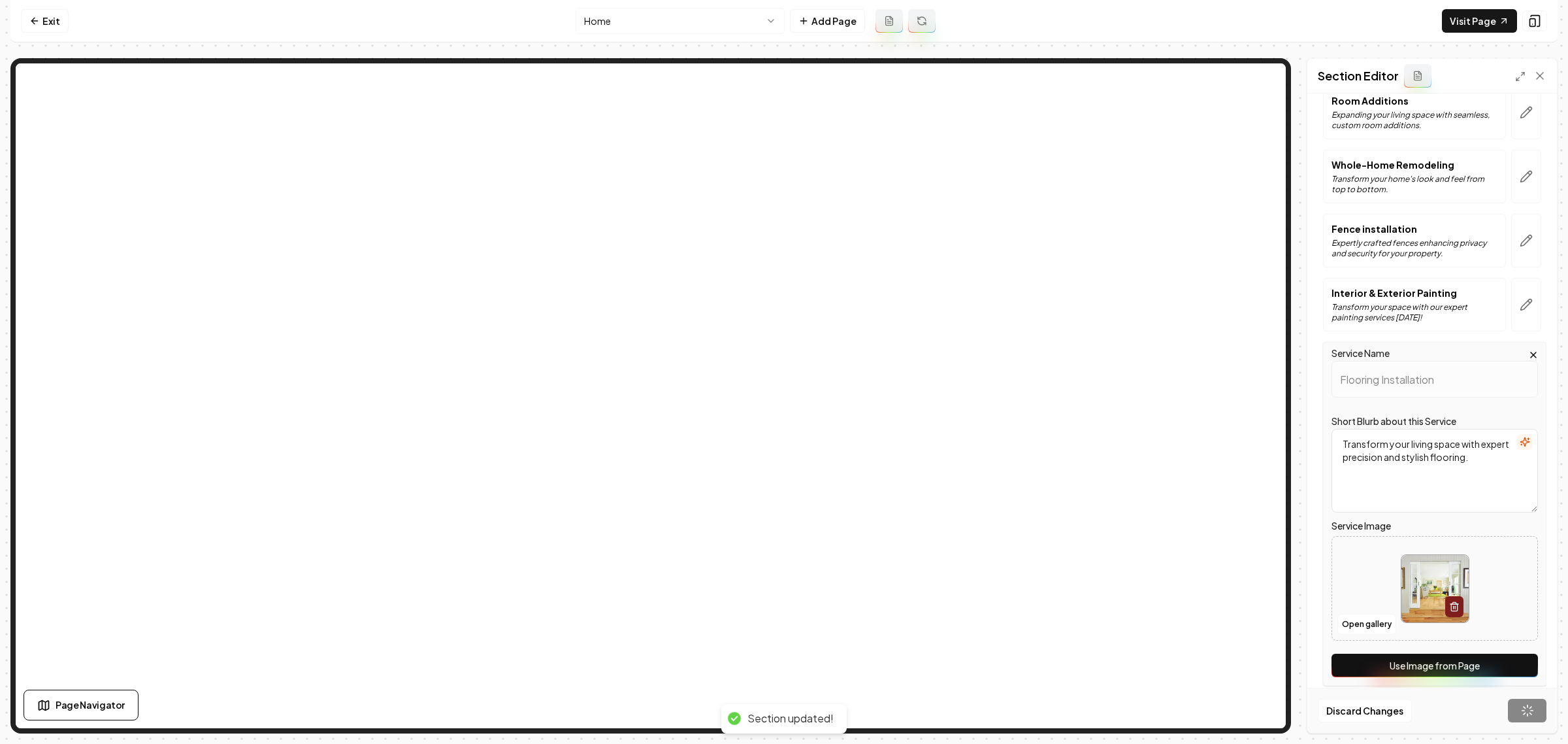
scroll to position [936, 0]
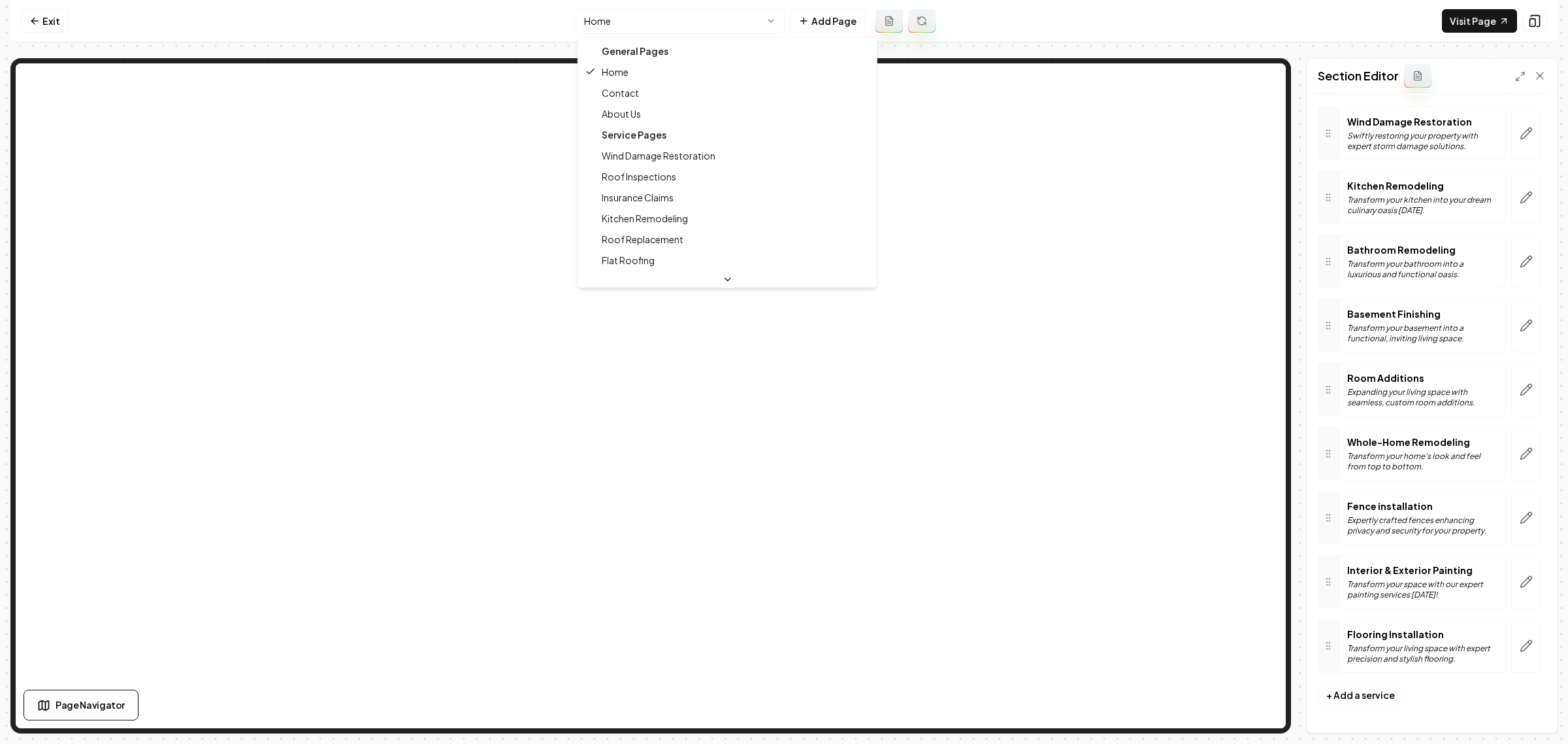
click at [687, 28] on html "Computer Required This feature is only available on a computer. Please switch t…" at bounding box center [784, 372] width 1568 height 744
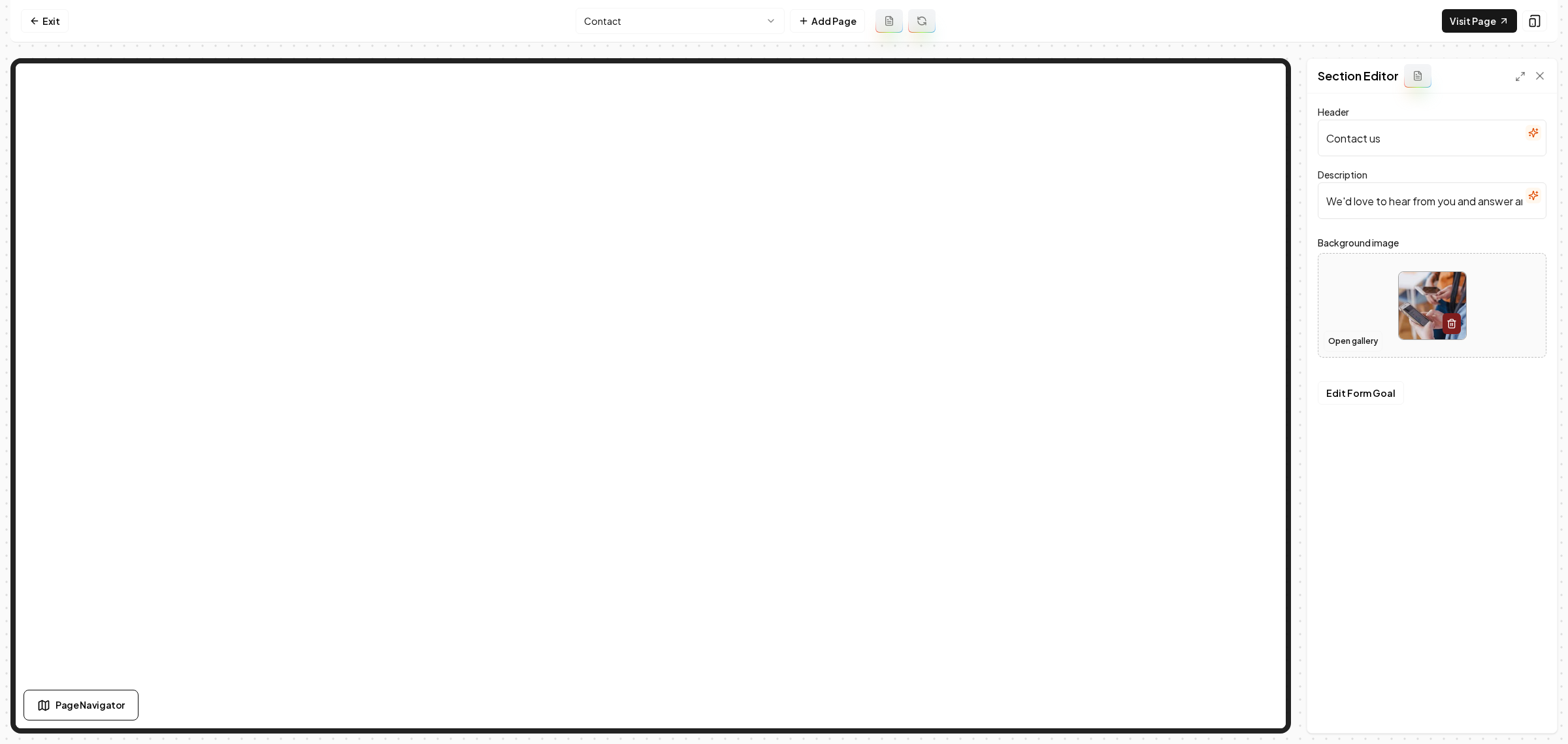
click at [1350, 343] on button "Open gallery" at bounding box center [1353, 341] width 59 height 21
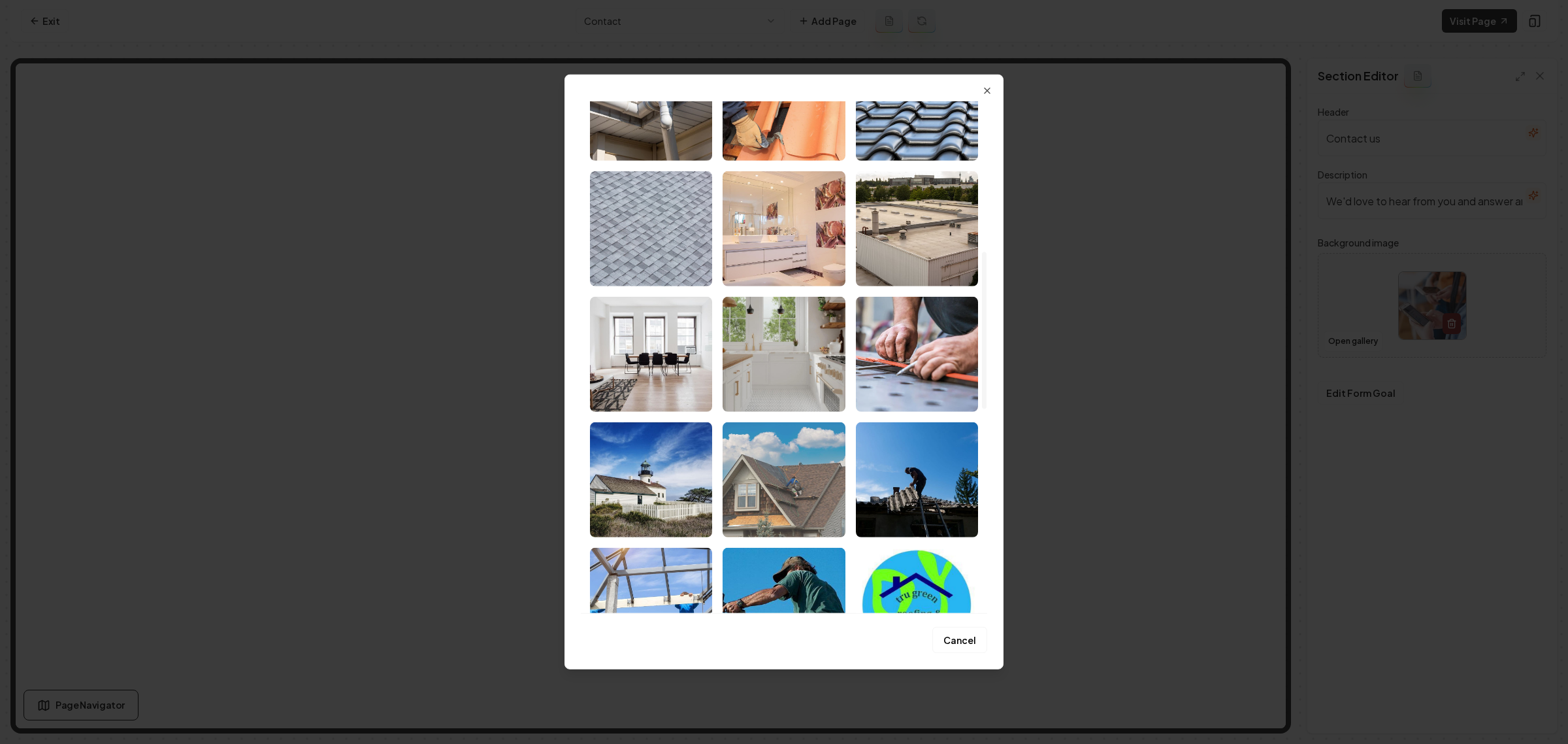
scroll to position [490, 0]
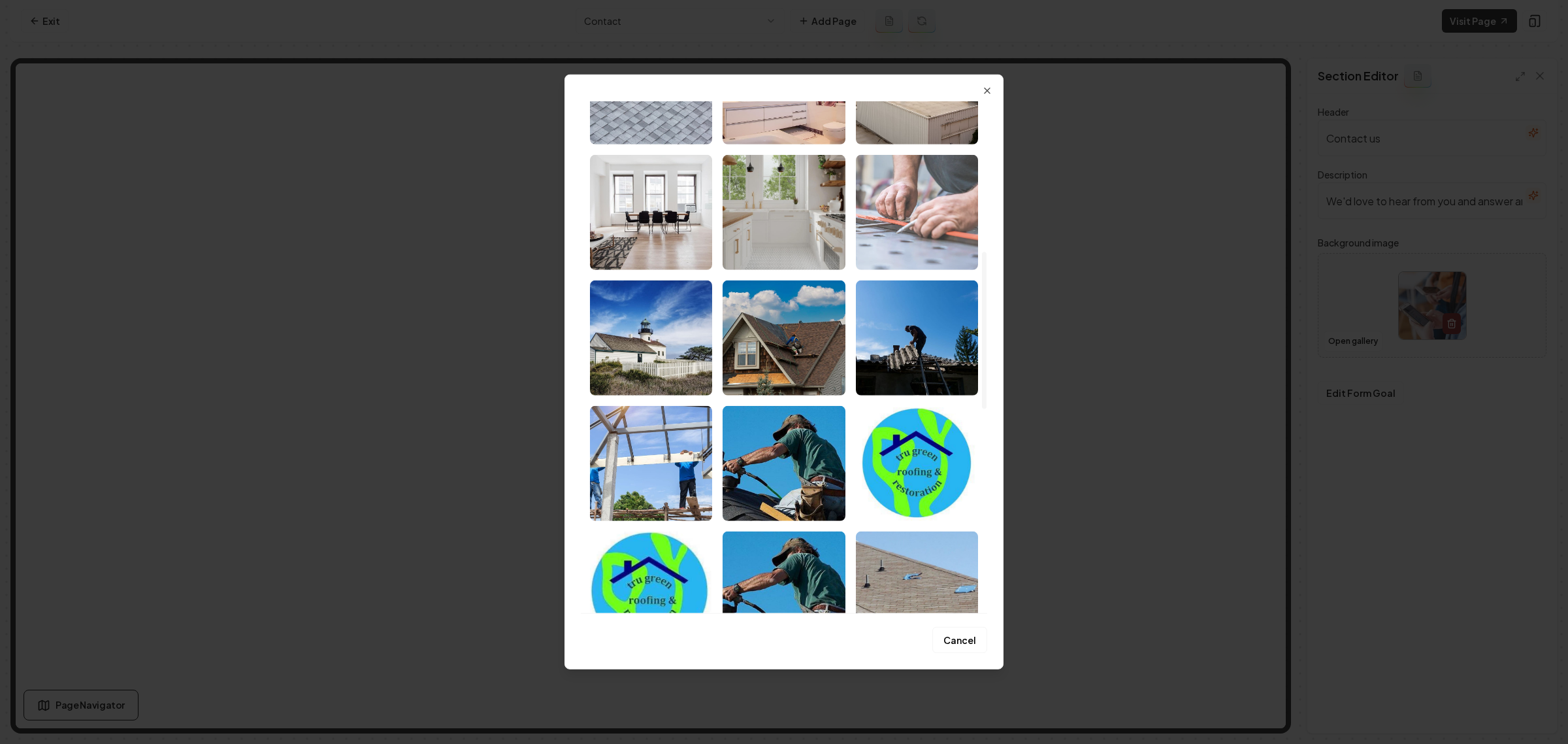
click at [899, 240] on img "Select image image_6834b465432c476416c2fa2c.jpeg" at bounding box center [917, 212] width 122 height 115
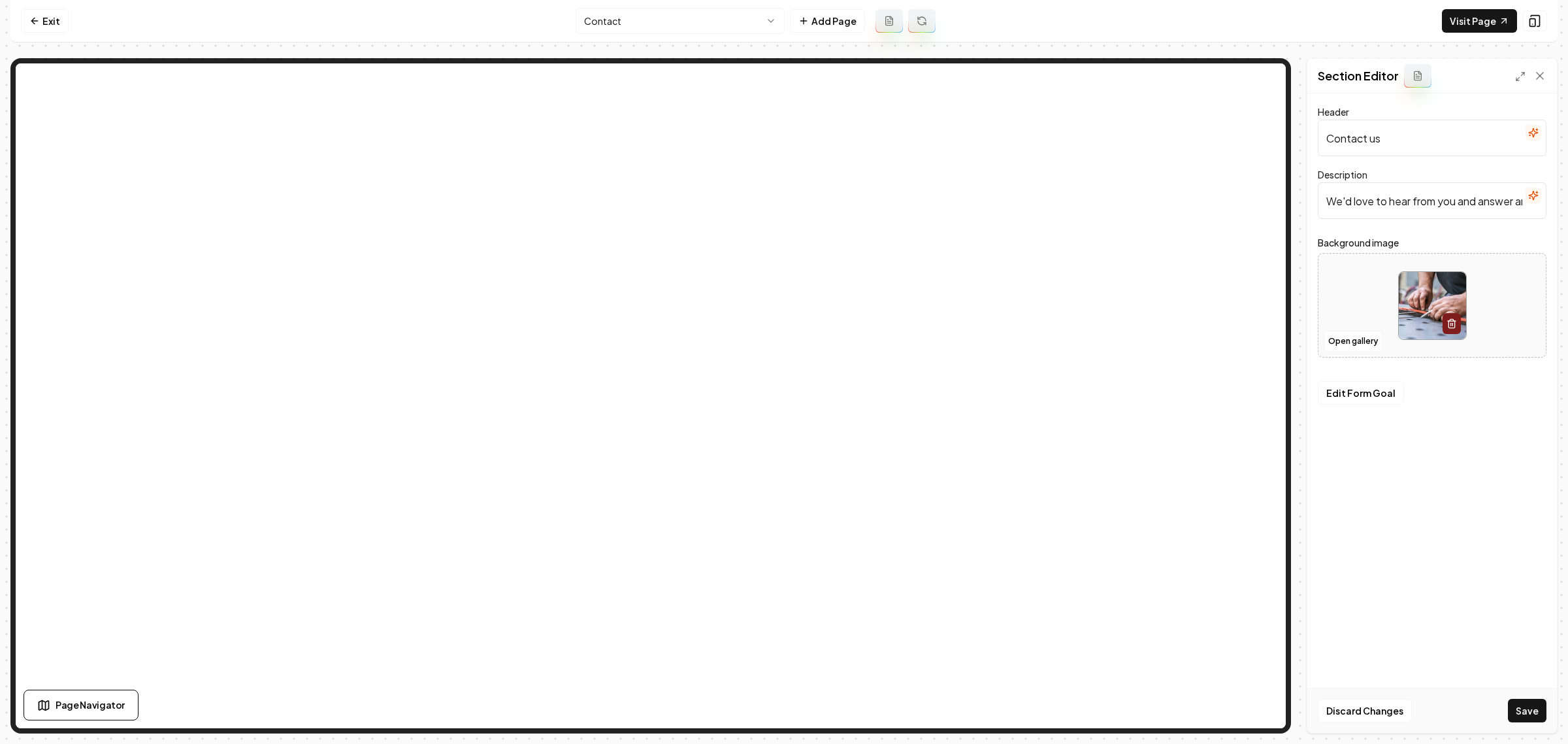
drag, startPoint x: 1527, startPoint y: 705, endPoint x: 1272, endPoint y: 598, distance: 276.5
click at [1527, 703] on button "Save" at bounding box center [1527, 710] width 39 height 24
click at [677, 31] on html "Computer Required This feature is only available on a computer. Please switch t…" at bounding box center [784, 372] width 1568 height 744
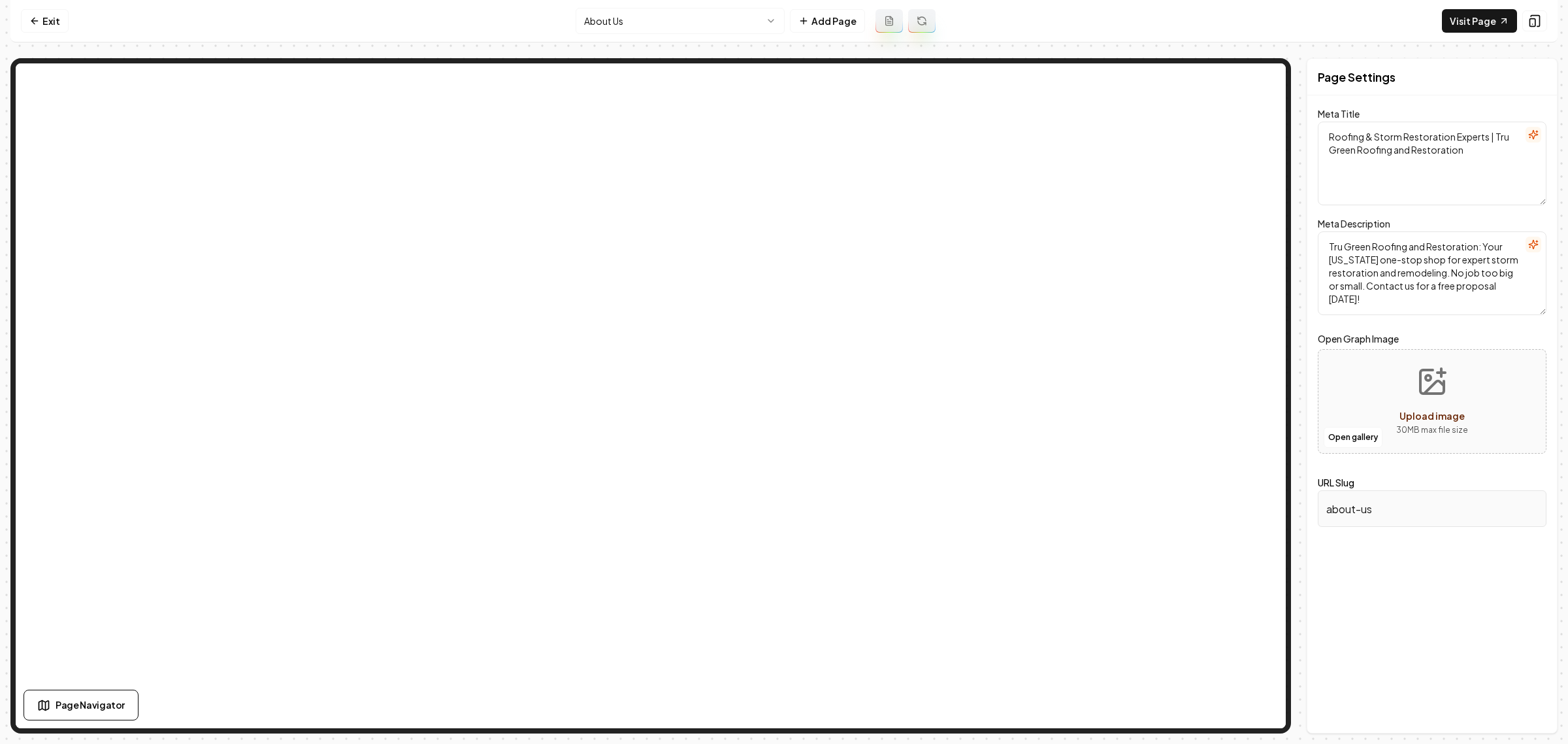
click at [691, 23] on html "Computer Required This feature is only available on a computer. Please switch t…" at bounding box center [784, 372] width 1568 height 744
